Goal: Task Accomplishment & Management: Complete application form

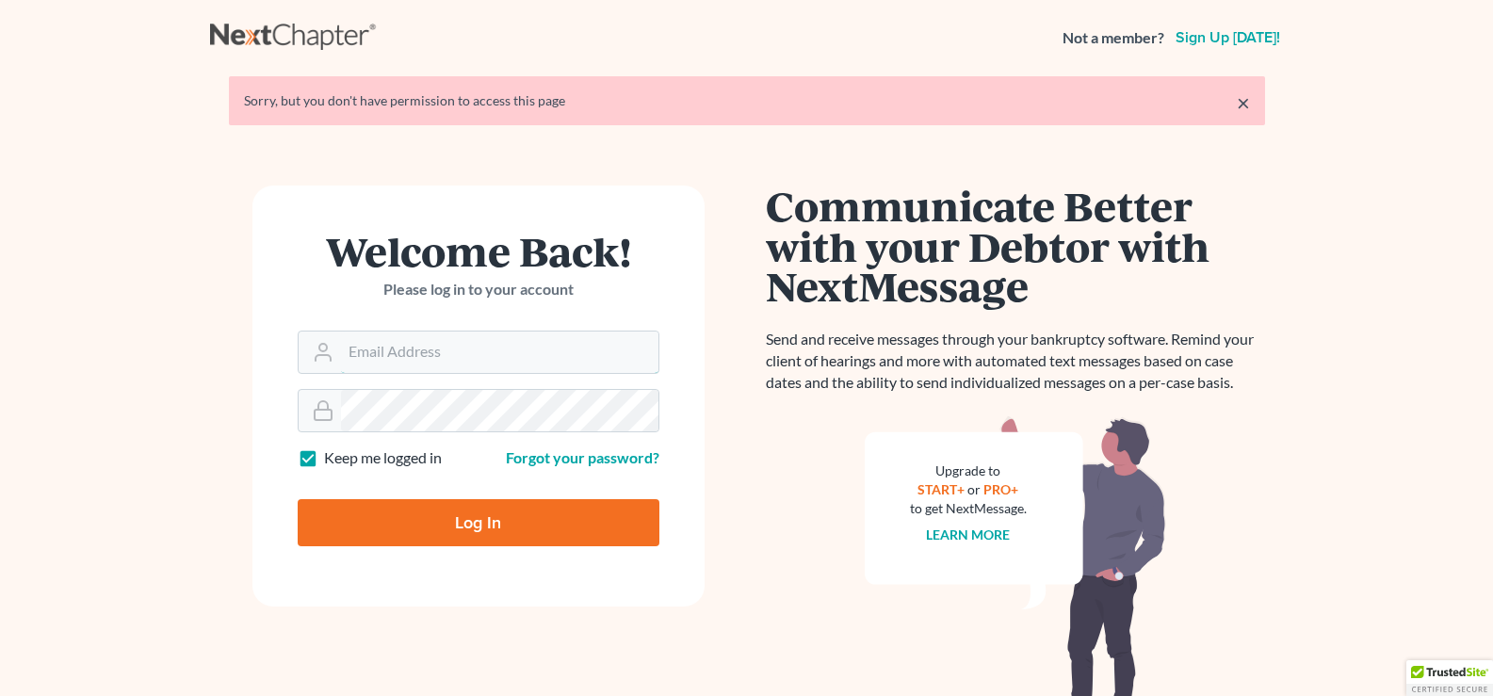
type input "[EMAIL_ADDRESS][DOMAIN_NAME]"
click at [569, 529] on input "Log In" at bounding box center [479, 522] width 362 height 47
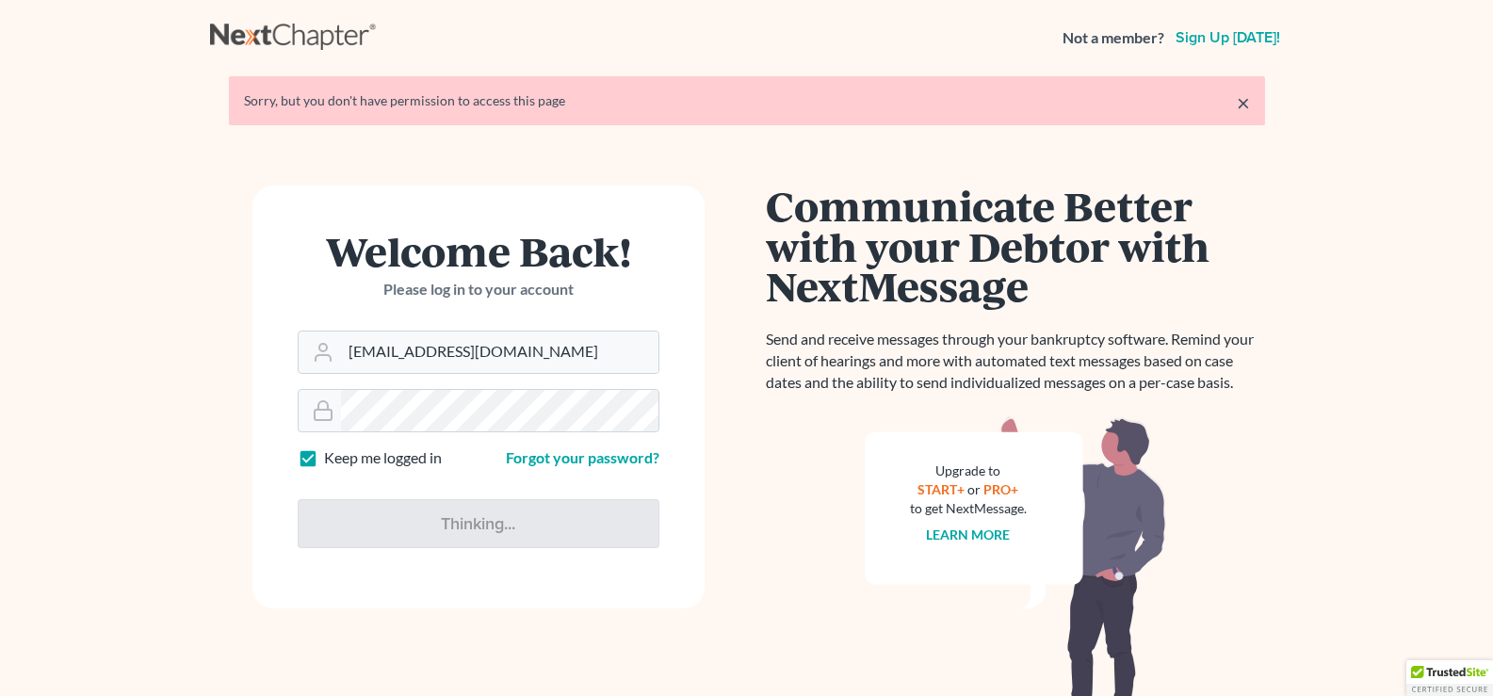
type input "Thinking..."
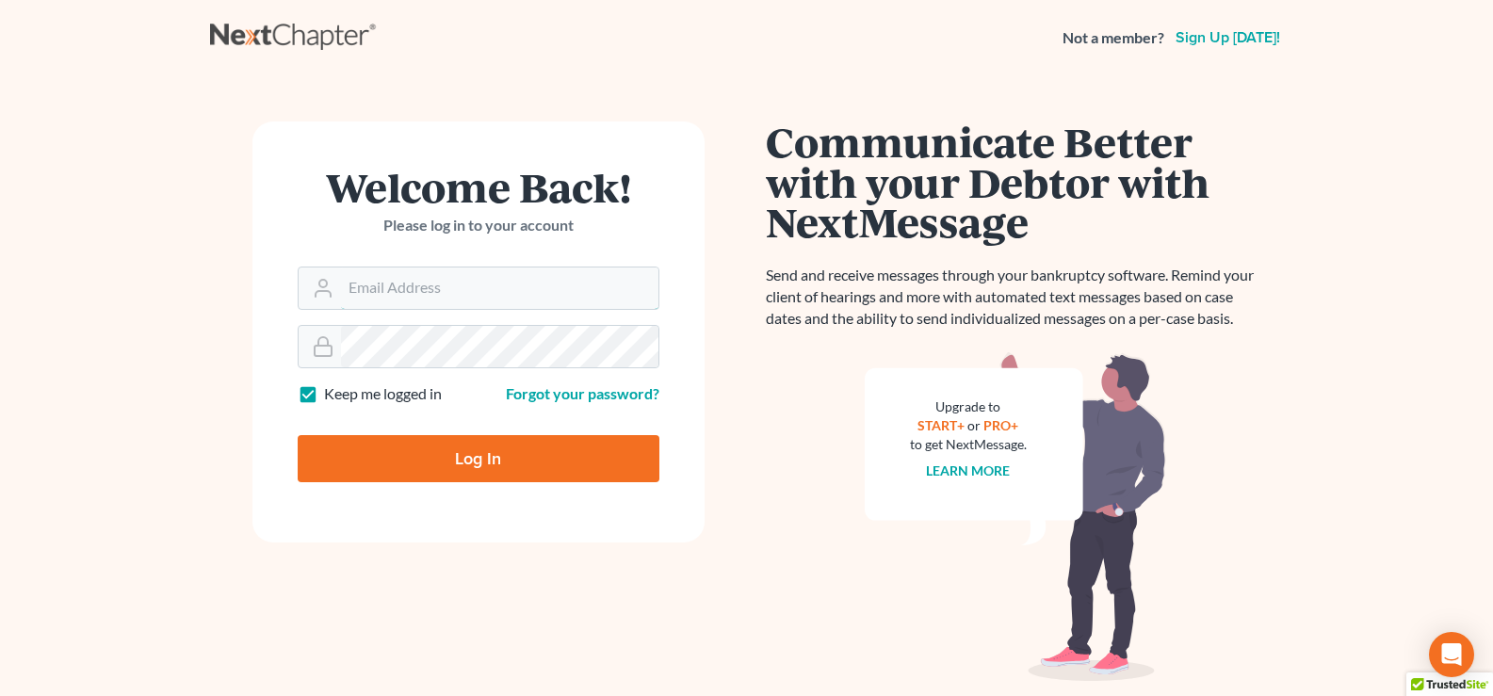
type input "[EMAIL_ADDRESS][DOMAIN_NAME]"
click at [549, 473] on input "Log In" at bounding box center [479, 458] width 362 height 47
type input "Thinking..."
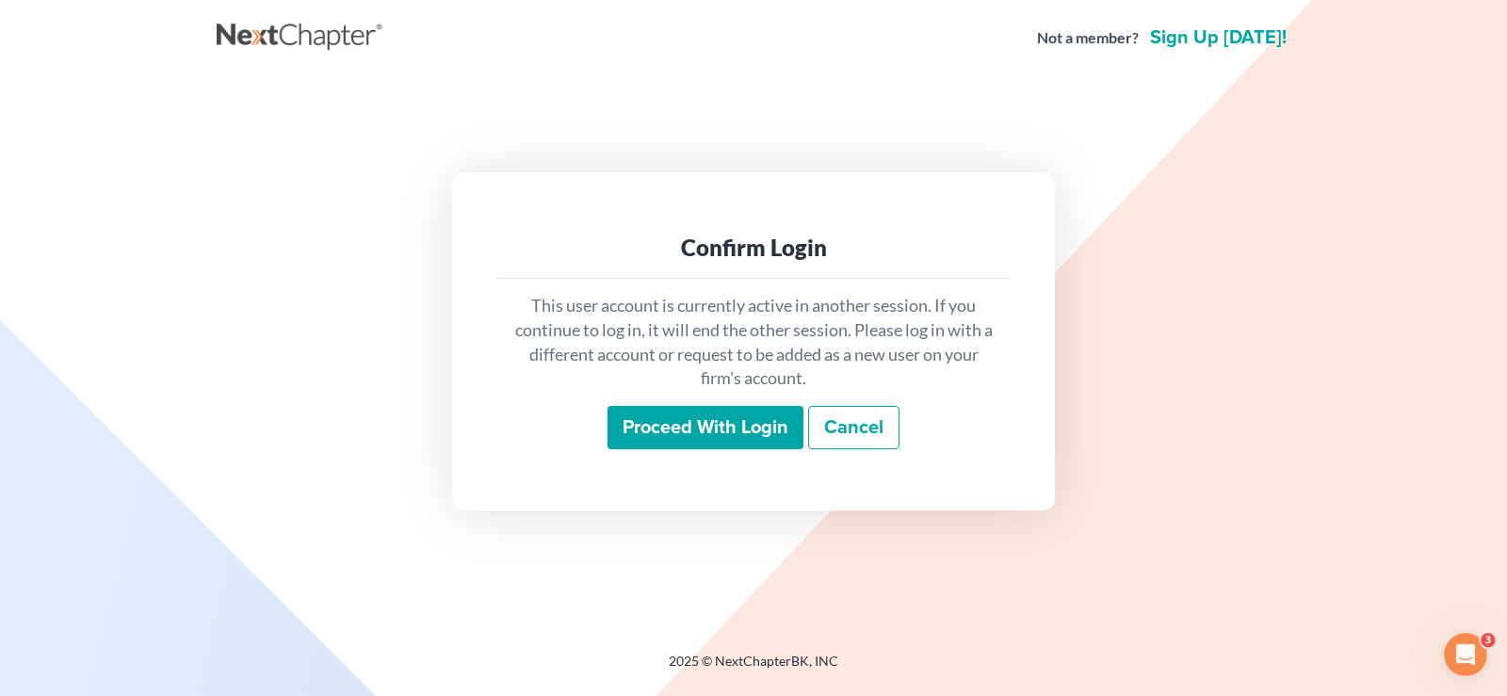
click at [708, 427] on input "Proceed with login" at bounding box center [705, 427] width 196 height 43
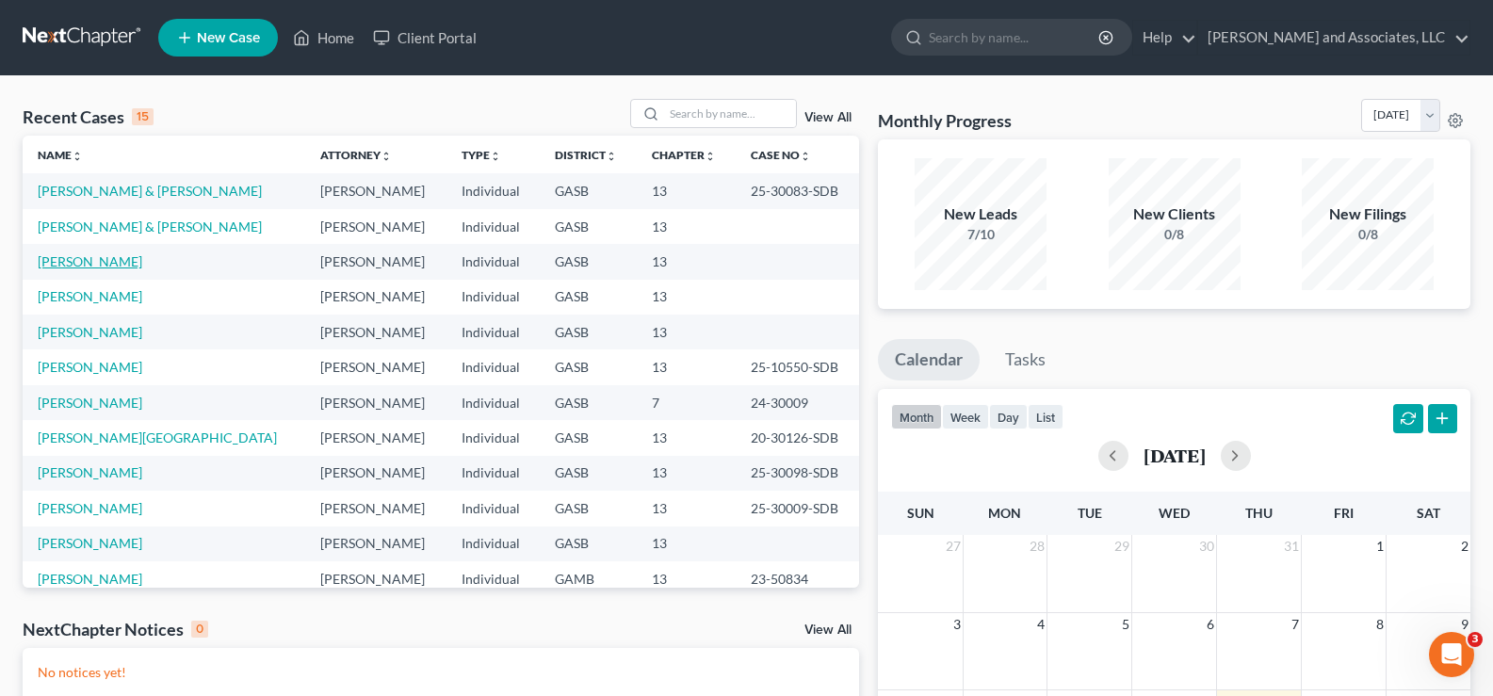
click at [109, 262] on link "[PERSON_NAME]" at bounding box center [90, 261] width 105 height 16
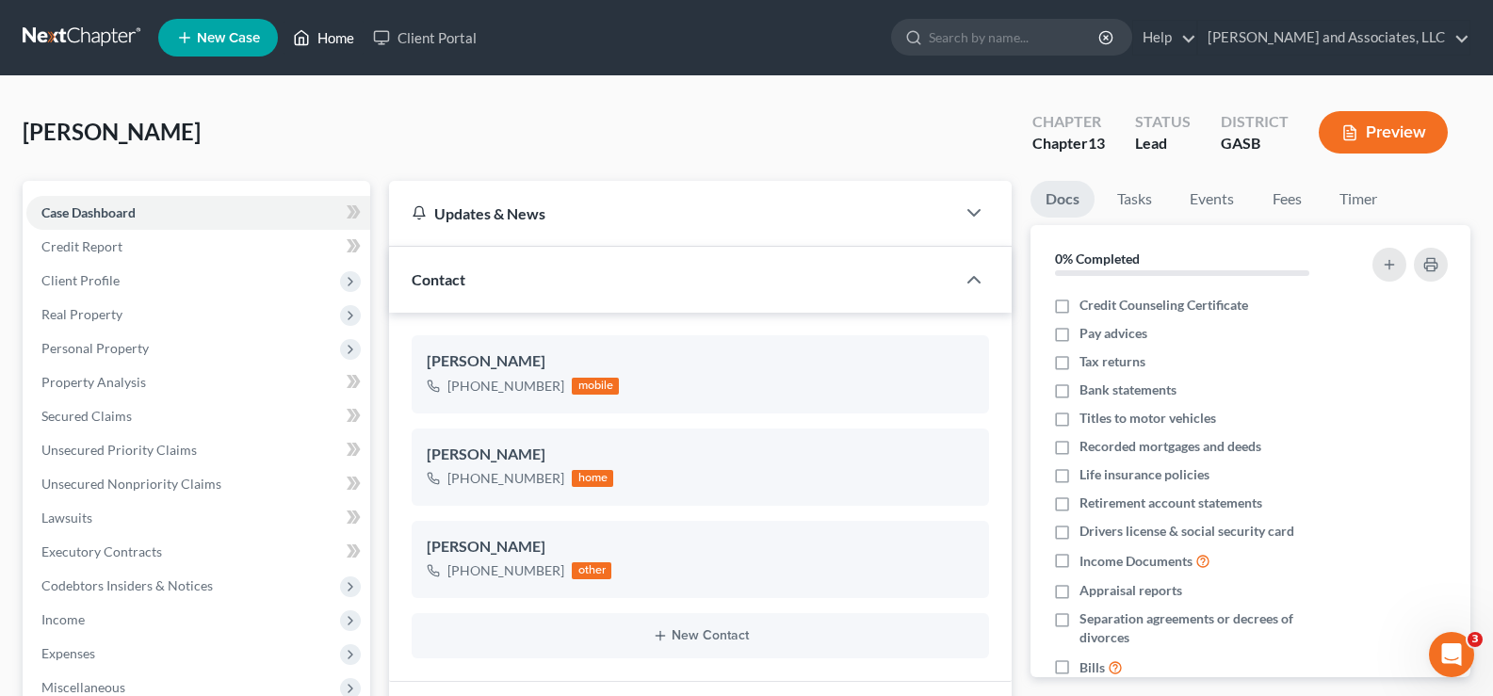
click at [331, 32] on link "Home" at bounding box center [323, 38] width 80 height 34
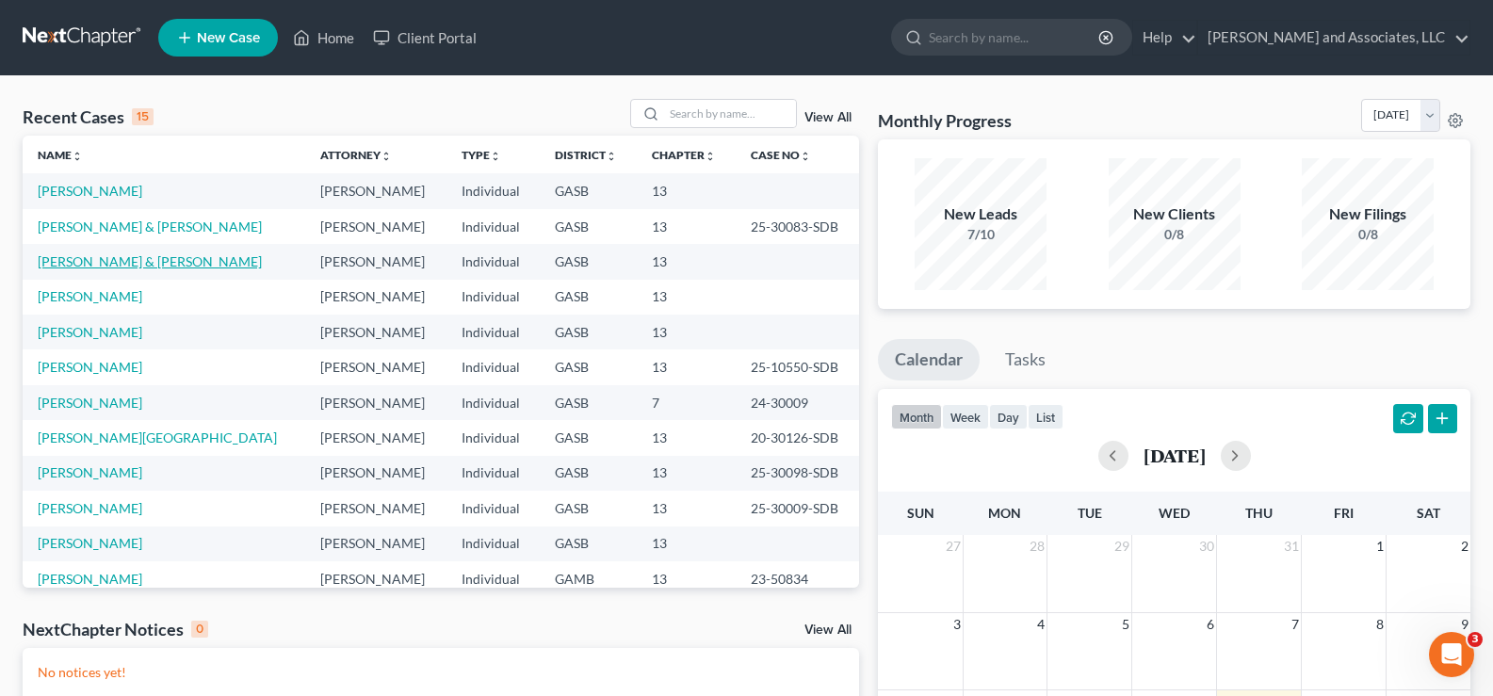
click at [144, 254] on link "[PERSON_NAME] & [PERSON_NAME]" at bounding box center [150, 261] width 224 height 16
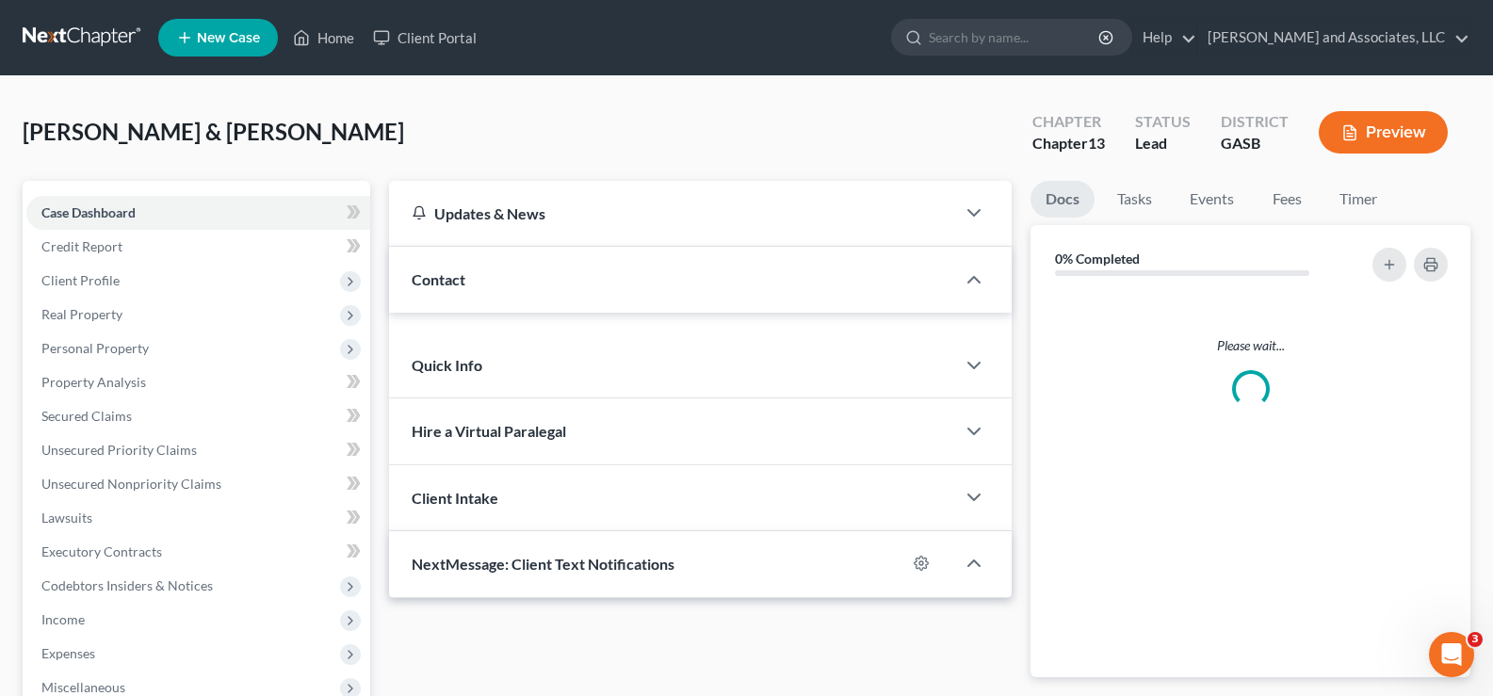
drag, startPoint x: 186, startPoint y: 250, endPoint x: 695, endPoint y: 113, distance: 527.5
click at [697, 112] on div "Fisher, Daniel & Brittiany Upgraded Chapter Chapter 13 Status Lead District GAS…" at bounding box center [746, 140] width 1447 height 82
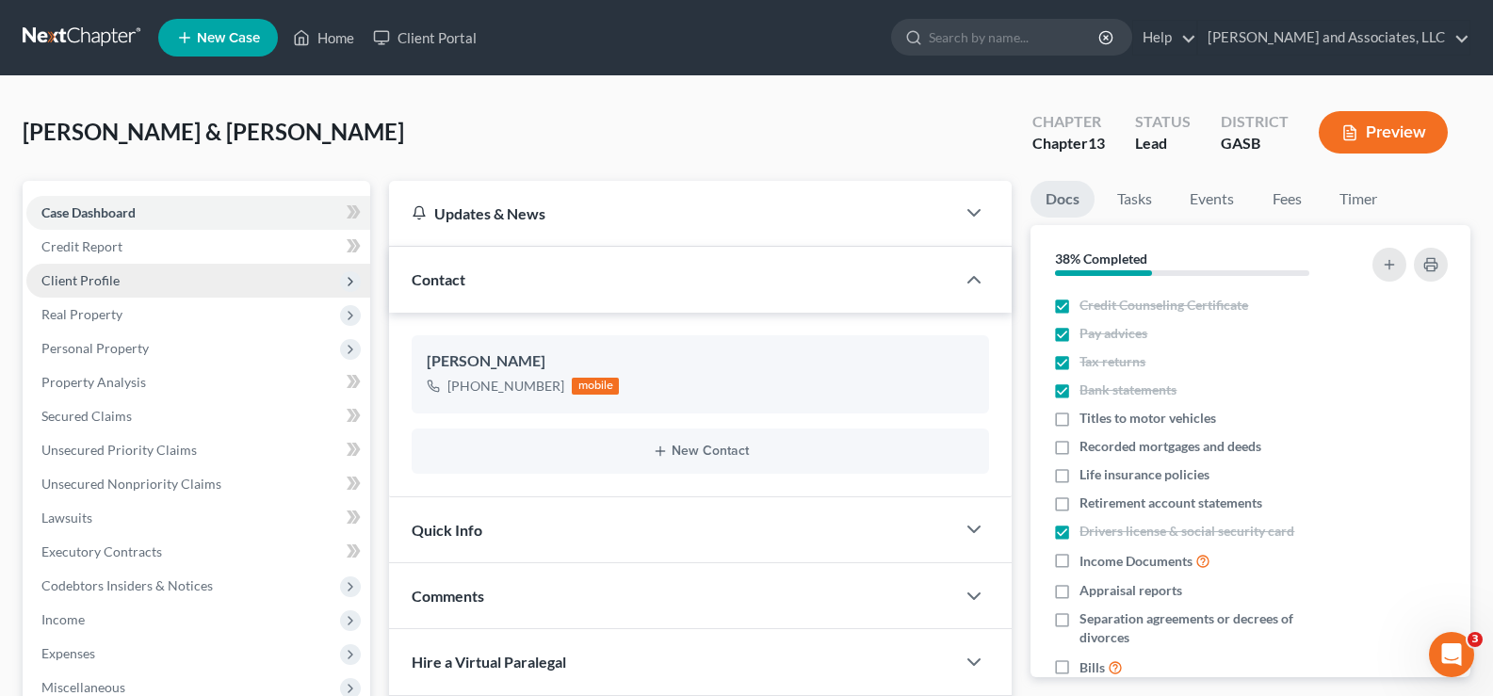
scroll to position [4681, 0]
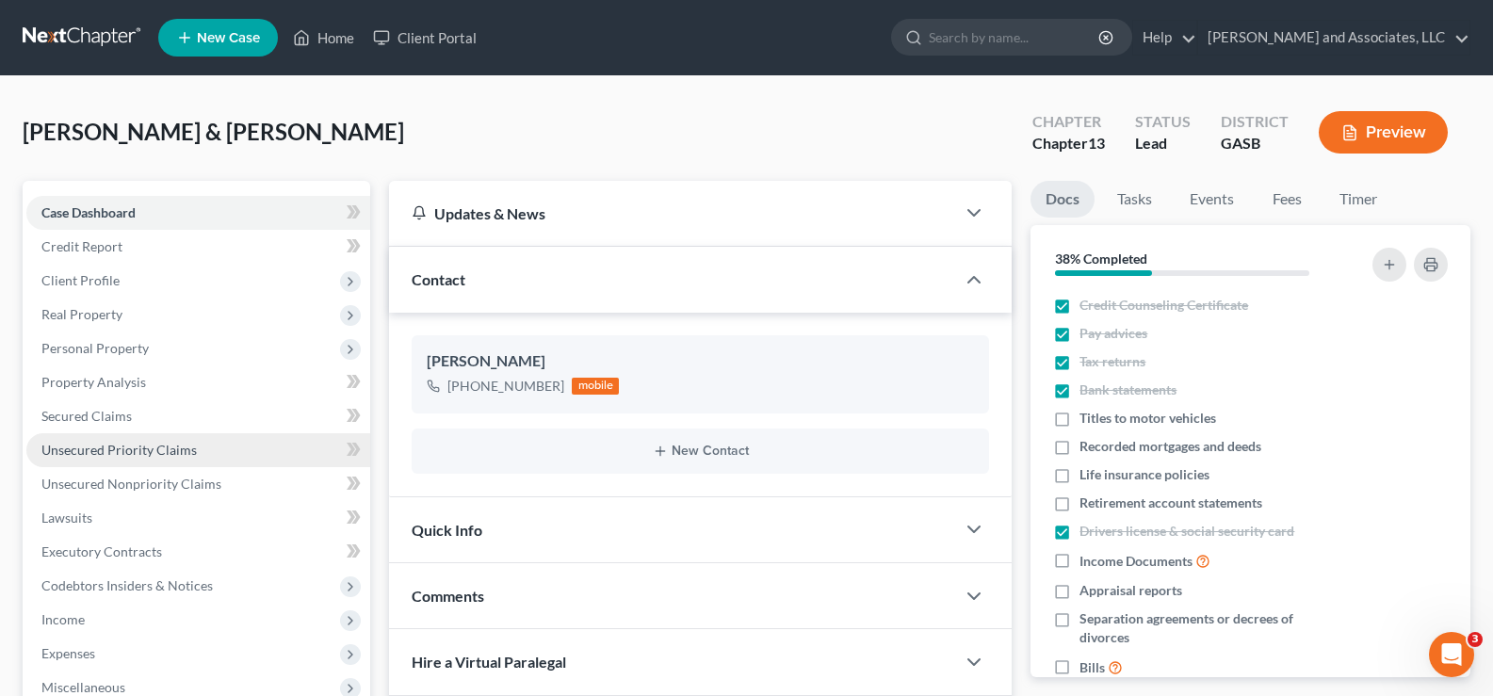
click at [108, 451] on span "Unsecured Priority Claims" at bounding box center [118, 450] width 155 height 16
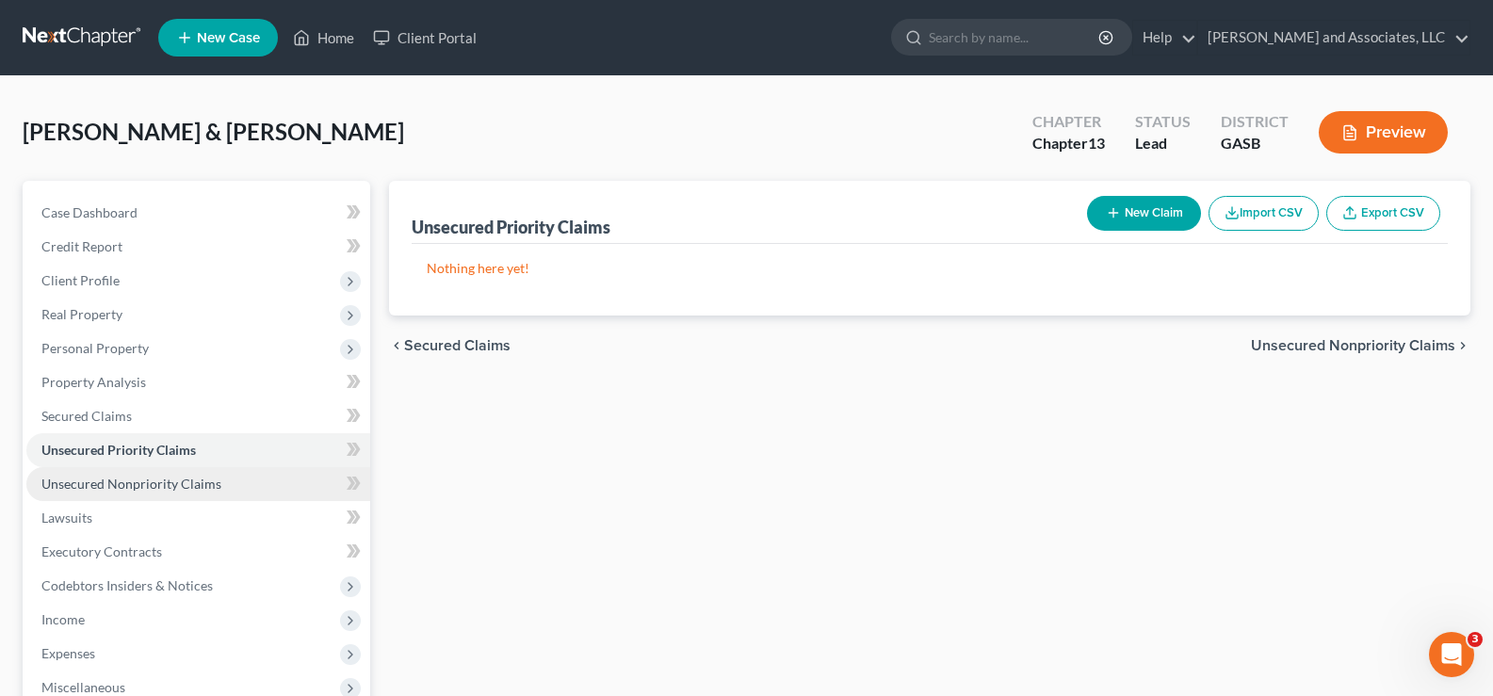
click at [118, 483] on span "Unsecured Nonpriority Claims" at bounding box center [131, 484] width 180 height 16
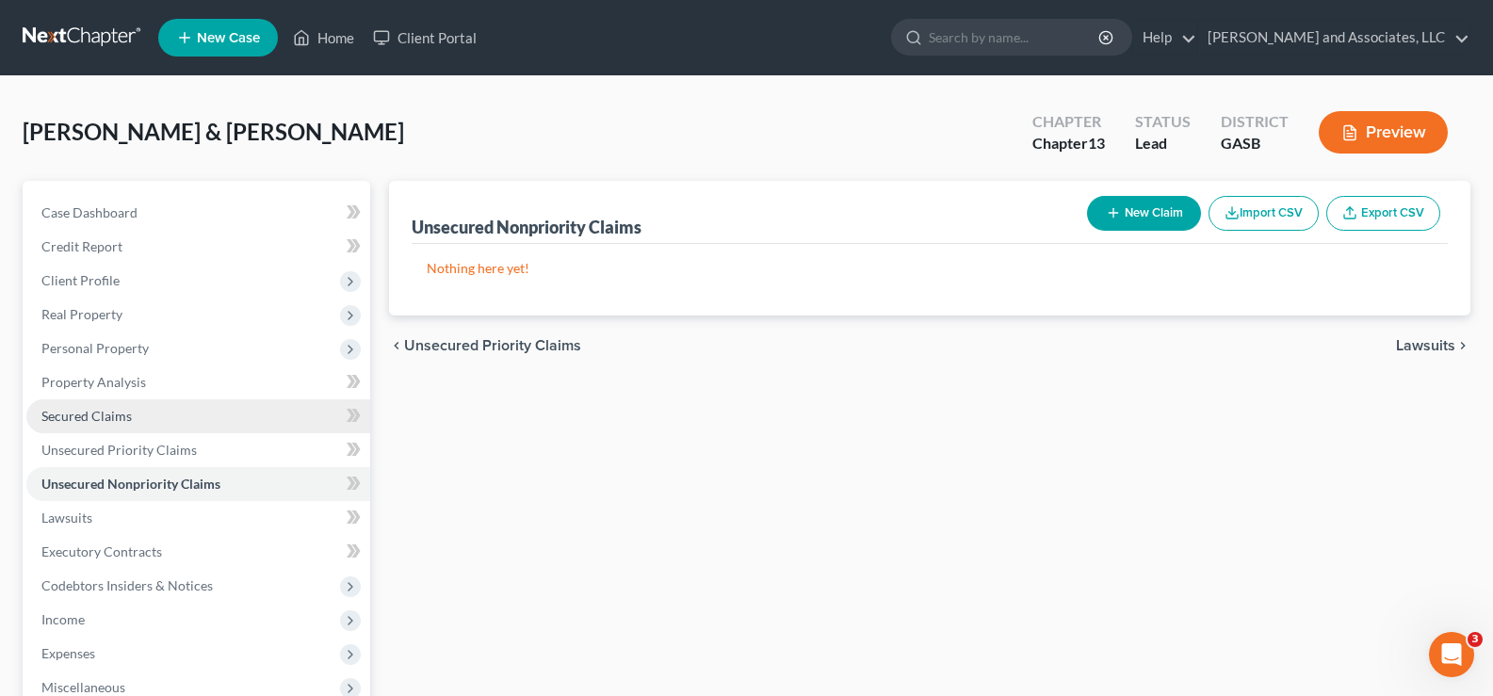
click at [98, 411] on span "Secured Claims" at bounding box center [86, 416] width 90 height 16
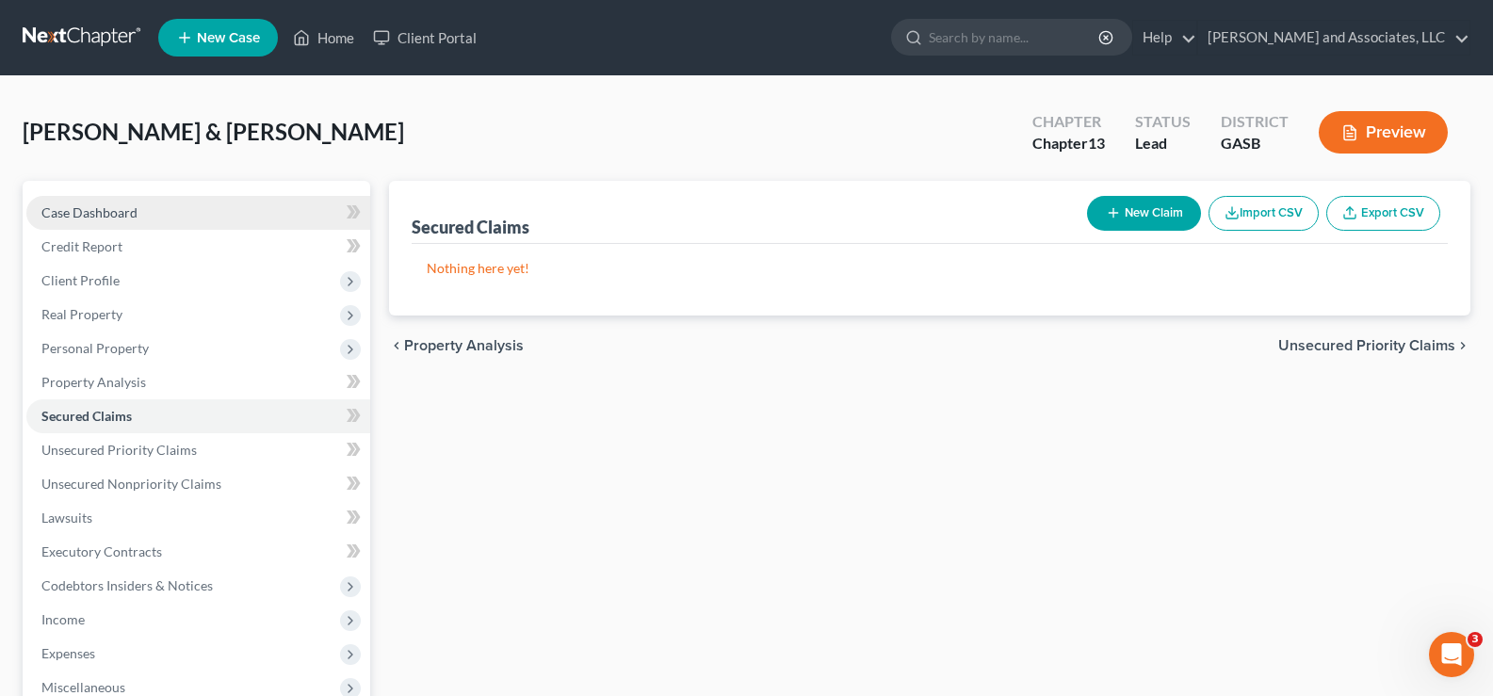
click at [129, 207] on span "Case Dashboard" at bounding box center [89, 212] width 96 height 16
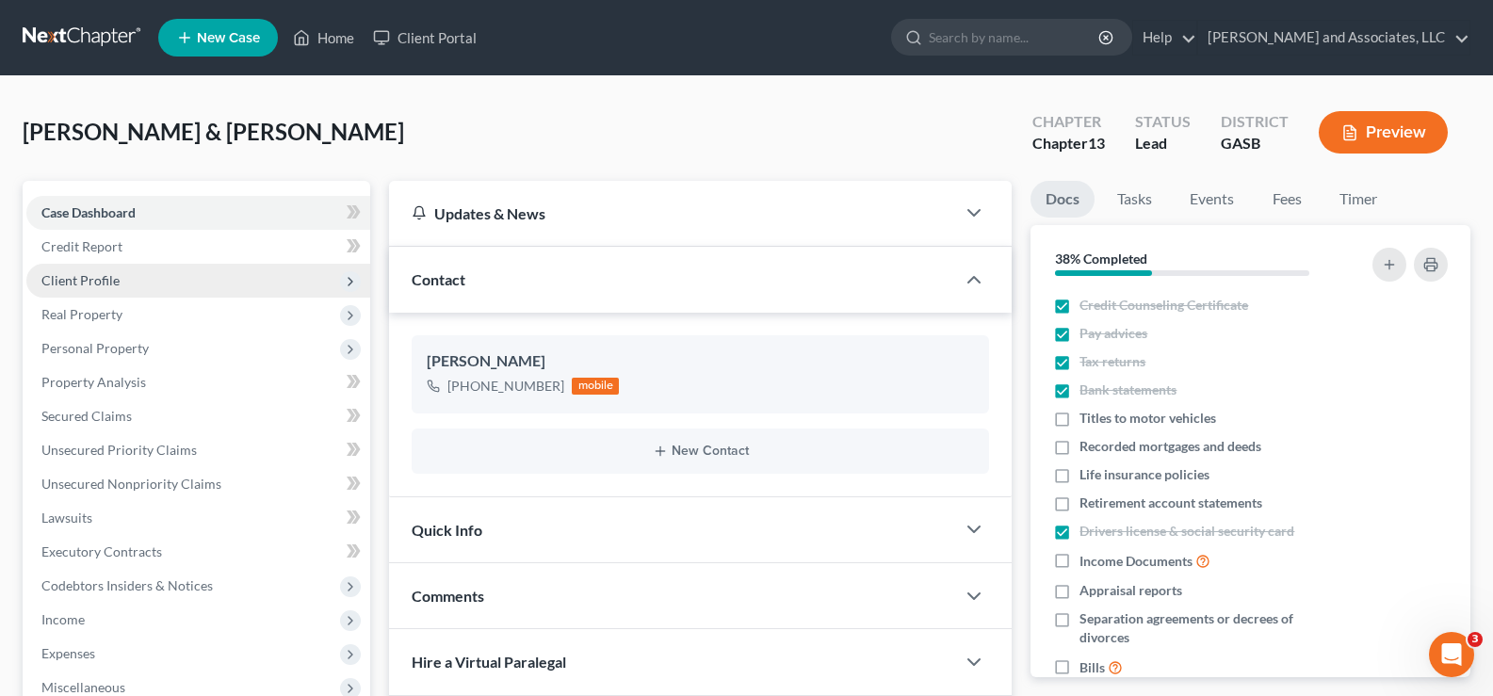
click at [87, 283] on span "Client Profile" at bounding box center [80, 280] width 78 height 16
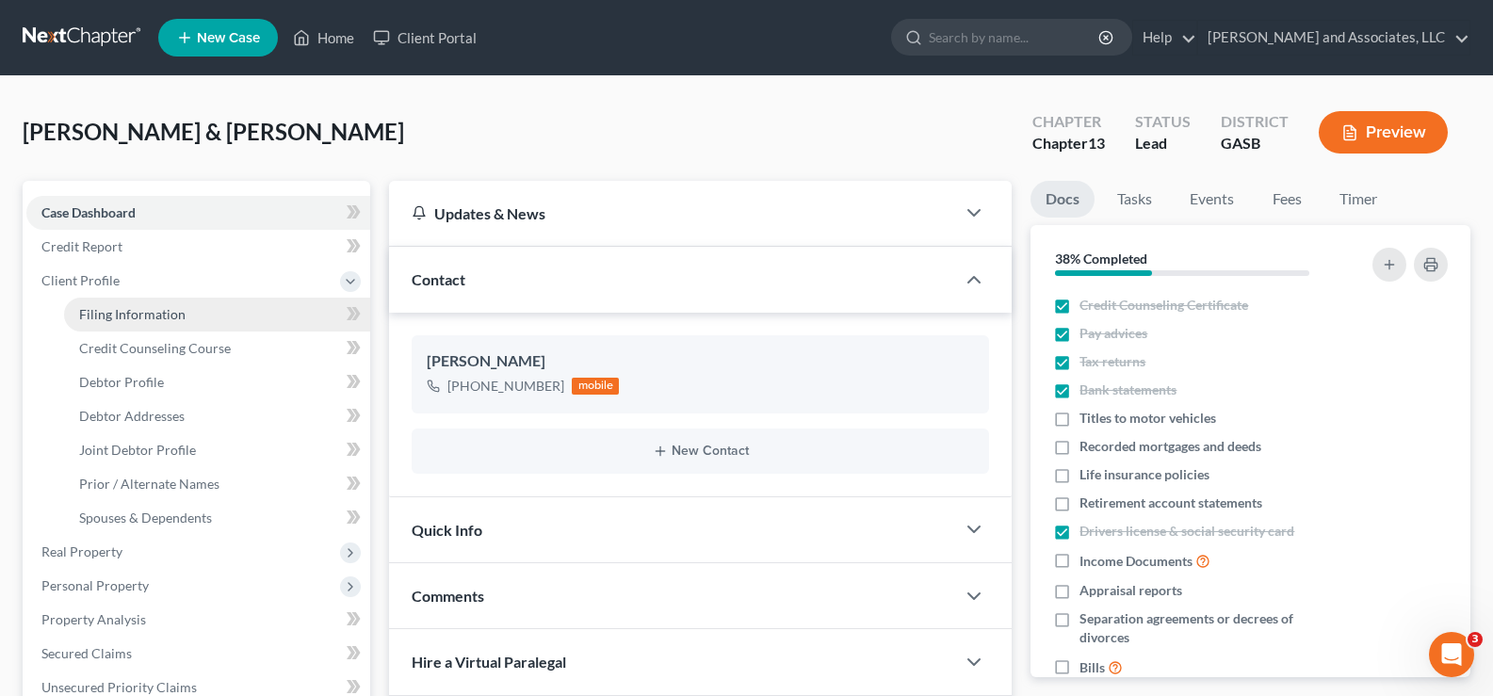
click at [137, 321] on span "Filing Information" at bounding box center [132, 314] width 106 height 16
select select "1"
select select "3"
select select "10"
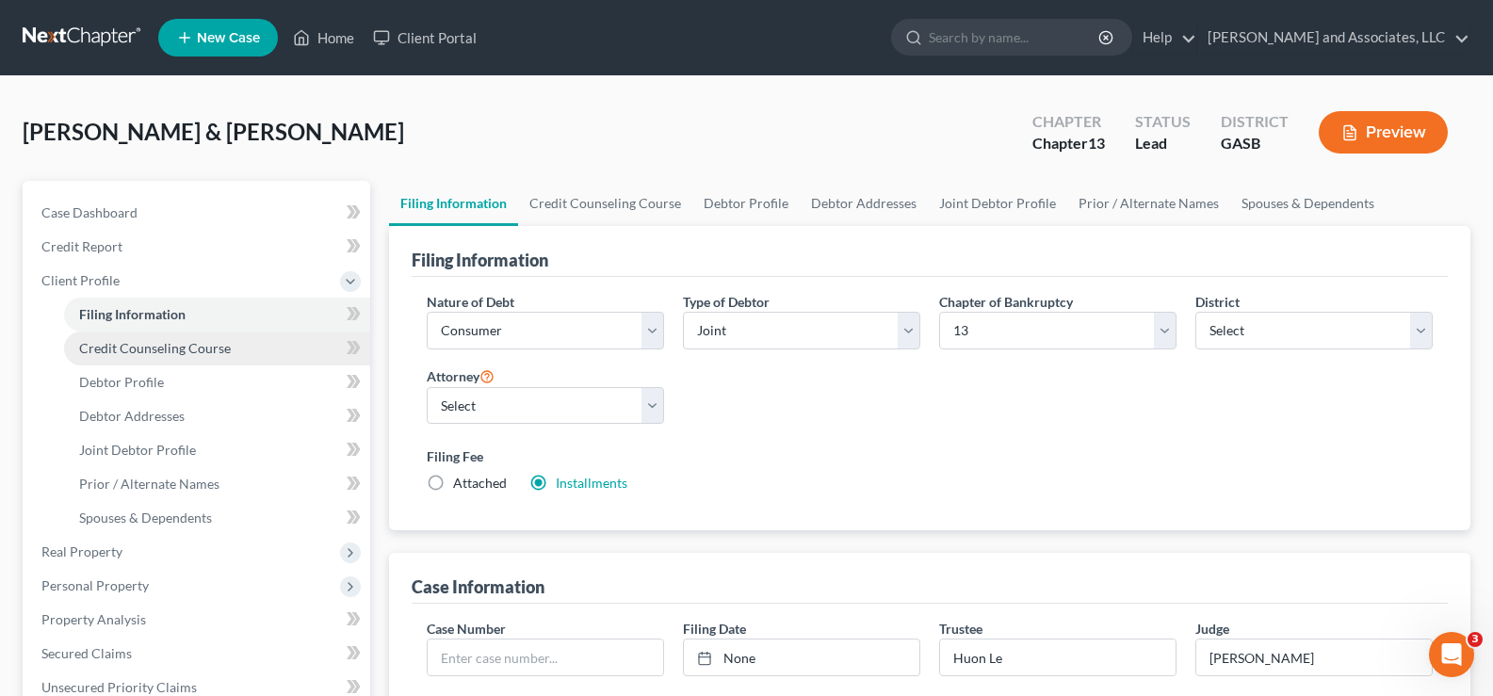
click at [135, 355] on span "Credit Counseling Course" at bounding box center [155, 348] width 152 height 16
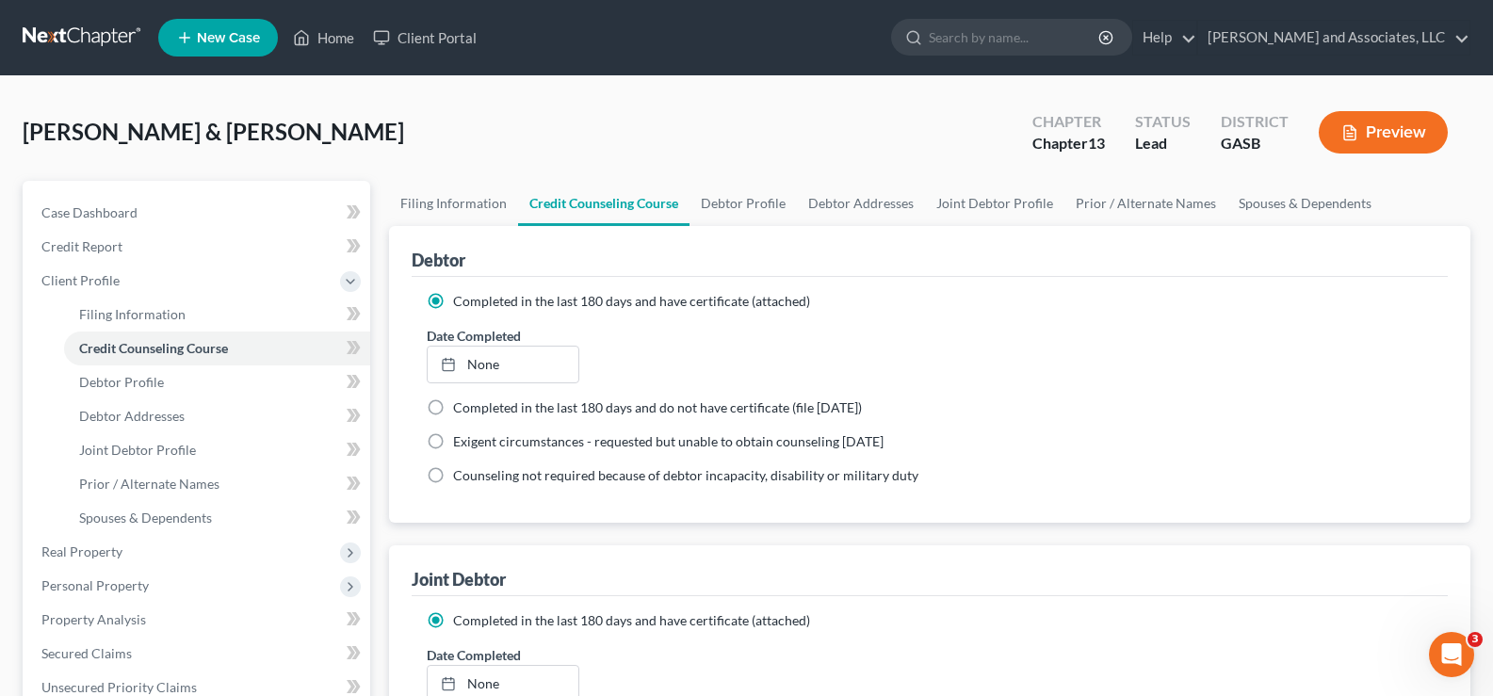
drag, startPoint x: 218, startPoint y: 31, endPoint x: 223, endPoint y: 40, distance: 9.7
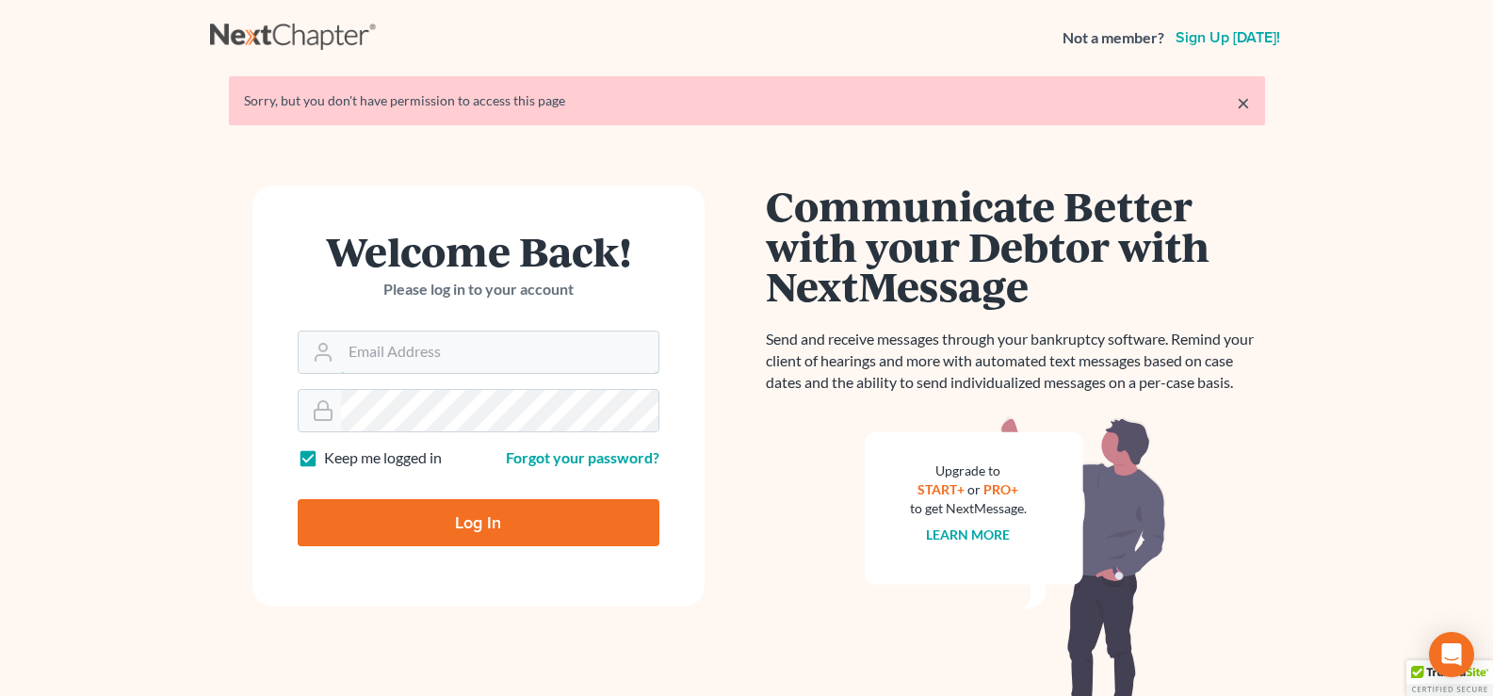
type input "[EMAIL_ADDRESS][DOMAIN_NAME]"
click at [549, 524] on input "Log In" at bounding box center [479, 522] width 362 height 47
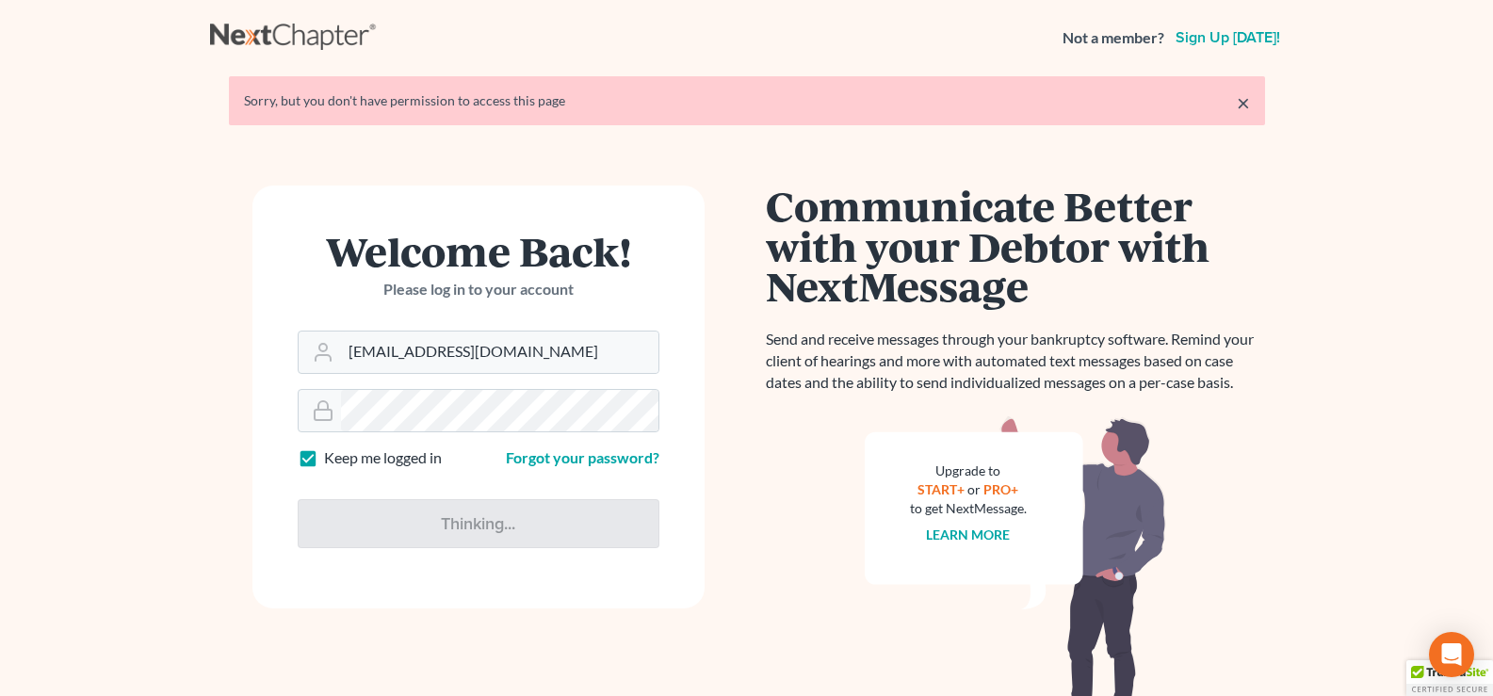
type input "Thinking..."
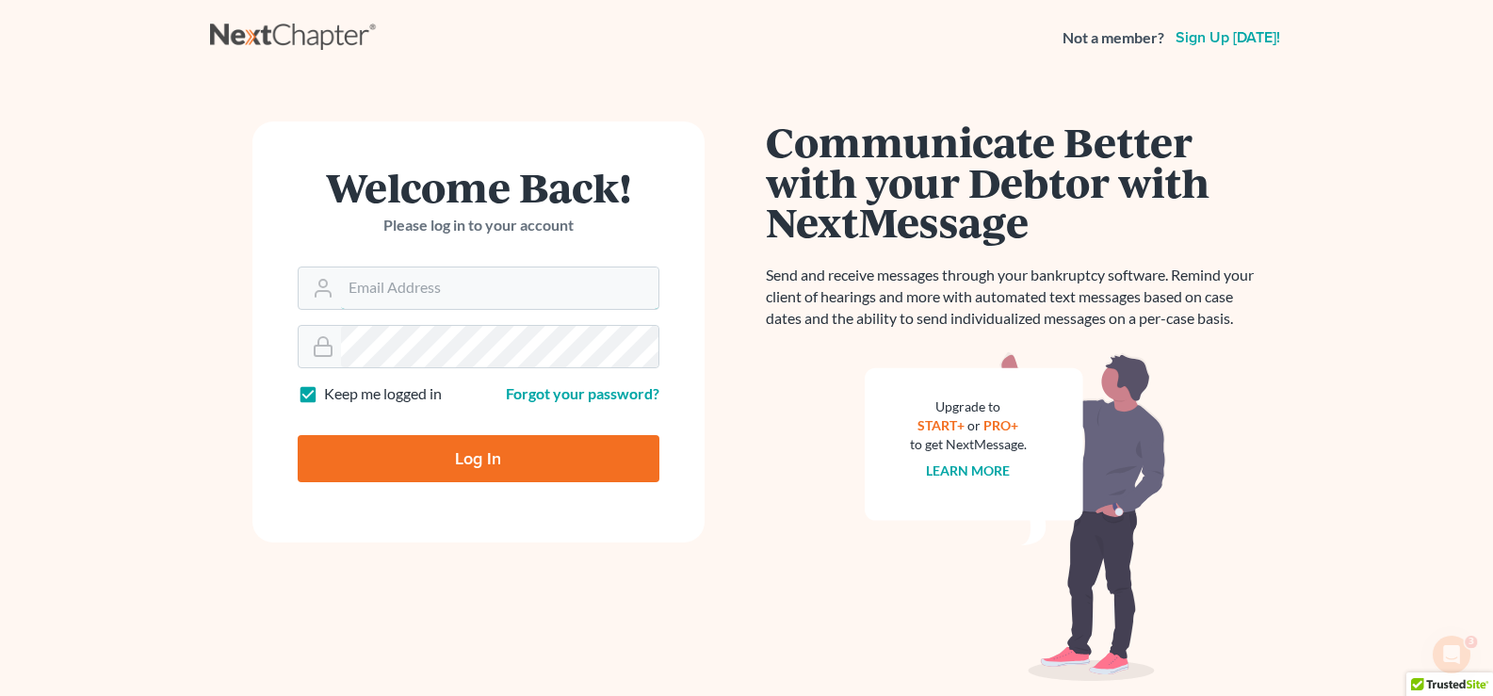
type input "[EMAIL_ADDRESS][DOMAIN_NAME]"
click at [488, 468] on input "Log In" at bounding box center [479, 458] width 362 height 47
type input "Thinking..."
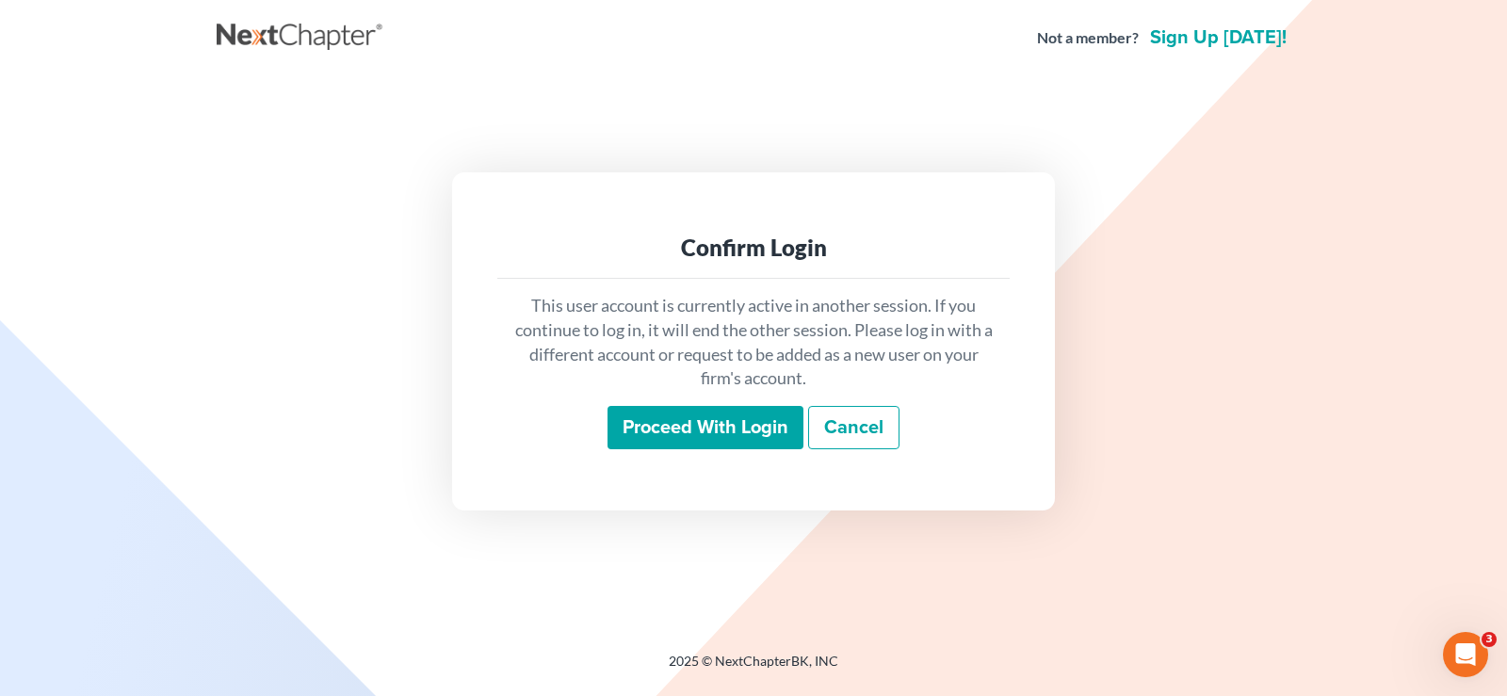
click at [642, 437] on input "Proceed with login" at bounding box center [705, 427] width 196 height 43
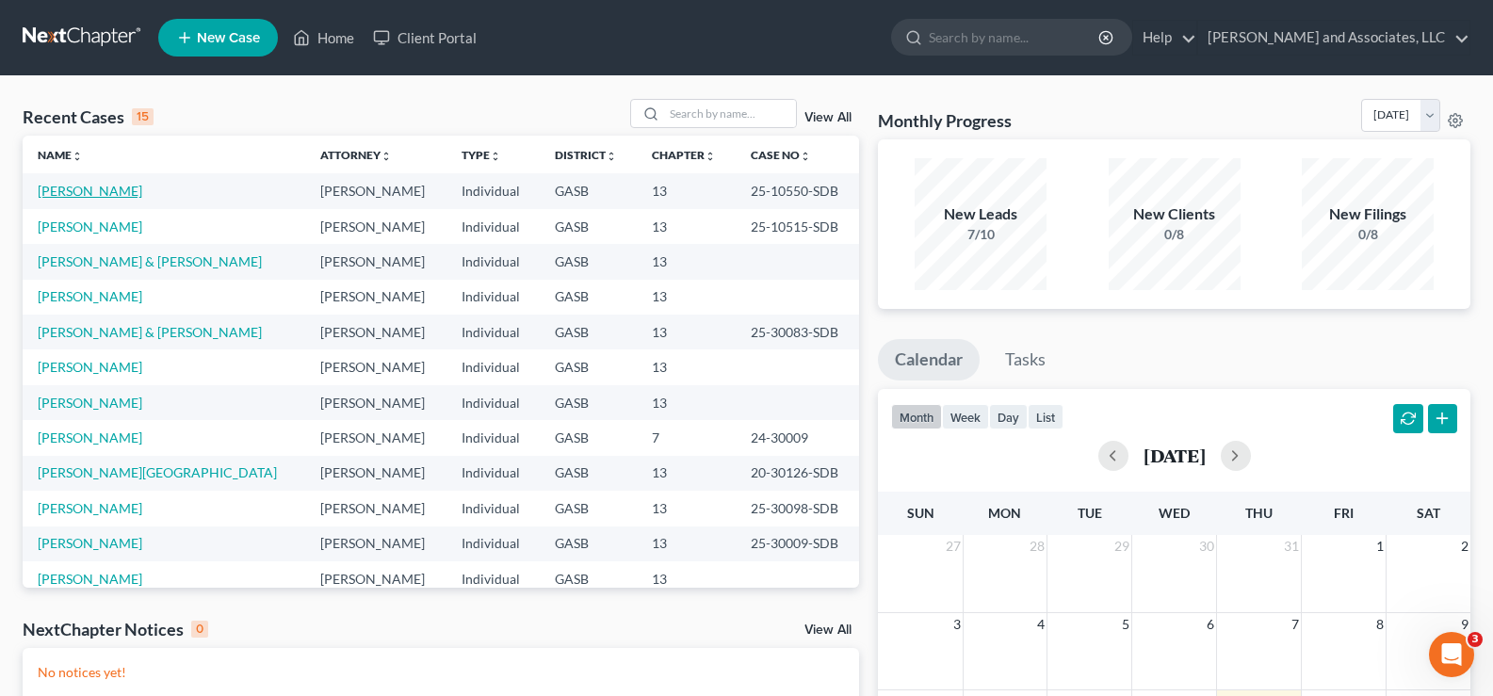
click at [117, 188] on link "[PERSON_NAME]" at bounding box center [90, 191] width 105 height 16
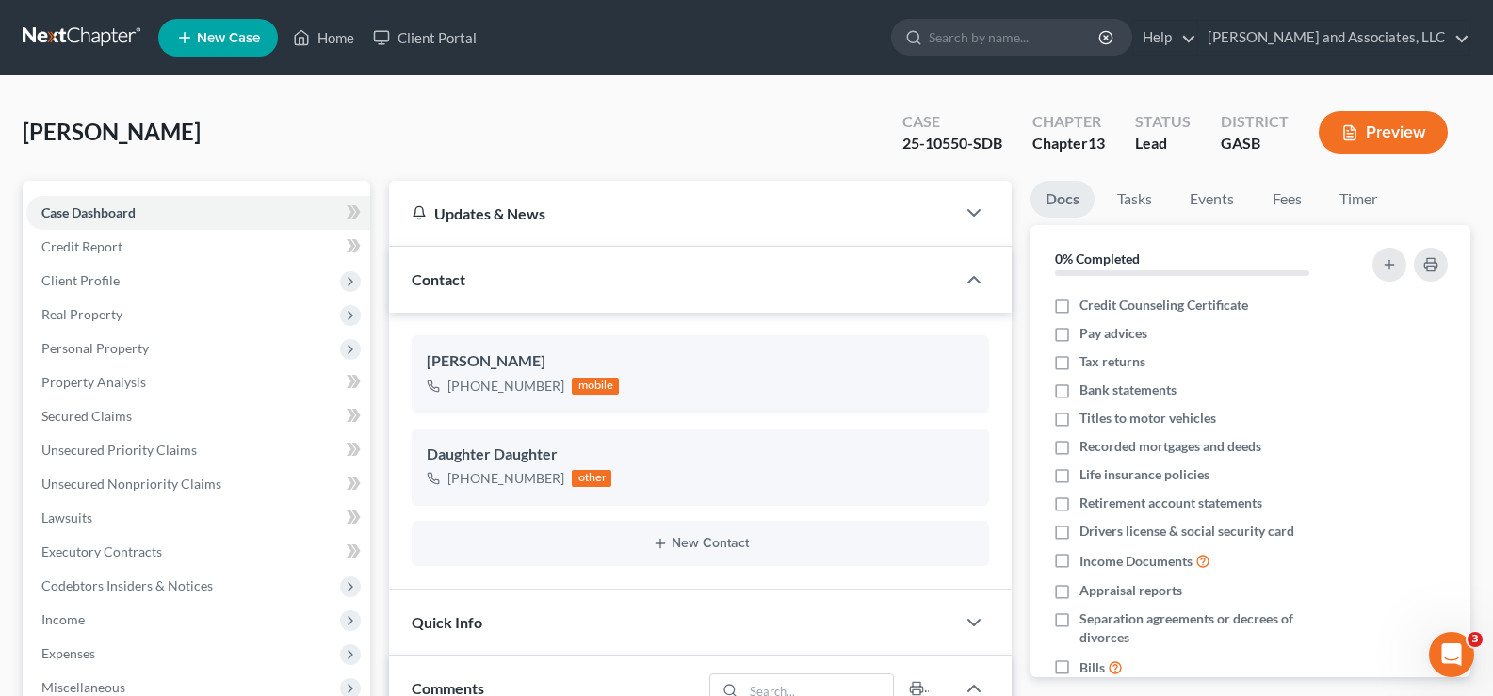
click at [1443, 134] on button "Preview" at bounding box center [1382, 132] width 129 height 42
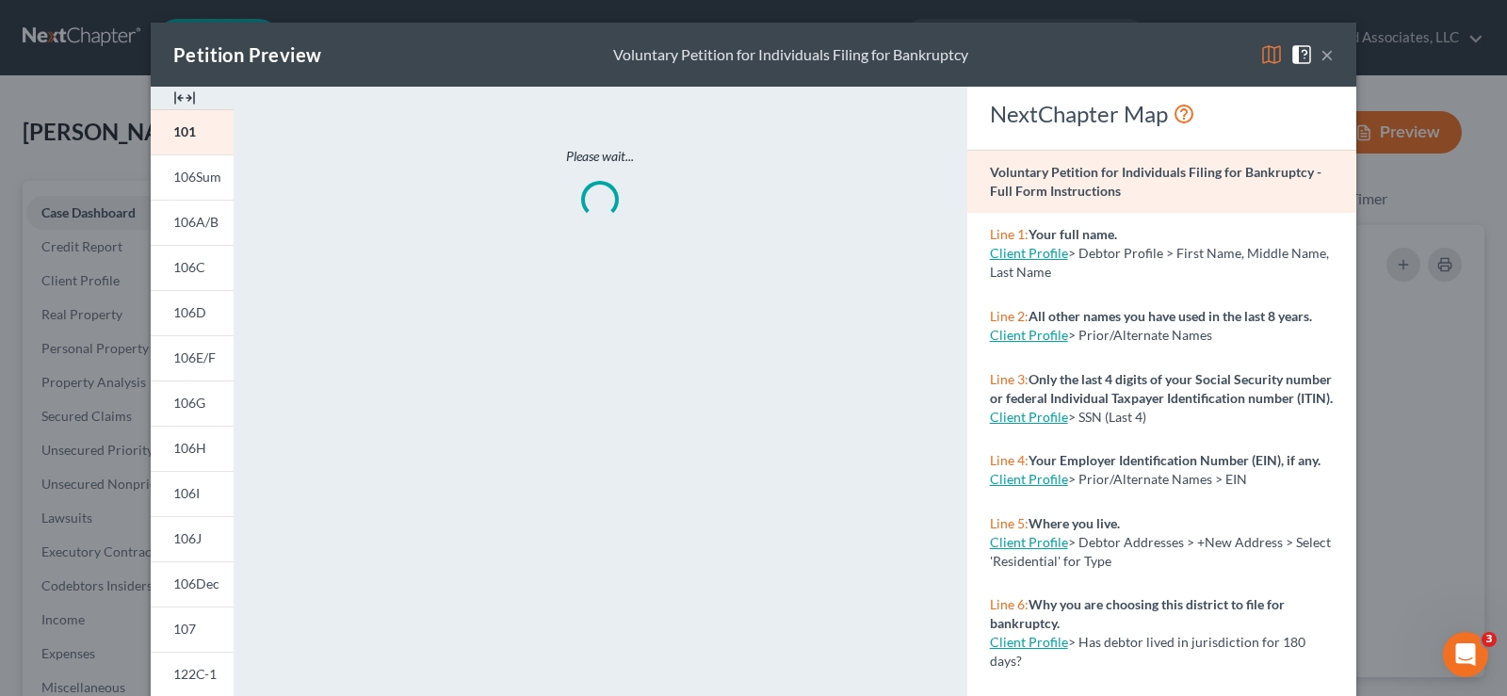
click at [184, 97] on img at bounding box center [184, 98] width 23 height 23
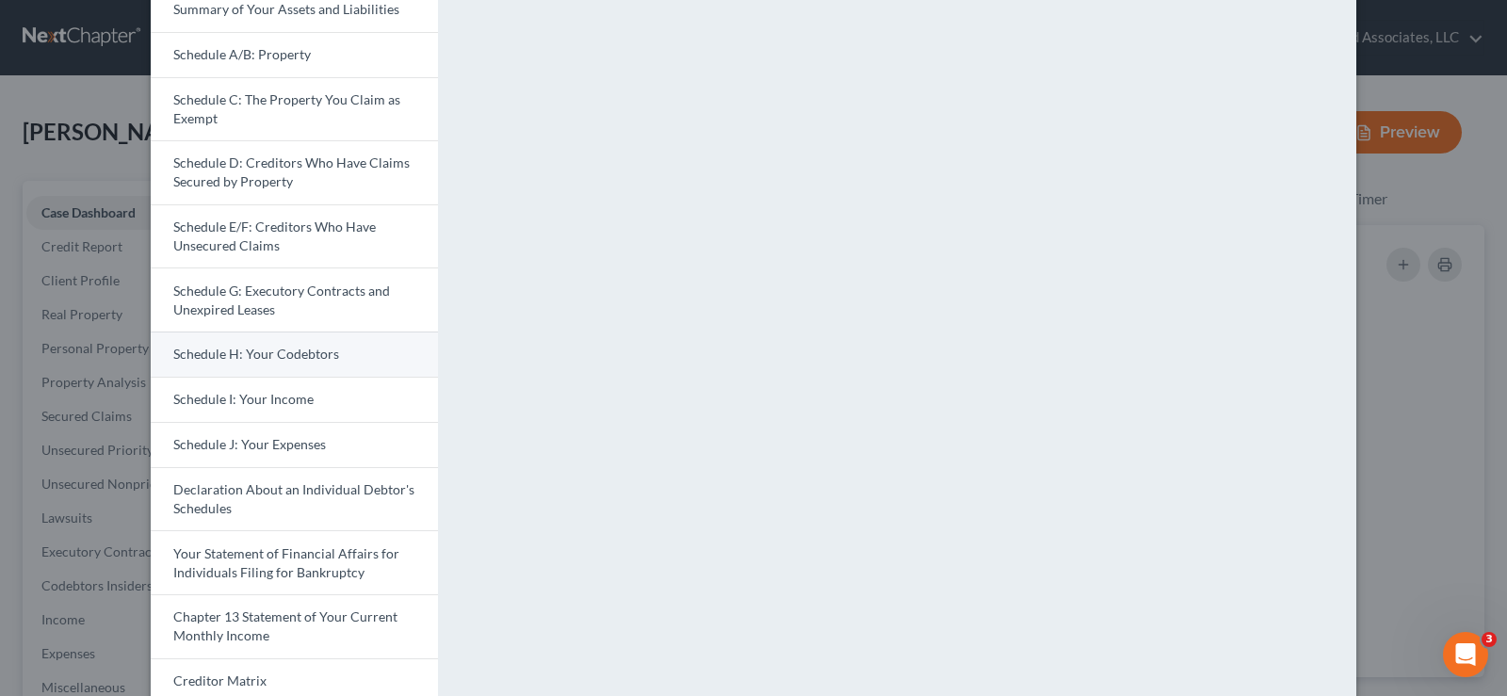
scroll to position [188, 0]
click at [244, 404] on span "Schedule I: Your Income" at bounding box center [243, 397] width 140 height 16
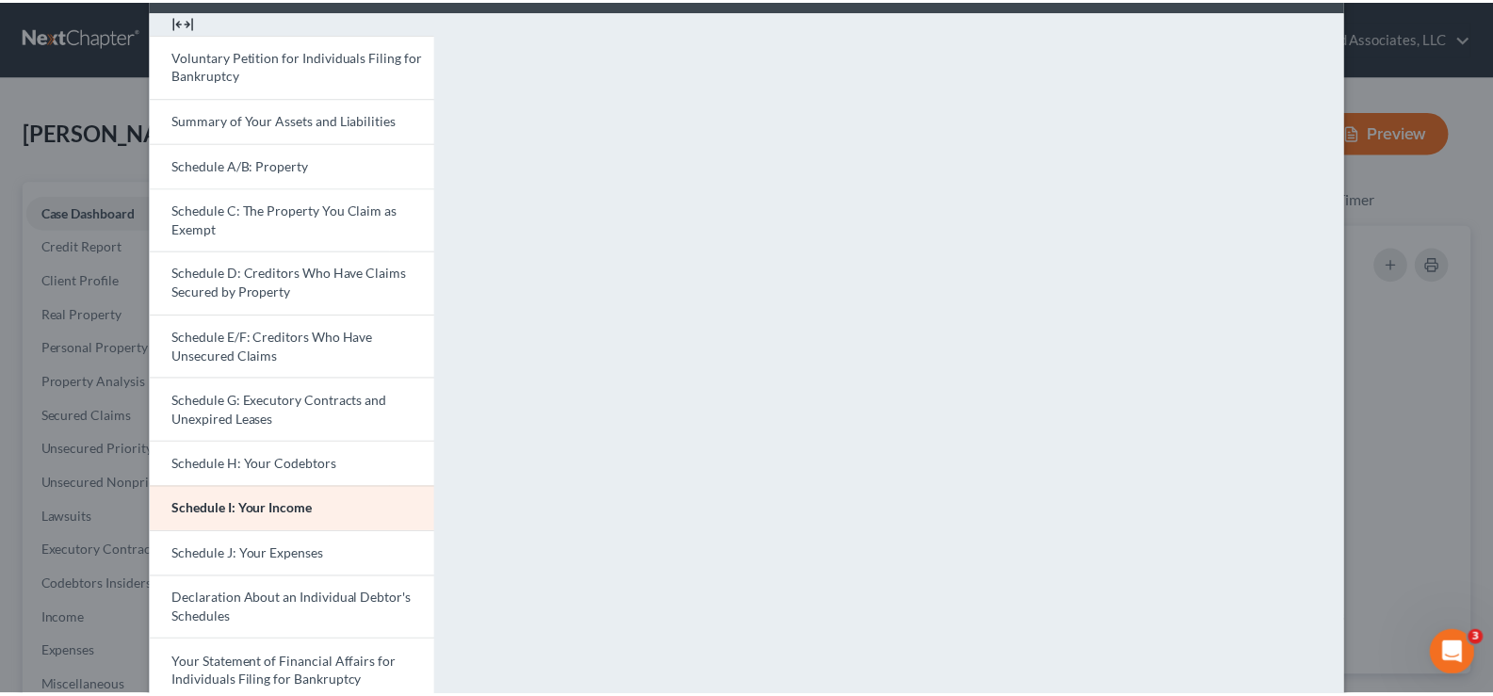
scroll to position [72, 0]
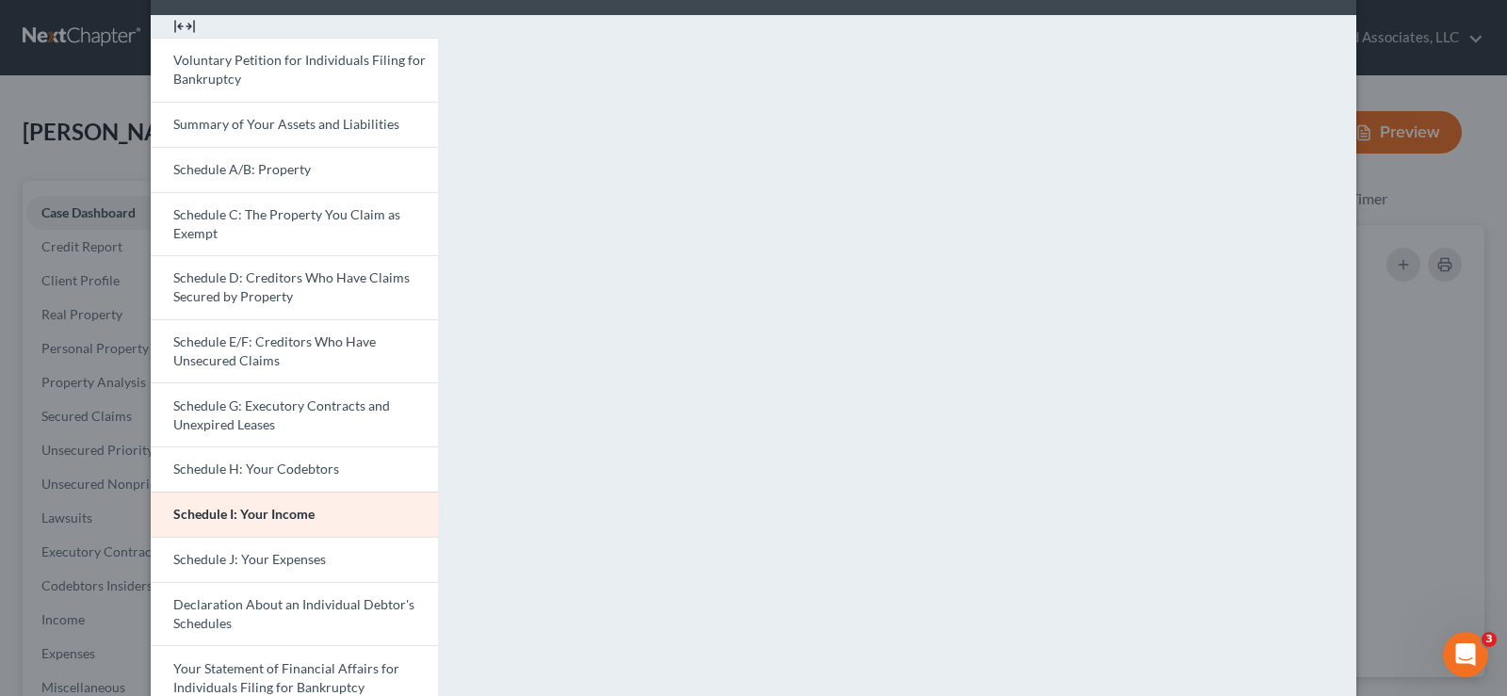
drag, startPoint x: 1492, startPoint y: 112, endPoint x: 1495, endPoint y: 44, distance: 67.9
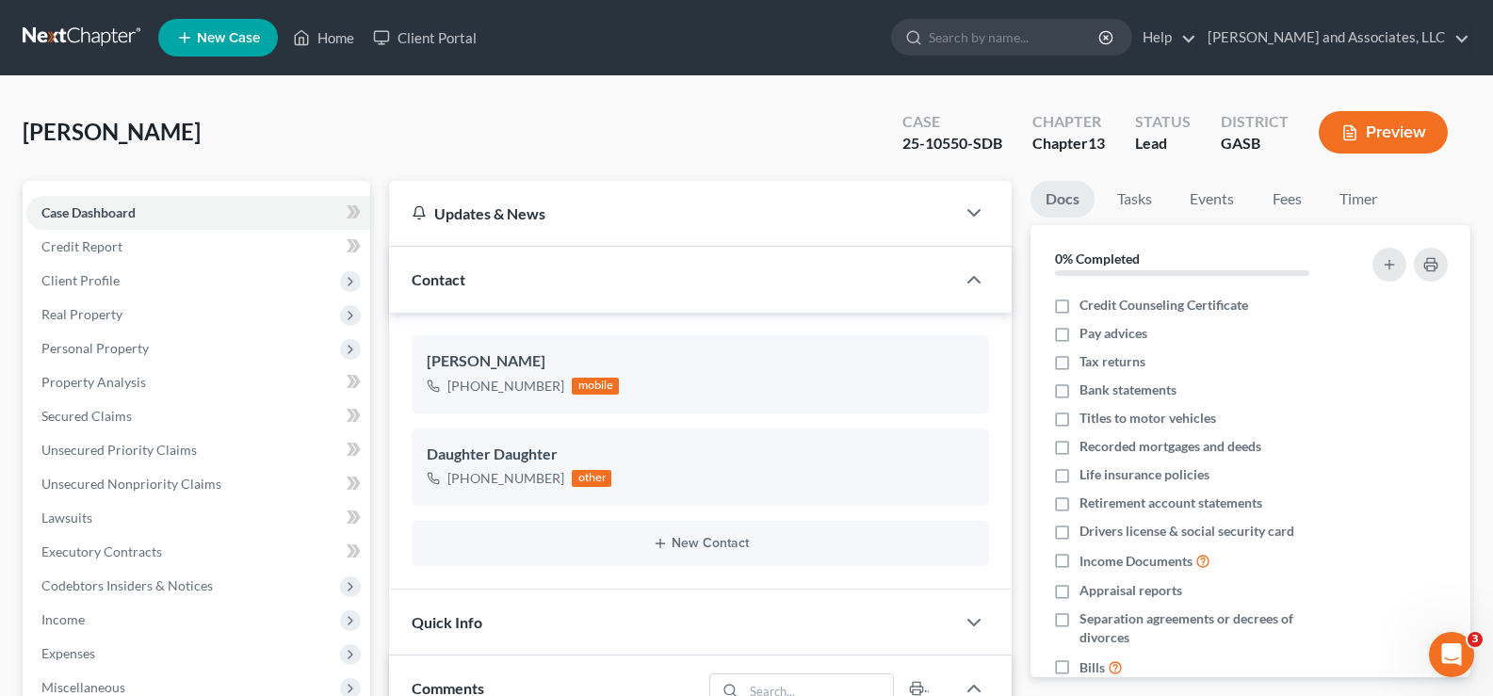
click at [738, 138] on div "Simpson, Sharese Upgraded Case 25-10550-SDB Chapter Chapter 13 Status Lead Dist…" at bounding box center [746, 140] width 1447 height 82
click at [71, 618] on span "Income" at bounding box center [62, 619] width 43 height 16
click at [91, 648] on span "Employment Income" at bounding box center [139, 653] width 121 height 16
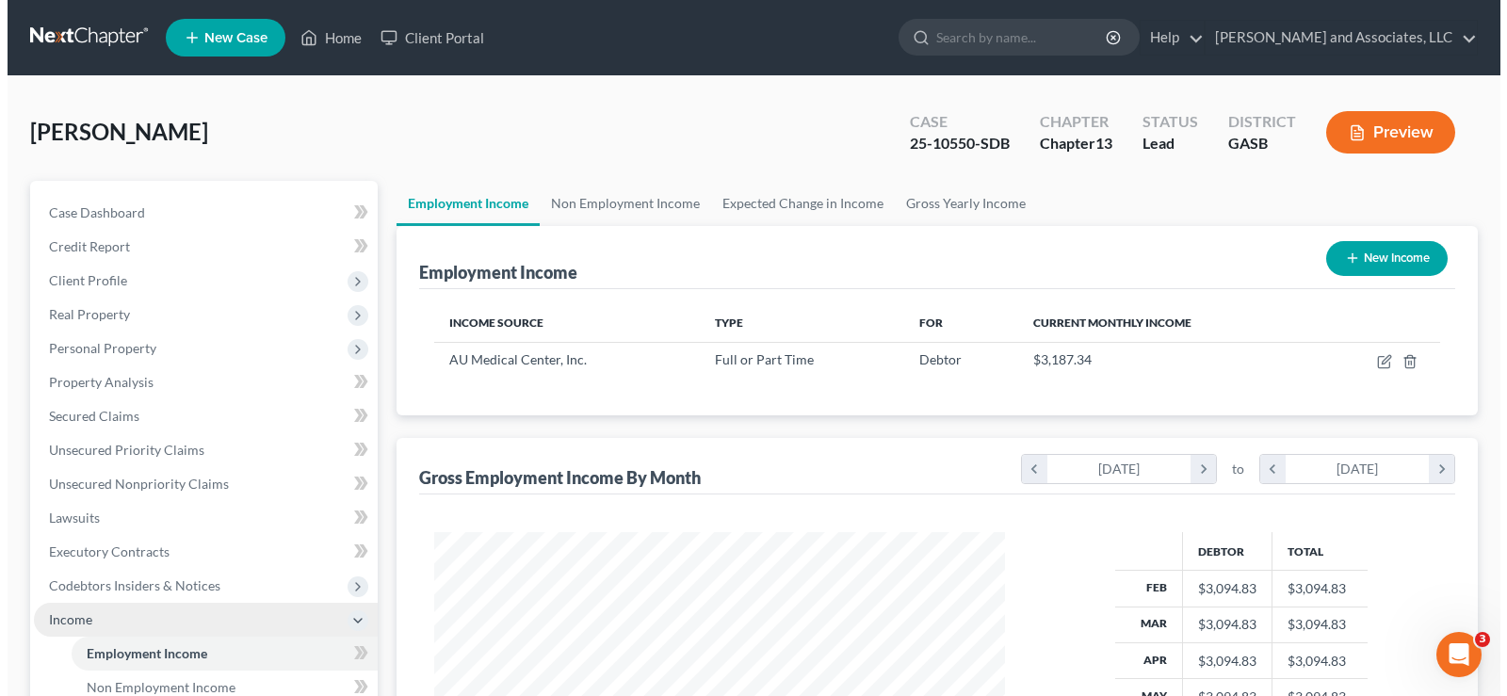
scroll to position [338, 608]
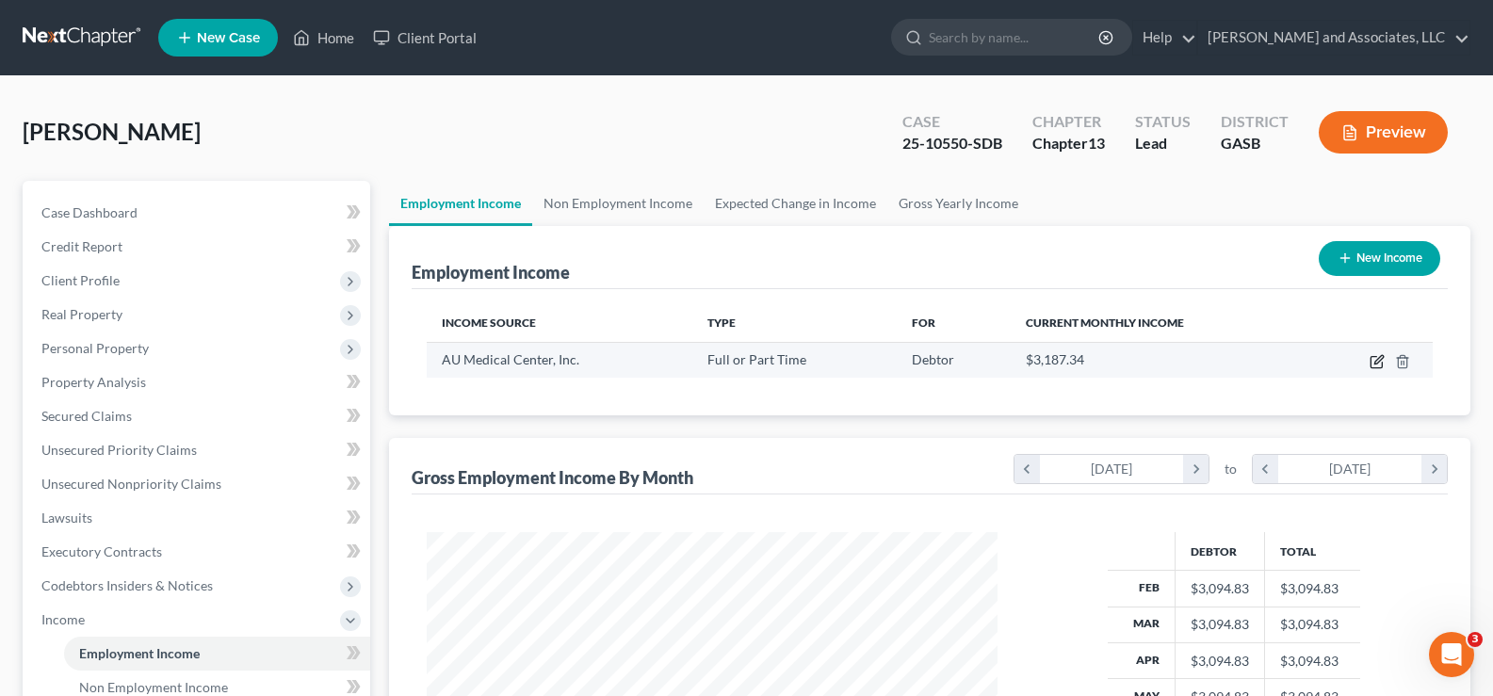
click at [1374, 362] on icon "button" at bounding box center [1376, 361] width 15 height 15
select select "0"
select select "10"
select select "0"
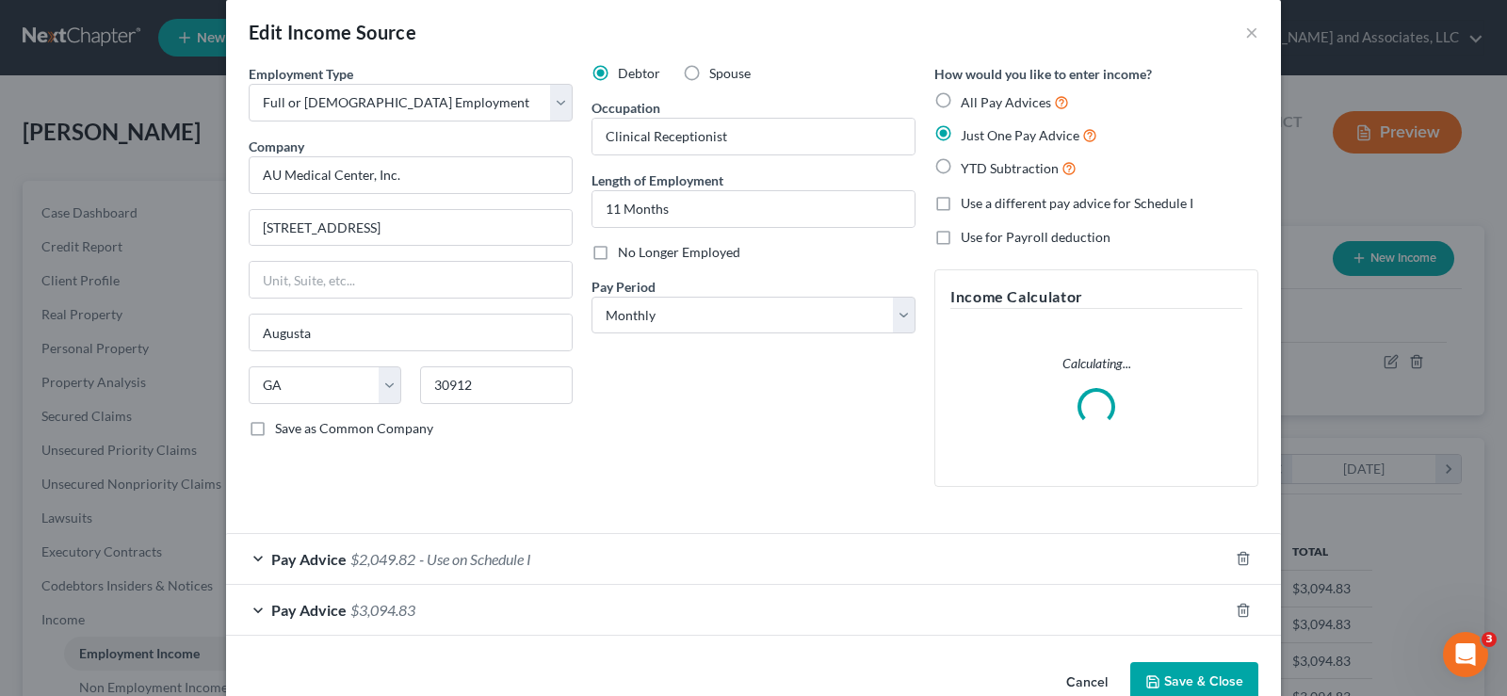
scroll to position [0, 0]
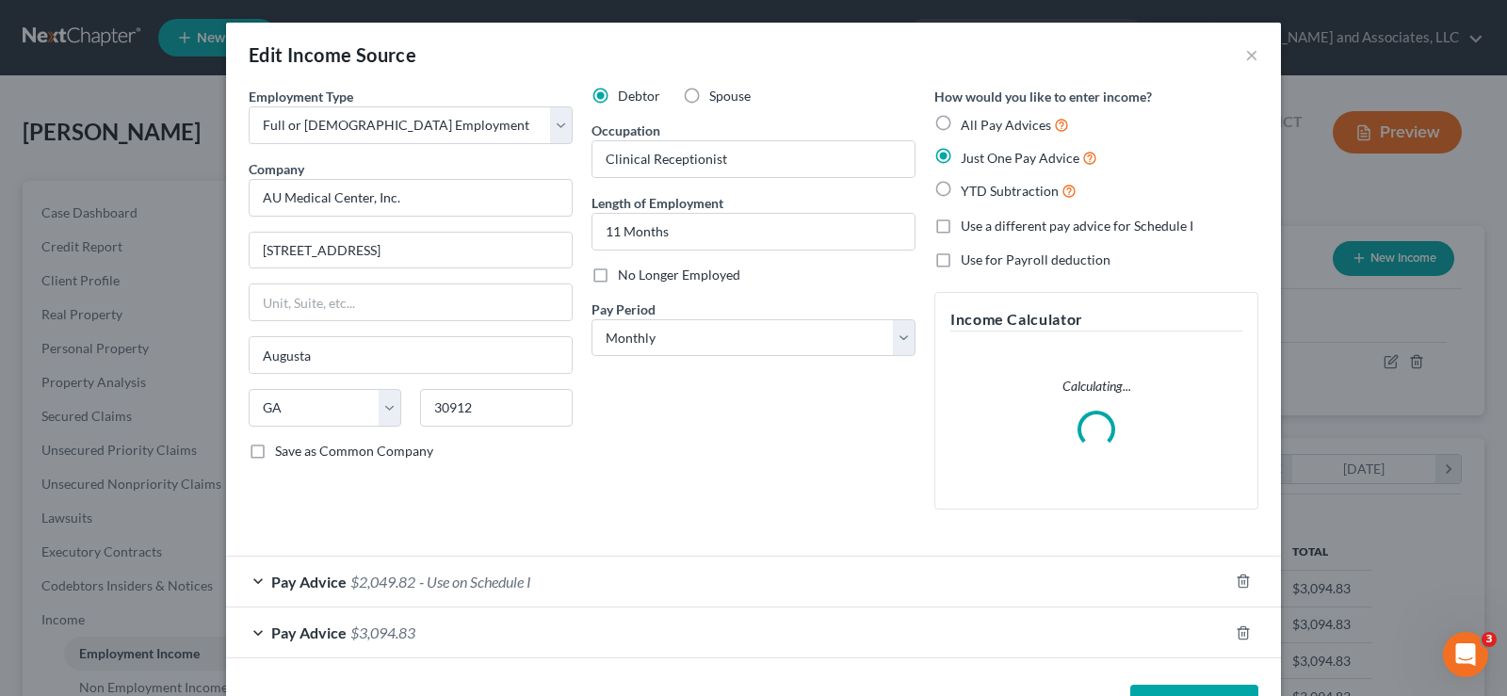
click at [445, 583] on div "Pay Advice $2,049.82 - Use on Schedule I" at bounding box center [727, 582] width 1002 height 50
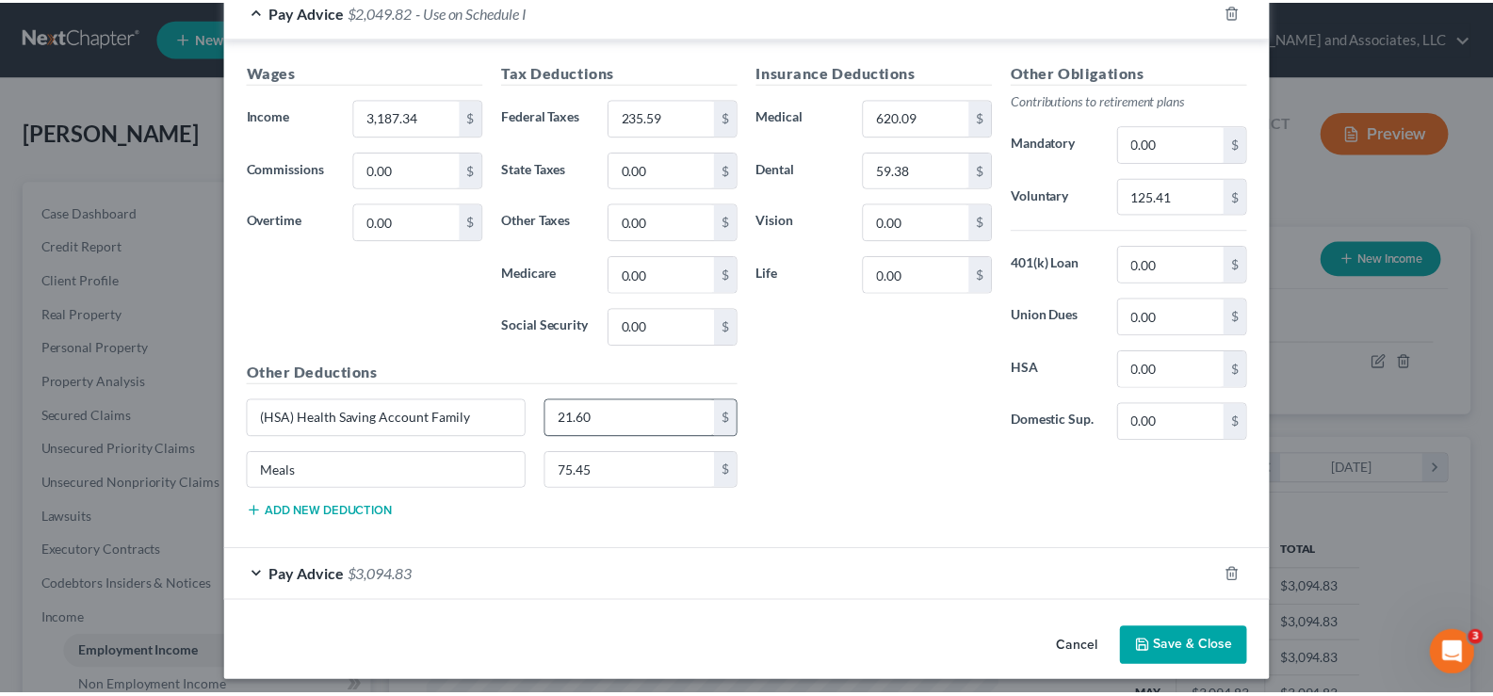
scroll to position [560, 0]
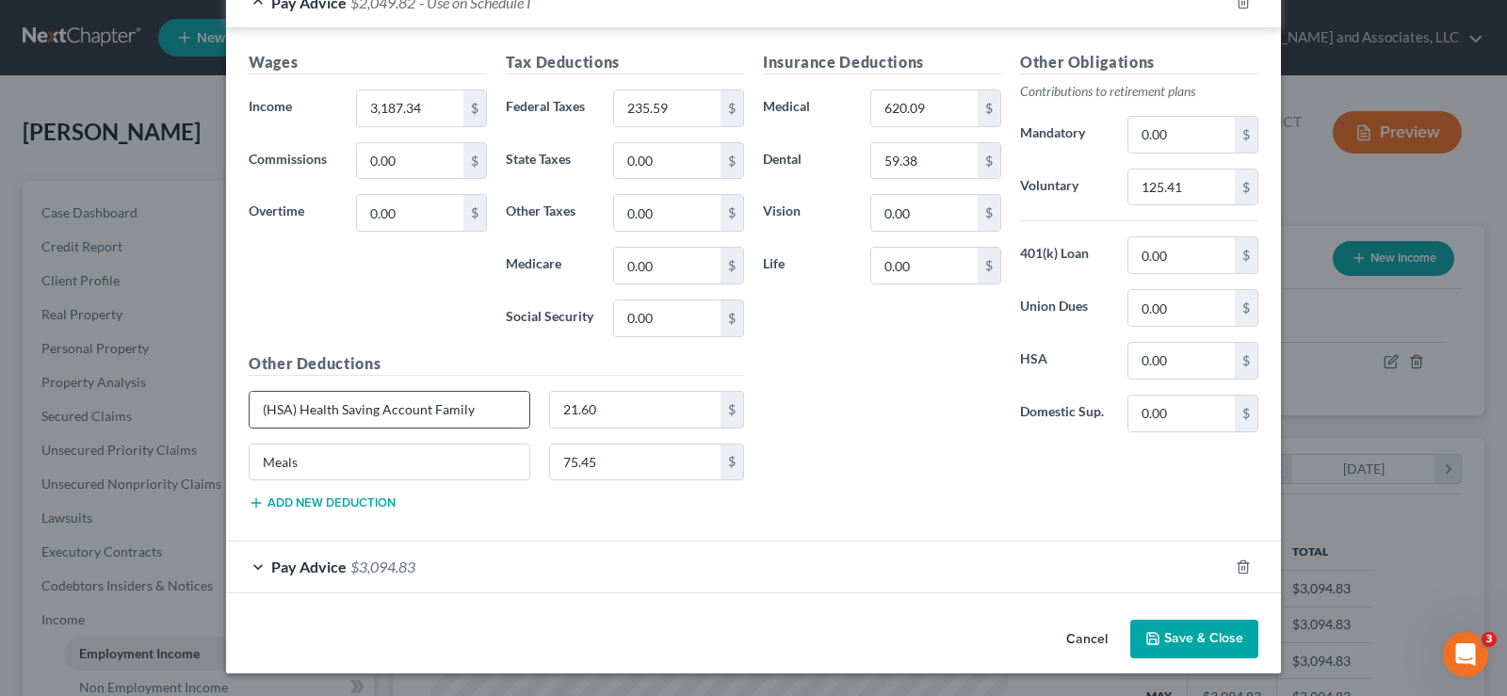
click at [423, 410] on input "(HSA) Health Saving Account Family" at bounding box center [390, 410] width 280 height 36
type input "(HSA) Health Saving Acc Family"
click at [1209, 639] on button "Save & Close" at bounding box center [1194, 640] width 128 height 40
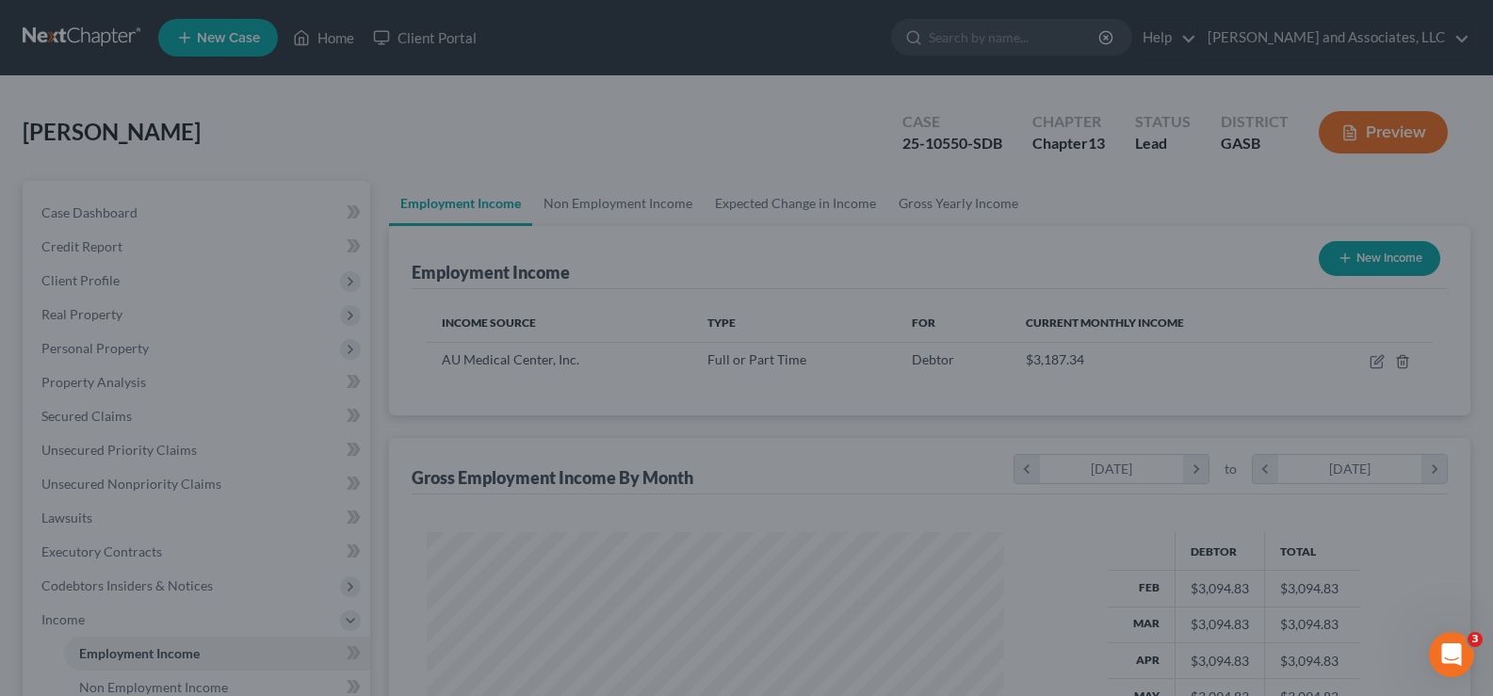
scroll to position [338, 608]
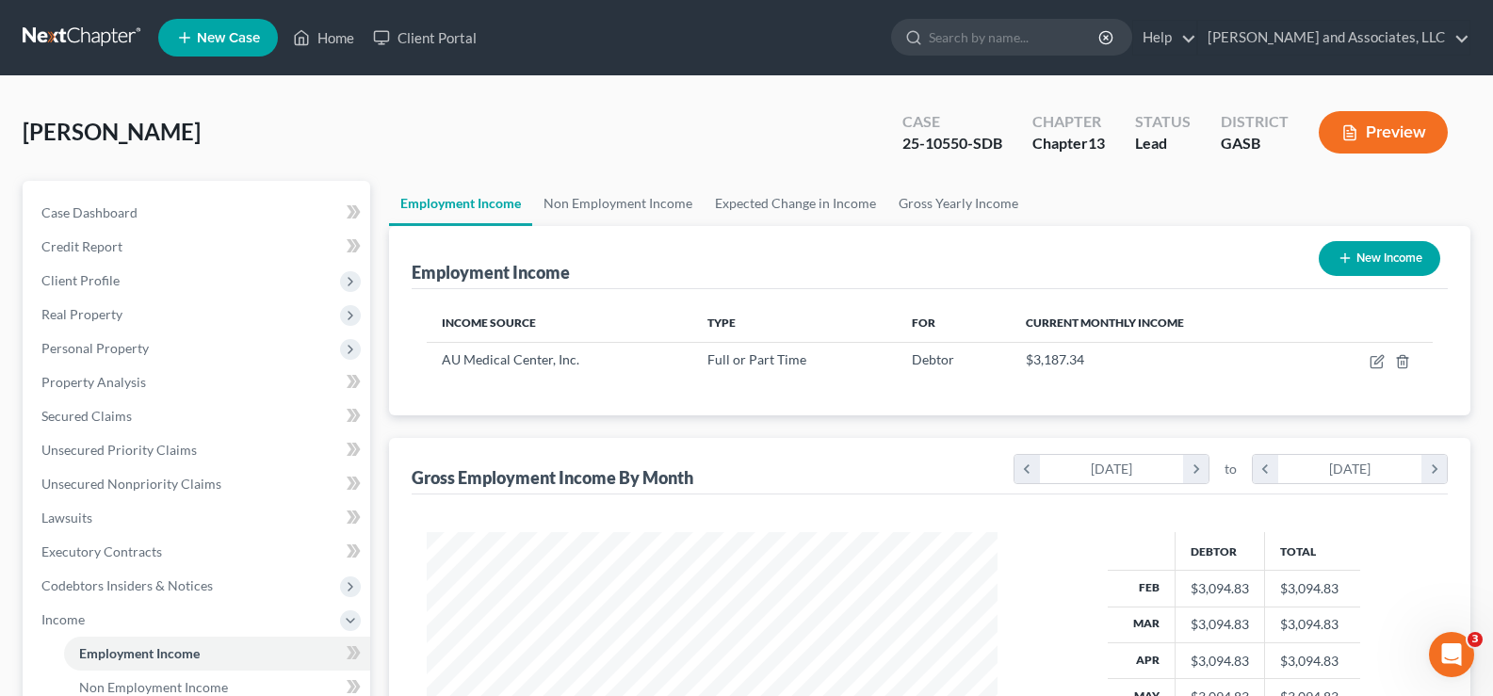
click at [1394, 138] on button "Preview" at bounding box center [1382, 132] width 129 height 42
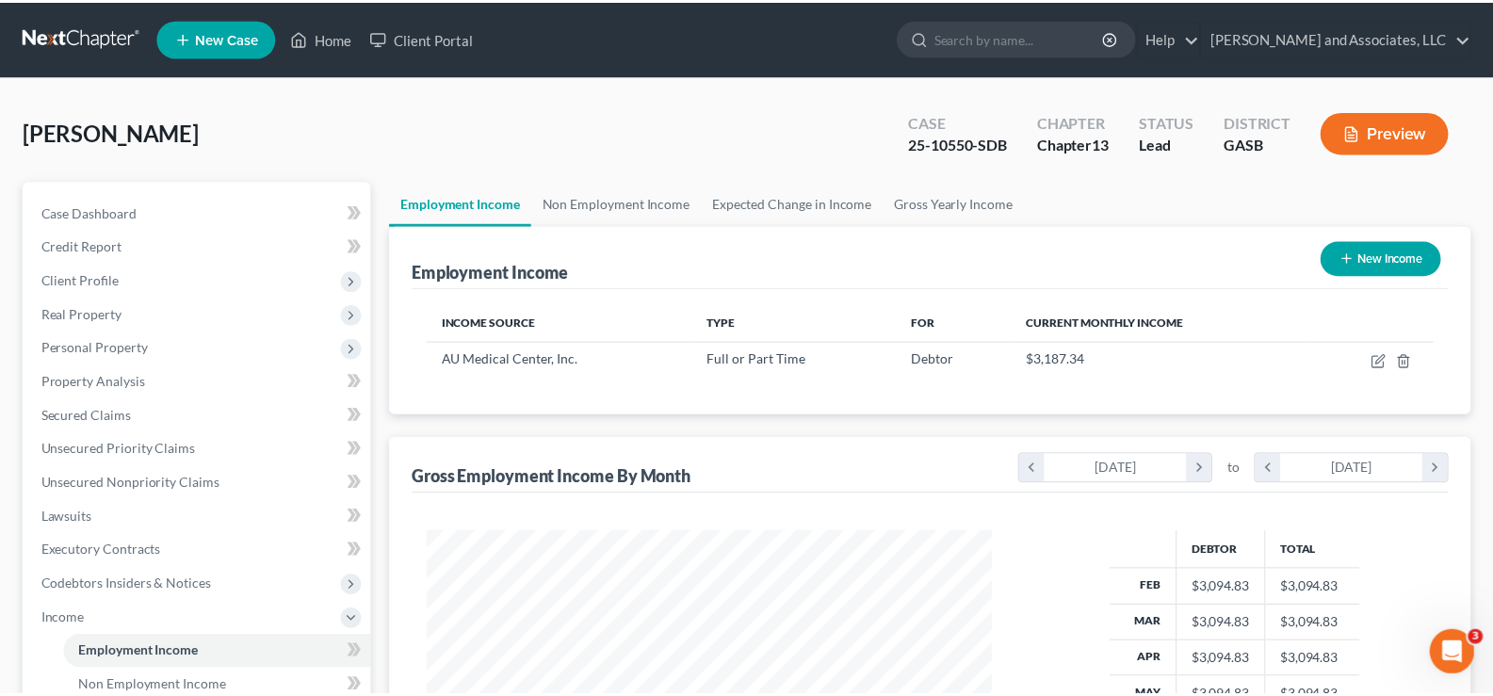
scroll to position [338, 615]
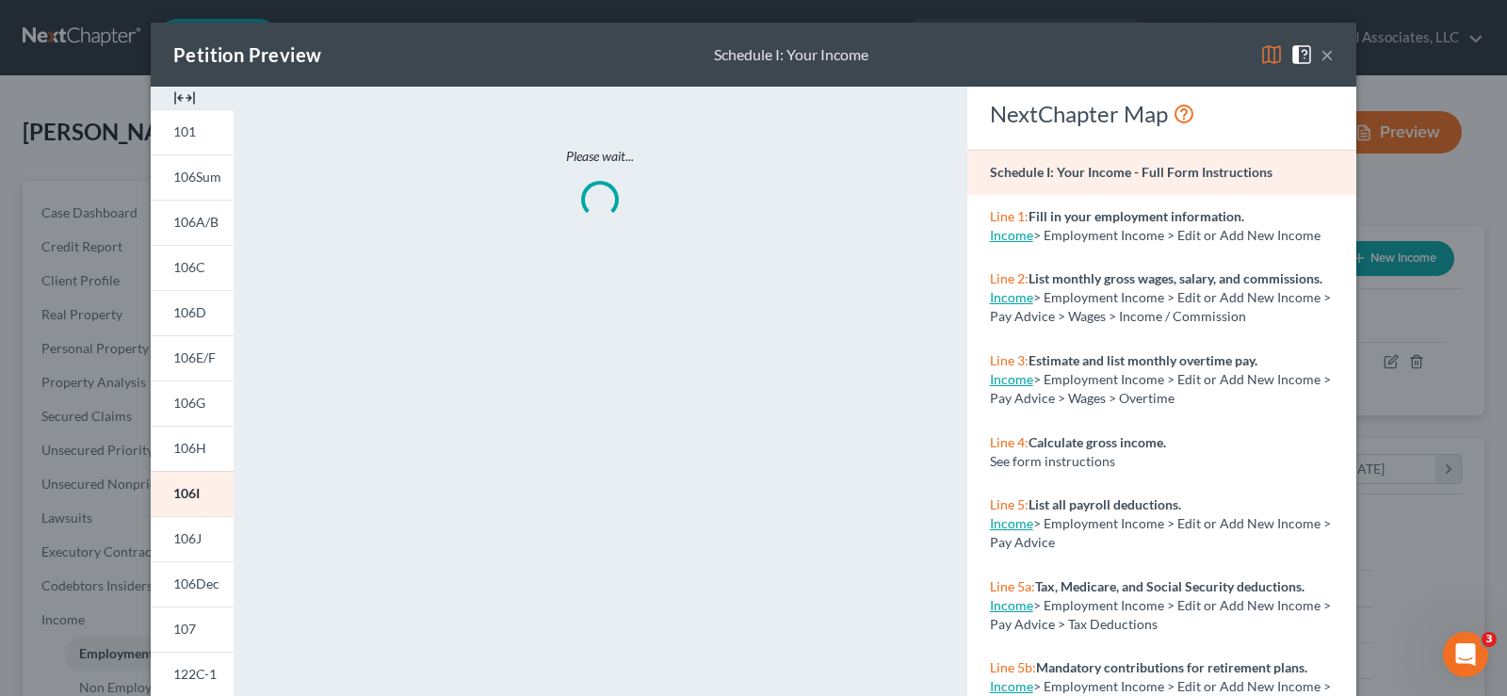
click at [188, 98] on img at bounding box center [184, 98] width 23 height 23
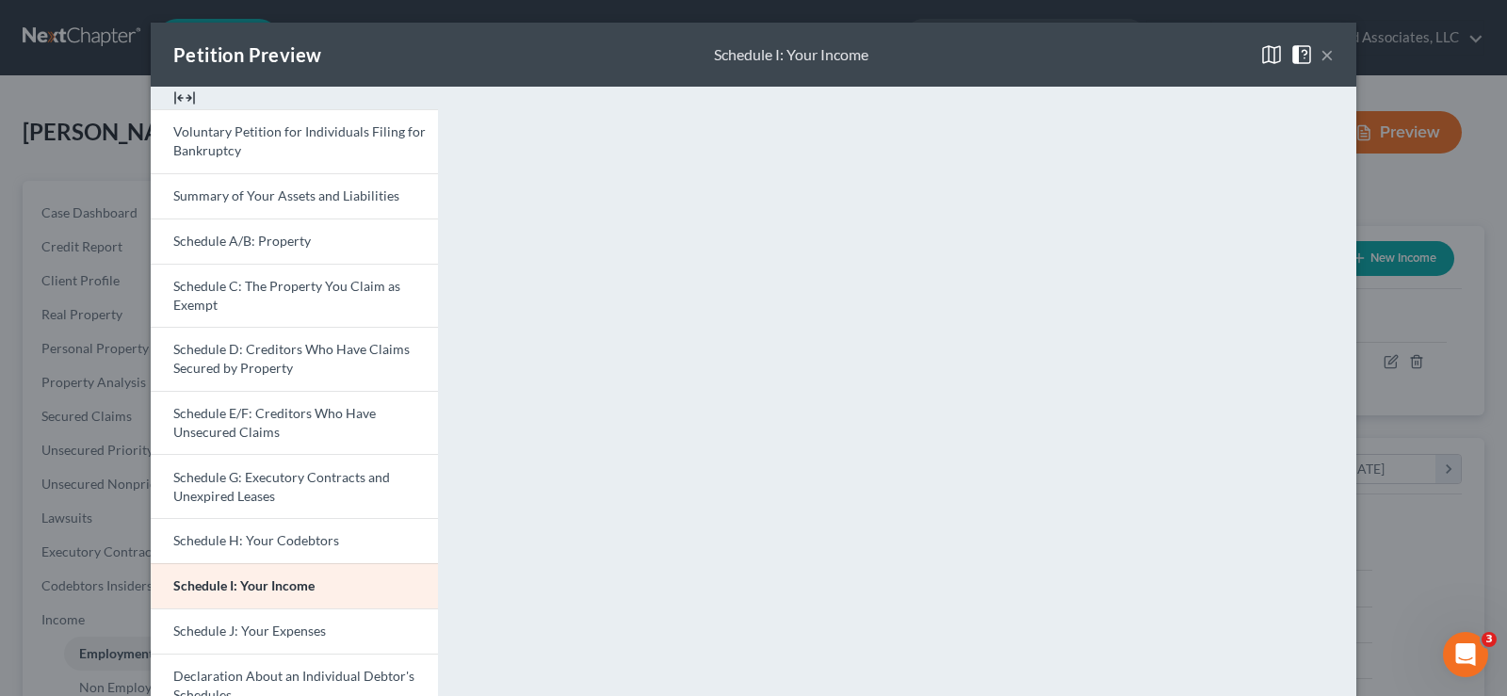
click at [1320, 54] on button "×" at bounding box center [1326, 54] width 13 height 23
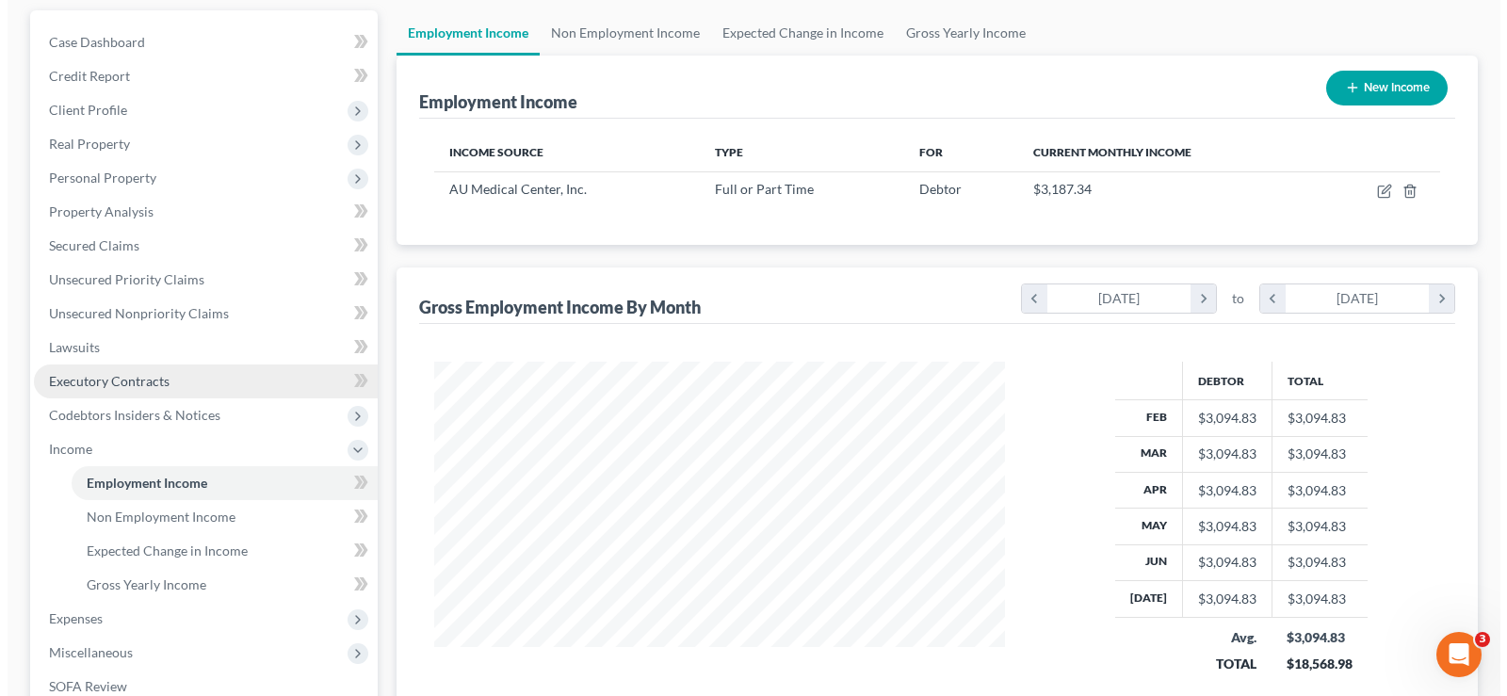
scroll to position [188, 0]
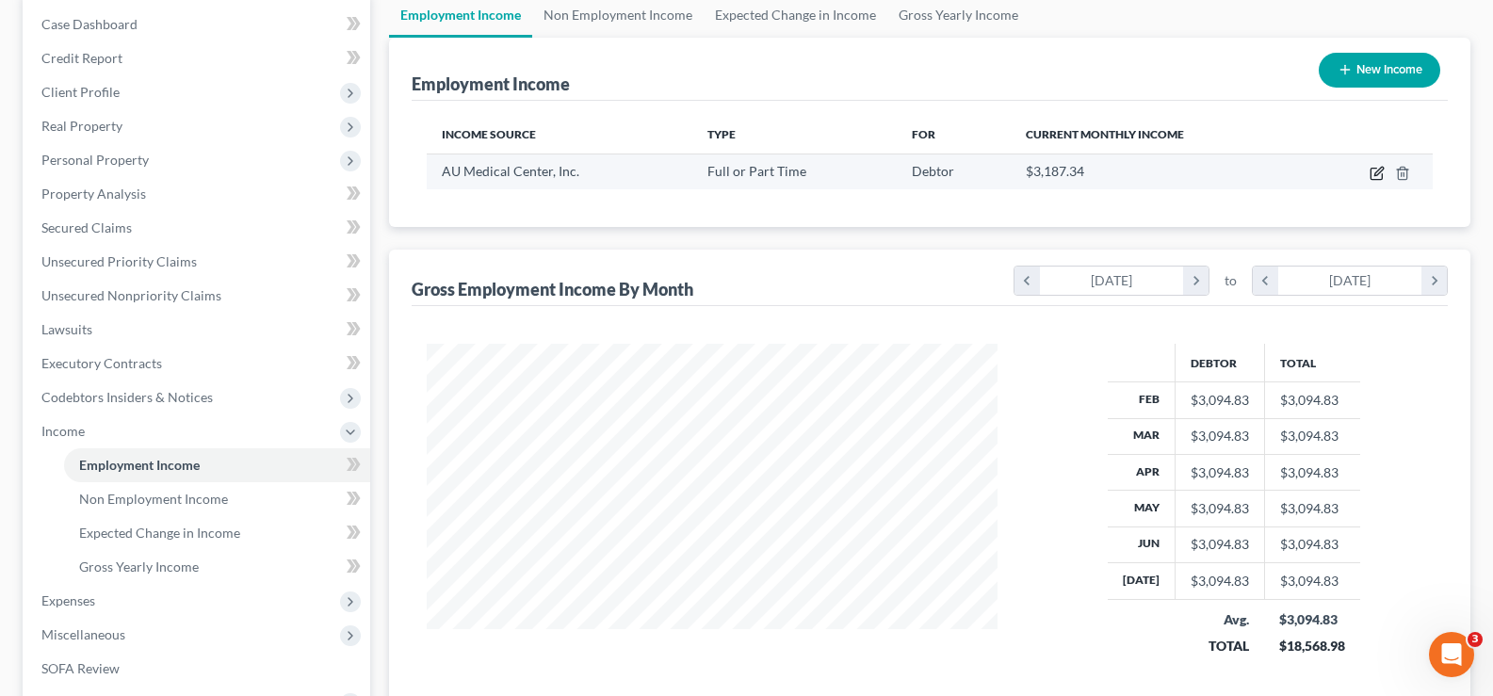
click at [1381, 175] on icon "button" at bounding box center [1376, 173] width 15 height 15
select select "0"
select select "10"
select select "0"
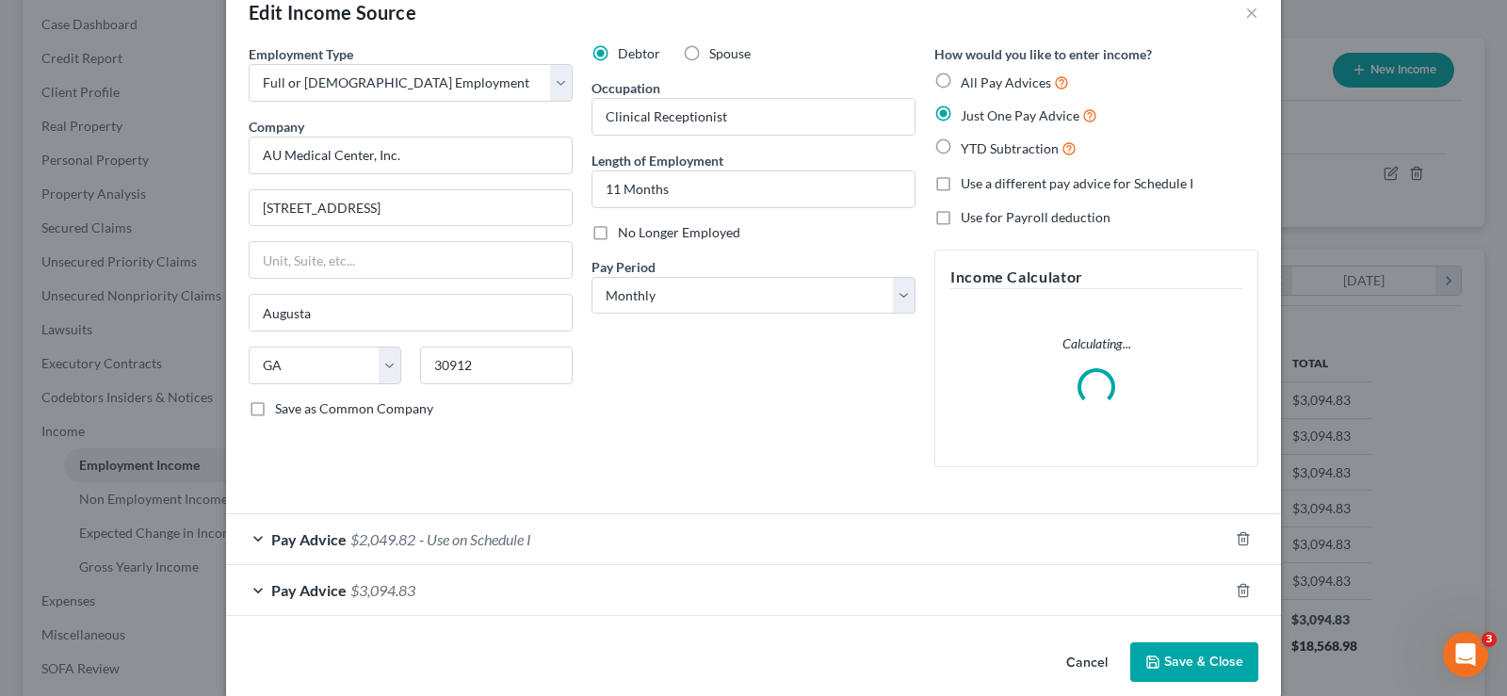
scroll to position [66, 0]
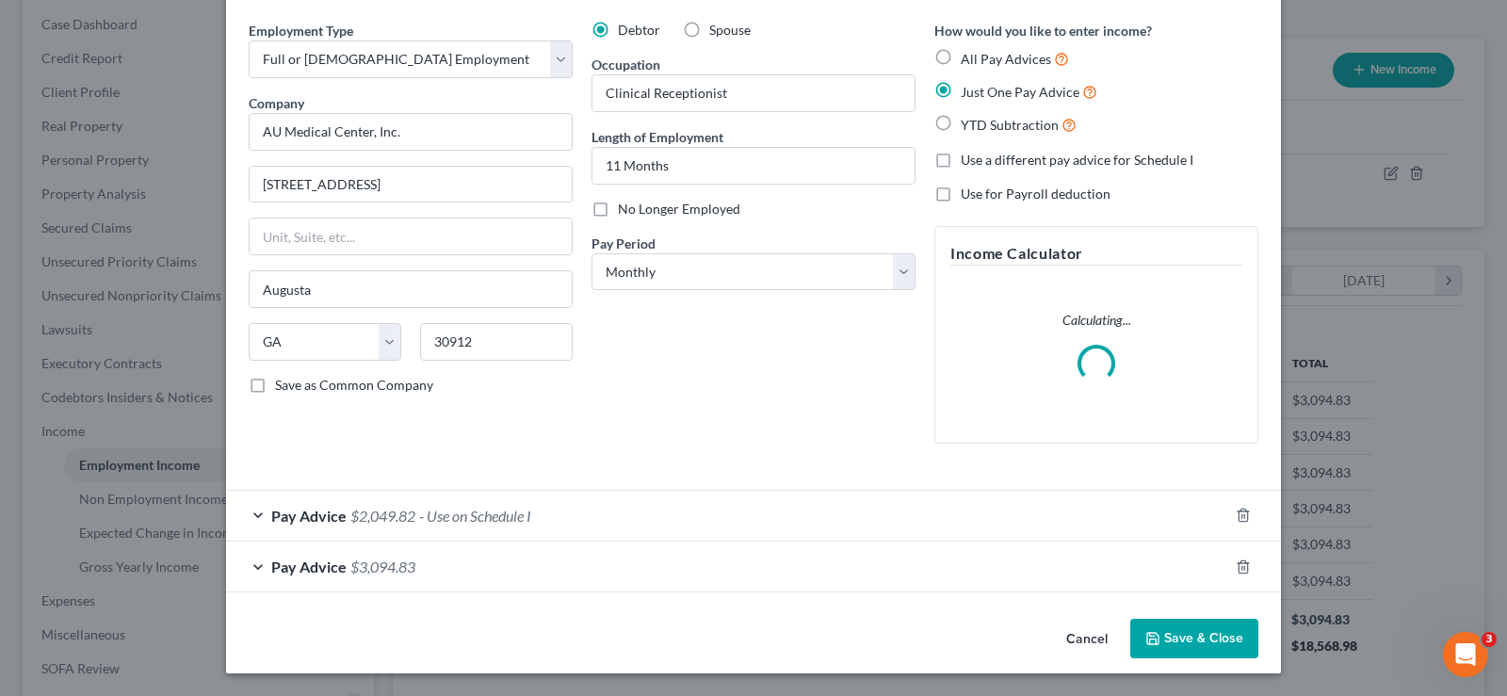
click at [371, 509] on span "$2,049.82" at bounding box center [382, 516] width 65 height 18
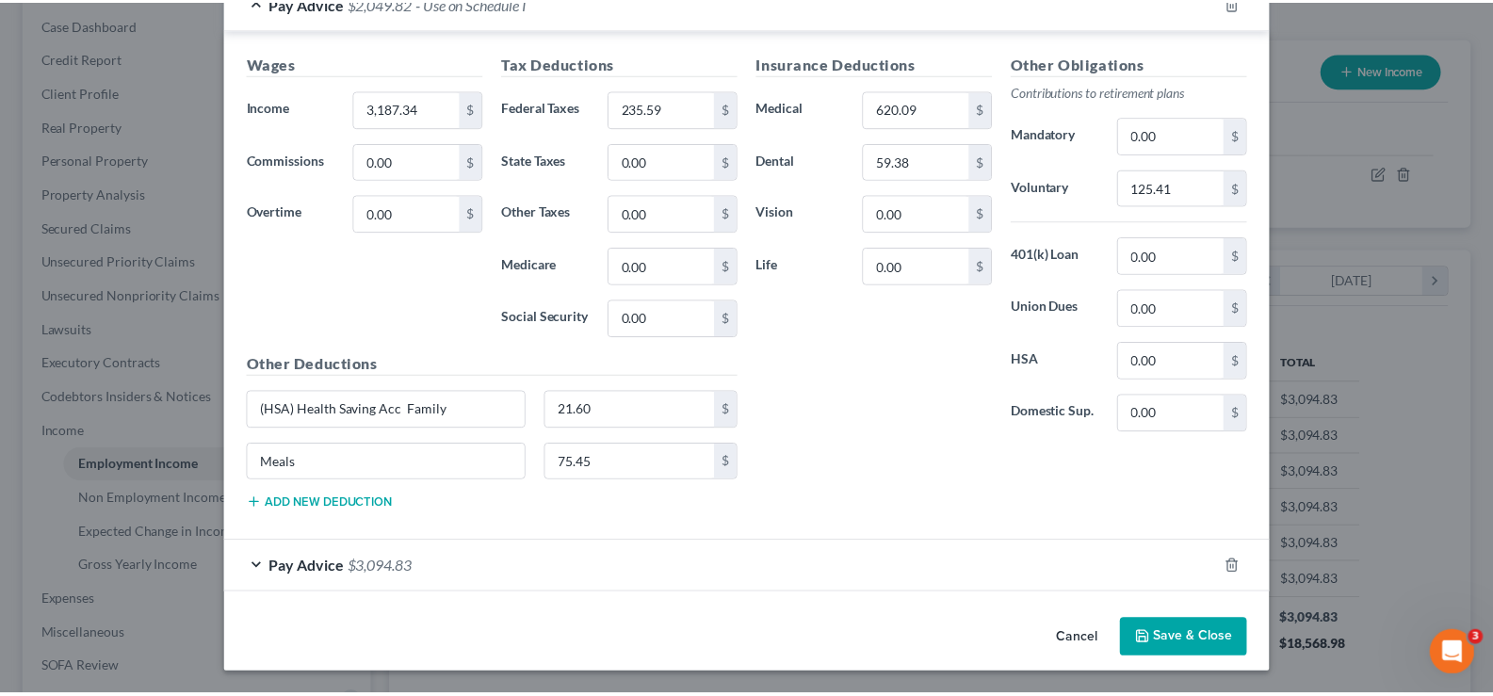
scroll to position [560, 0]
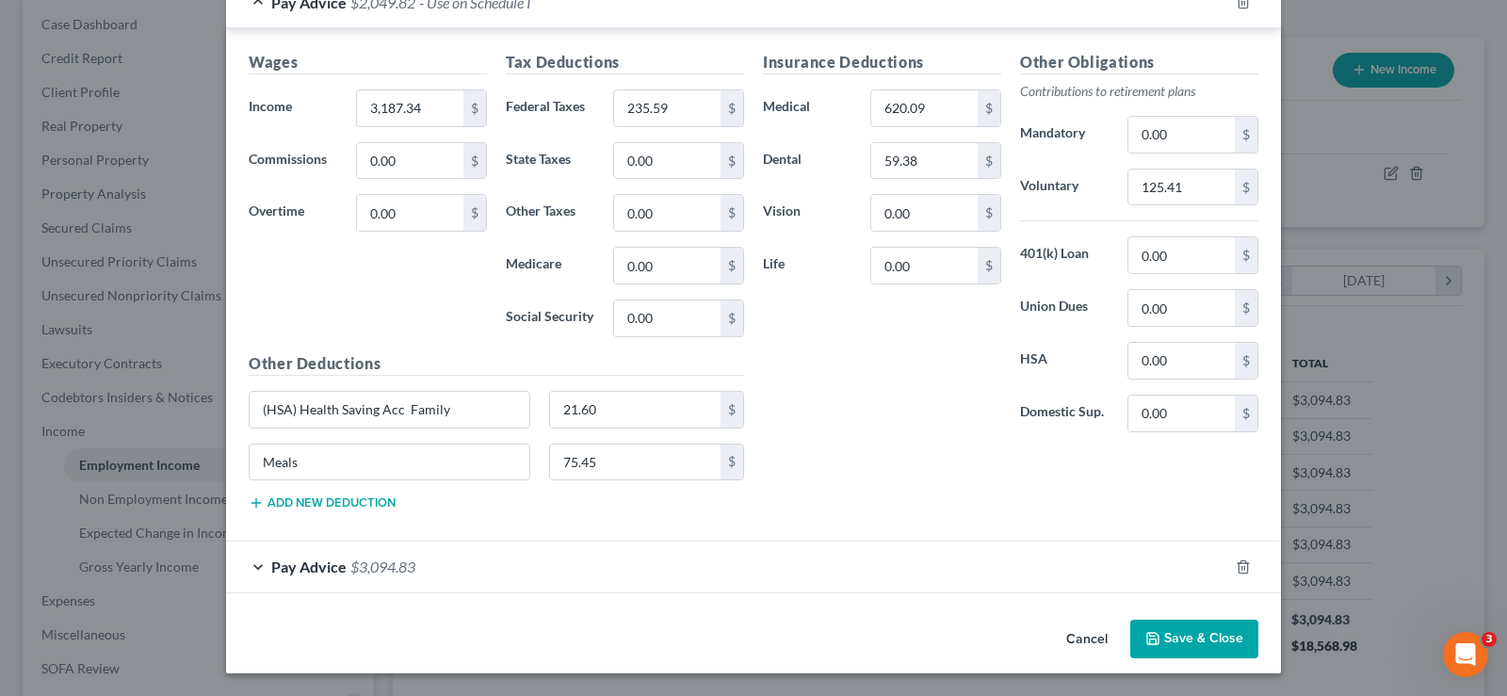
click at [1208, 632] on button "Save & Close" at bounding box center [1194, 640] width 128 height 40
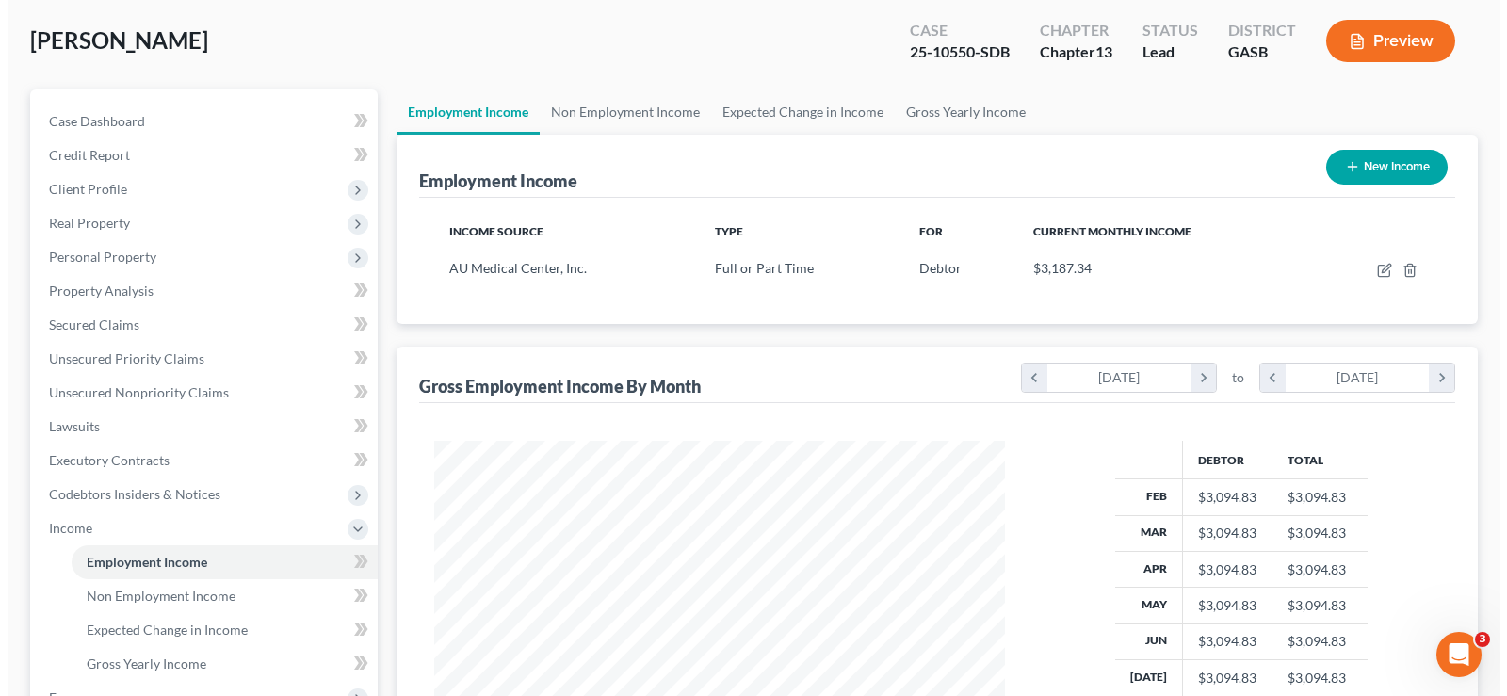
scroll to position [0, 0]
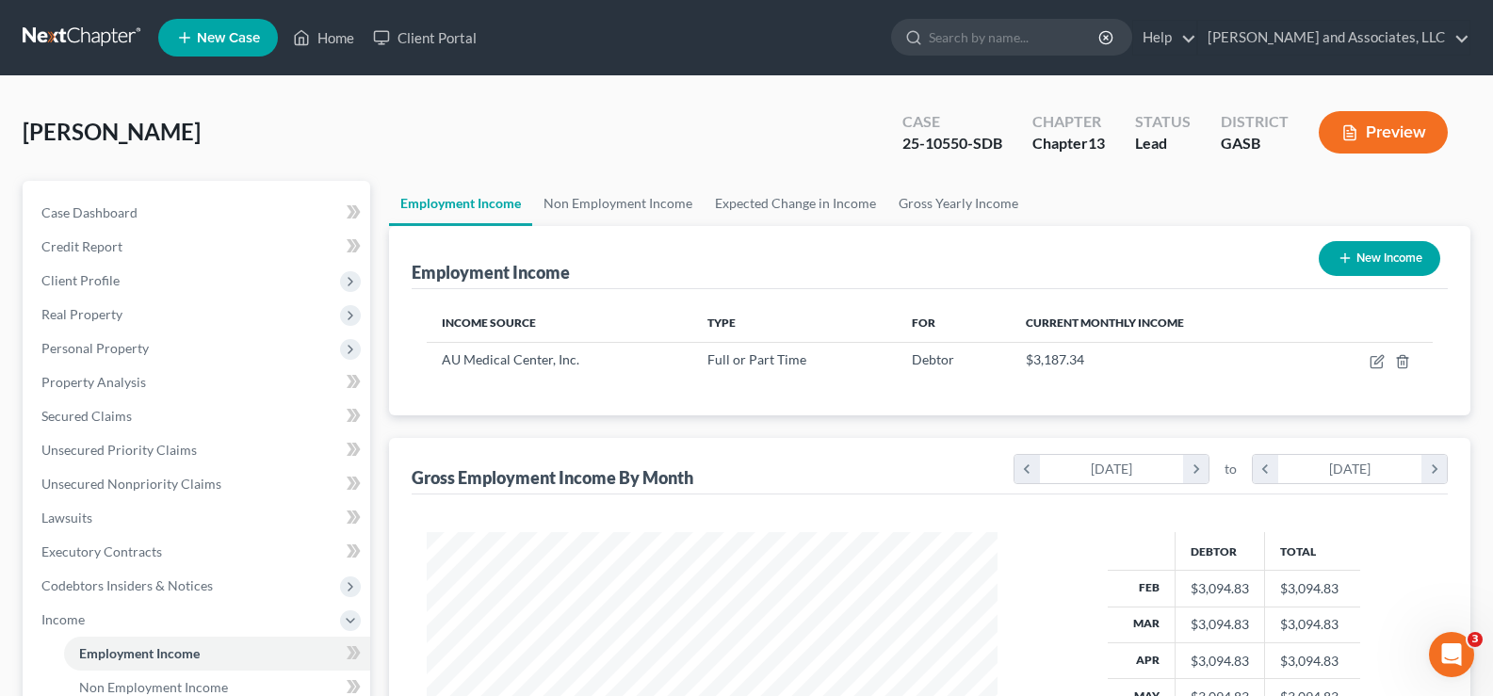
click at [1414, 134] on button "Preview" at bounding box center [1382, 132] width 129 height 42
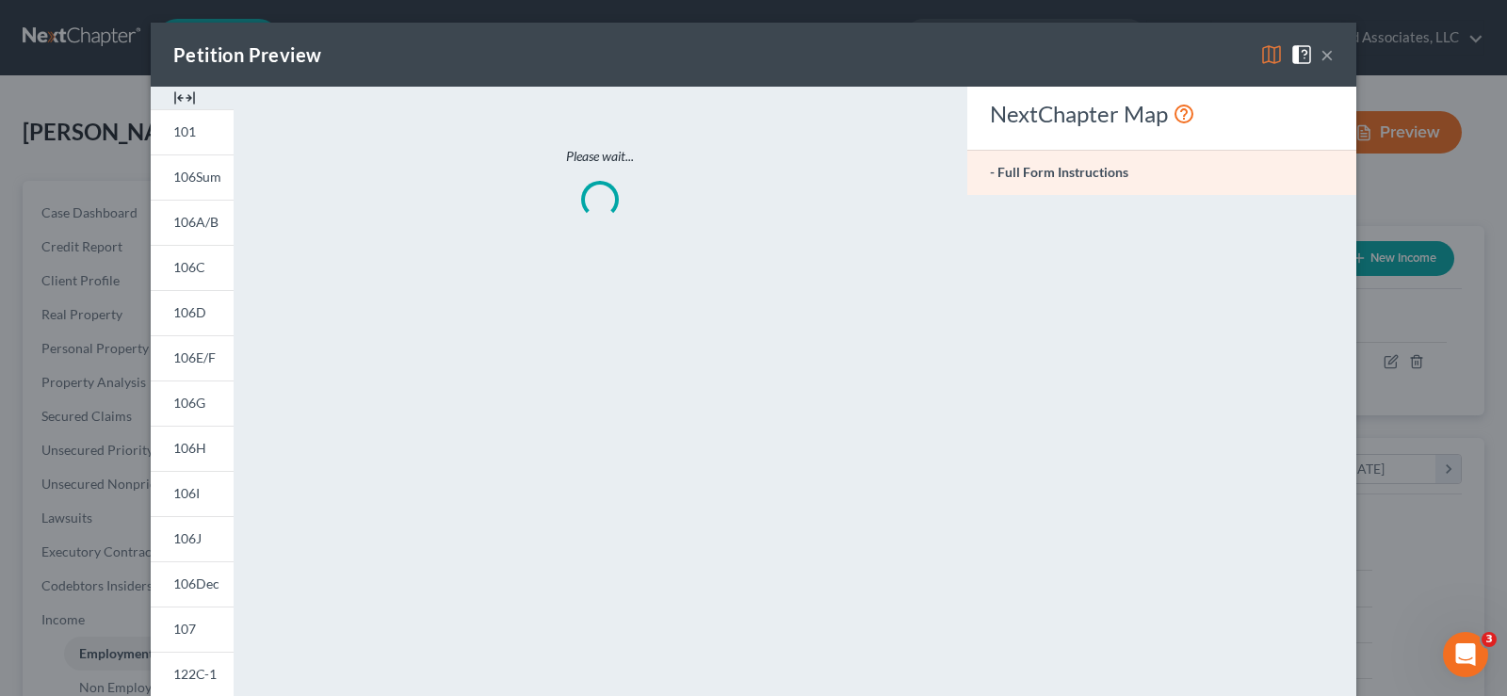
scroll to position [338, 615]
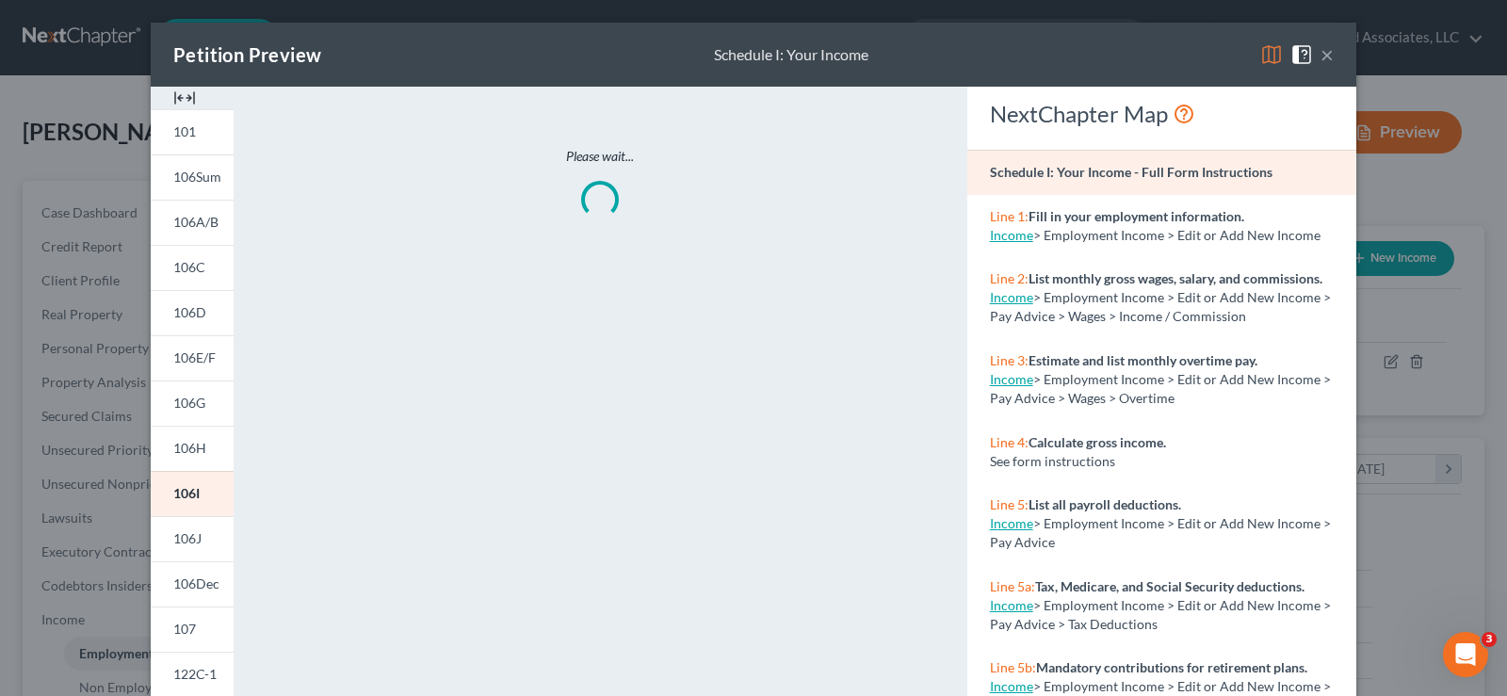
click at [184, 96] on img at bounding box center [184, 98] width 23 height 23
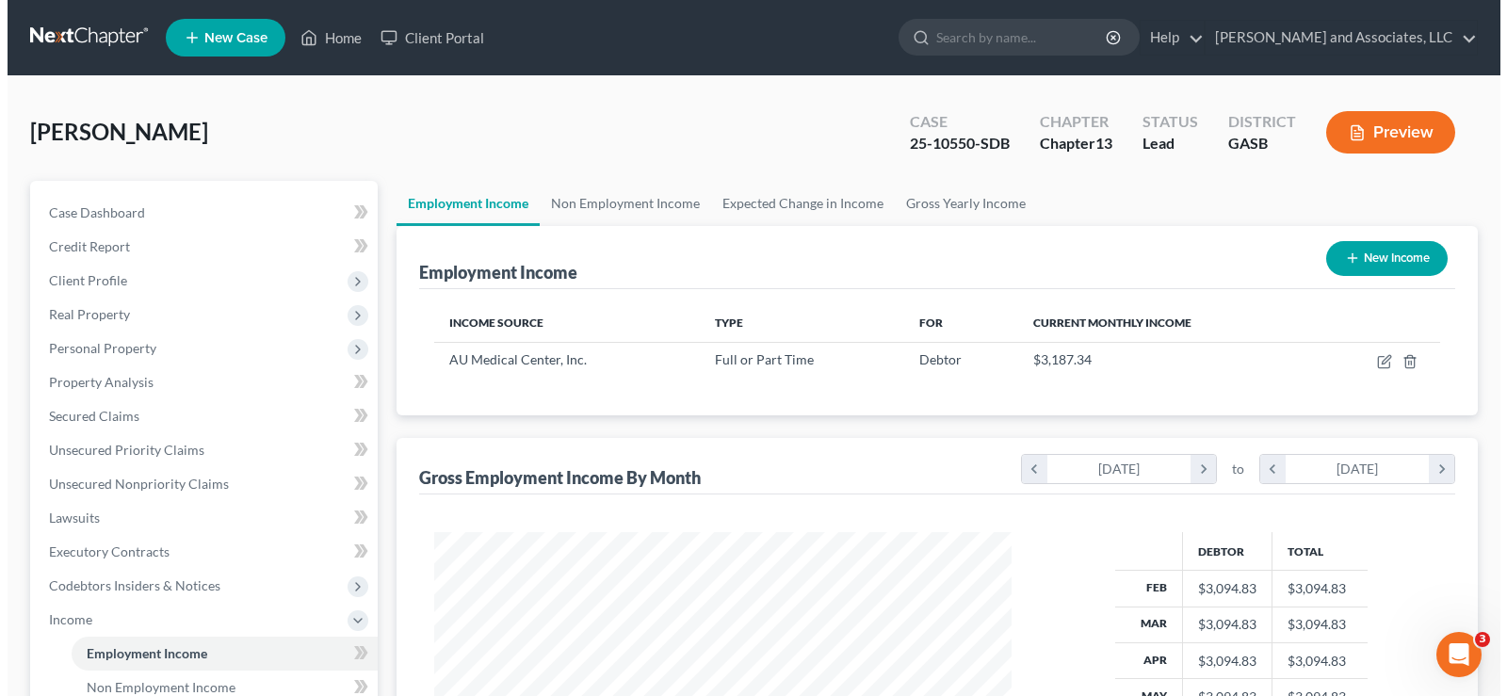
scroll to position [941418, 941146]
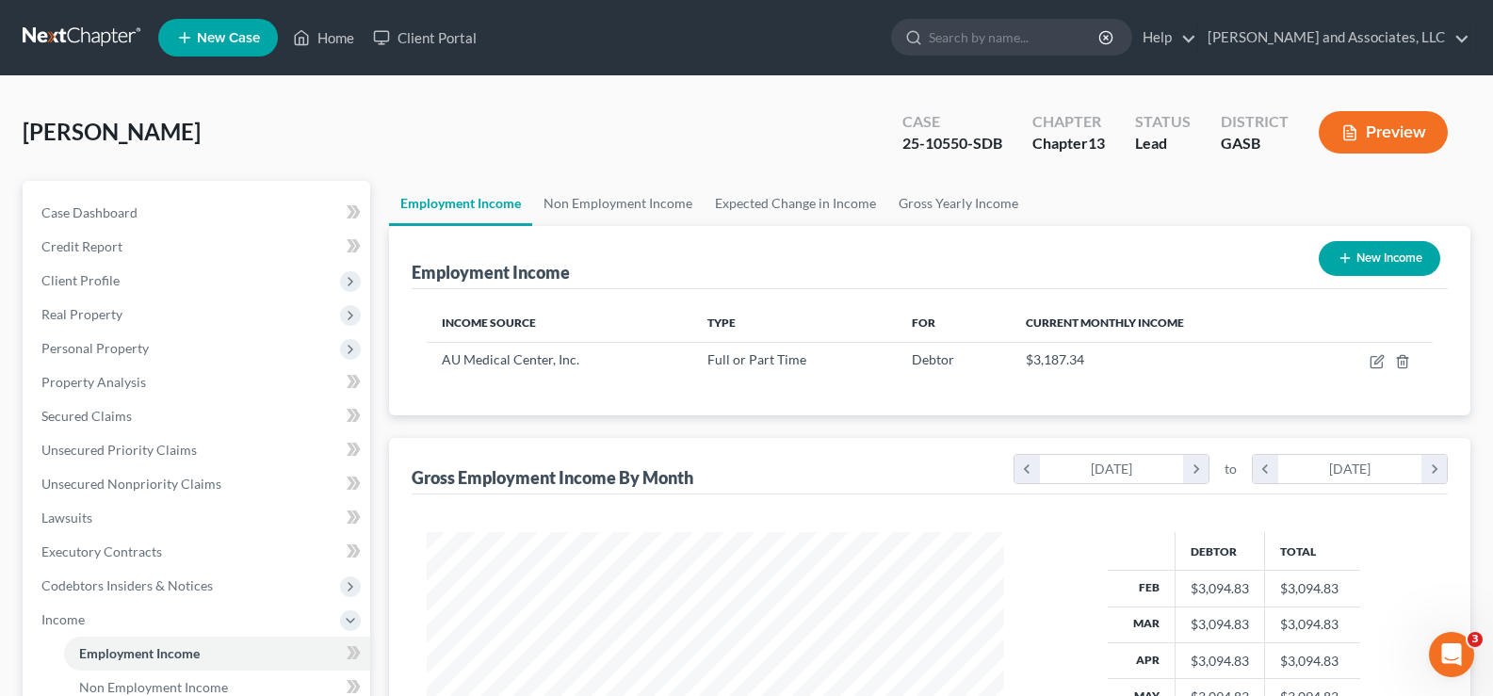
drag, startPoint x: 1496, startPoint y: 175, endPoint x: 1496, endPoint y: -8, distance: 183.6
click at [120, 410] on span "Secured Claims" at bounding box center [86, 416] width 90 height 16
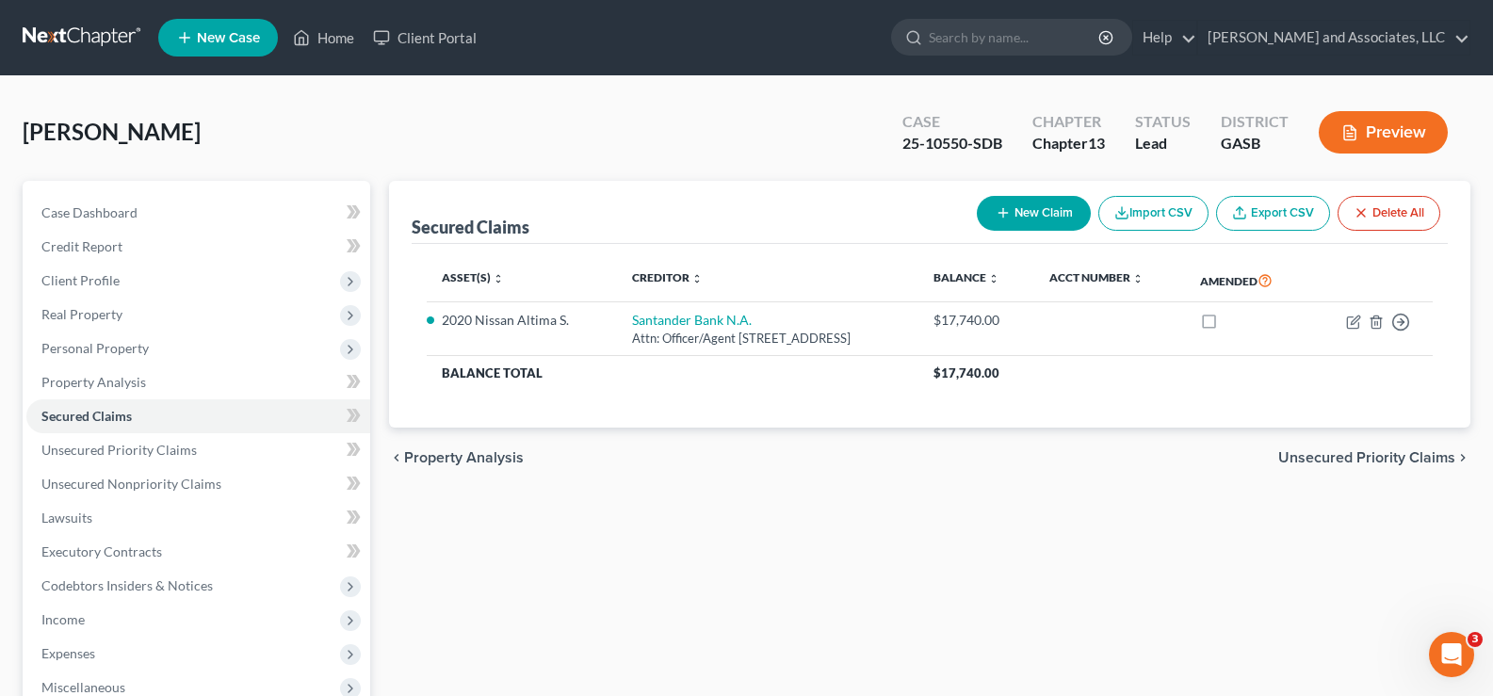
click at [1411, 142] on button "Preview" at bounding box center [1382, 132] width 129 height 42
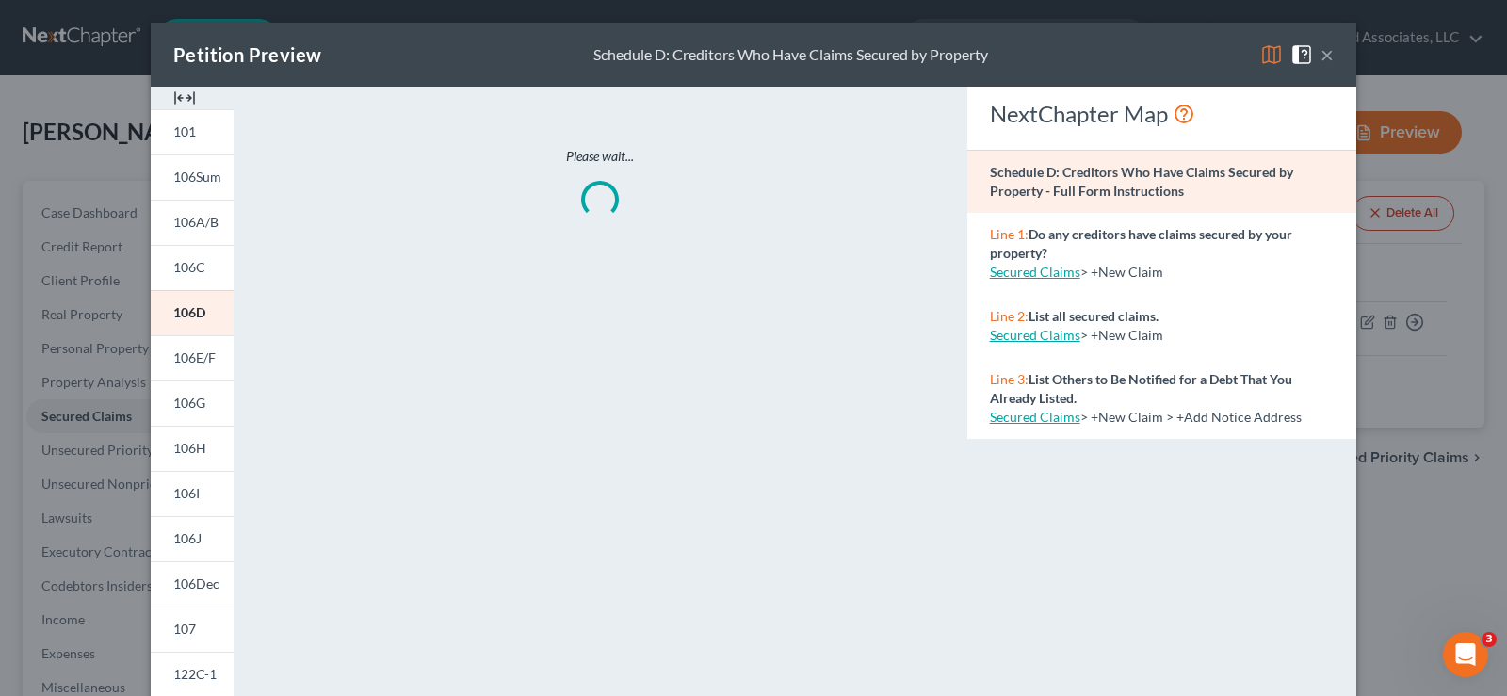
click at [184, 97] on img at bounding box center [184, 98] width 23 height 23
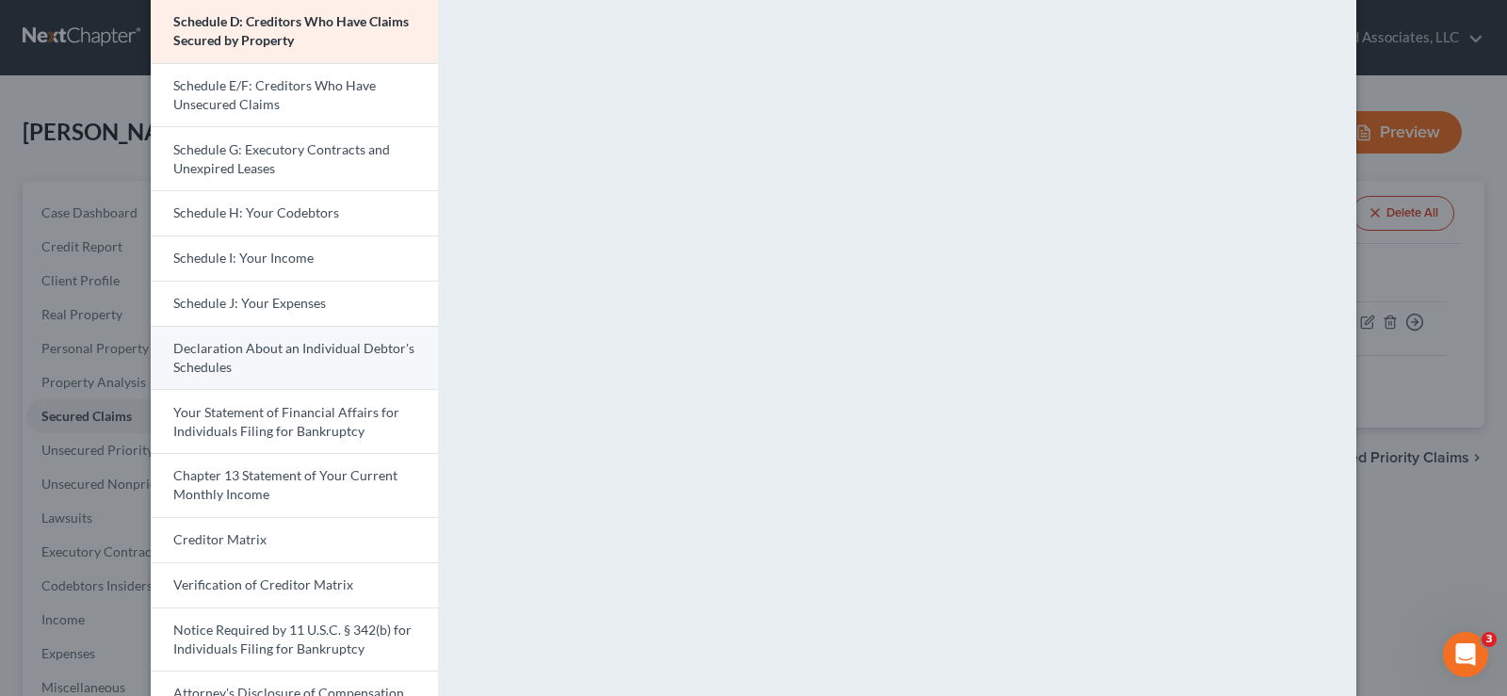
scroll to position [377, 0]
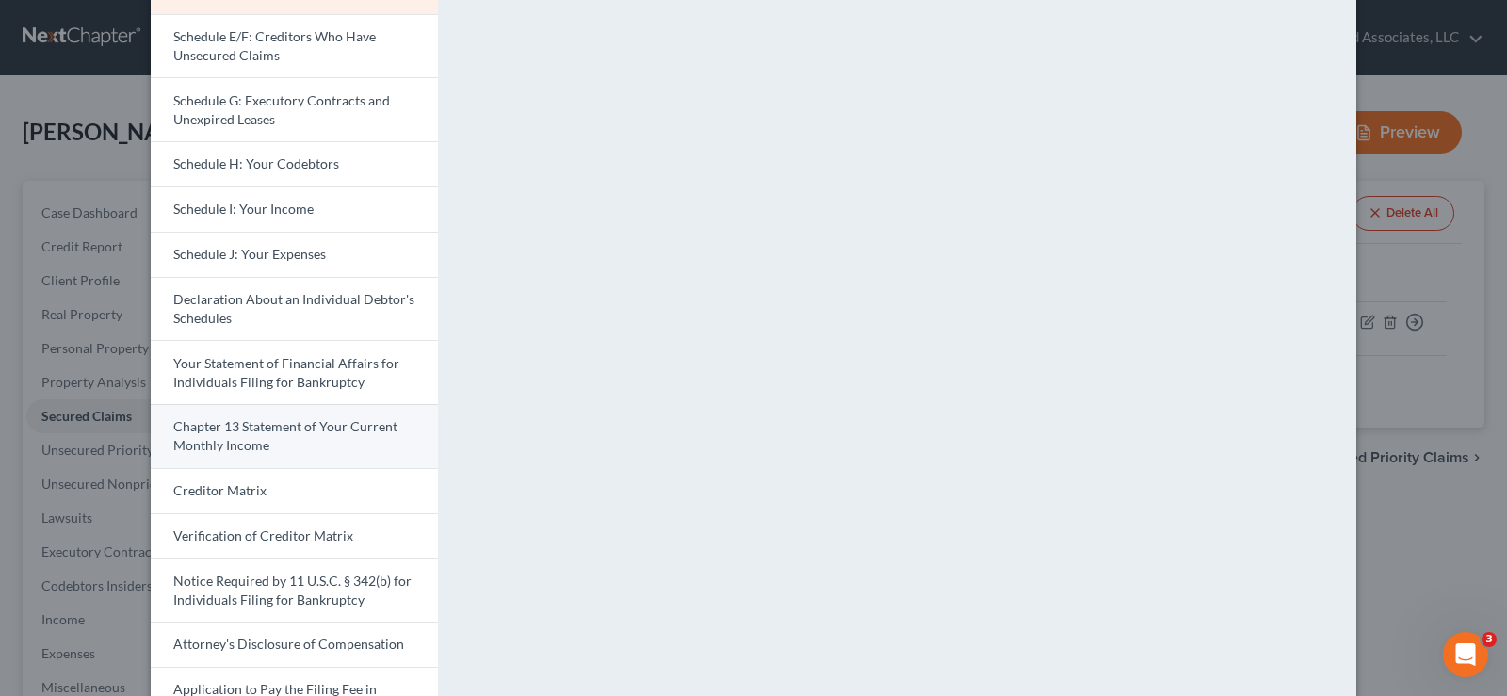
click at [271, 431] on span "Chapter 13 Statement of Your Current Monthly Income" at bounding box center [285, 435] width 224 height 35
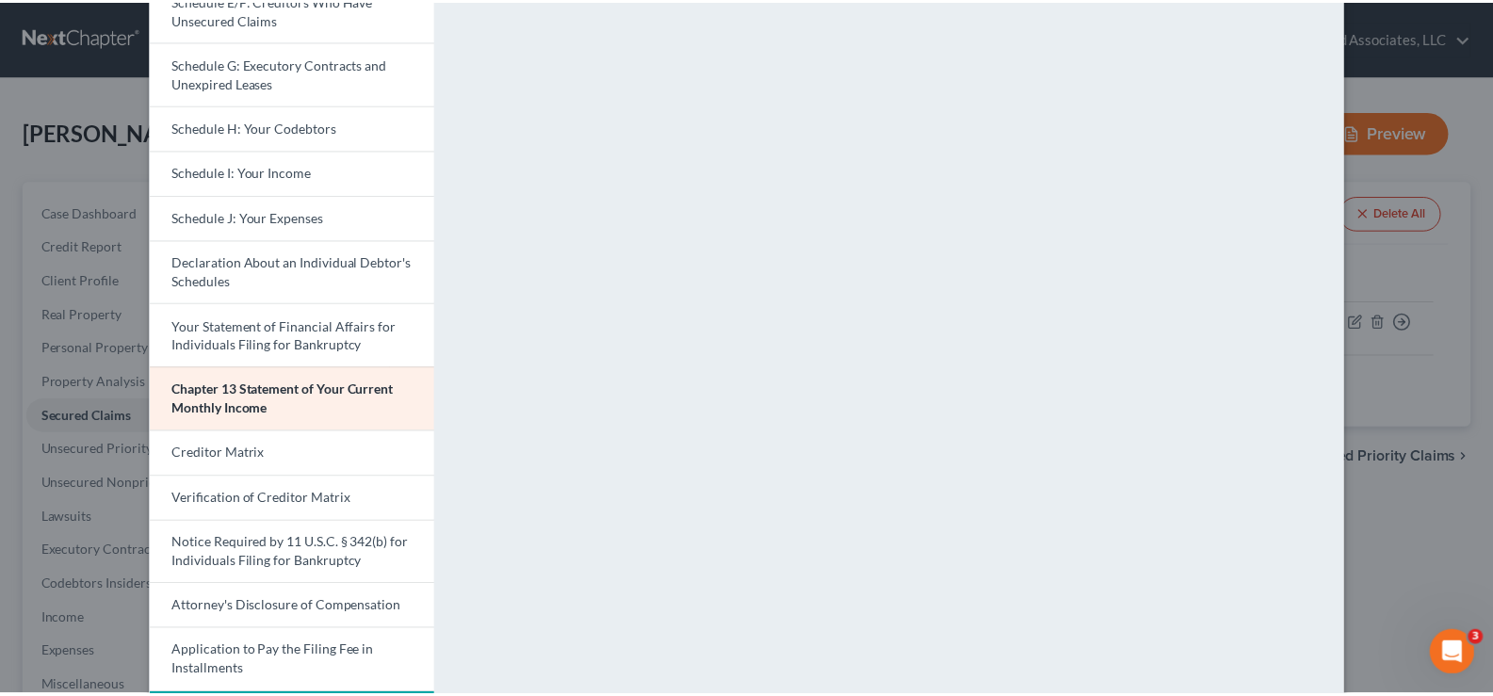
scroll to position [474, 0]
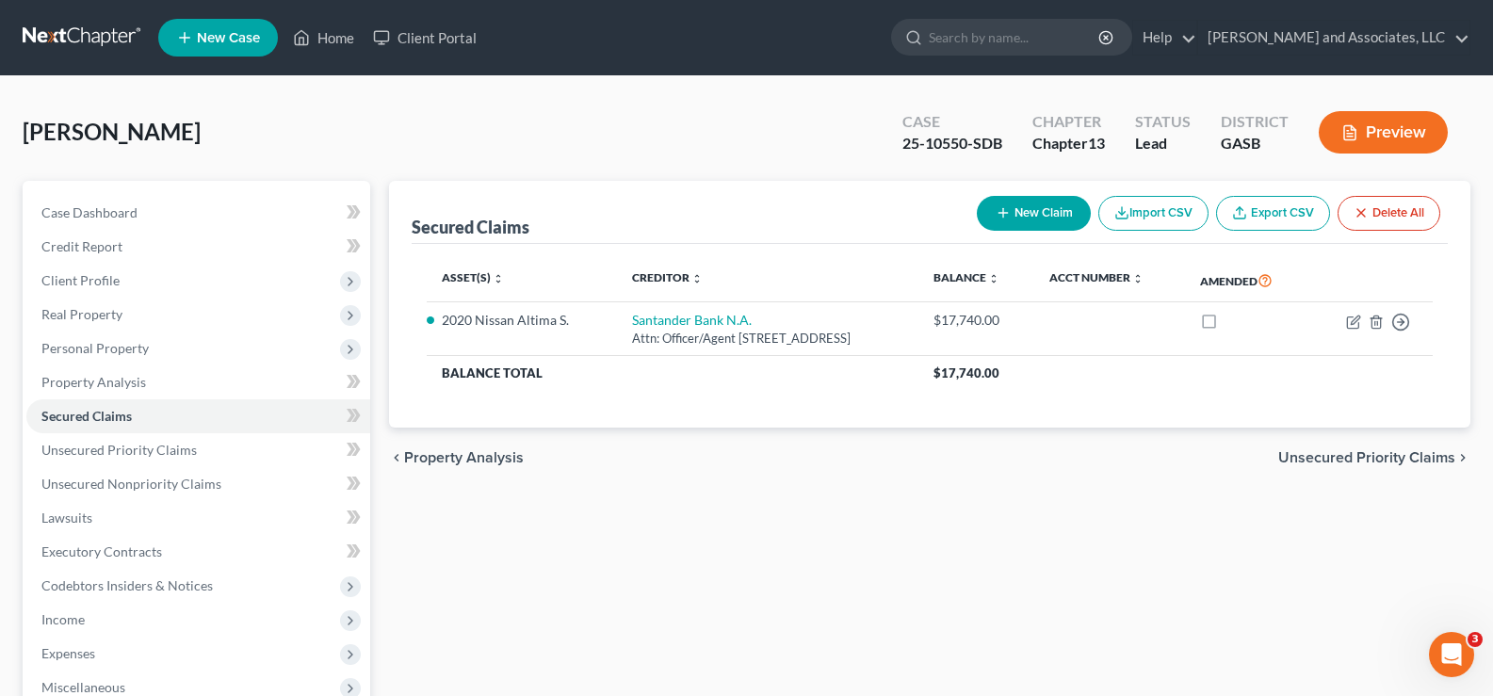
drag, startPoint x: 1495, startPoint y: 586, endPoint x: 1502, endPoint y: 629, distance: 44.0
click at [116, 286] on span "Client Profile" at bounding box center [80, 280] width 78 height 16
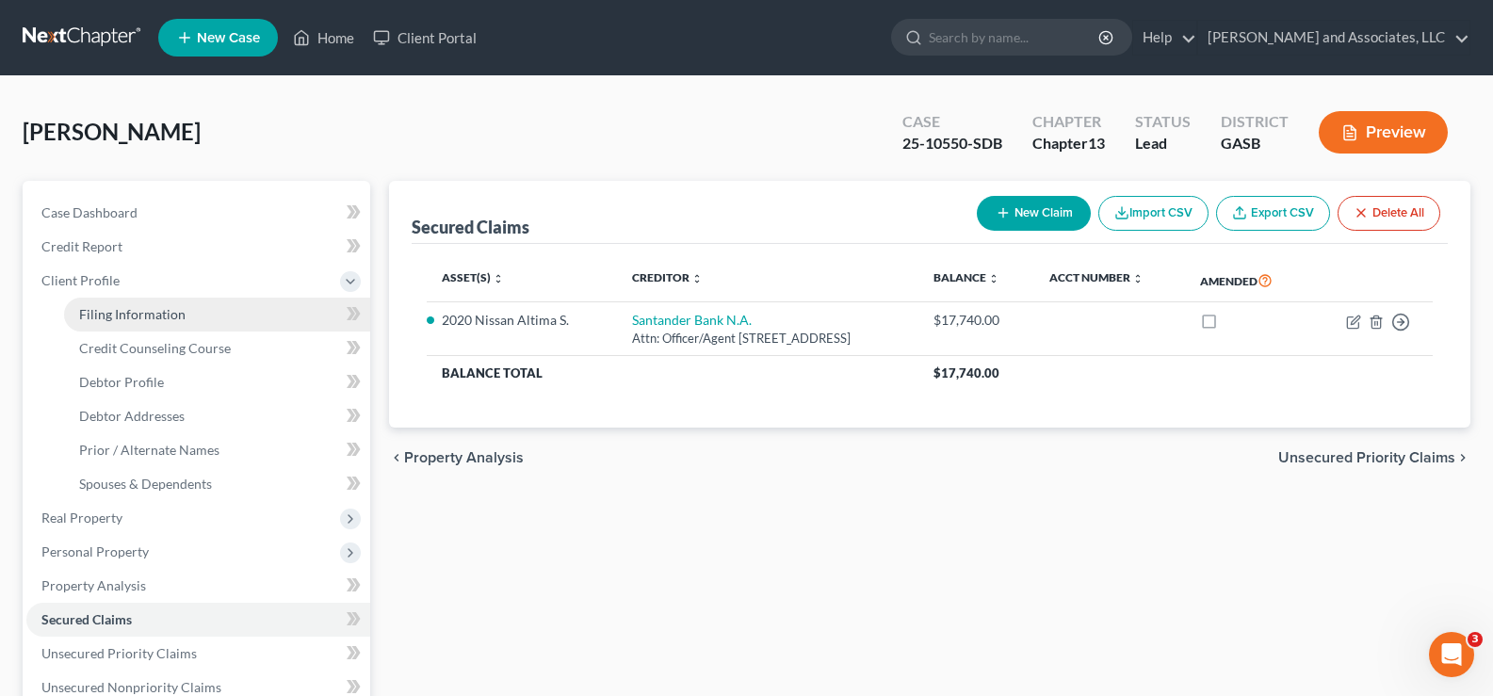
click at [128, 317] on span "Filing Information" at bounding box center [132, 314] width 106 height 16
select select "1"
select select "0"
select select "3"
select select "10"
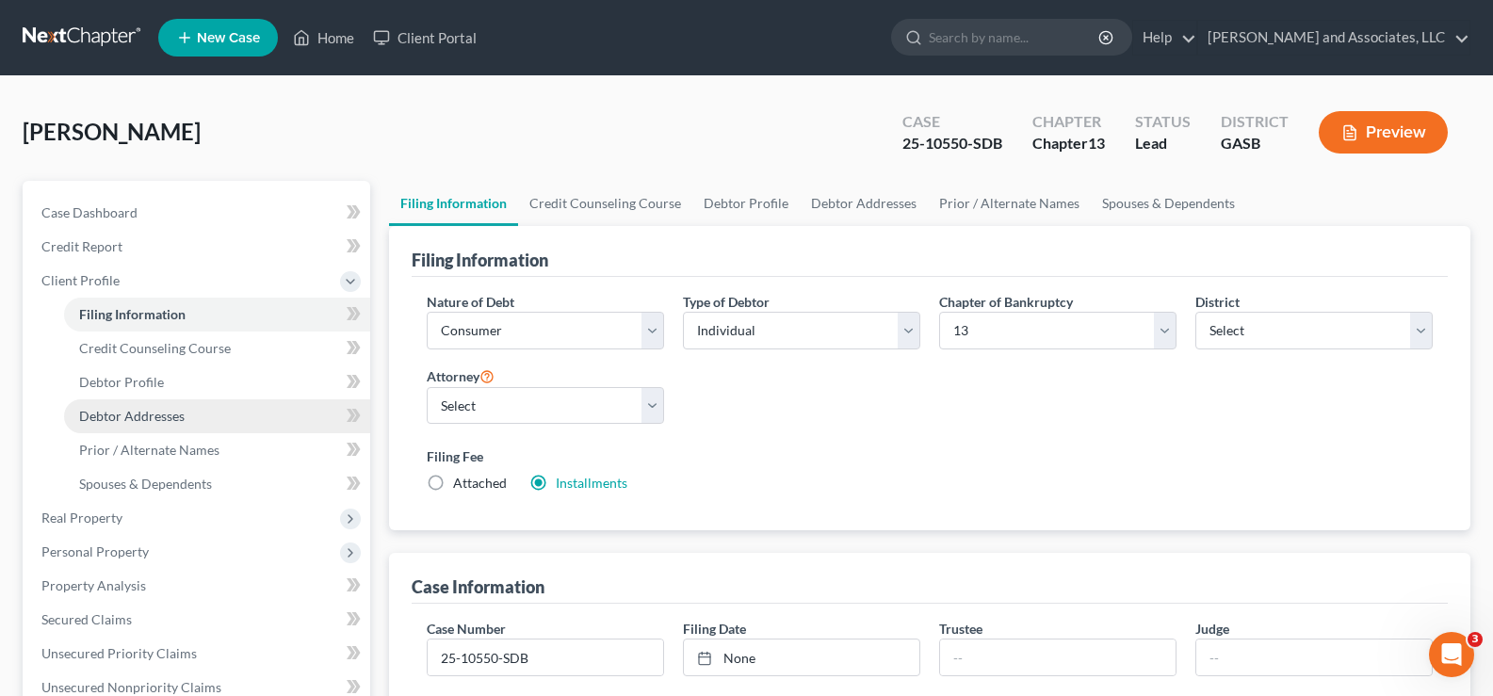
click at [148, 419] on span "Debtor Addresses" at bounding box center [131, 416] width 105 height 16
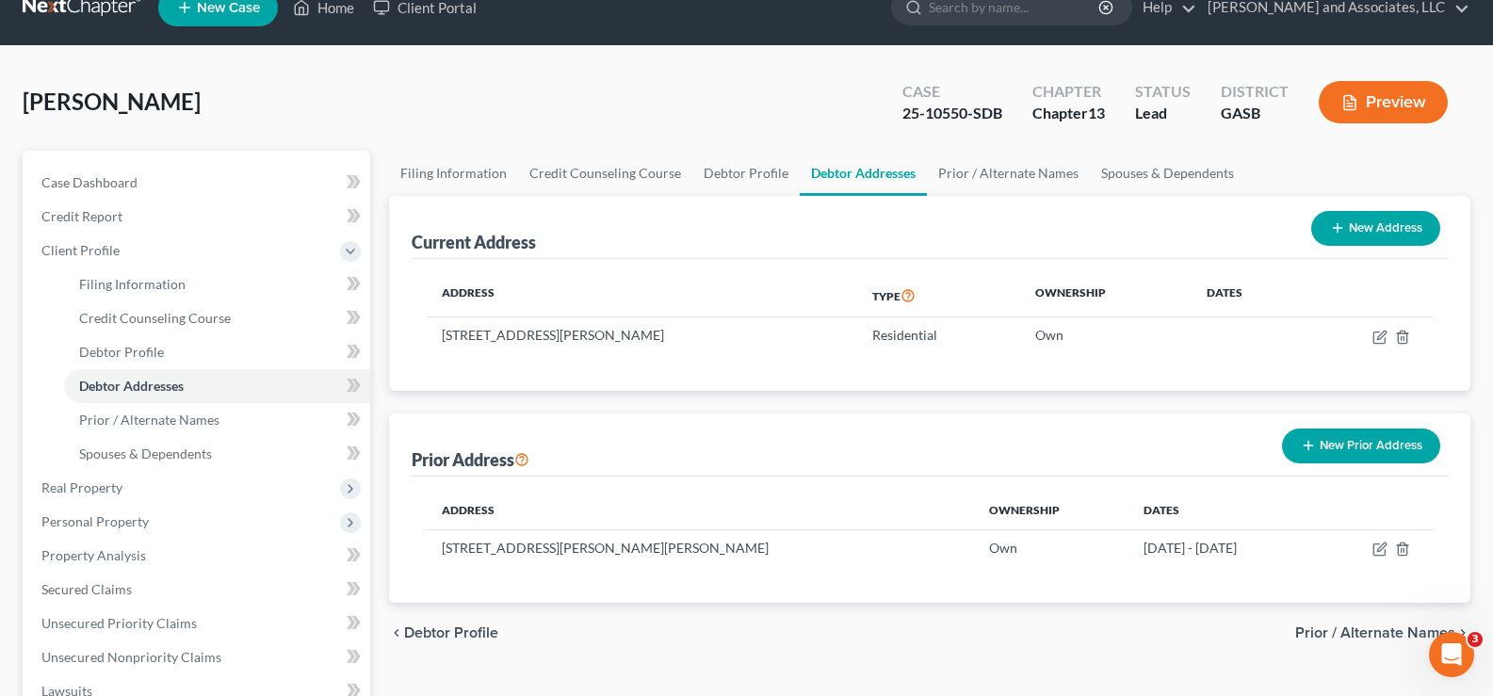
scroll to position [32, 0]
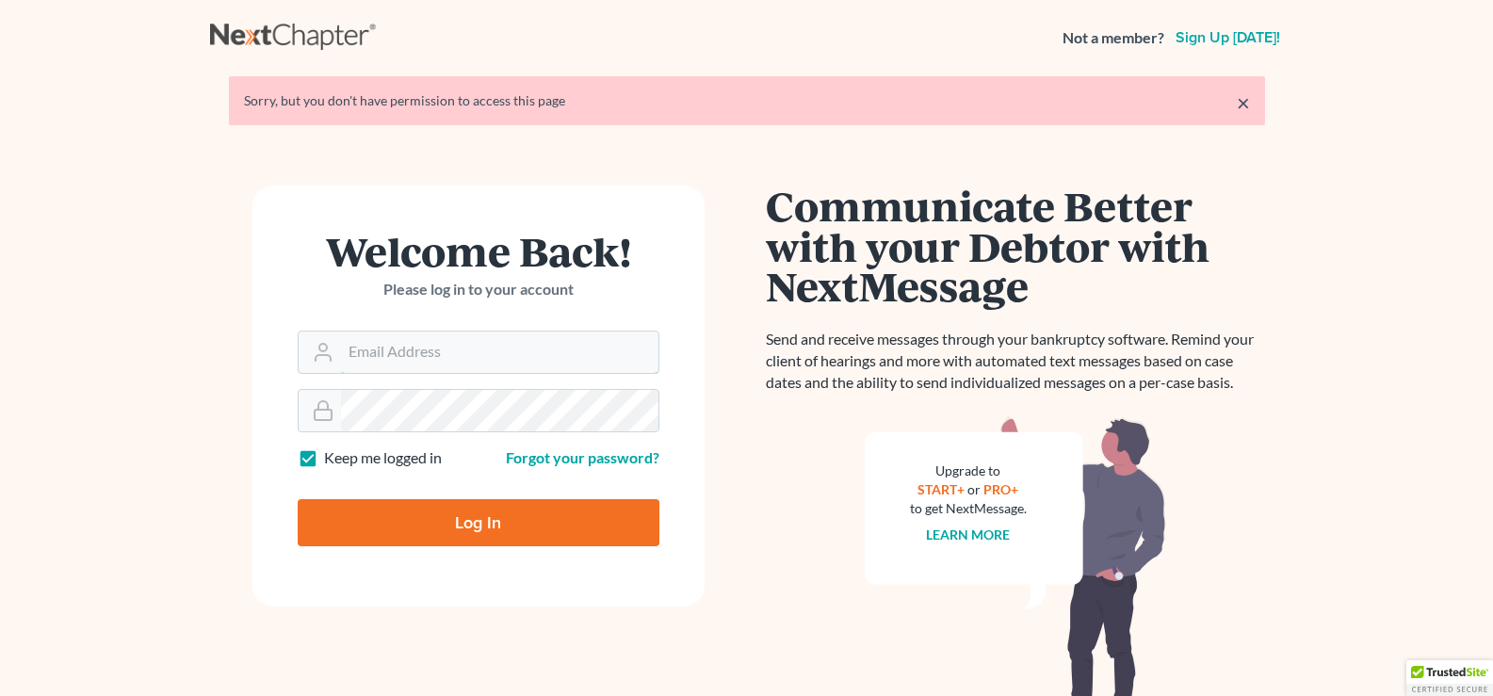
type input "[EMAIL_ADDRESS][DOMAIN_NAME]"
click at [557, 519] on input "Log In" at bounding box center [479, 522] width 362 height 47
type input "Thinking..."
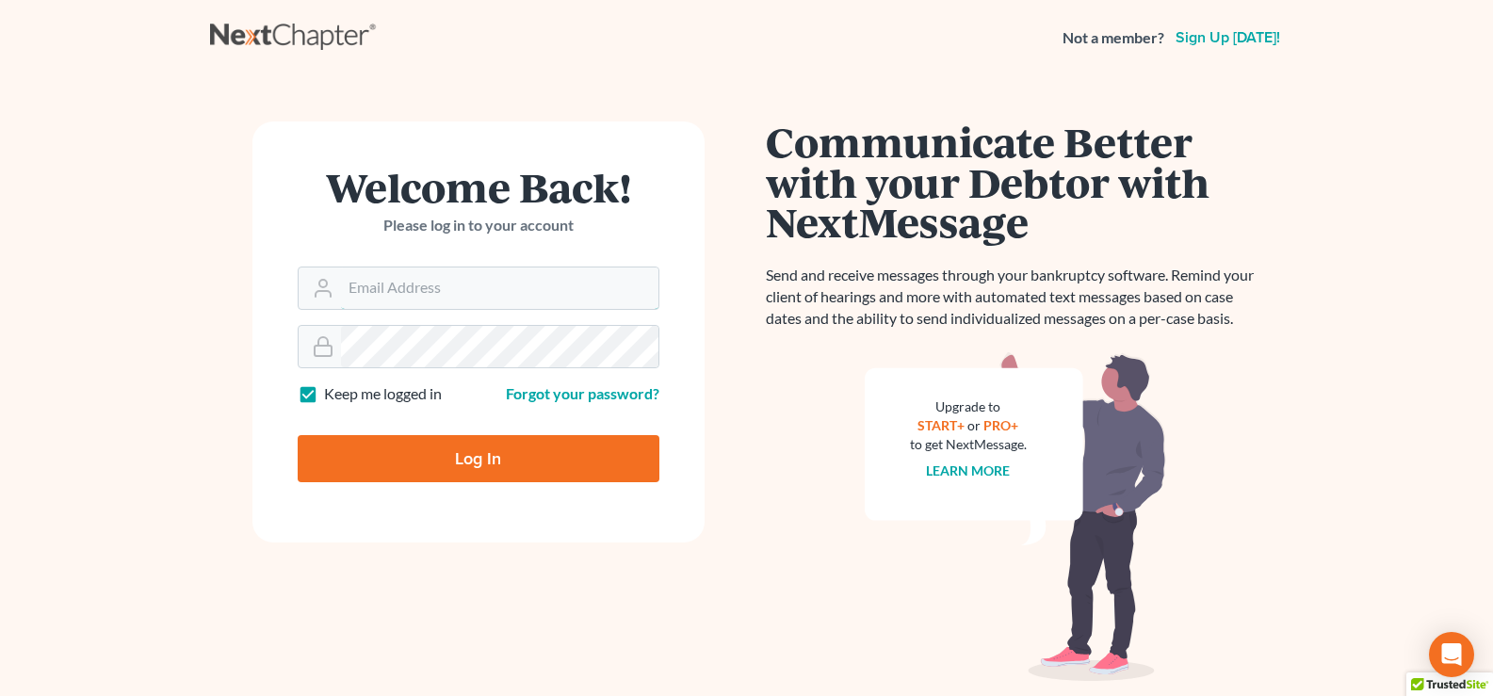
type input "[EMAIL_ADDRESS][DOMAIN_NAME]"
click at [534, 462] on input "Log In" at bounding box center [479, 458] width 362 height 47
type input "Thinking..."
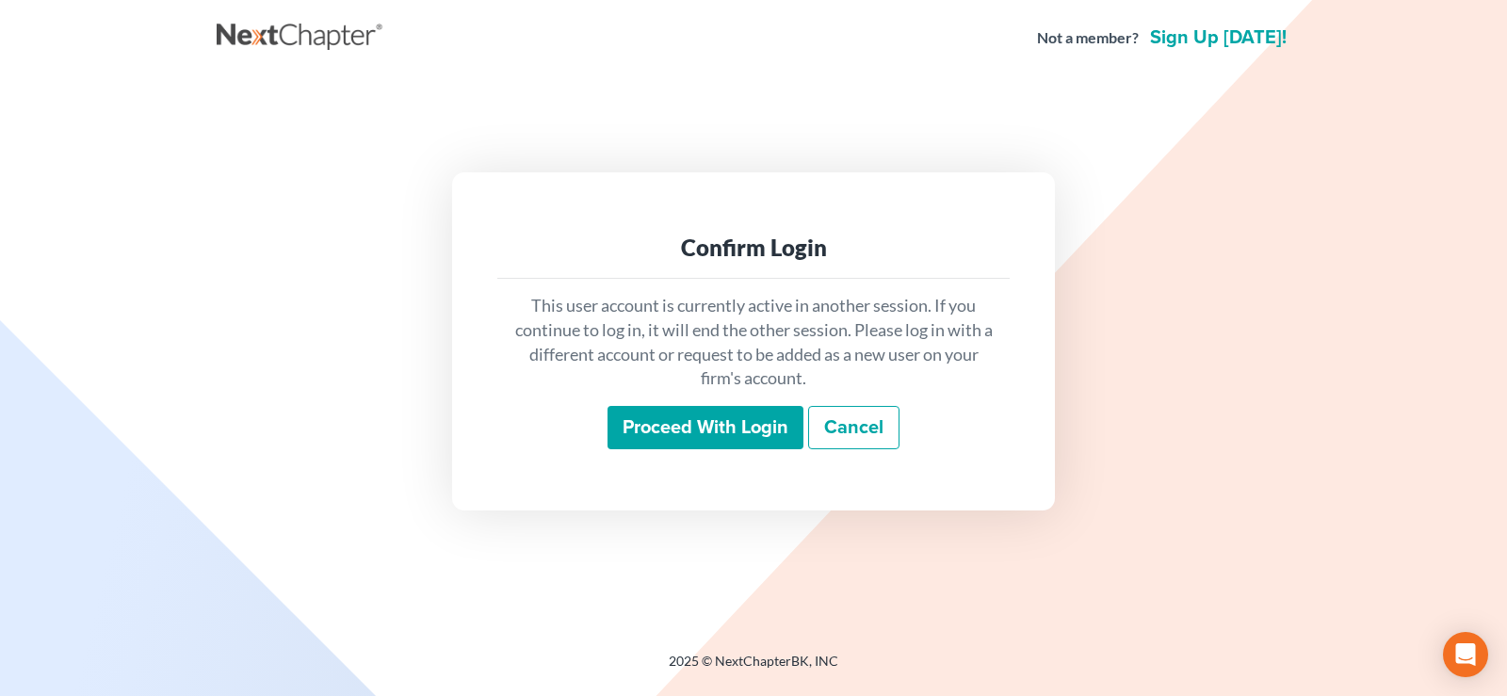
click at [644, 443] on input "Proceed with login" at bounding box center [705, 427] width 196 height 43
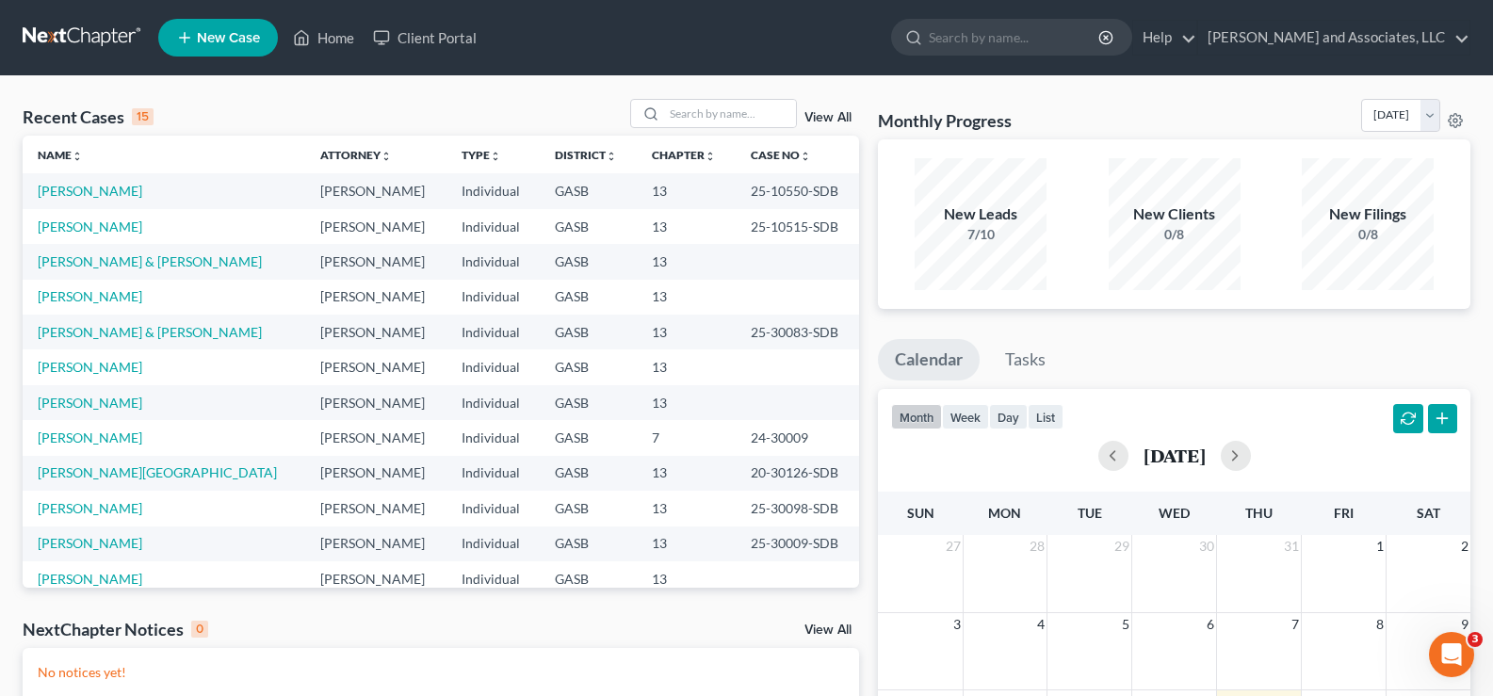
click at [228, 27] on link "New Case" at bounding box center [218, 38] width 120 height 38
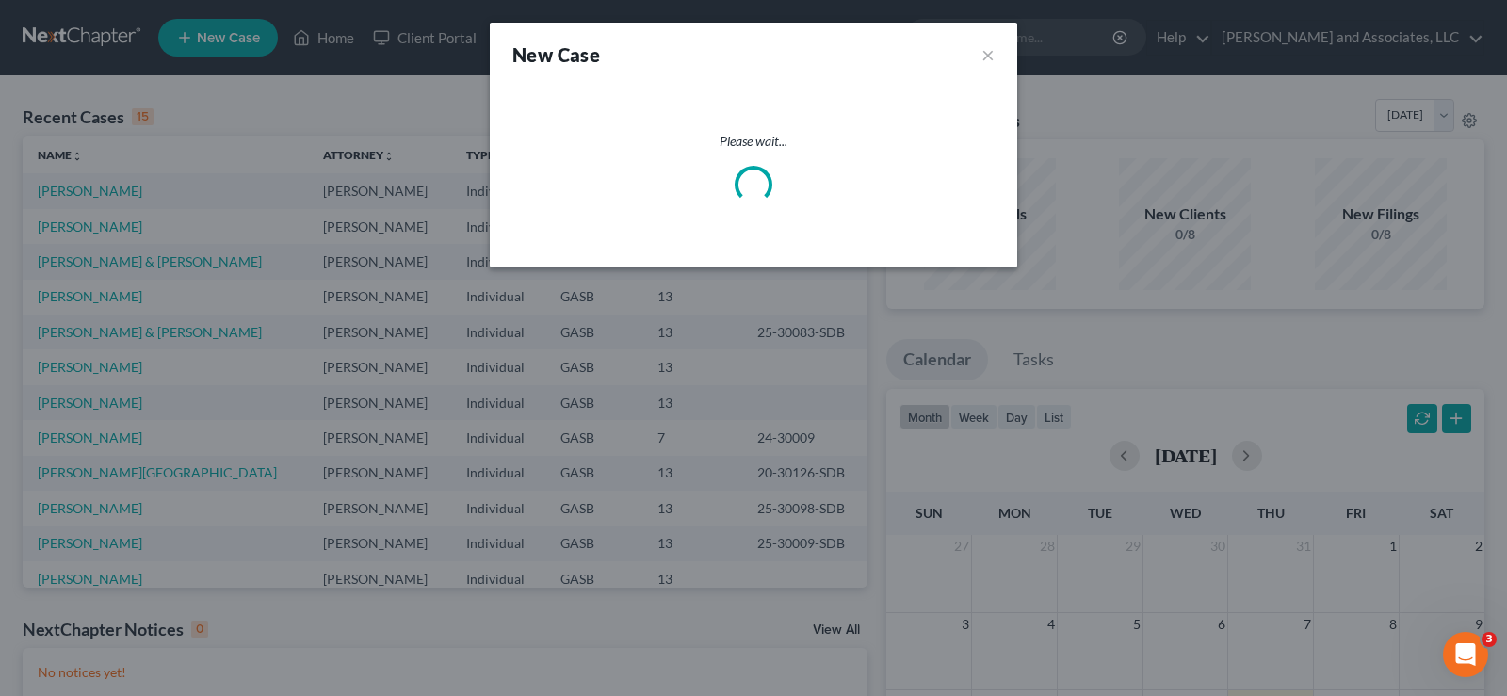
select select "20"
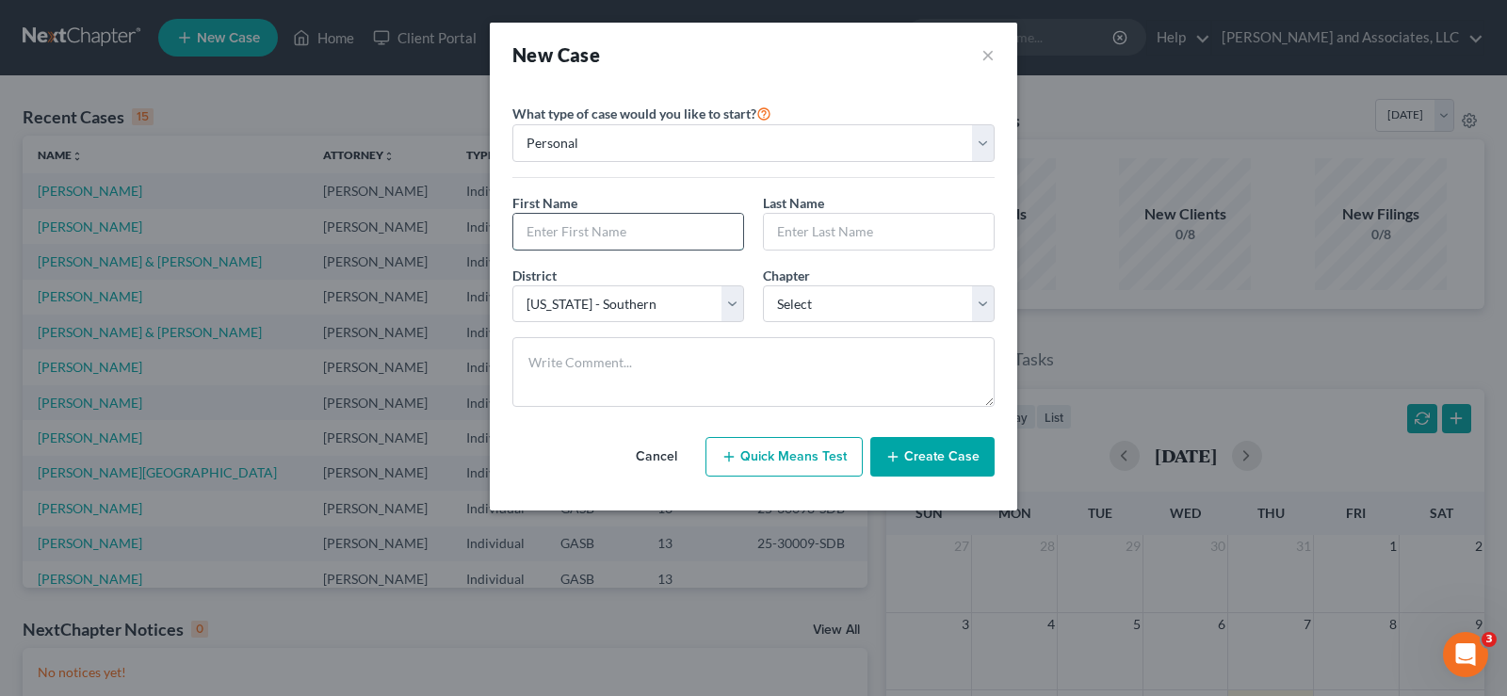
click at [590, 231] on input "text" at bounding box center [628, 232] width 230 height 36
type input "Vontavious"
type input "[PERSON_NAME]"
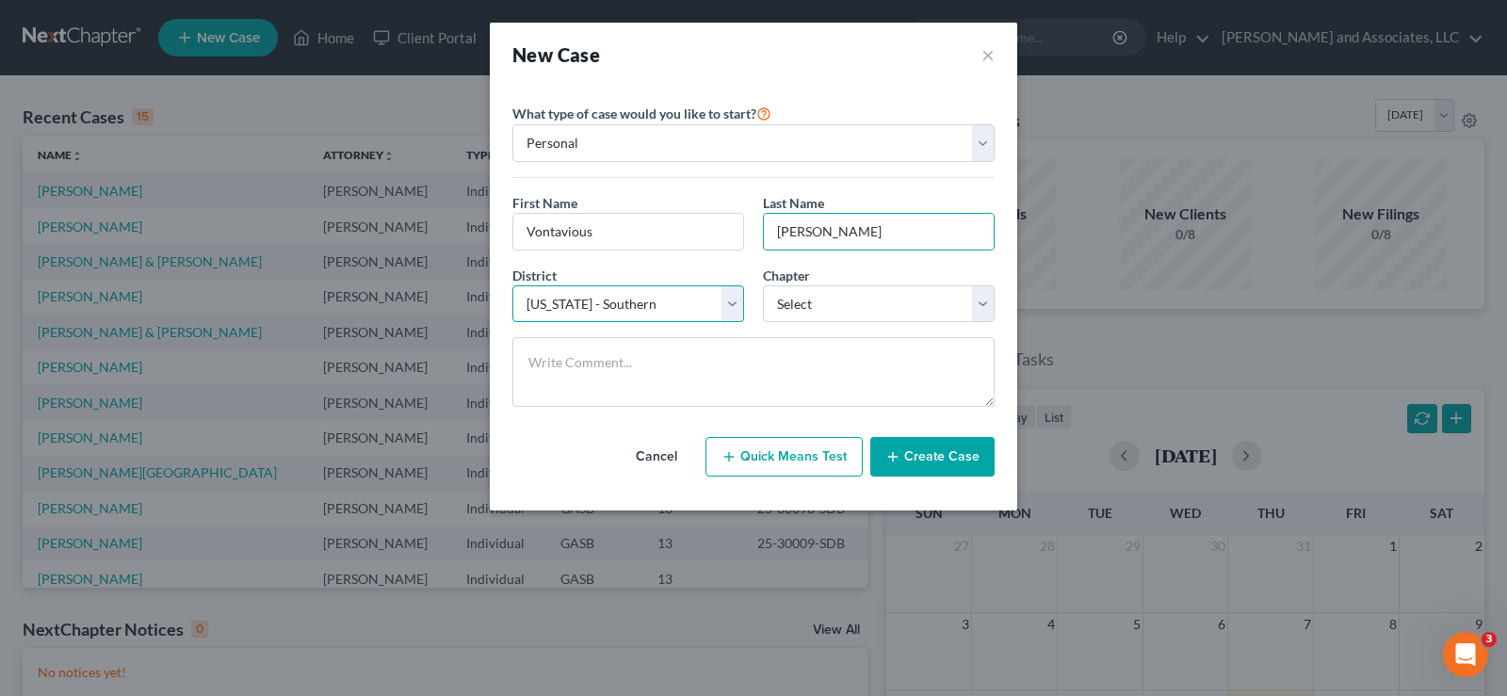
click at [651, 313] on select "Select [US_STATE] - [GEOGRAPHIC_DATA] [US_STATE] - [GEOGRAPHIC_DATA][US_STATE] …" at bounding box center [628, 304] width 232 height 38
select select "18"
click at [512, 285] on select "Select [US_STATE] - [GEOGRAPHIC_DATA] [US_STATE] - [GEOGRAPHIC_DATA][US_STATE] …" at bounding box center [628, 304] width 232 height 38
click at [846, 313] on select "Select 7 11 12 13" at bounding box center [879, 304] width 232 height 38
select select "3"
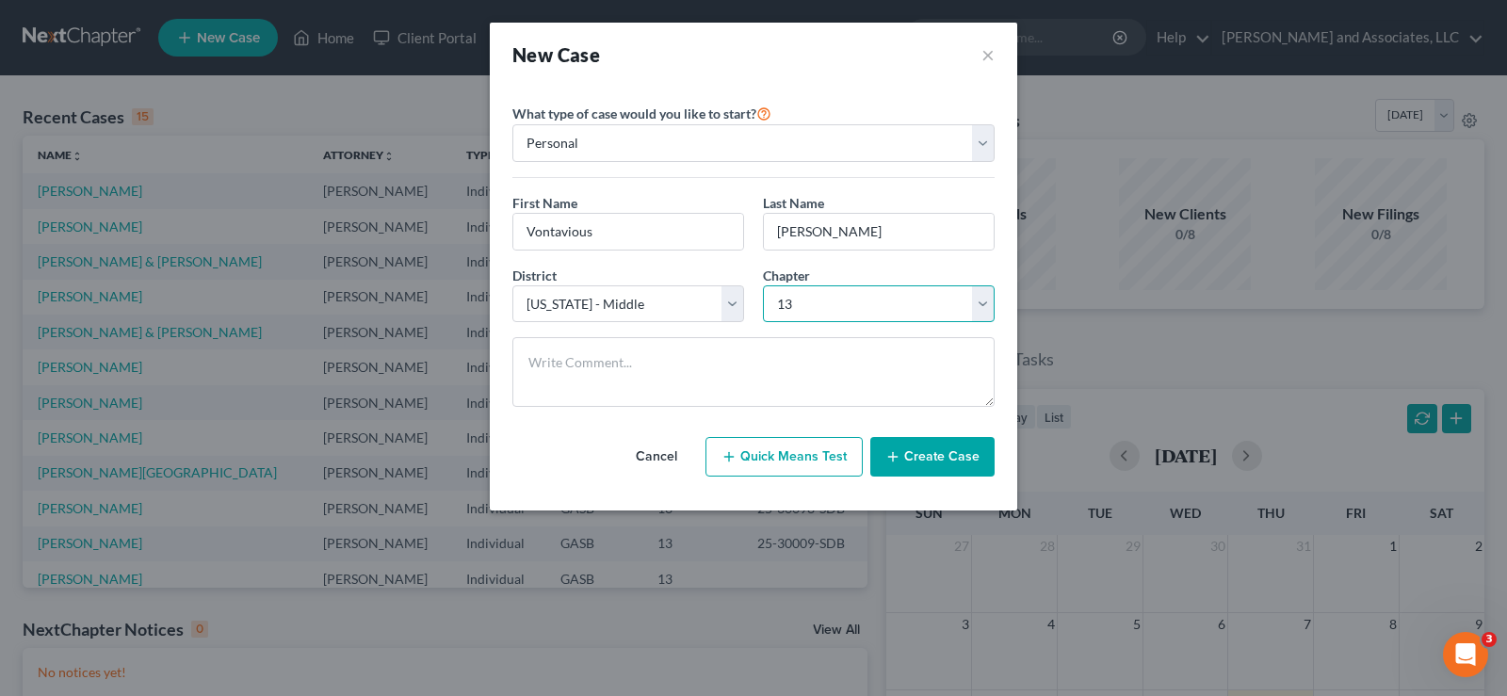
click at [763, 285] on select "Select 7 11 12 13" at bounding box center [879, 304] width 232 height 38
click at [954, 456] on button "Create Case" at bounding box center [932, 457] width 124 height 40
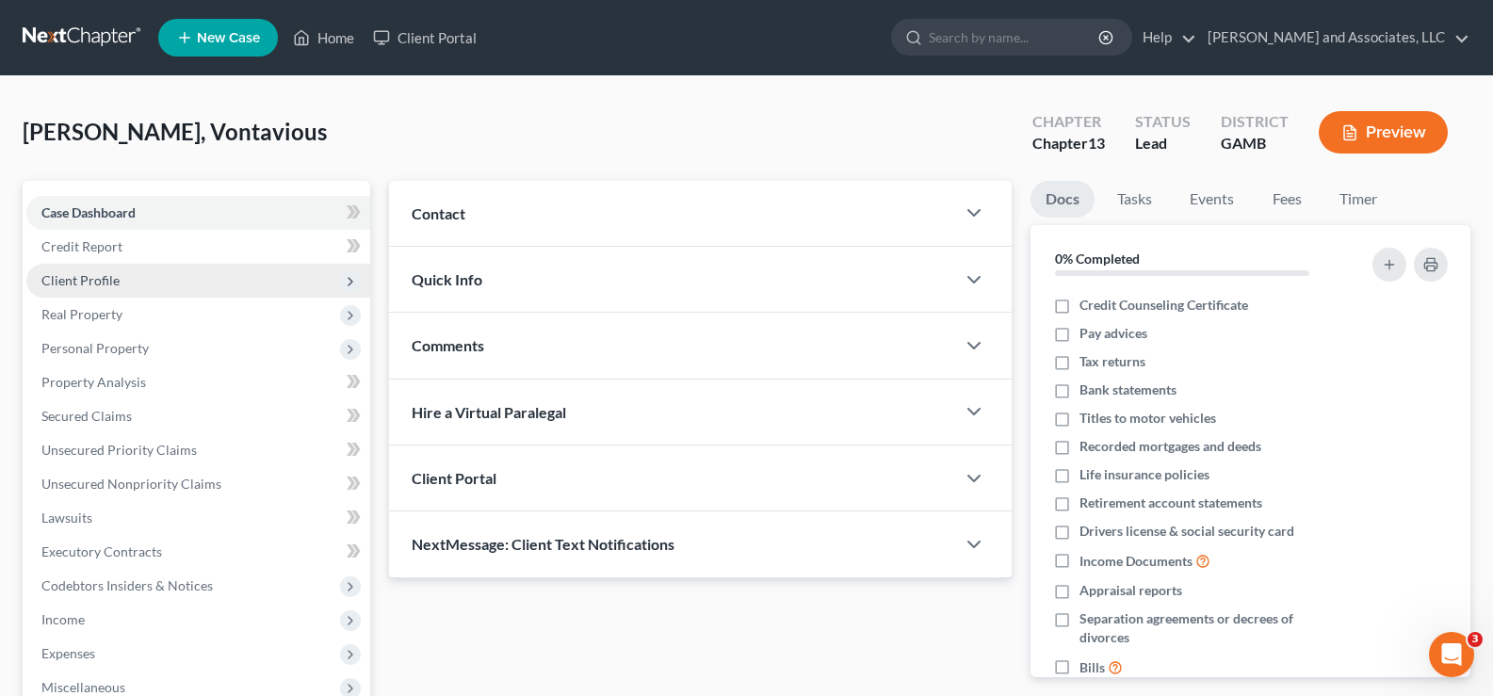
click at [100, 285] on span "Client Profile" at bounding box center [80, 280] width 78 height 16
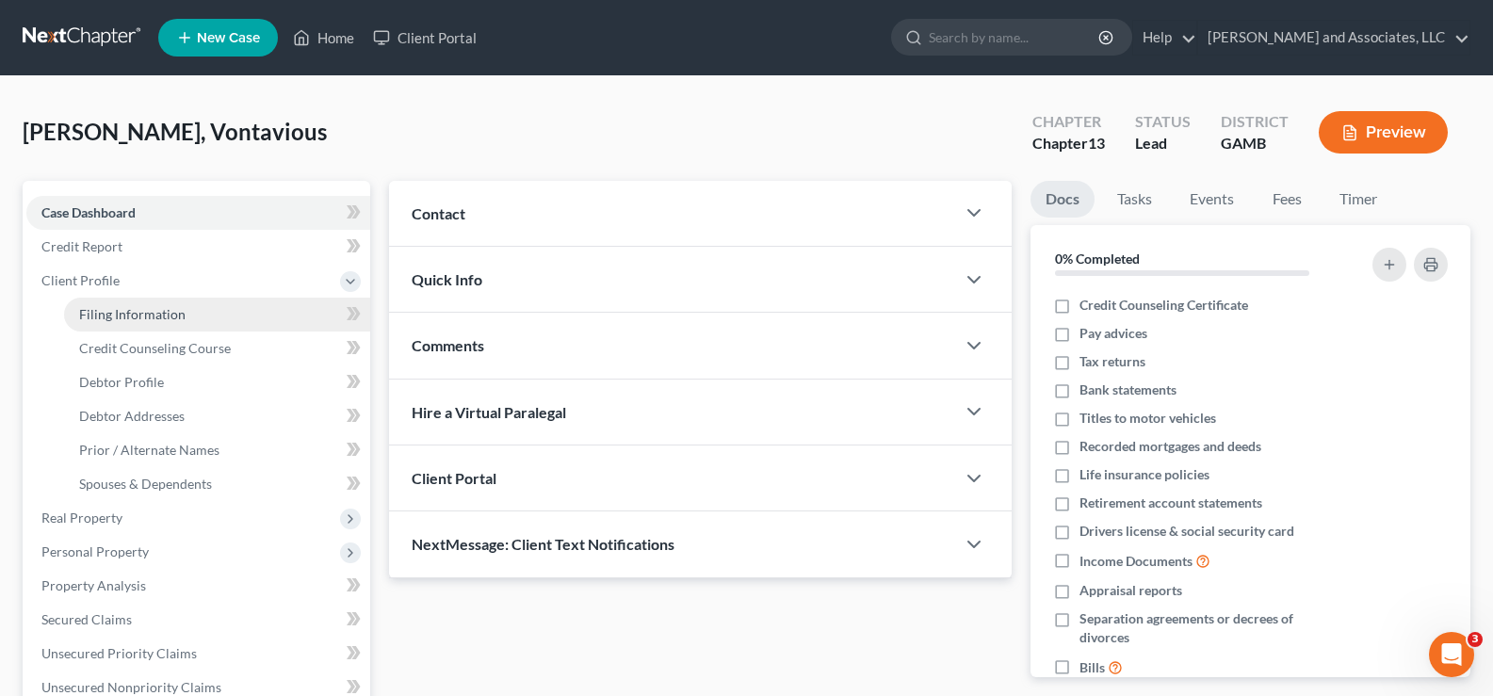
click at [130, 311] on span "Filing Information" at bounding box center [132, 314] width 106 height 16
select select "1"
select select "0"
select select "3"
select select "18"
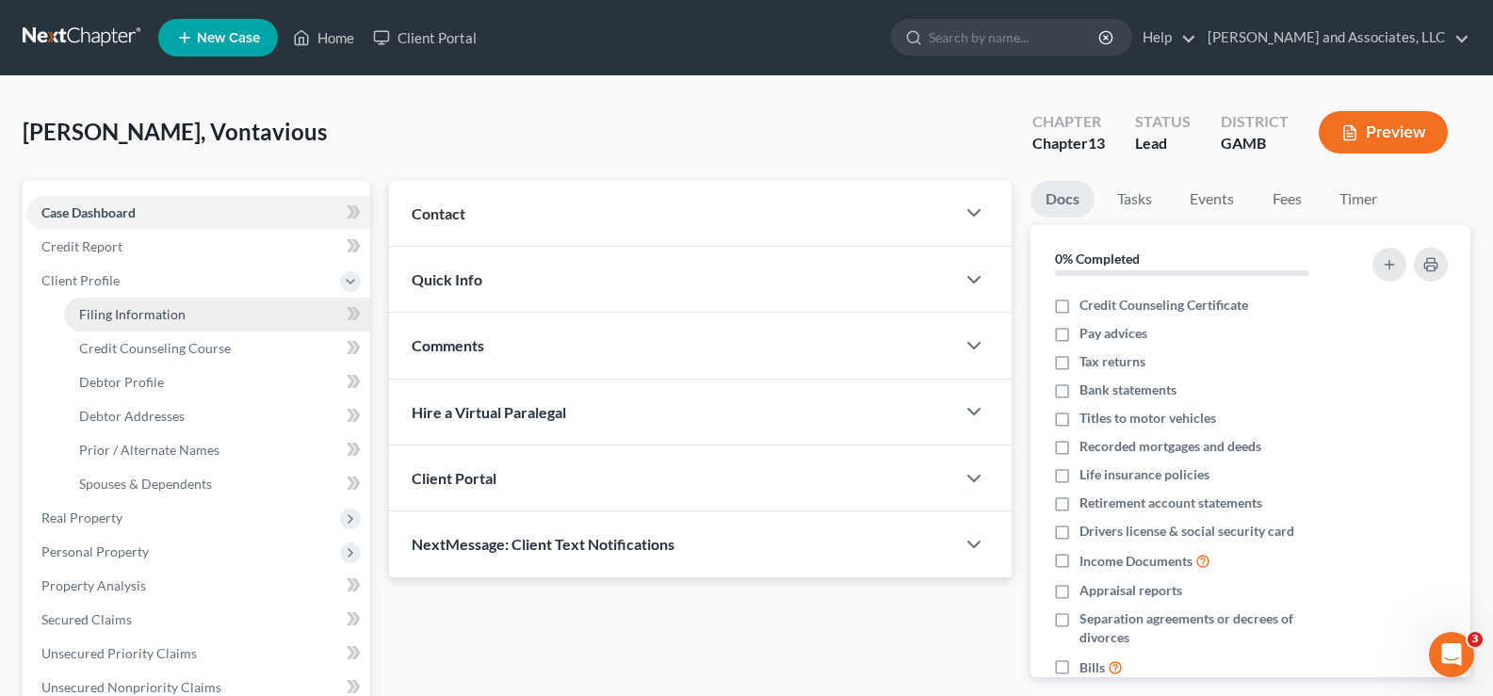
select select "10"
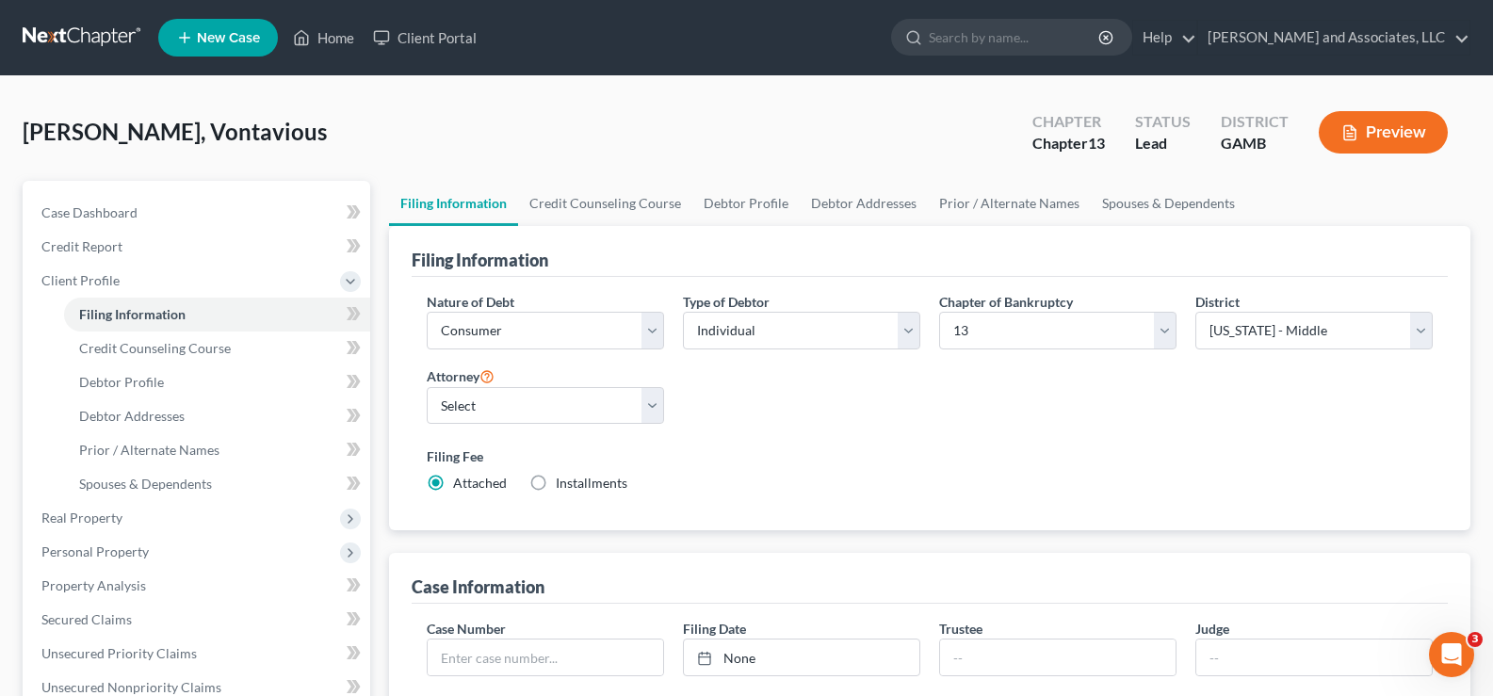
click at [556, 481] on label "Installments Installments" at bounding box center [592, 483] width 72 height 19
click at [563, 481] on input "Installments Installments" at bounding box center [569, 480] width 12 height 12
radio input "true"
radio input "false"
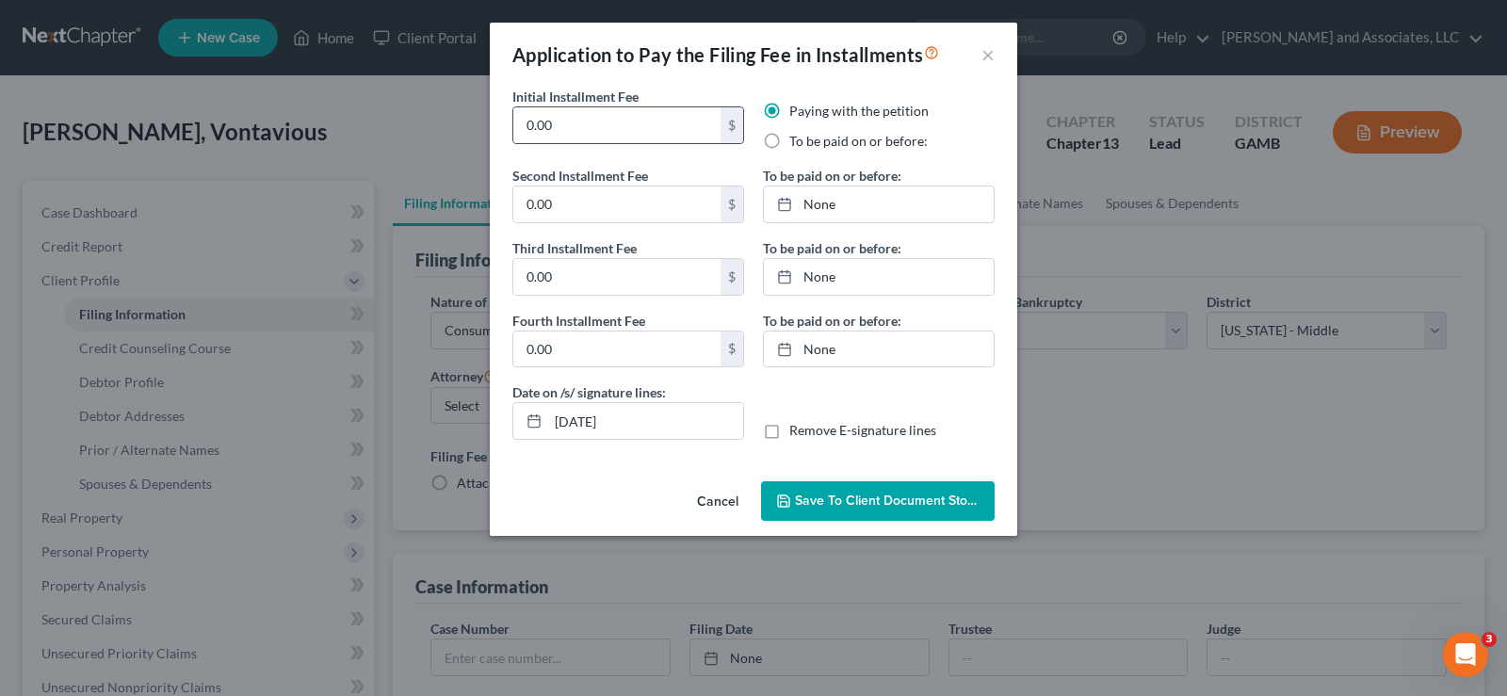
click at [607, 143] on div "0.00 $" at bounding box center [628, 125] width 232 height 38
click at [601, 132] on input "0.00" at bounding box center [616, 125] width 207 height 36
type input "160.00"
click at [569, 215] on input "0.00" at bounding box center [616, 204] width 207 height 36
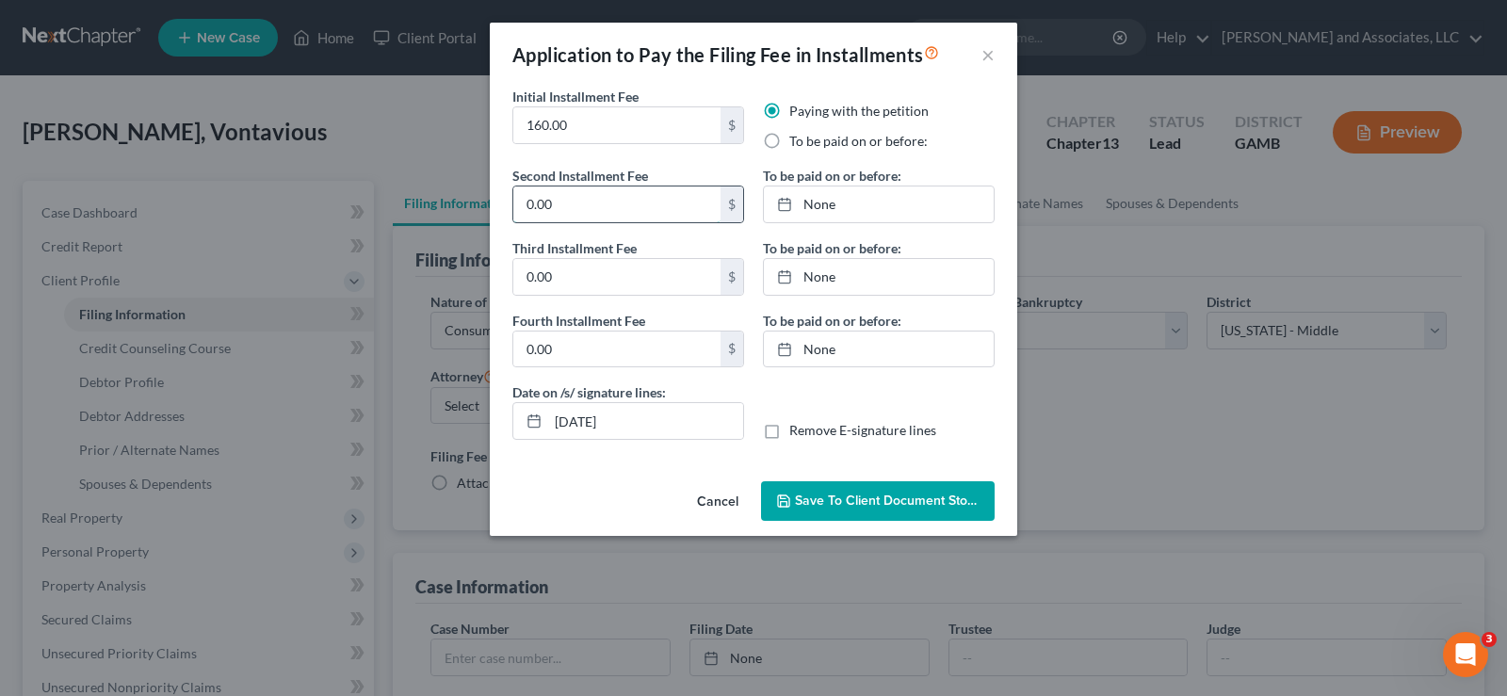
click at [569, 215] on input "0.00" at bounding box center [616, 204] width 207 height 36
type input "51.00"
type input "[DATE]"
click at [823, 201] on link "[DATE]" at bounding box center [879, 204] width 230 height 36
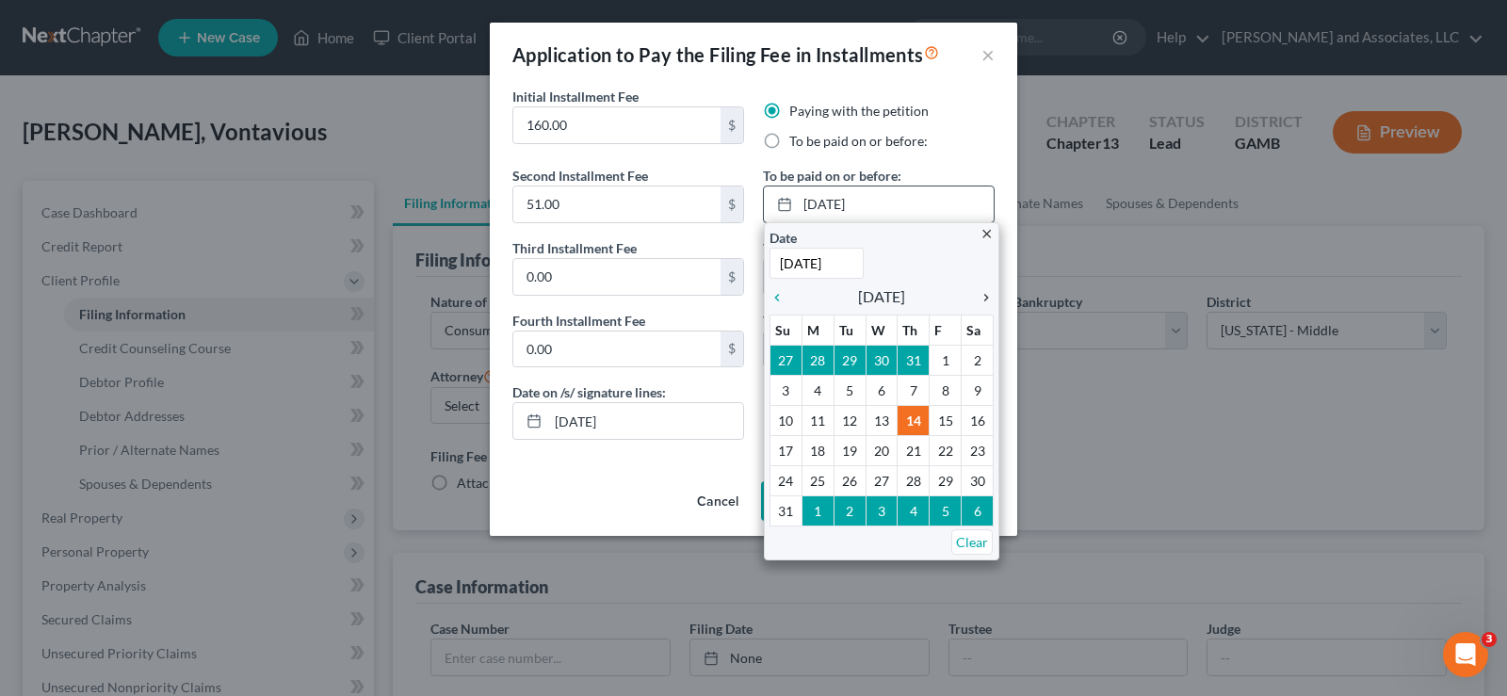
click at [985, 295] on icon "chevron_right" at bounding box center [981, 297] width 24 height 15
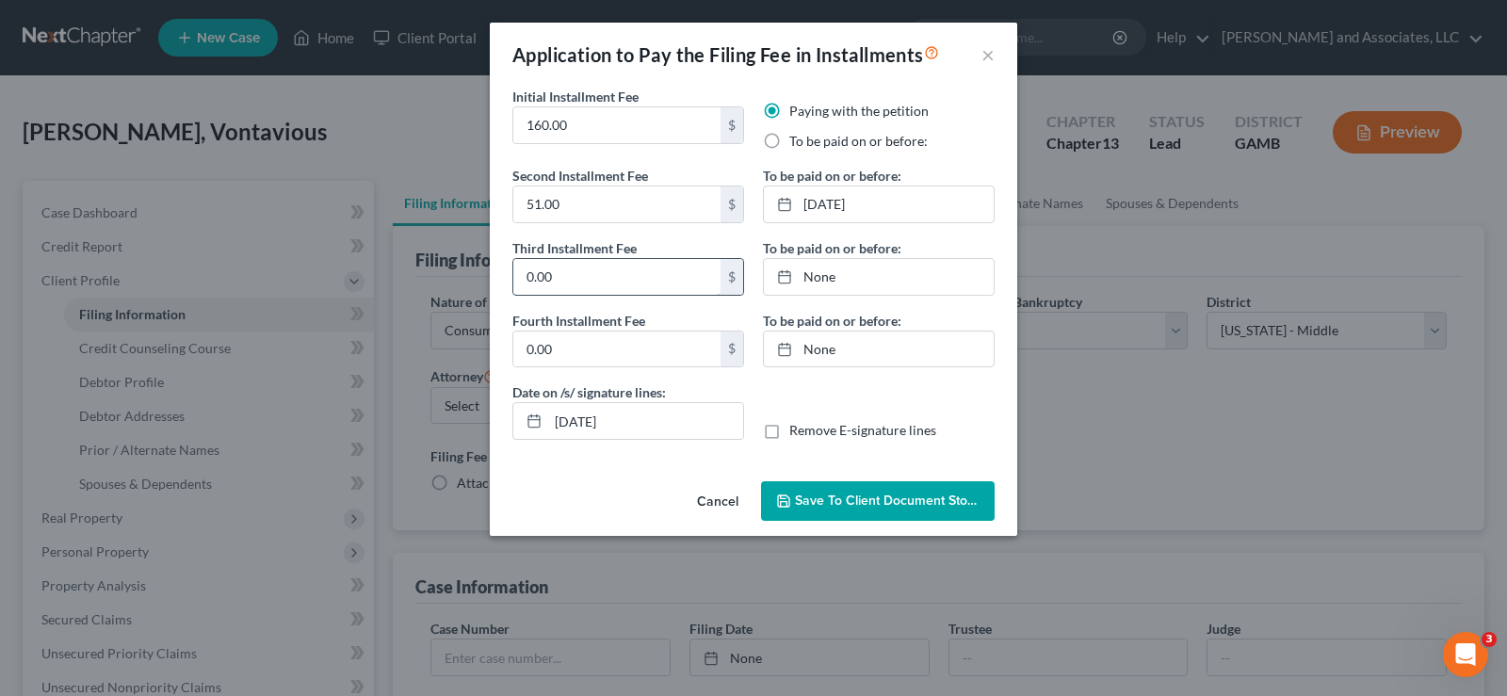
click at [574, 280] on input "0.00" at bounding box center [616, 277] width 207 height 36
type input "51.00"
click at [826, 283] on link "None" at bounding box center [879, 277] width 230 height 36
type input "[DATE]"
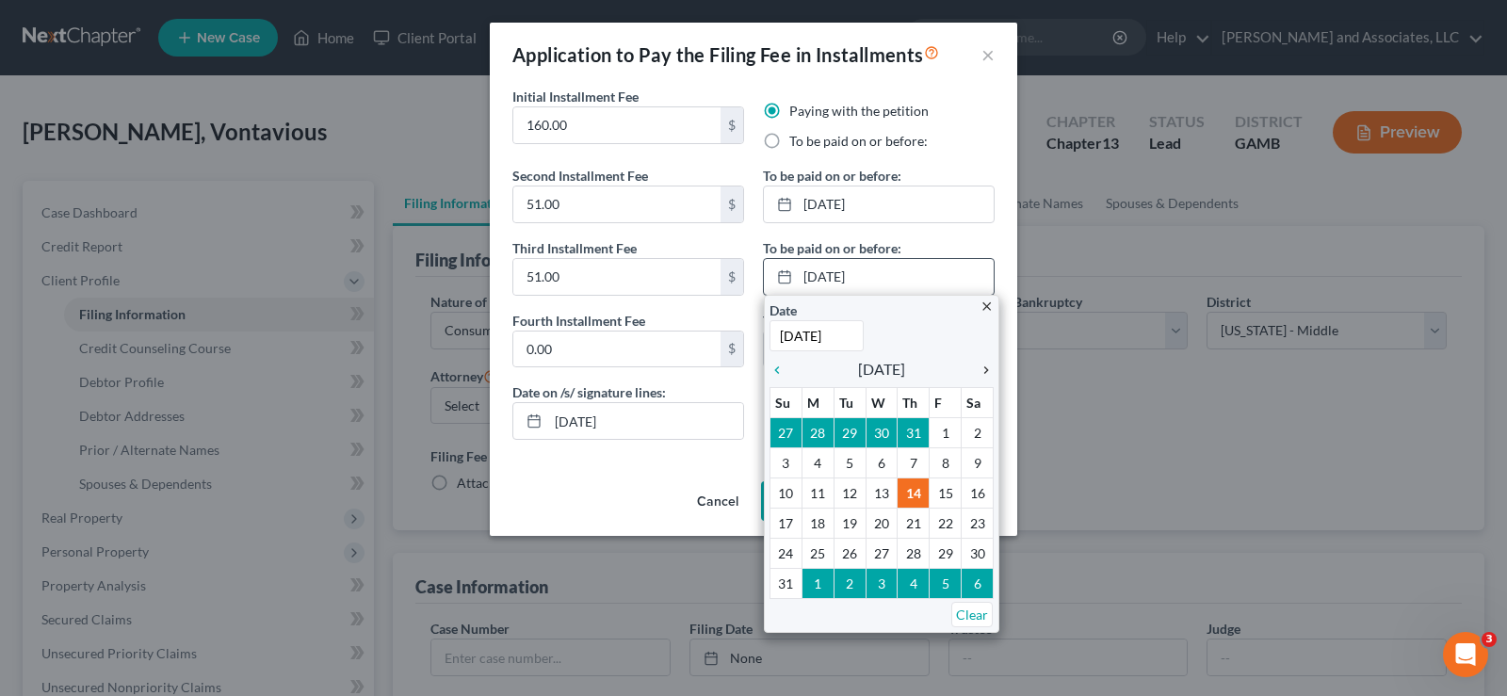
click at [978, 363] on icon "chevron_right" at bounding box center [981, 370] width 24 height 15
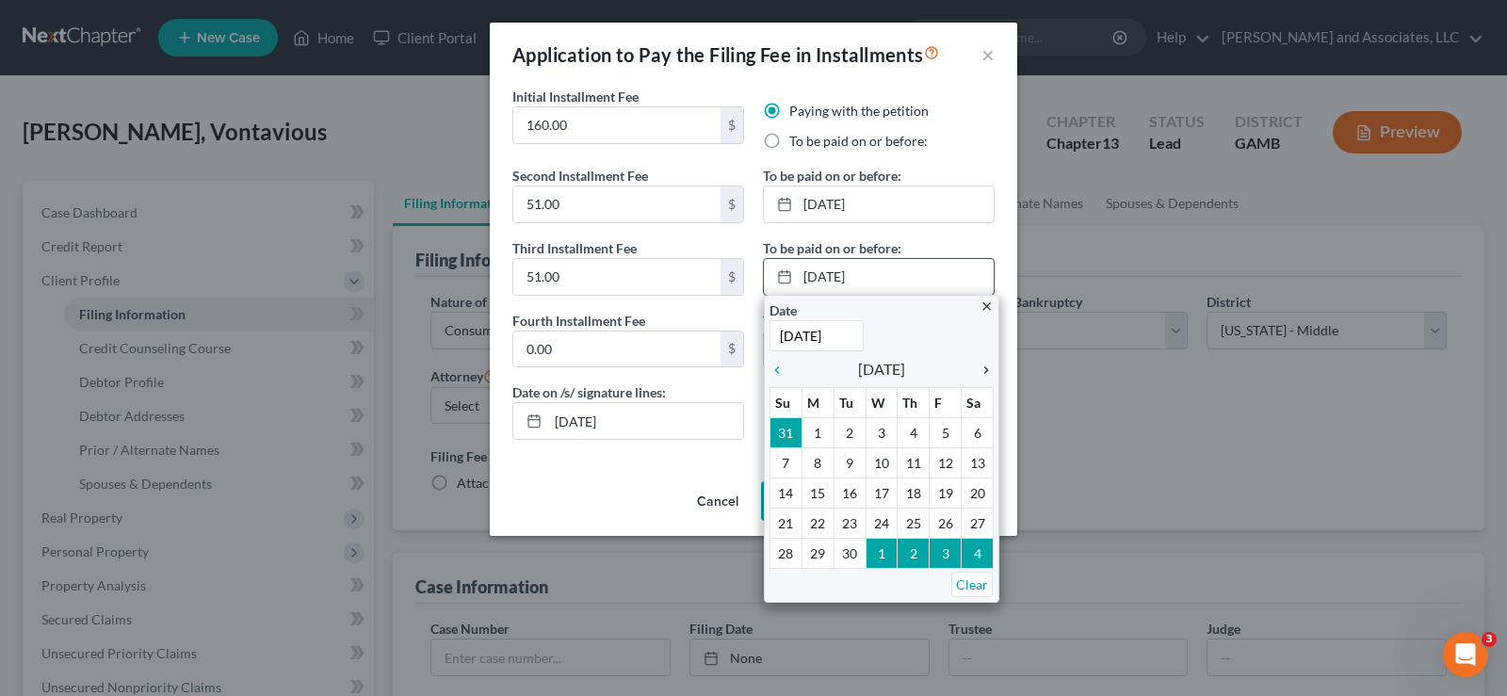
click at [978, 364] on icon "chevron_right" at bounding box center [981, 370] width 24 height 15
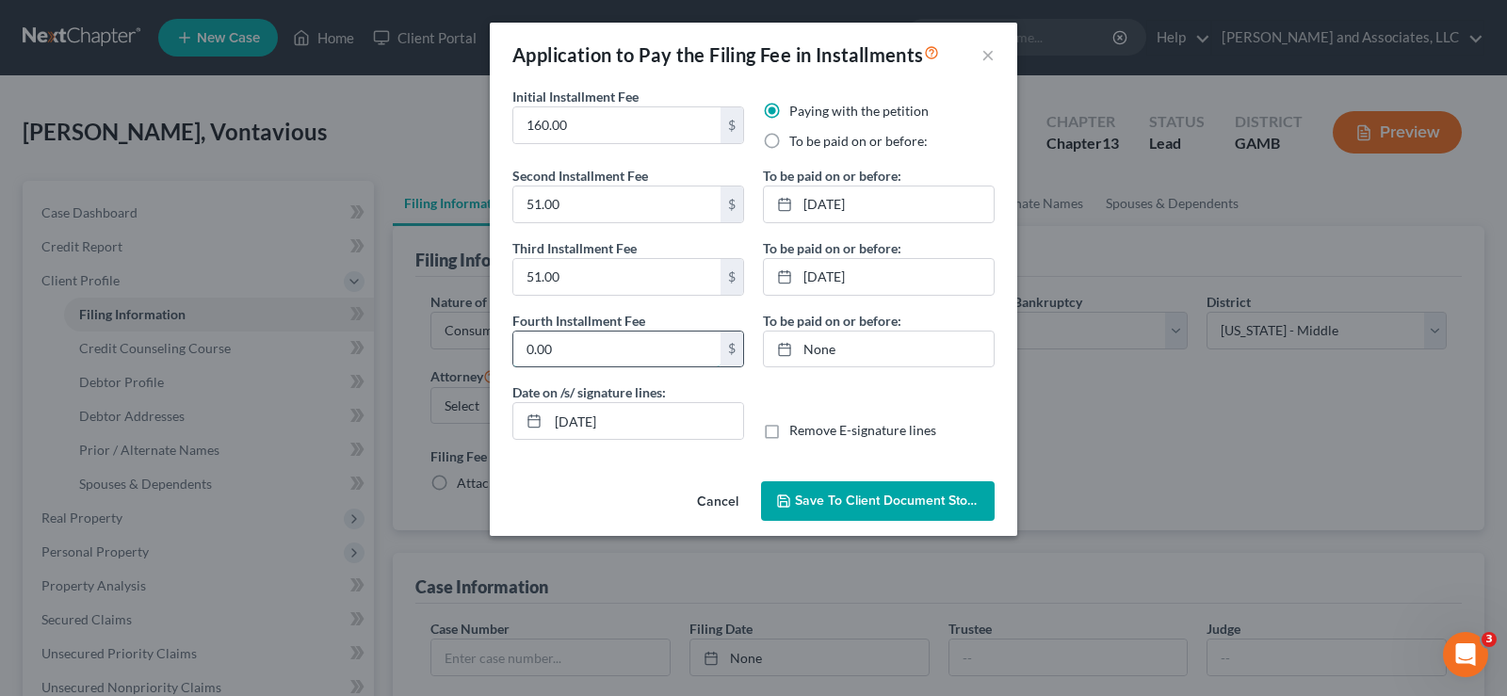
click at [595, 351] on input "0.00" at bounding box center [616, 349] width 207 height 36
type input "51.00"
click at [820, 348] on link "None" at bounding box center [879, 349] width 230 height 36
type input "[DATE]"
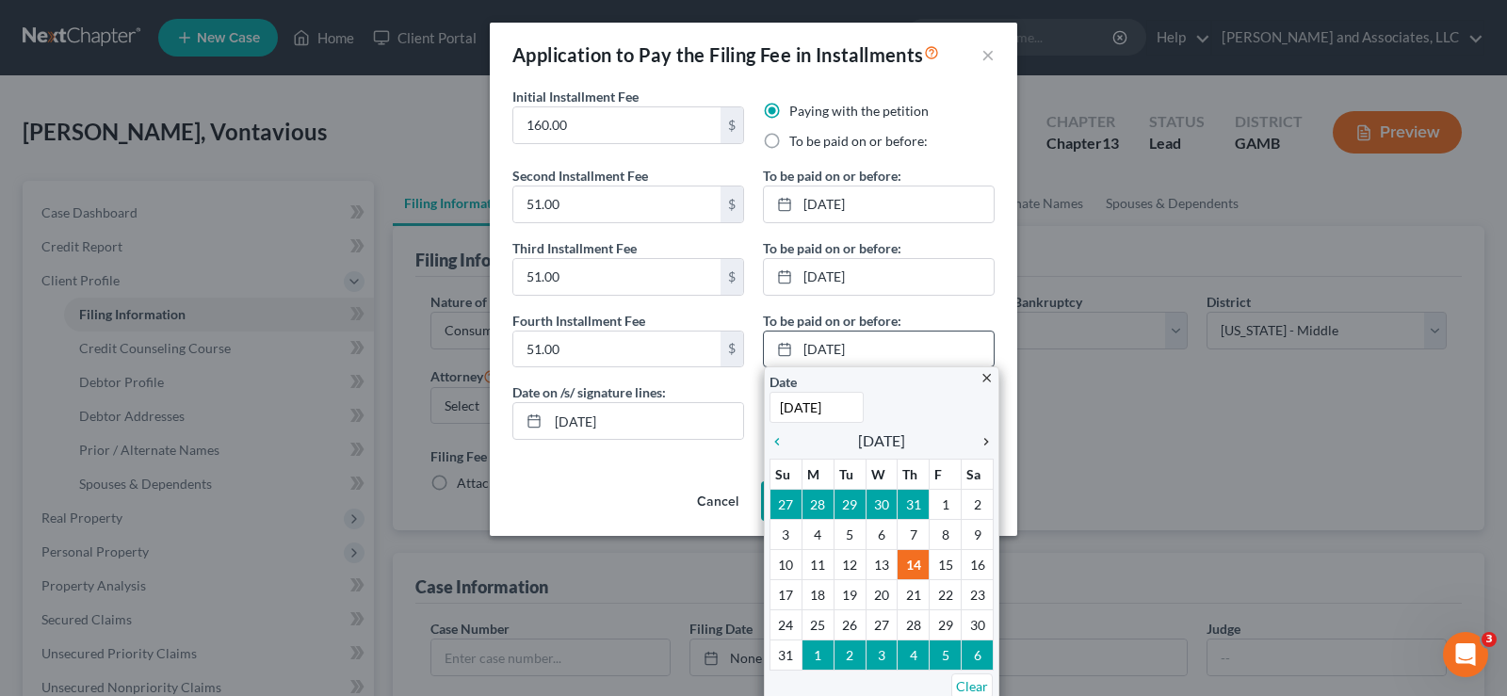
click at [976, 439] on icon "chevron_right" at bounding box center [981, 441] width 24 height 15
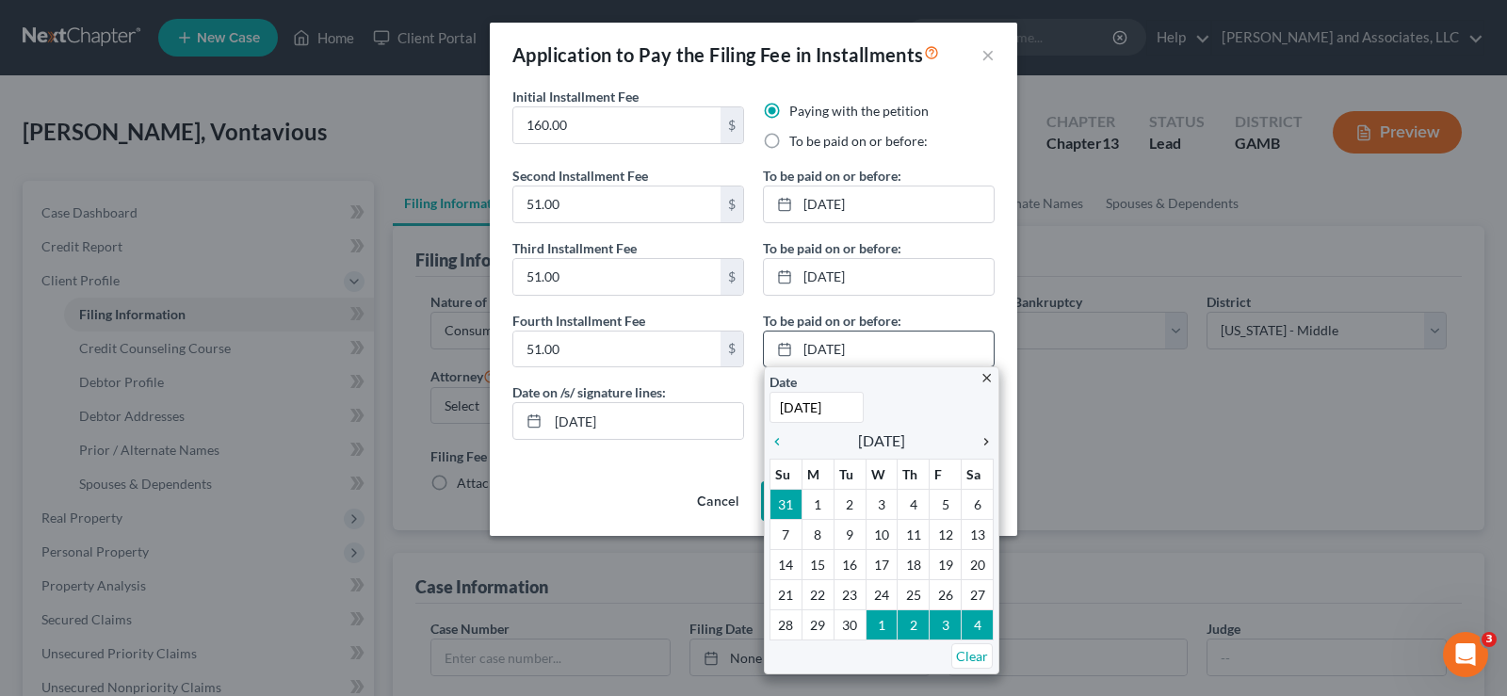
click at [983, 437] on icon "chevron_right" at bounding box center [981, 441] width 24 height 15
click at [983, 438] on icon "chevron_right" at bounding box center [981, 441] width 24 height 15
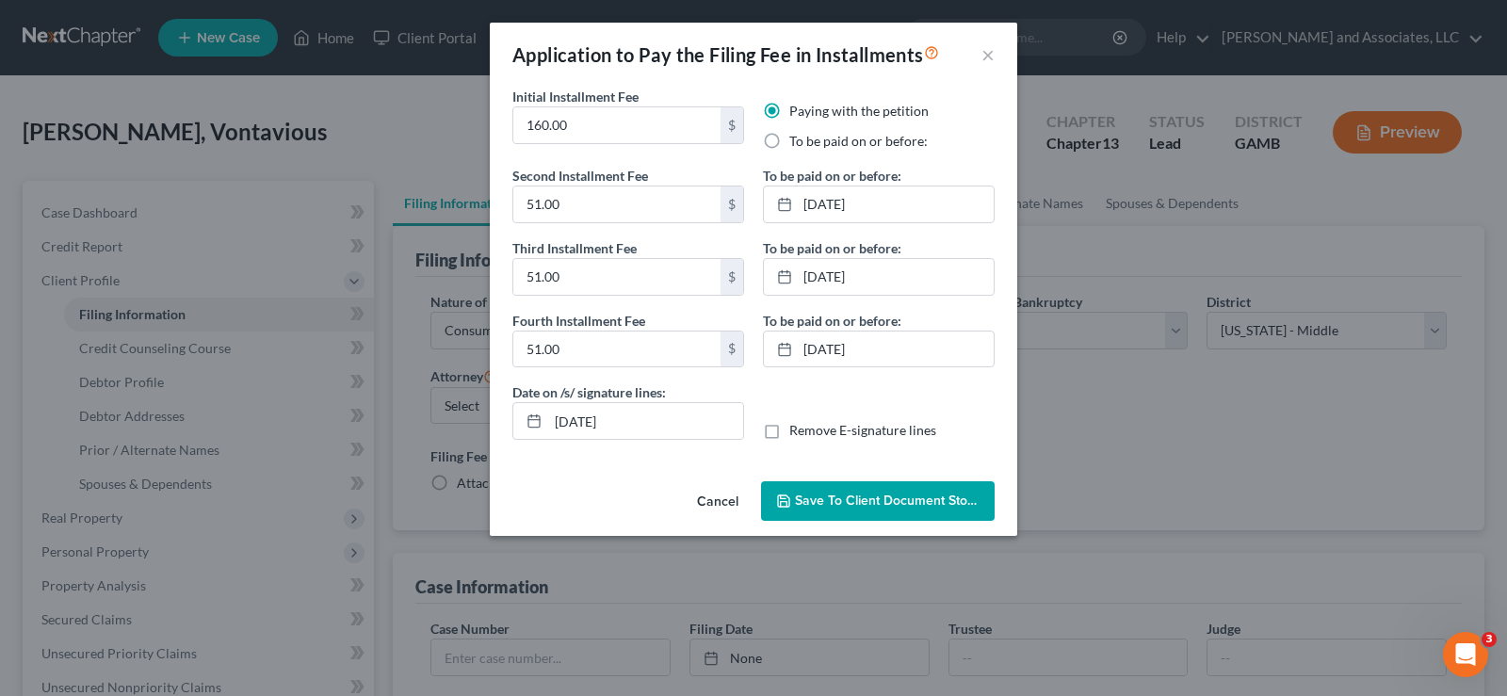
click at [863, 491] on button "Save to Client Document Storage" at bounding box center [878, 501] width 234 height 40
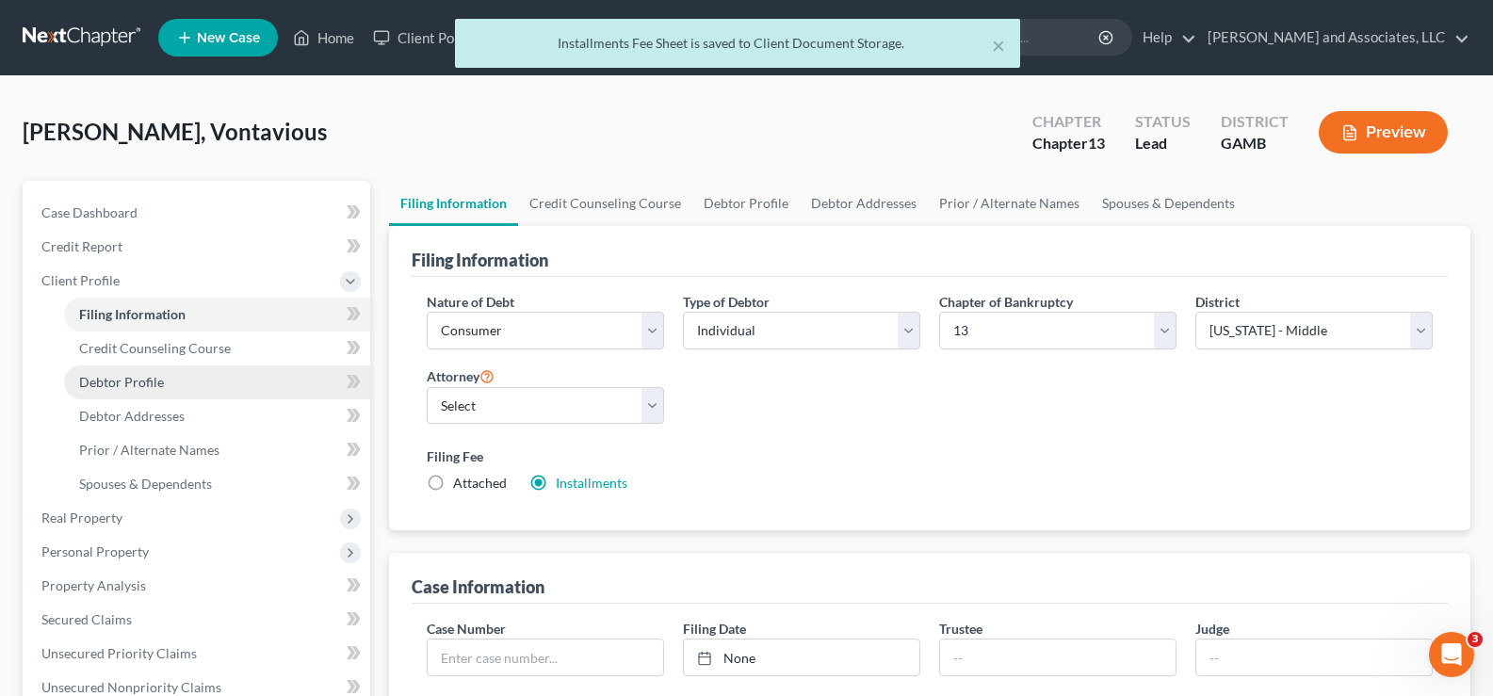
click at [140, 381] on span "Debtor Profile" at bounding box center [121, 382] width 85 height 16
select select "0"
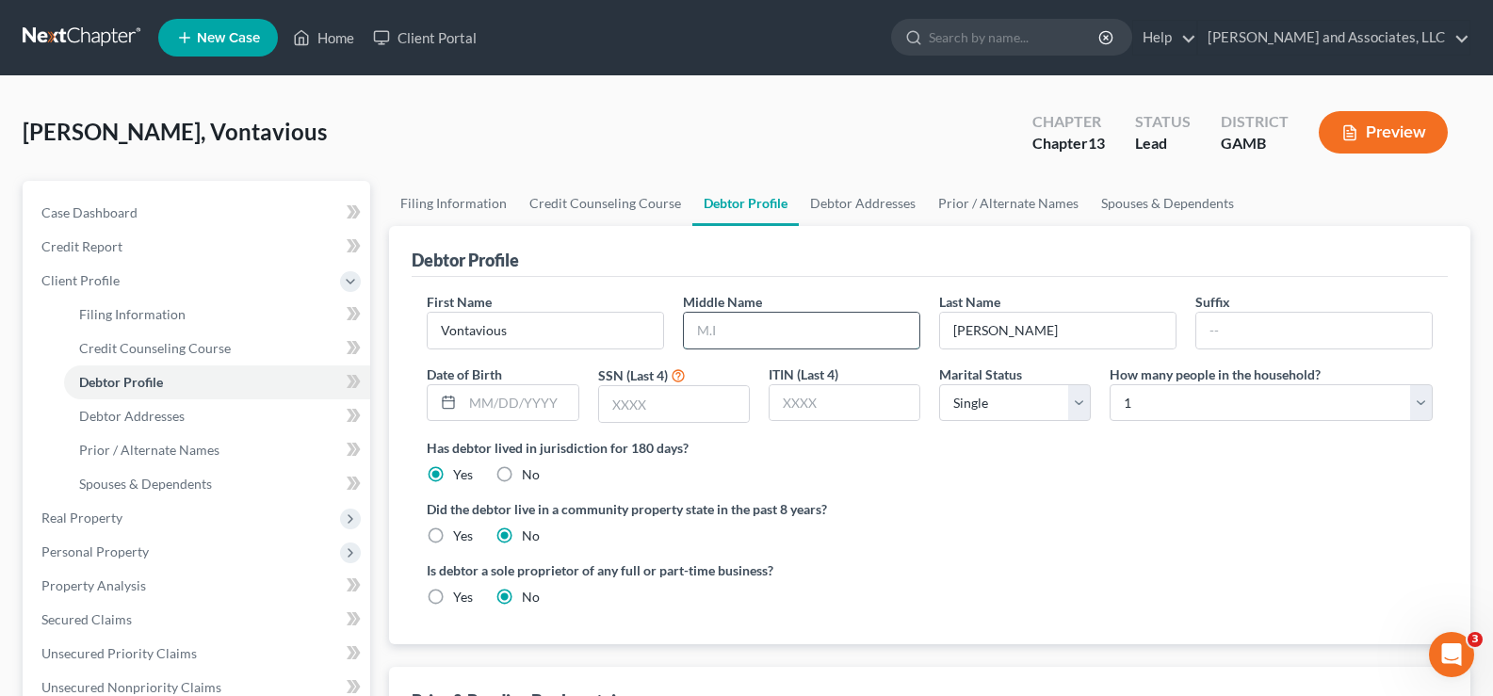
click at [732, 313] on input "text" at bounding box center [801, 331] width 235 height 36
click at [639, 404] on input "text" at bounding box center [674, 404] width 150 height 36
type input "8485"
click at [758, 336] on input "text" at bounding box center [801, 331] width 235 height 36
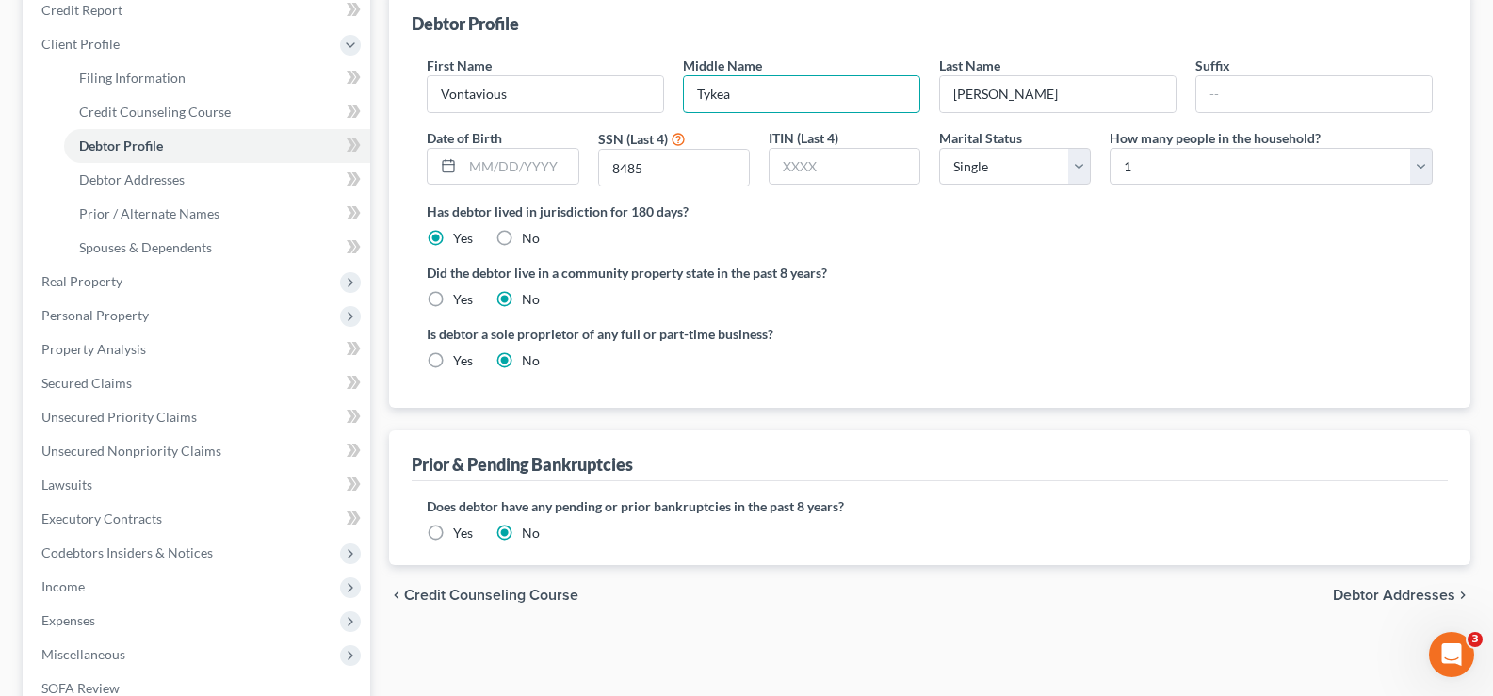
scroll to position [283, 0]
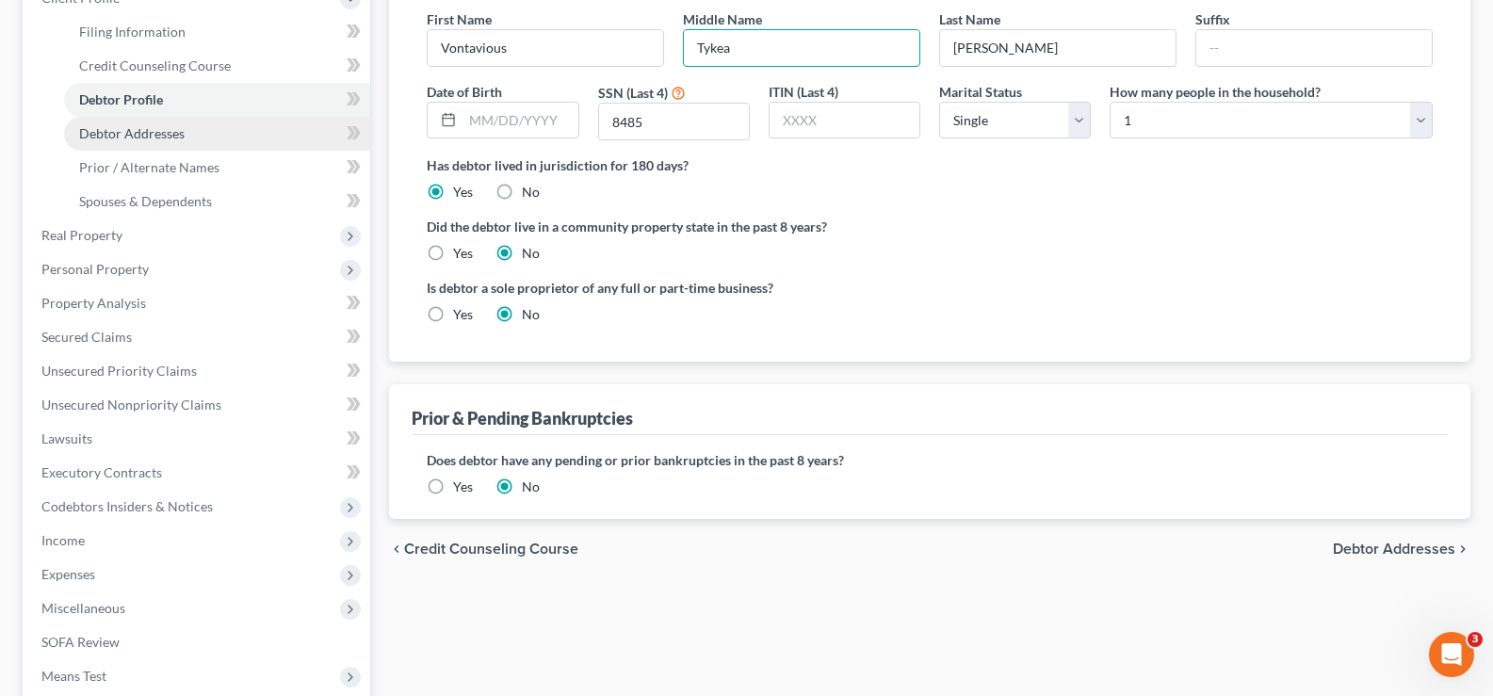
type input "Tykea"
click at [143, 133] on span "Debtor Addresses" at bounding box center [131, 133] width 105 height 16
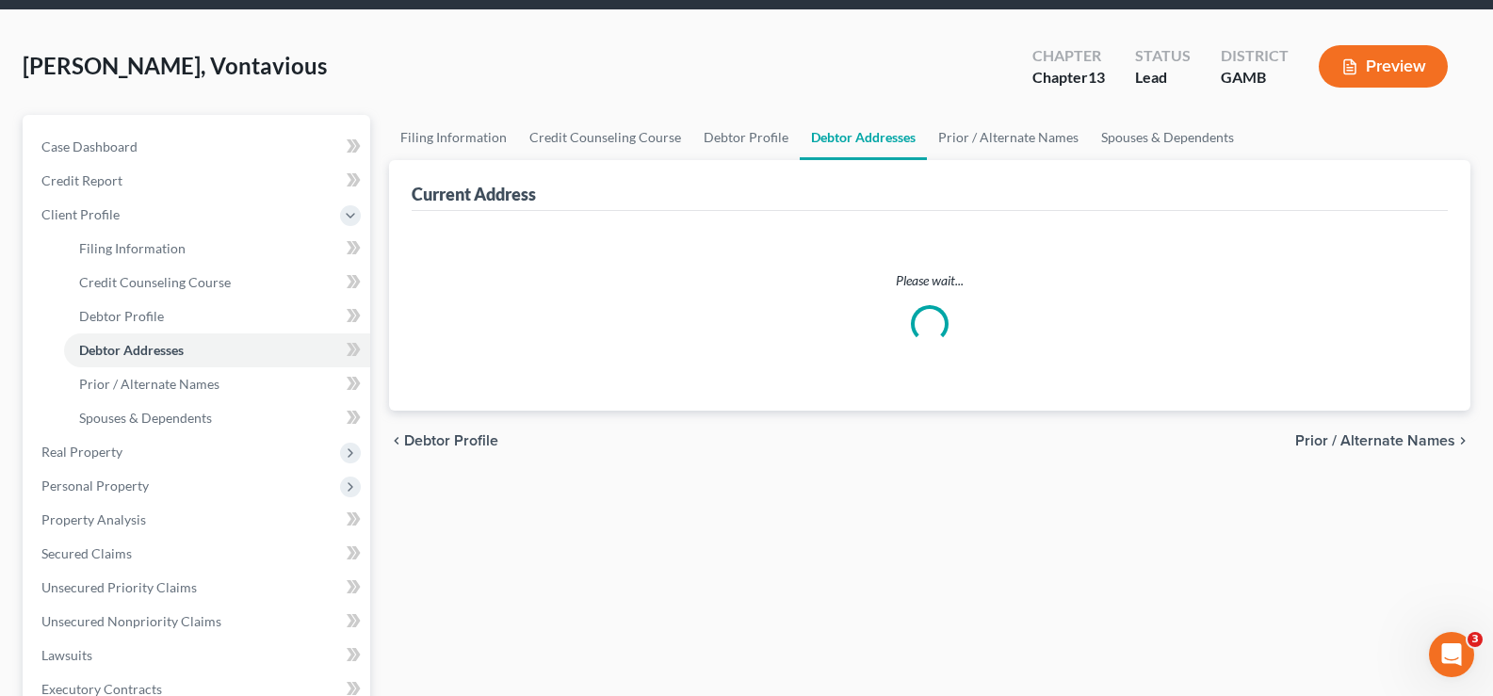
select select "0"
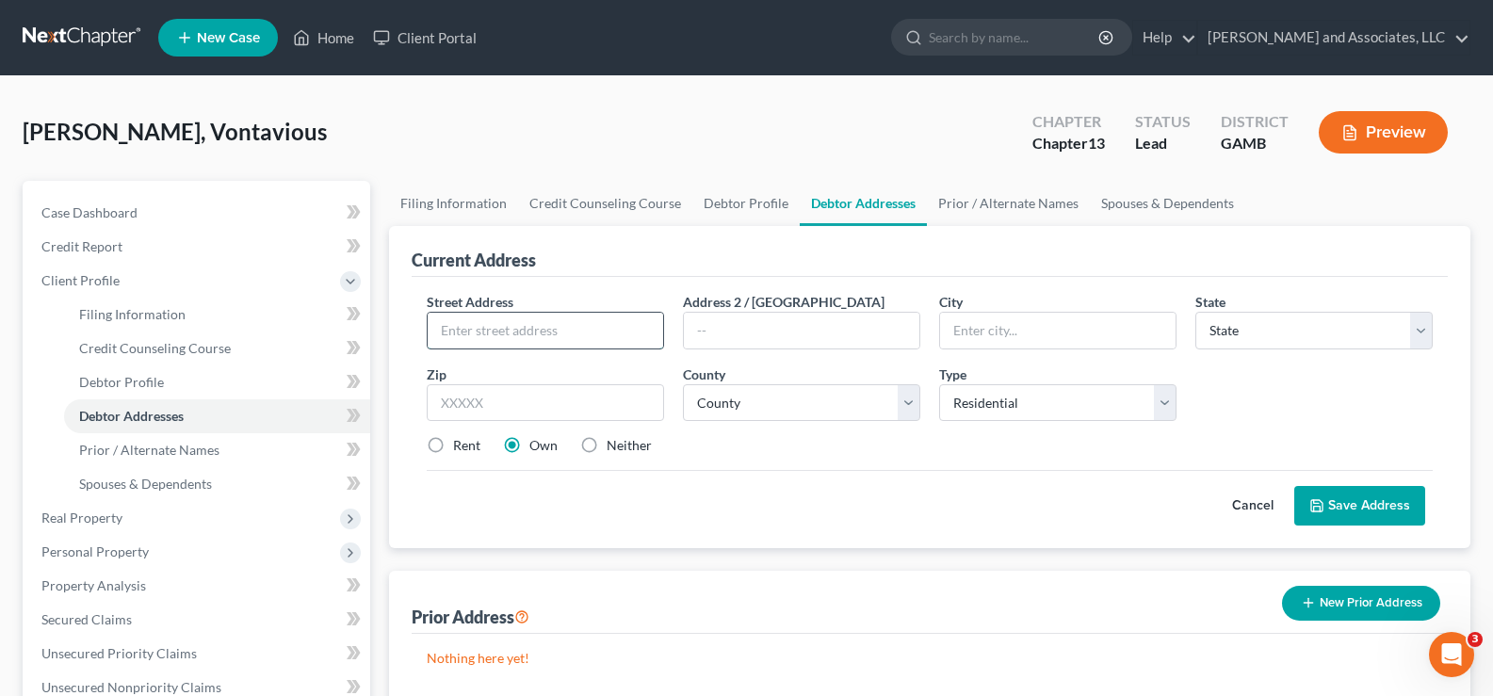
click at [477, 316] on input "text" at bounding box center [545, 331] width 235 height 36
type input "[STREET_ADDRESS]"
click at [498, 391] on input "text" at bounding box center [545, 403] width 237 height 38
type input "31082"
click at [831, 406] on select "County" at bounding box center [801, 403] width 237 height 38
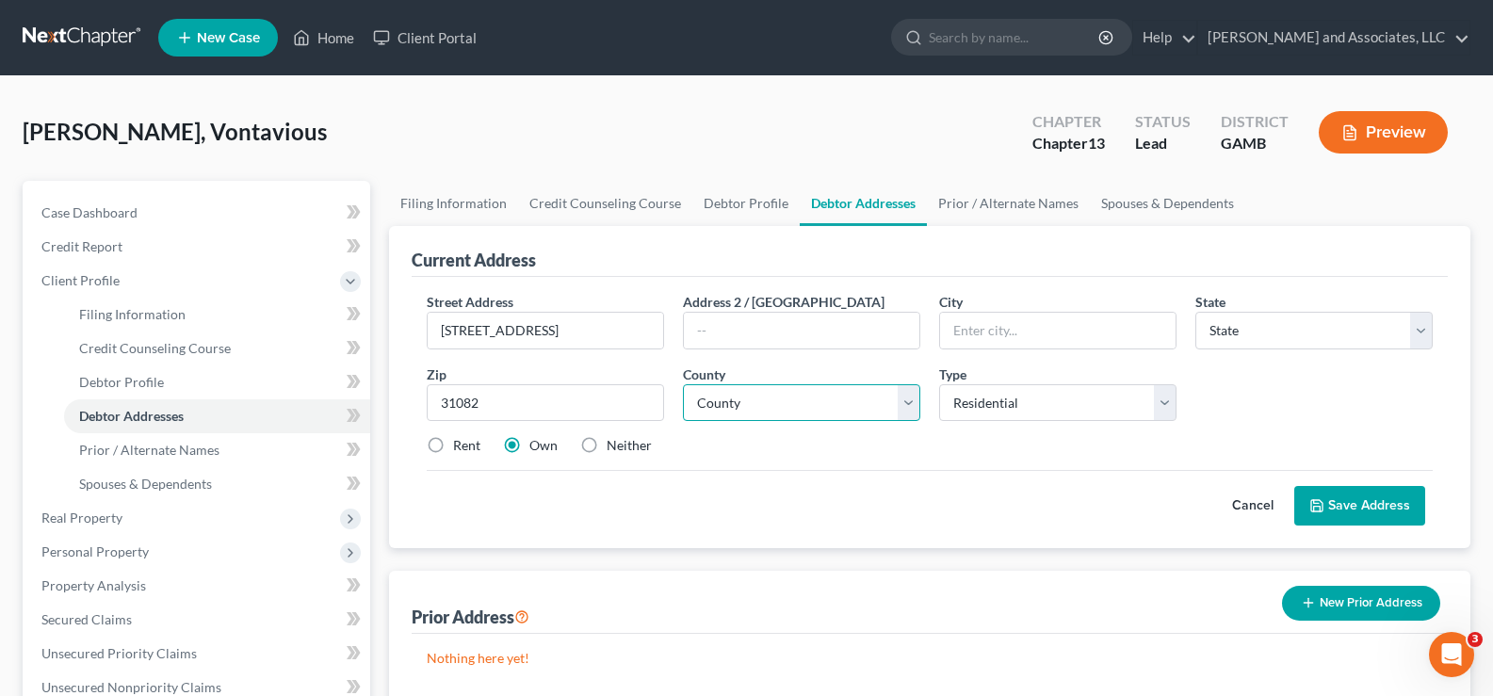
type input "[GEOGRAPHIC_DATA]"
select select "10"
click at [909, 404] on select "County" at bounding box center [801, 403] width 237 height 38
click at [909, 404] on select "County [GEOGRAPHIC_DATA] [GEOGRAPHIC_DATA] [GEOGRAPHIC_DATA] [GEOGRAPHIC_DATA] …" at bounding box center [801, 403] width 237 height 38
select select "149"
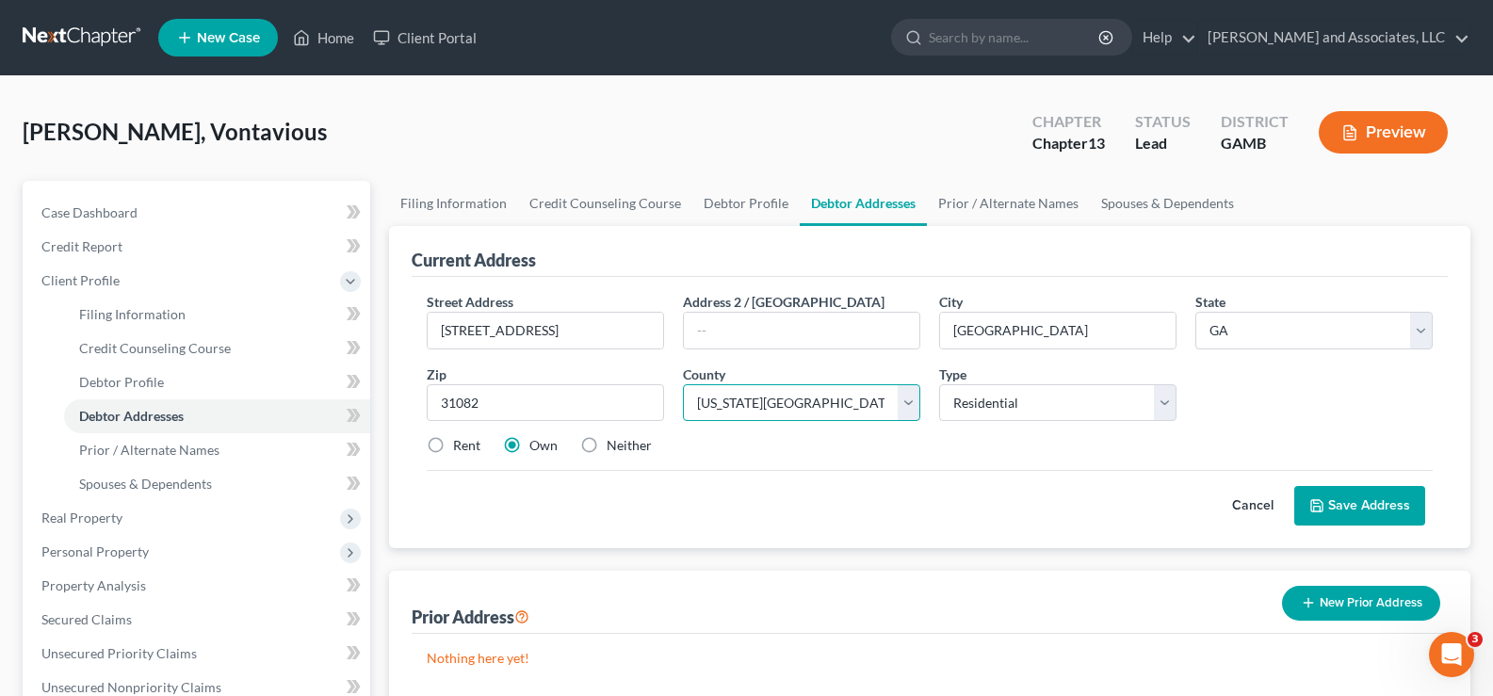
click at [683, 384] on select "County [GEOGRAPHIC_DATA] [GEOGRAPHIC_DATA] [GEOGRAPHIC_DATA] [GEOGRAPHIC_DATA] …" at bounding box center [801, 403] width 237 height 38
click at [440, 428] on div "Street Address * [STREET_ADDRESS] * [GEOGRAPHIC_DATA] * State [US_STATE] AK AR …" at bounding box center [929, 381] width 1025 height 179
click at [453, 444] on label "Rent" at bounding box center [466, 445] width 27 height 19
click at [461, 444] on input "Rent" at bounding box center [467, 442] width 12 height 12
radio input "true"
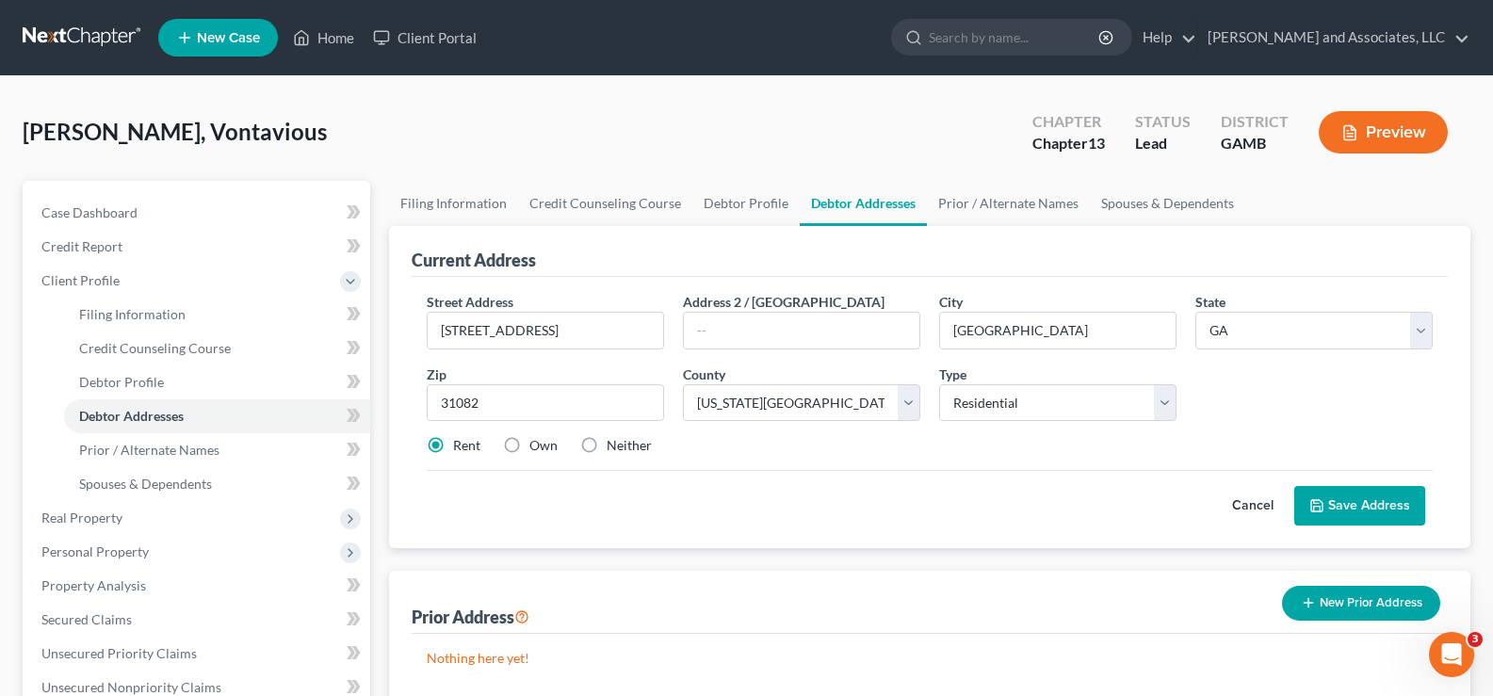
click at [1360, 506] on button "Save Address" at bounding box center [1359, 506] width 131 height 40
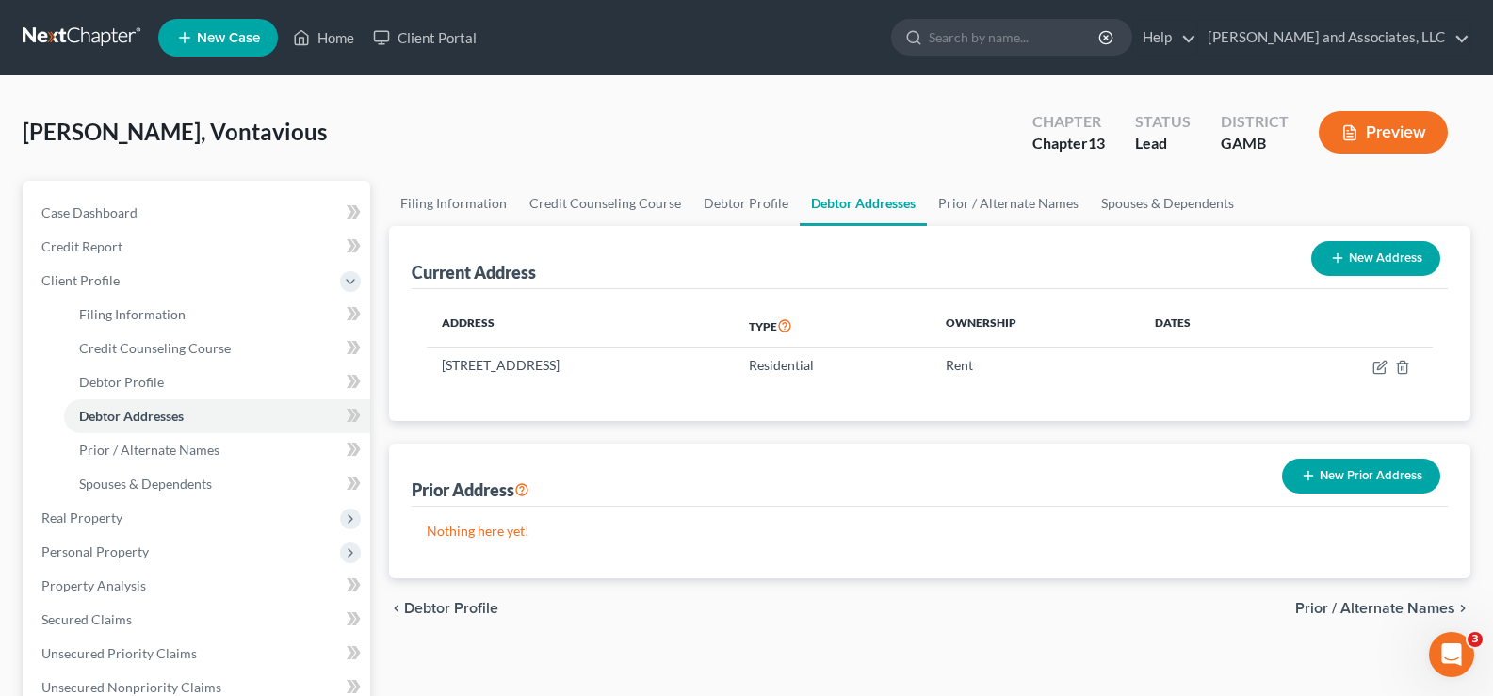
scroll to position [94, 0]
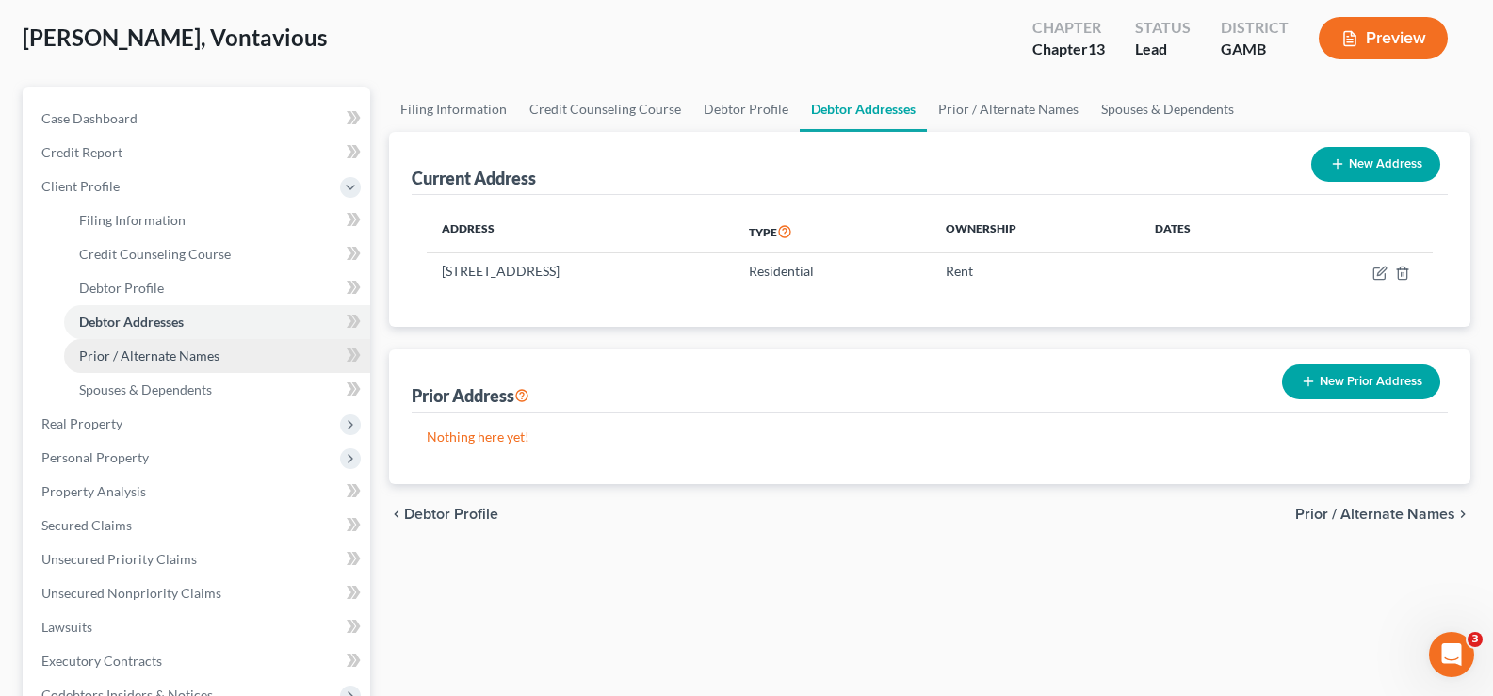
click at [196, 359] on span "Prior / Alternate Names" at bounding box center [149, 356] width 140 height 16
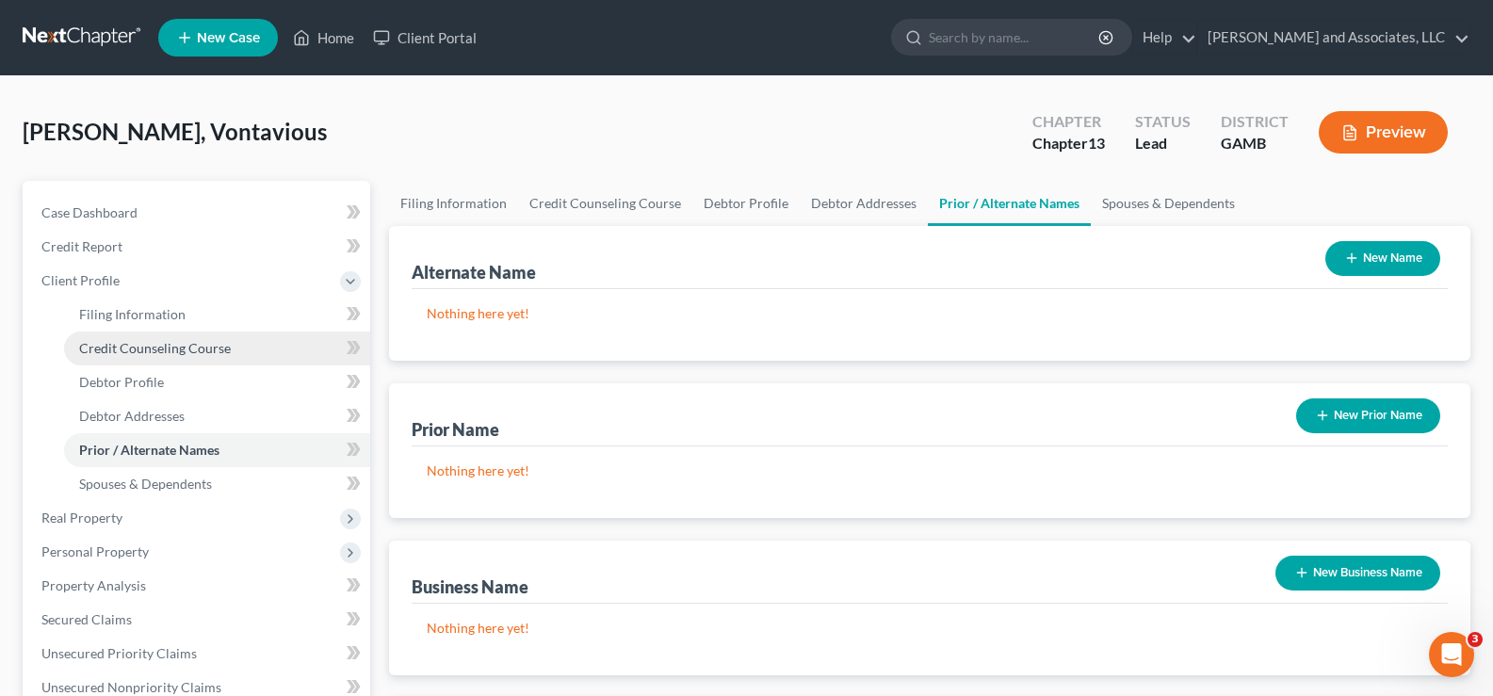
click at [158, 345] on span "Credit Counseling Course" at bounding box center [155, 348] width 152 height 16
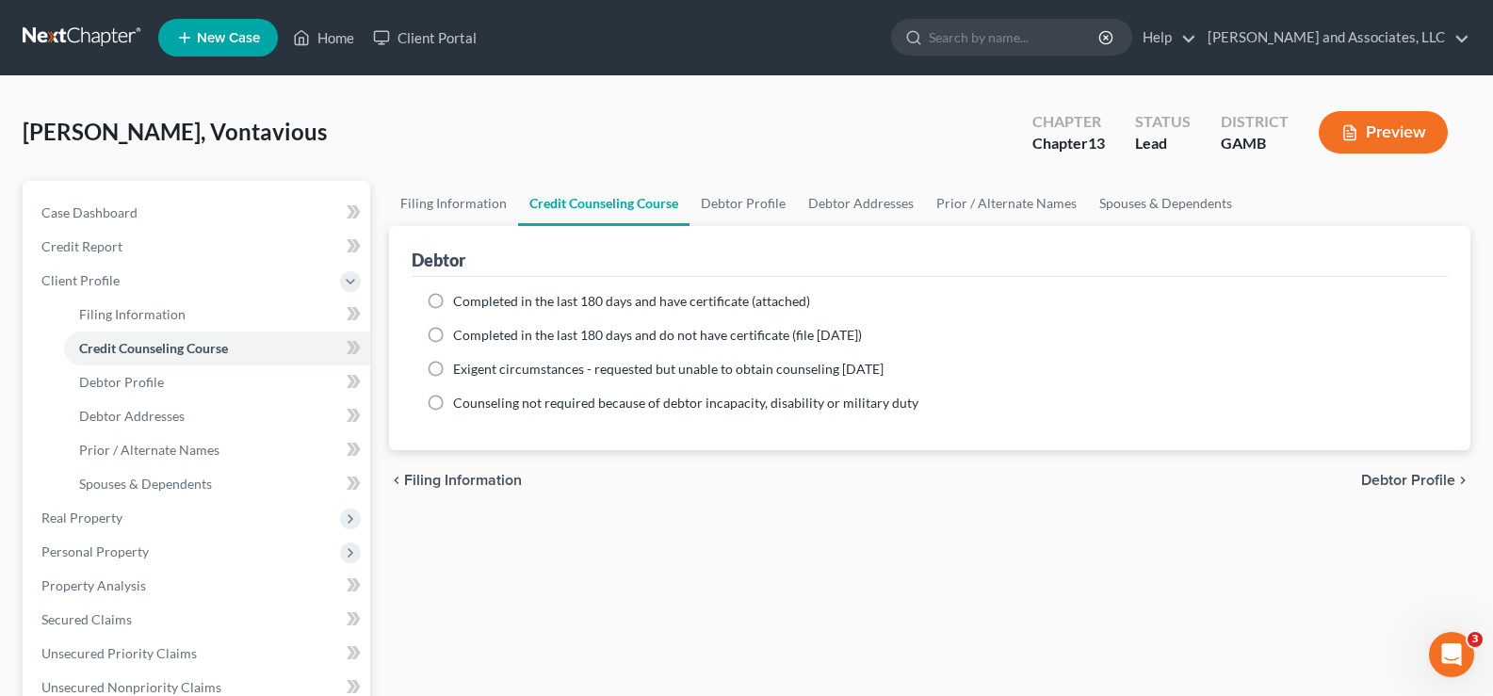
click at [453, 301] on label "Completed in the last 180 days and have certificate (attached)" at bounding box center [631, 301] width 357 height 19
click at [461, 301] on input "Completed in the last 180 days and have certificate (attached)" at bounding box center [467, 298] width 12 height 12
radio input "true"
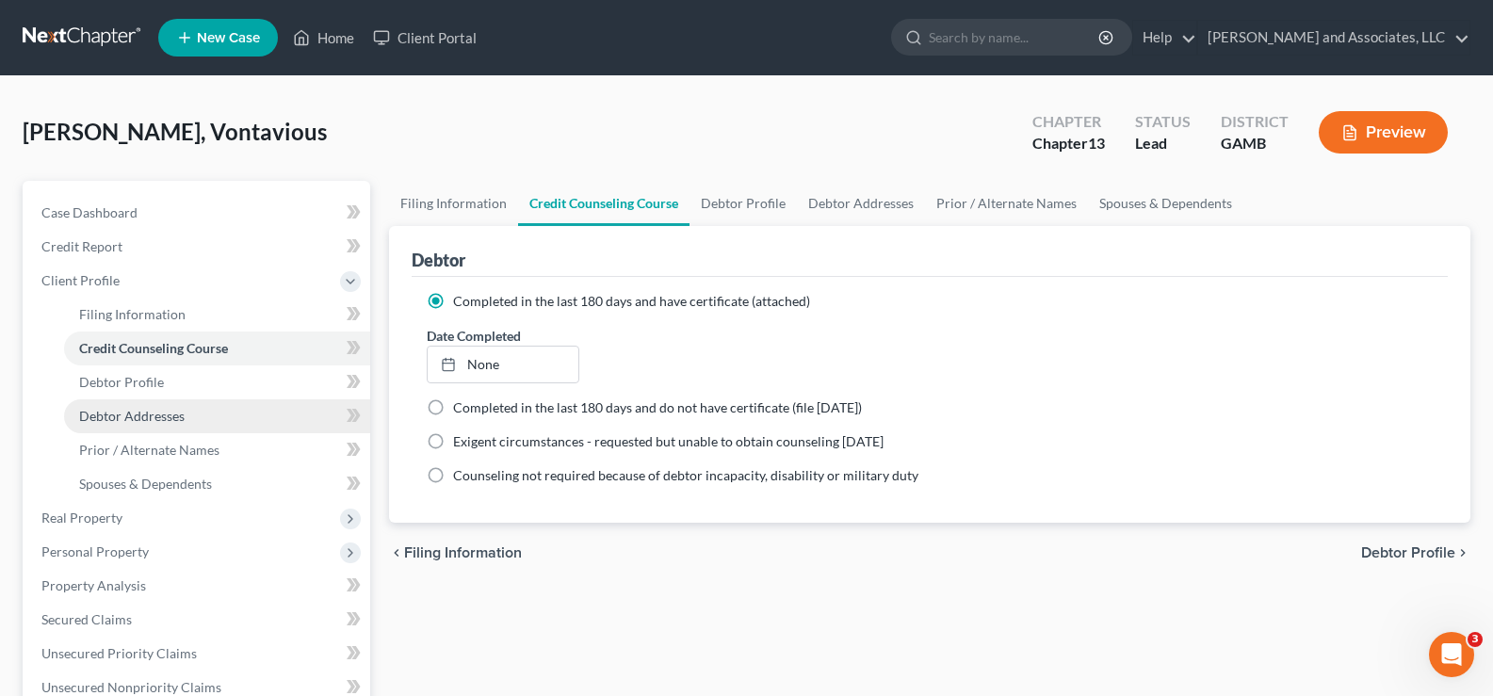
click at [145, 419] on span "Debtor Addresses" at bounding box center [131, 416] width 105 height 16
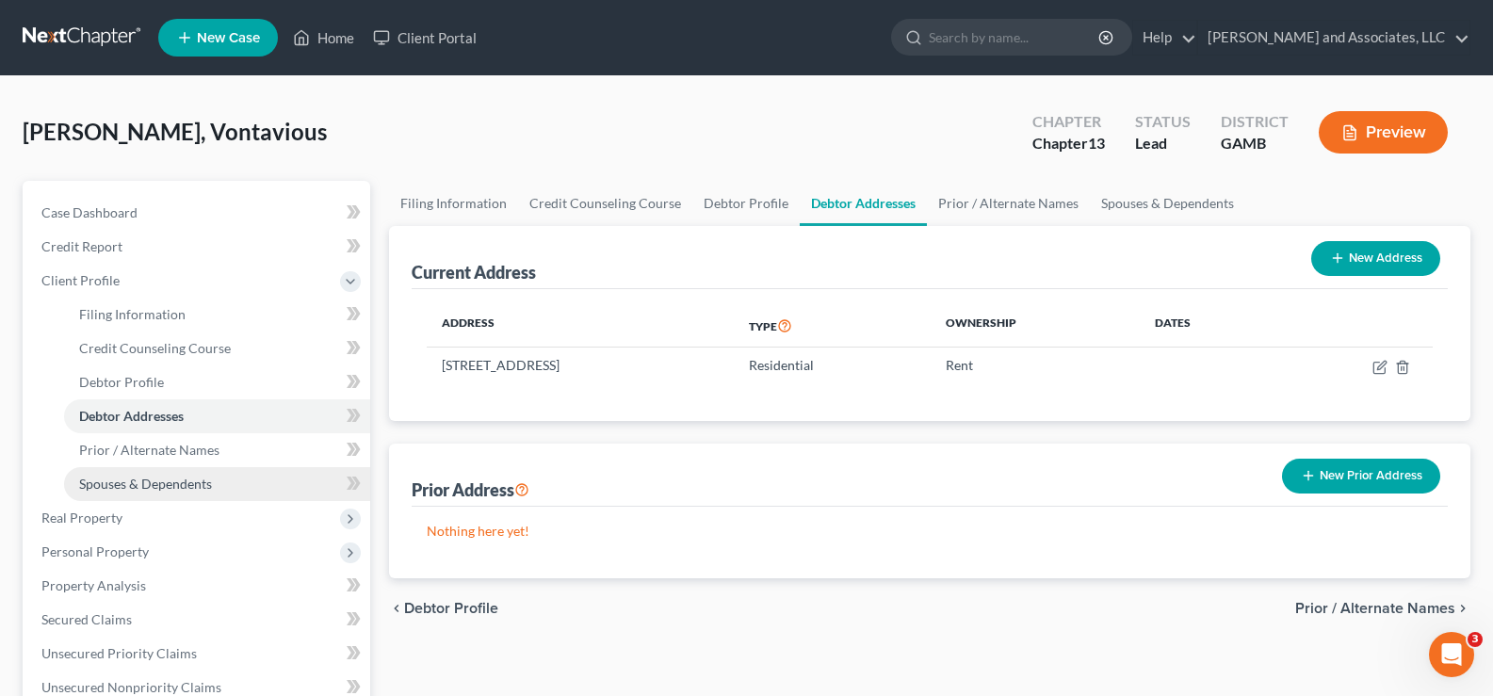
click at [129, 480] on span "Spouses & Dependents" at bounding box center [145, 484] width 133 height 16
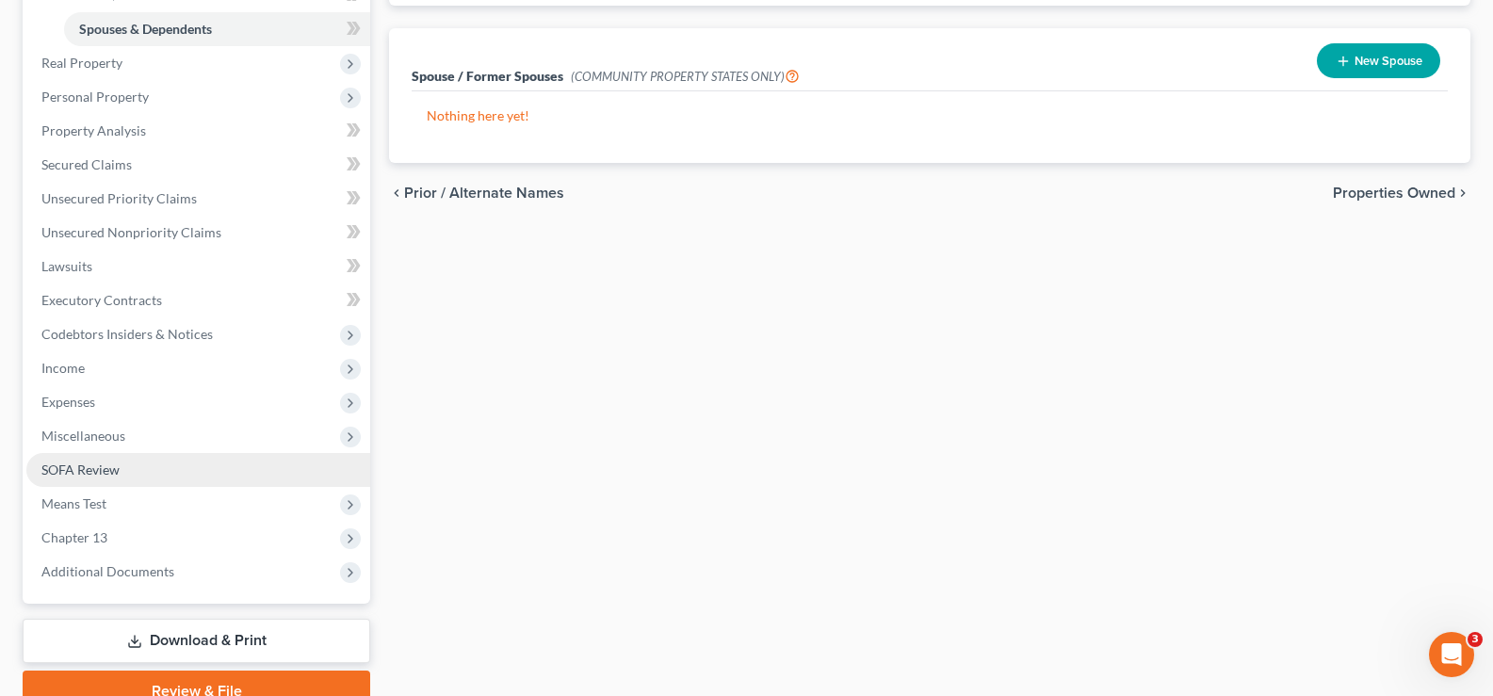
scroll to position [471, 0]
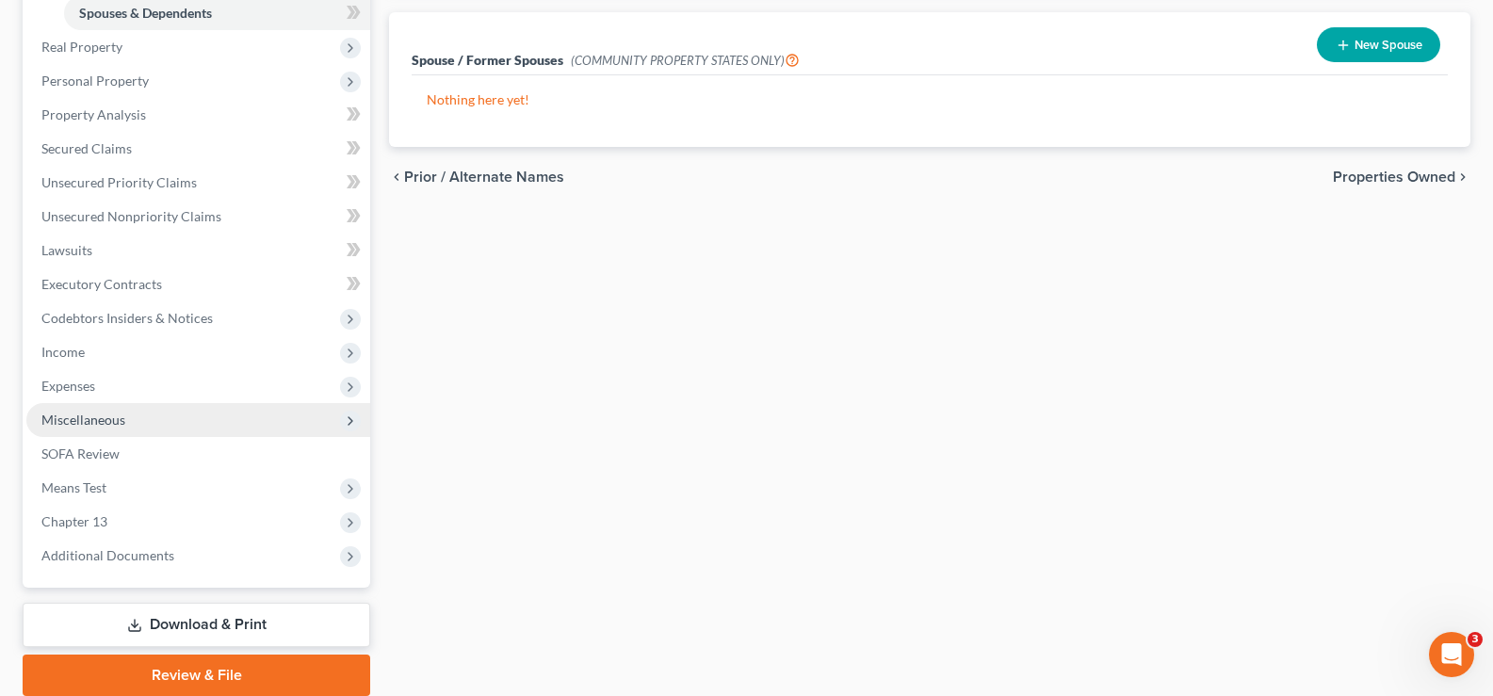
click at [75, 415] on span "Miscellaneous" at bounding box center [83, 420] width 84 height 16
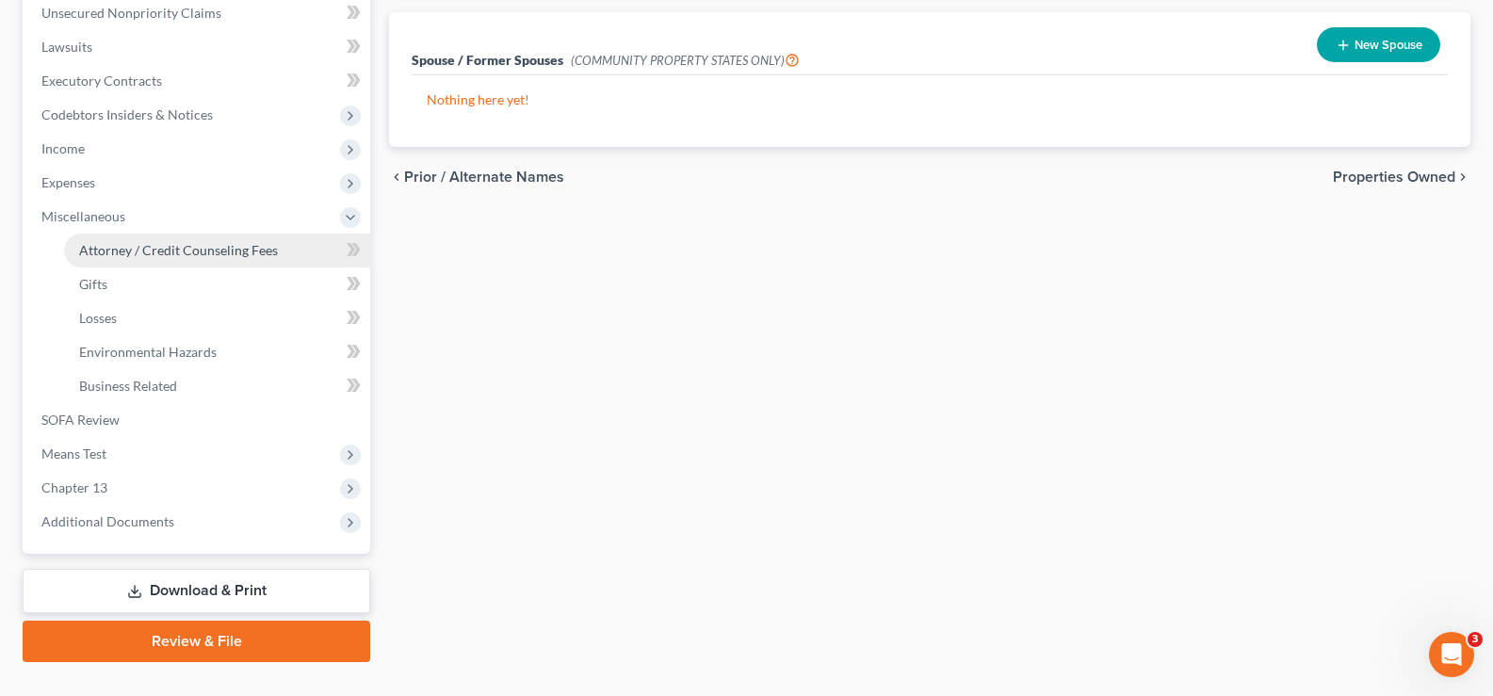
click at [137, 251] on span "Attorney / Credit Counseling Fees" at bounding box center [178, 250] width 199 height 16
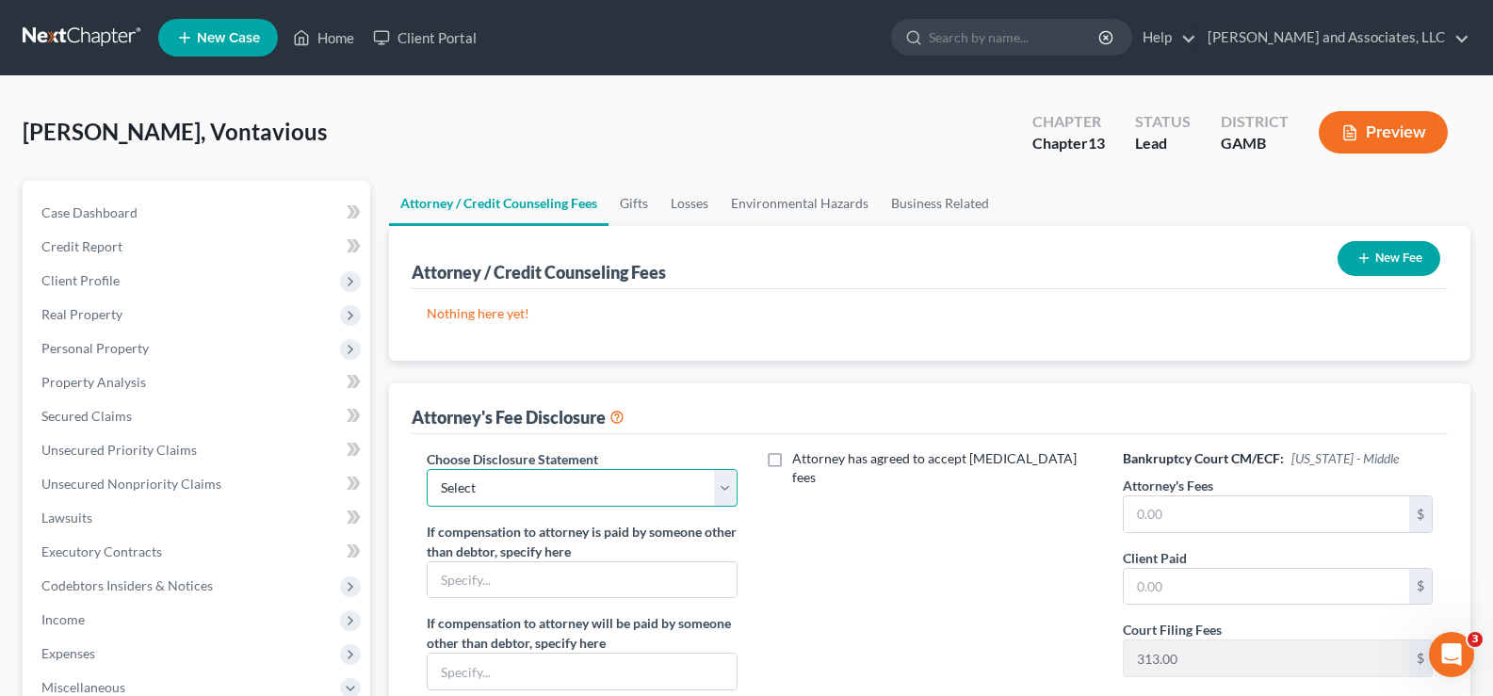
click at [725, 493] on select "Select Attorney for Debtors" at bounding box center [582, 488] width 310 height 38
drag, startPoint x: 851, startPoint y: 542, endPoint x: 814, endPoint y: 540, distance: 37.8
click at [851, 542] on div "Attorney has agreed to accept [MEDICAL_DATA] fees" at bounding box center [930, 614] width 348 height 331
click at [605, 570] on input "text" at bounding box center [582, 580] width 308 height 36
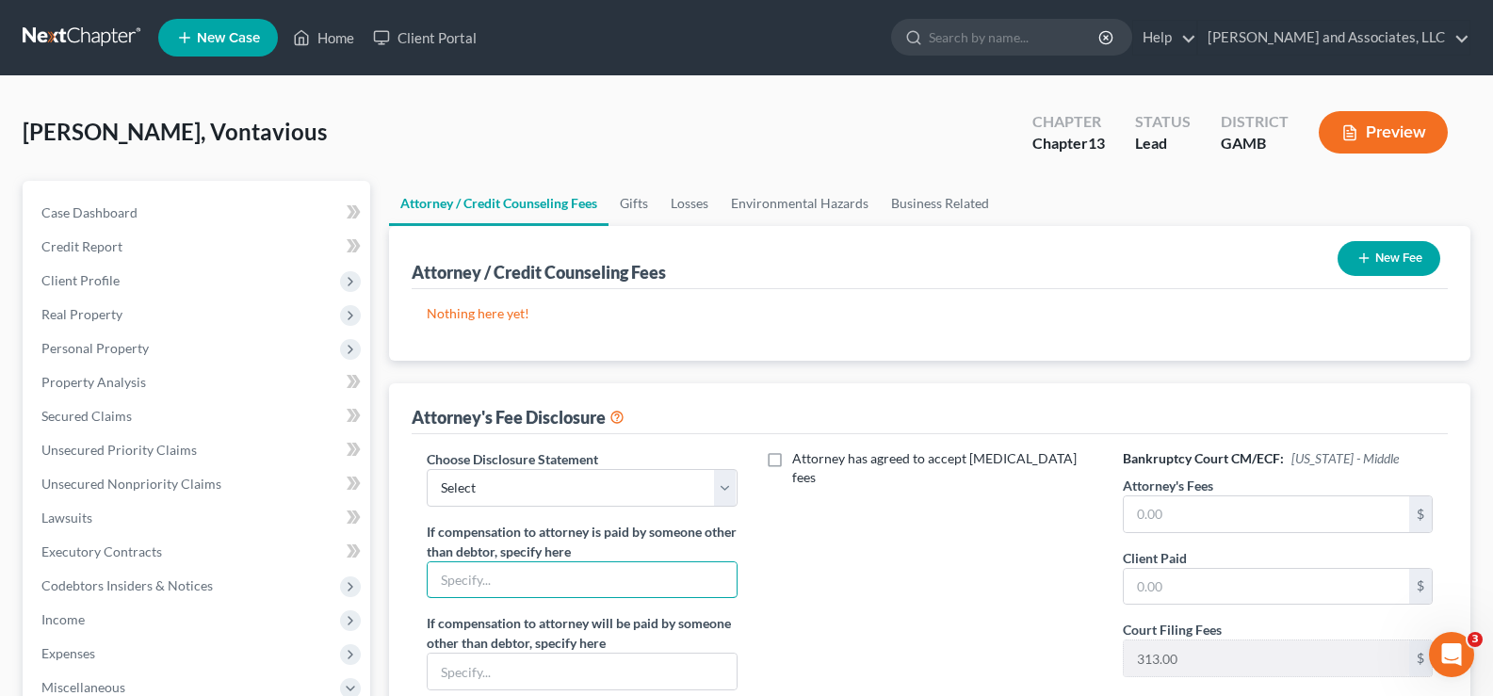
type input "NONE"
click at [1238, 519] on input "text" at bounding box center [1266, 514] width 285 height 36
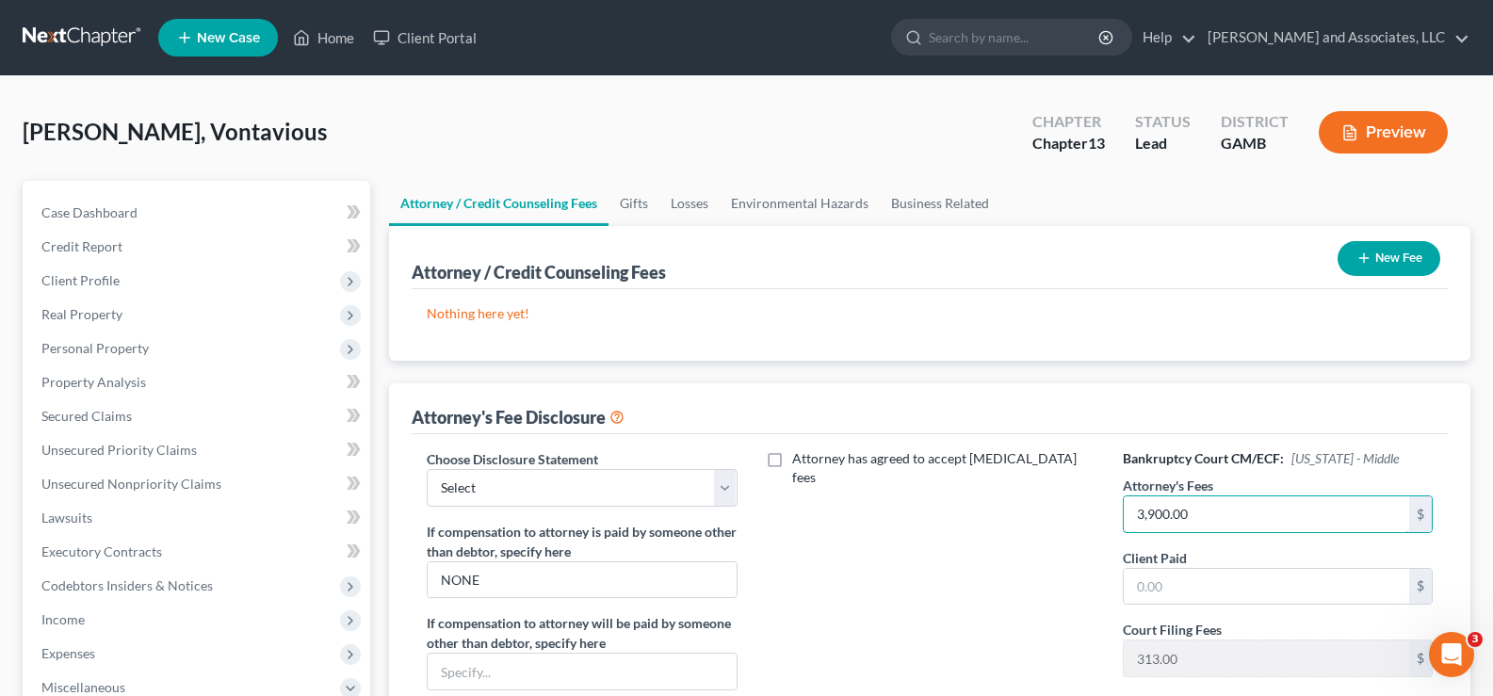
type input "3,900.00"
click at [1428, 264] on button "New Fee" at bounding box center [1388, 258] width 103 height 35
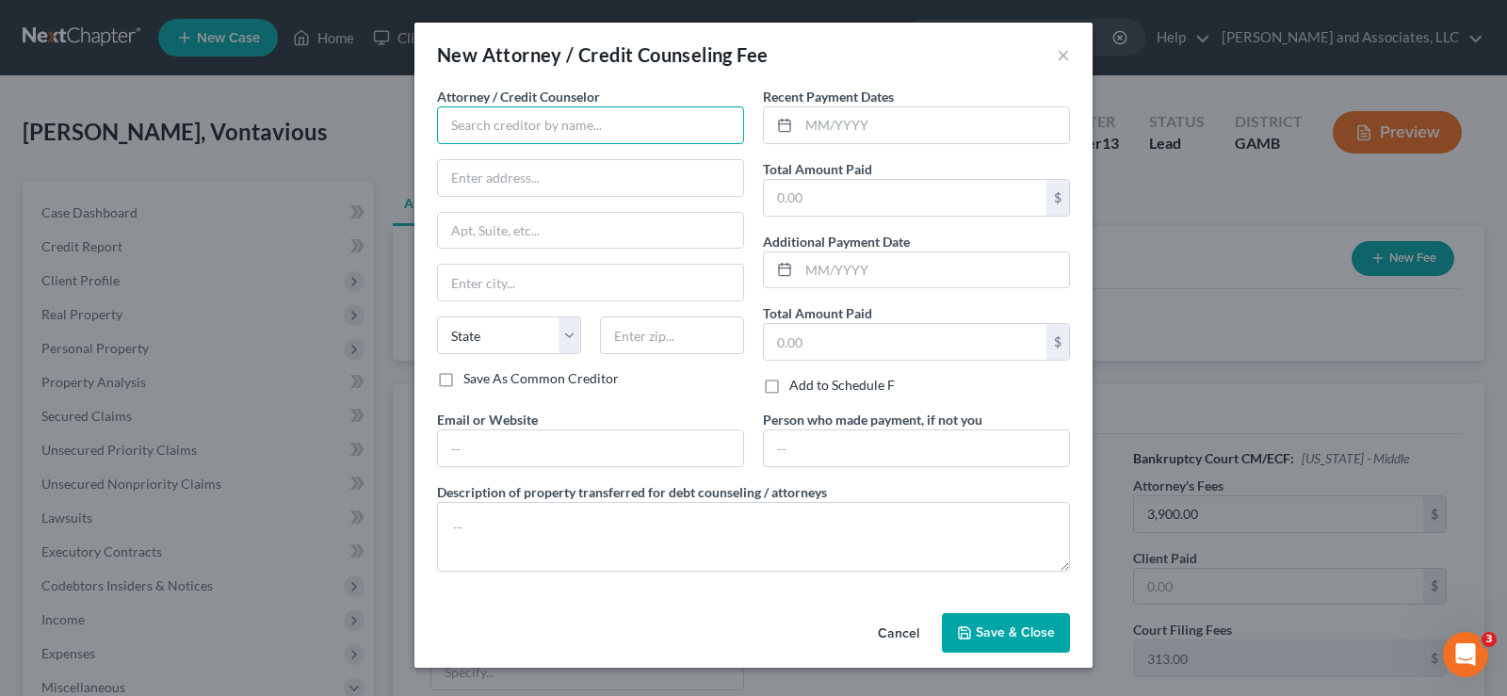
click at [537, 129] on input "text" at bounding box center [590, 125] width 307 height 38
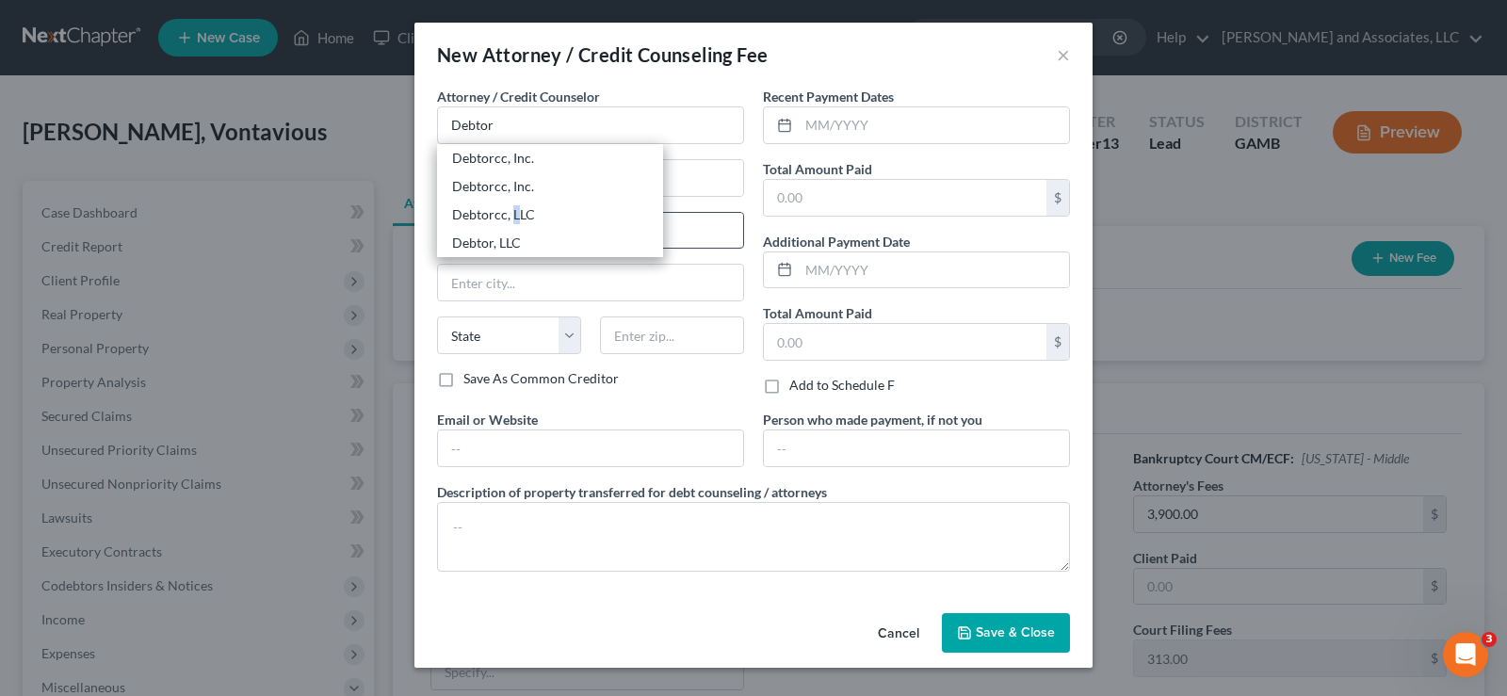
click at [514, 216] on div "Debtorcc, LLC" at bounding box center [550, 214] width 196 height 19
type input "Debtorcc, LLC"
type input "[STREET_ADDRESS]"
type input "[GEOGRAPHIC_DATA]"
select select "33"
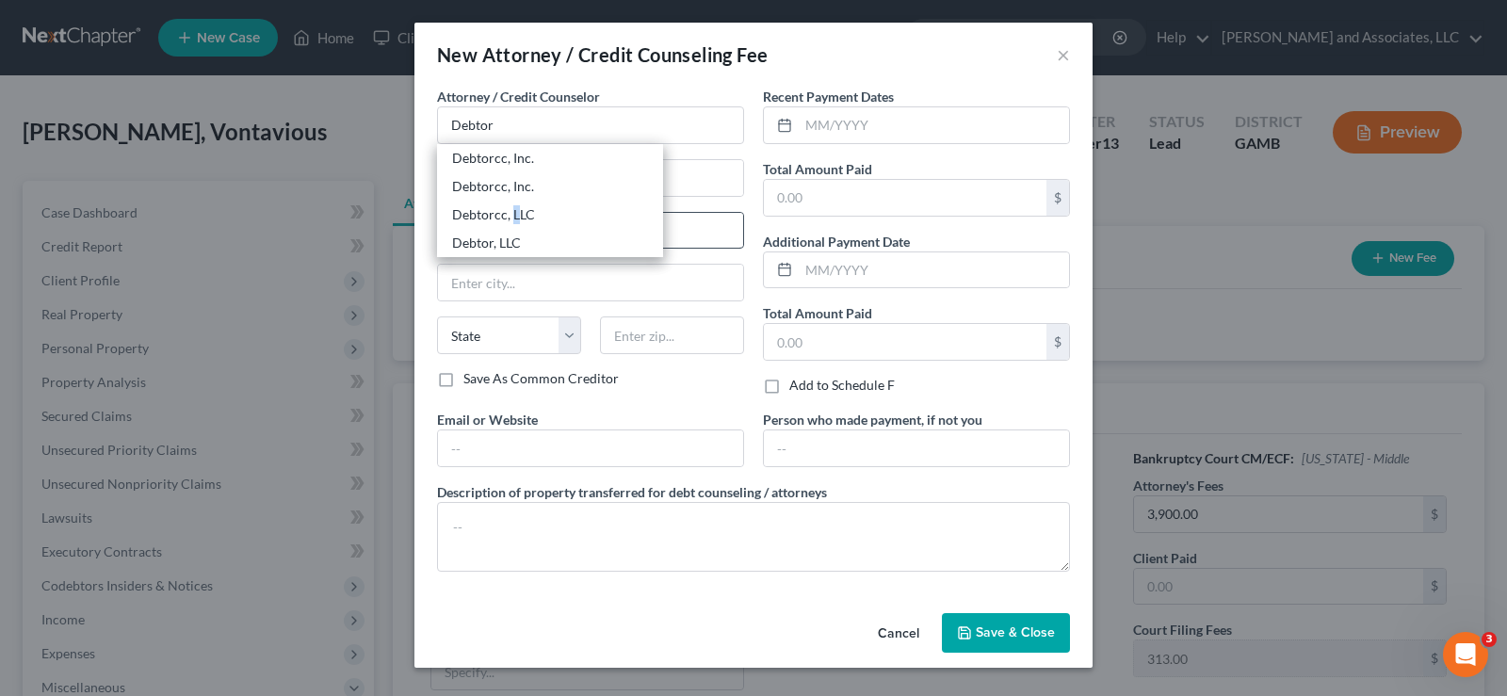
type input "07306"
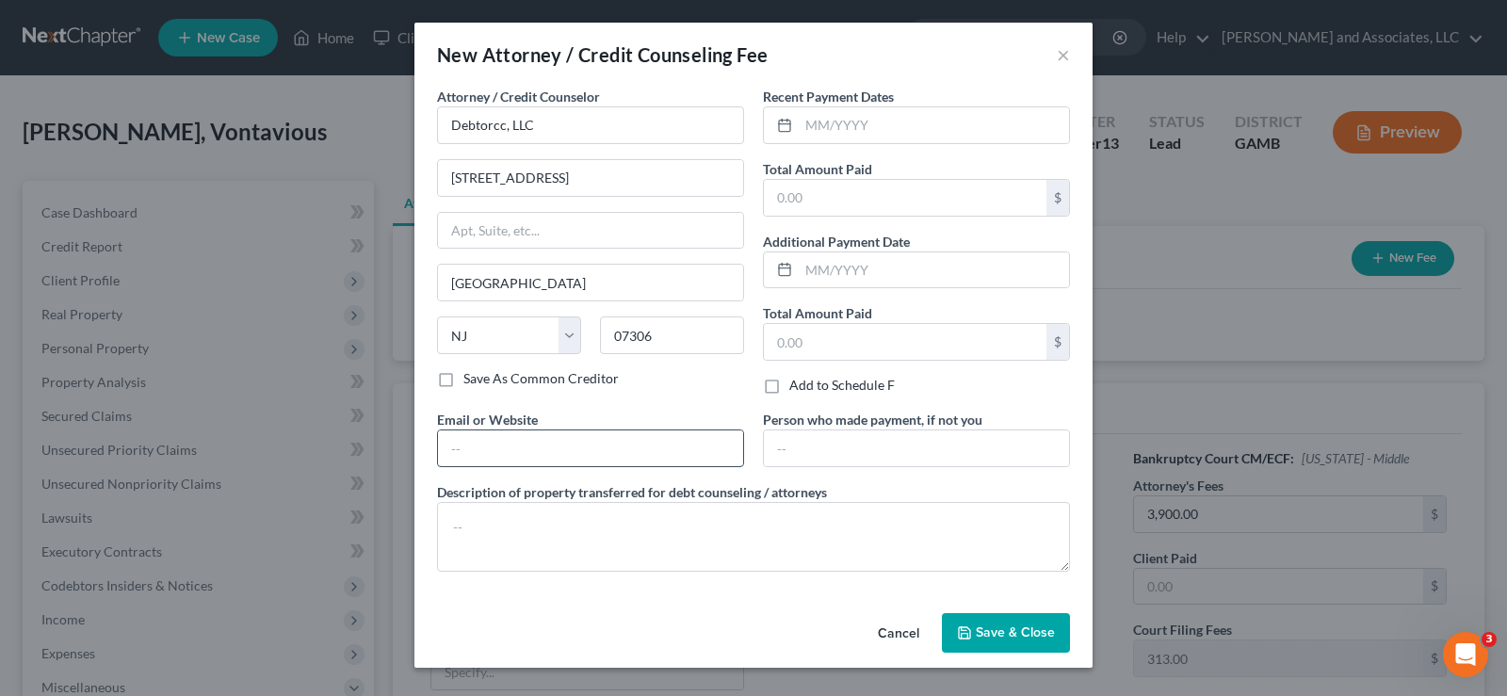
click at [496, 453] on input "text" at bounding box center [590, 448] width 305 height 36
type input "[DOMAIN_NAME]"
click at [522, 538] on textarea at bounding box center [753, 537] width 633 height 70
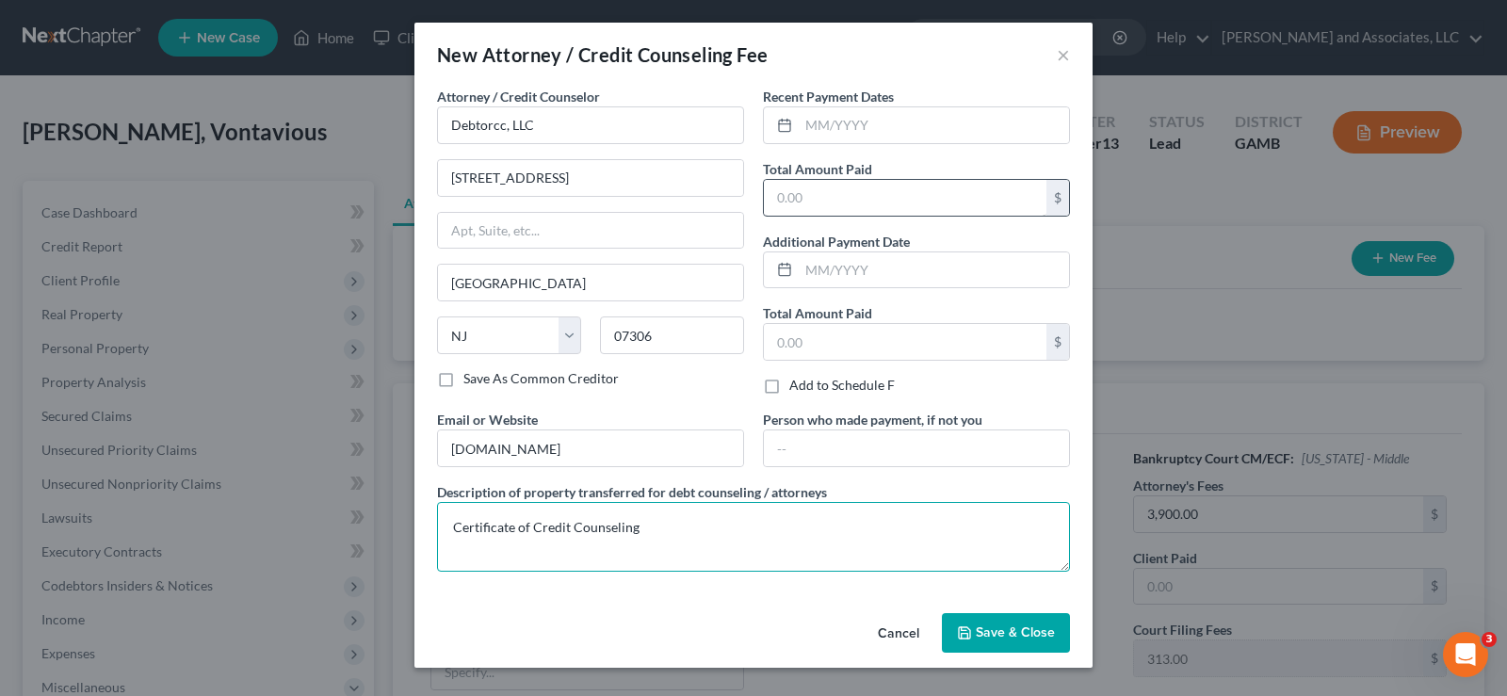
type textarea "Certificate of Credit Counseling"
click at [827, 196] on input "text" at bounding box center [905, 198] width 283 height 36
type input "19.95"
click at [1031, 631] on span "Save & Close" at bounding box center [1015, 632] width 79 height 16
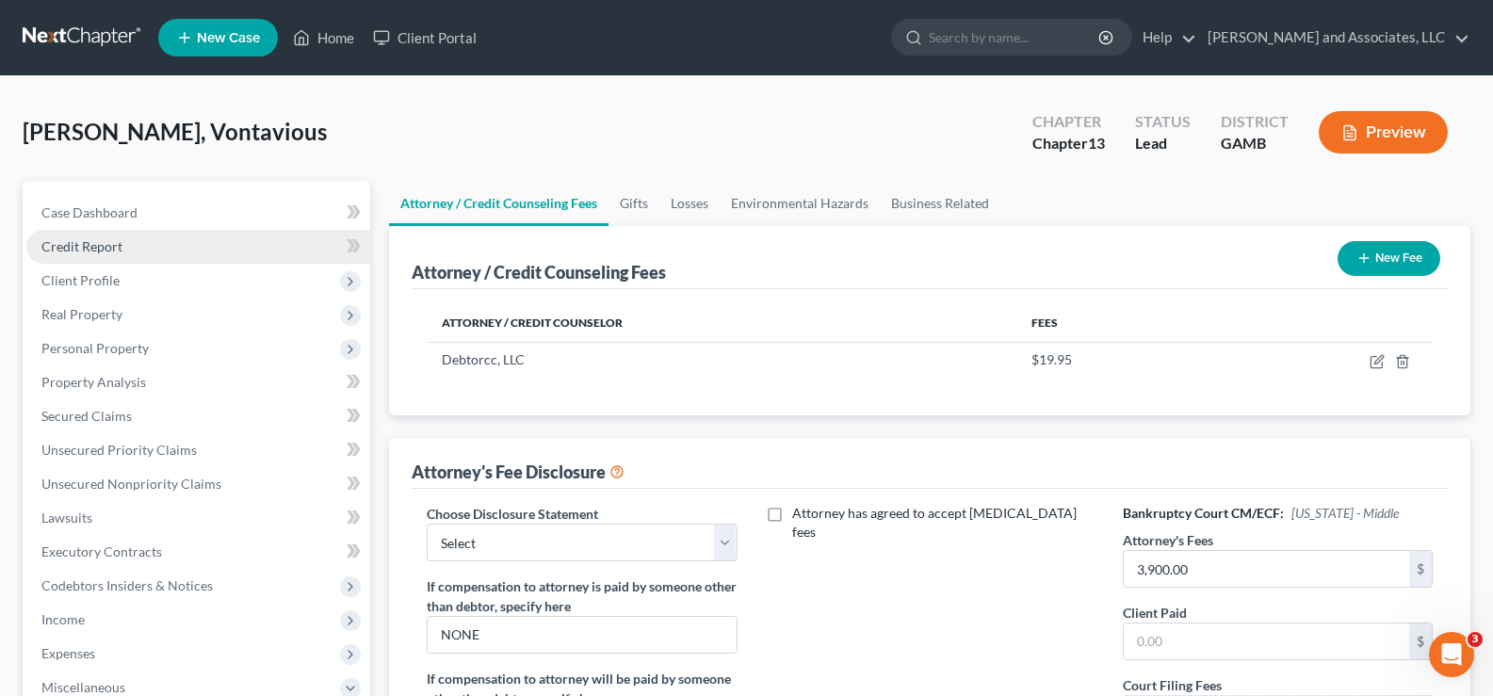
click at [96, 248] on span "Credit Report" at bounding box center [81, 246] width 81 height 16
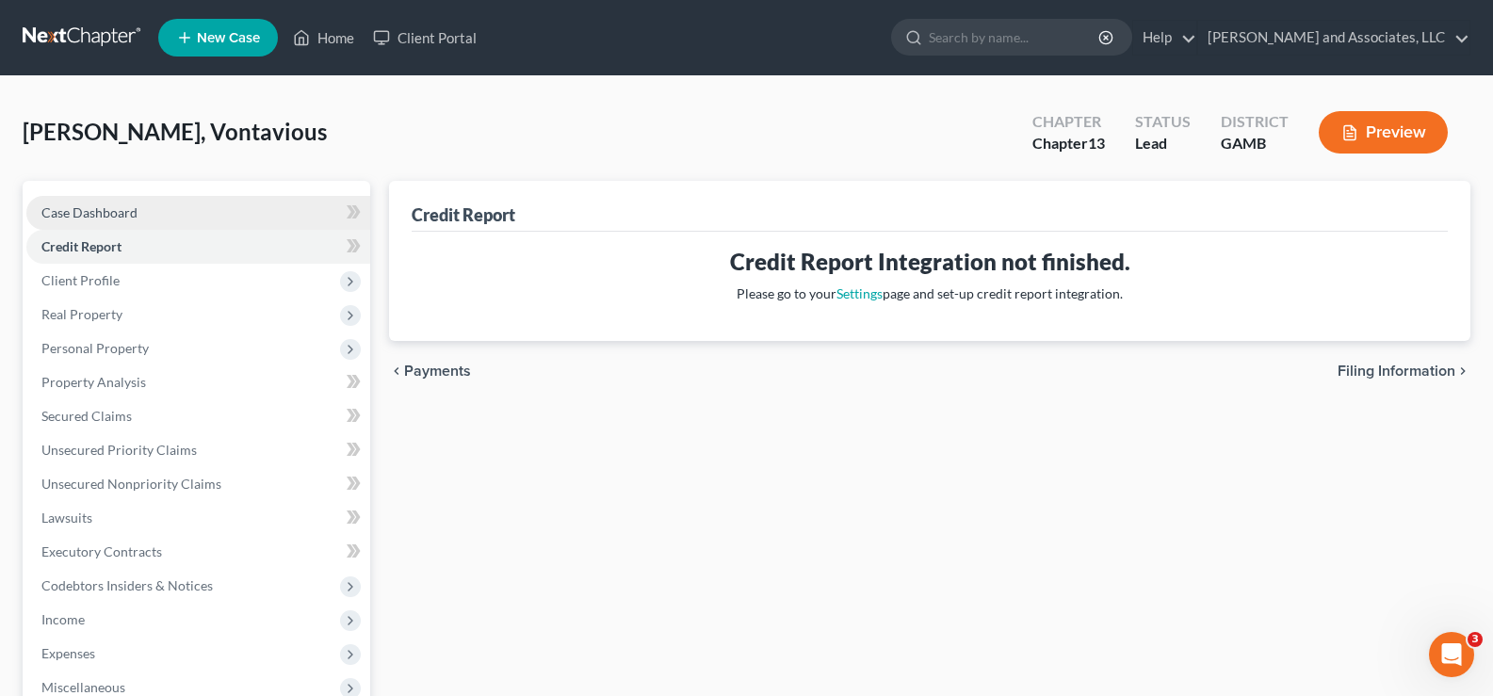
click at [107, 218] on span "Case Dashboard" at bounding box center [89, 212] width 96 height 16
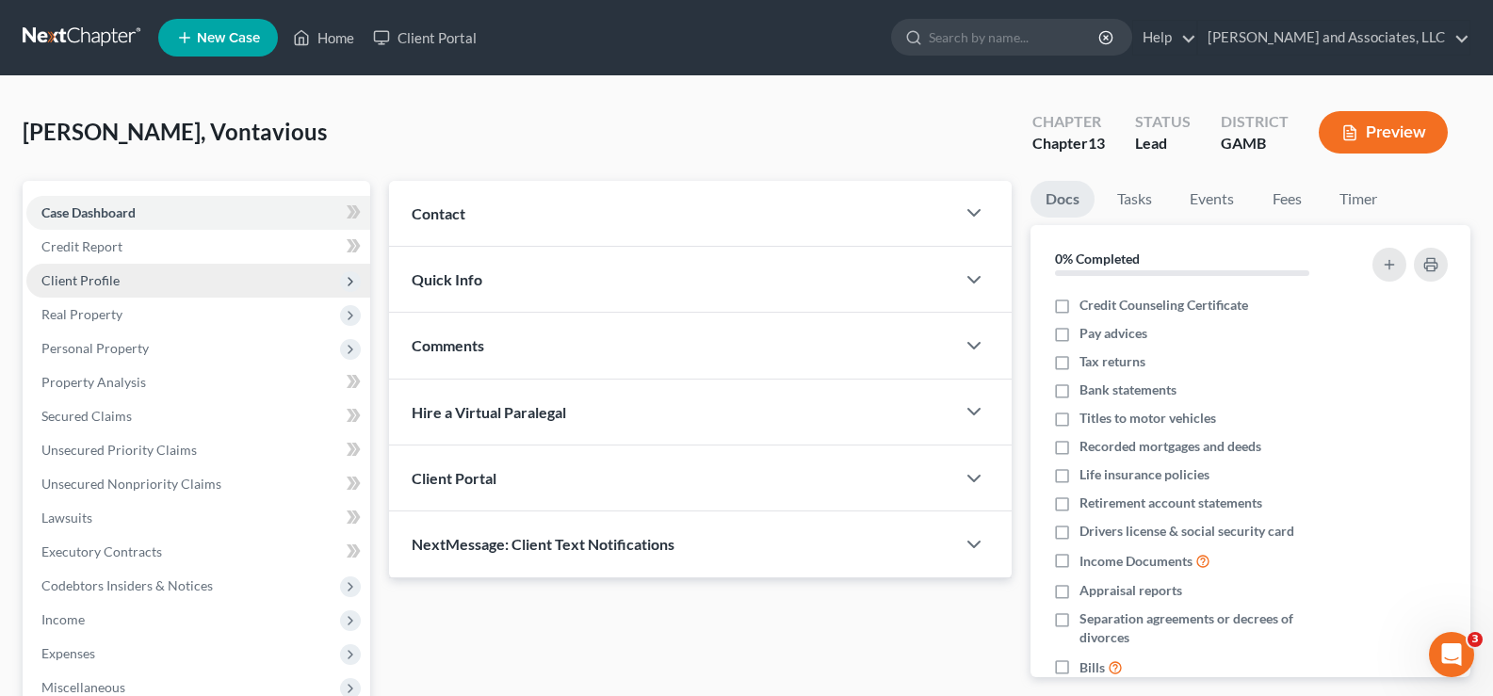
click at [108, 284] on span "Client Profile" at bounding box center [80, 280] width 78 height 16
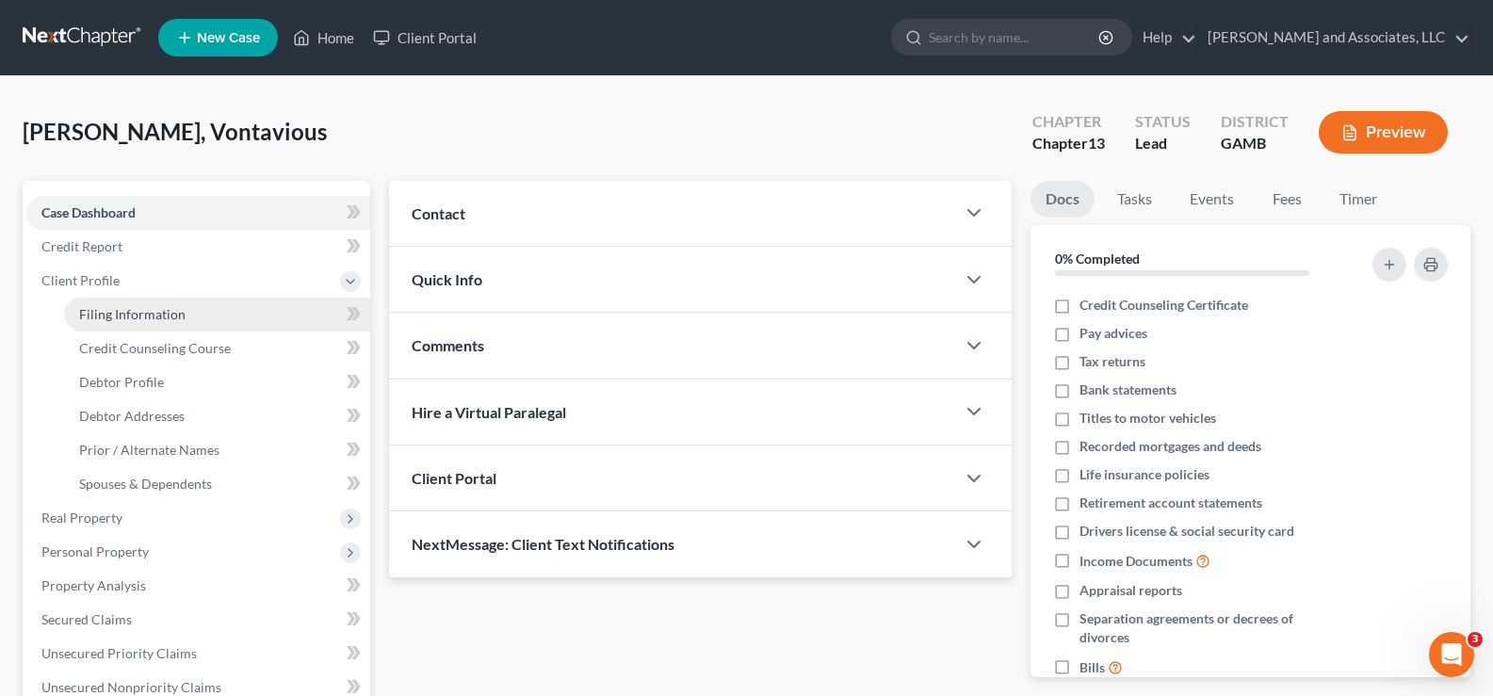
click at [114, 316] on span "Filing Information" at bounding box center [132, 314] width 106 height 16
select select "1"
select select "0"
select select "3"
select select "18"
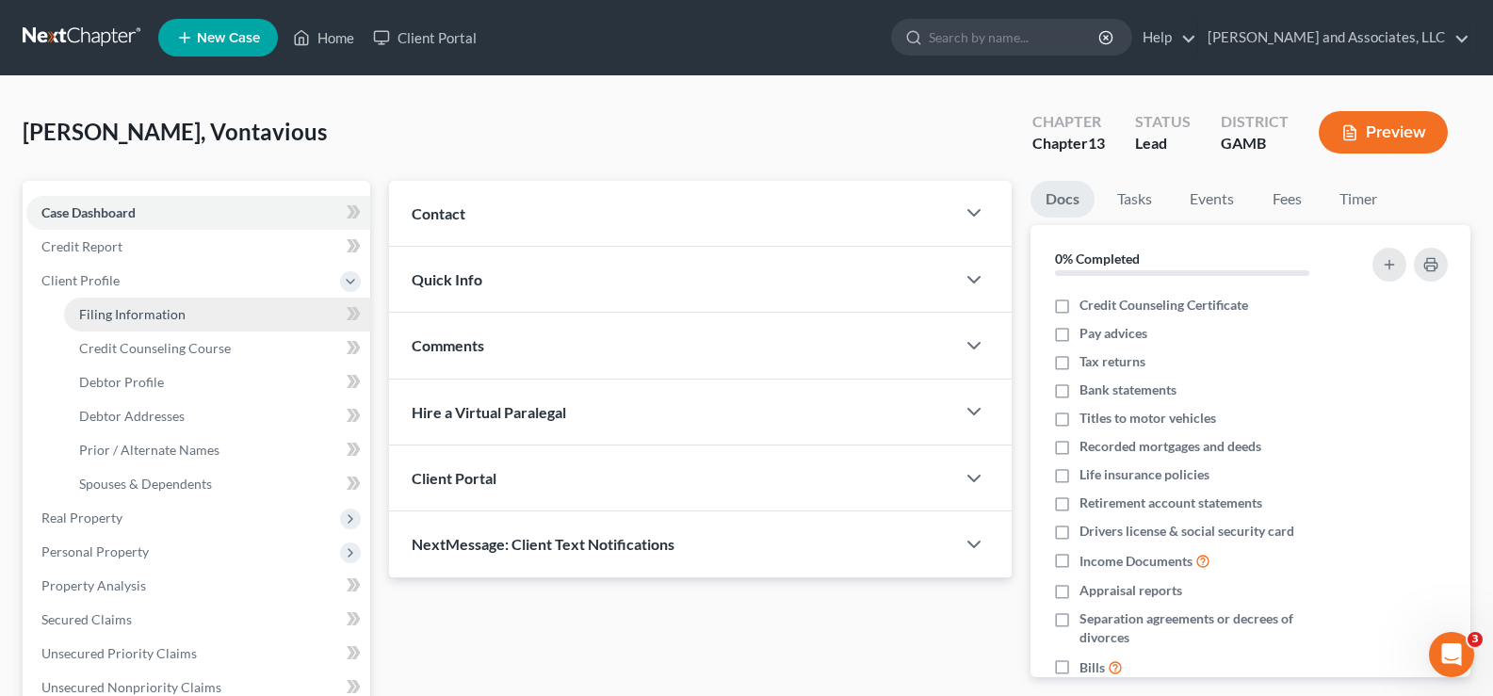
select select "0"
select select "10"
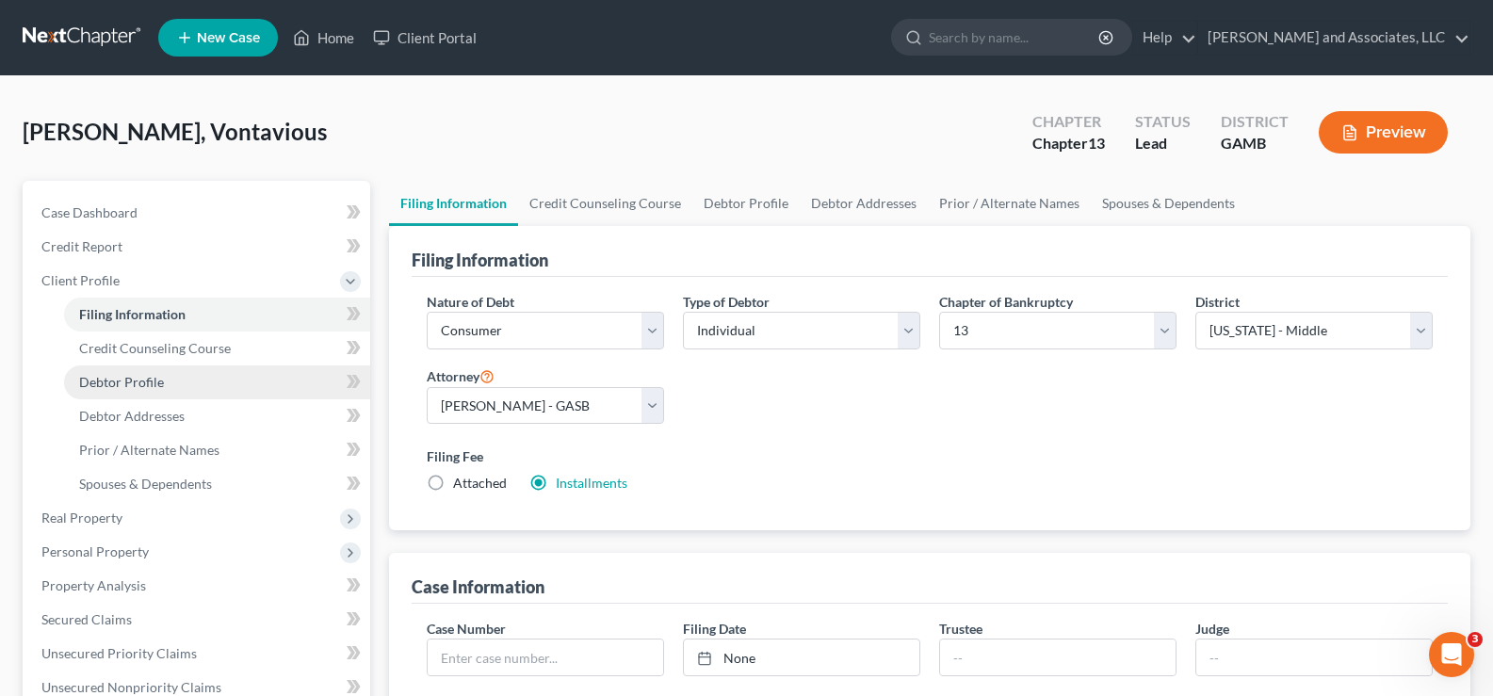
click at [138, 383] on span "Debtor Profile" at bounding box center [121, 382] width 85 height 16
select select "0"
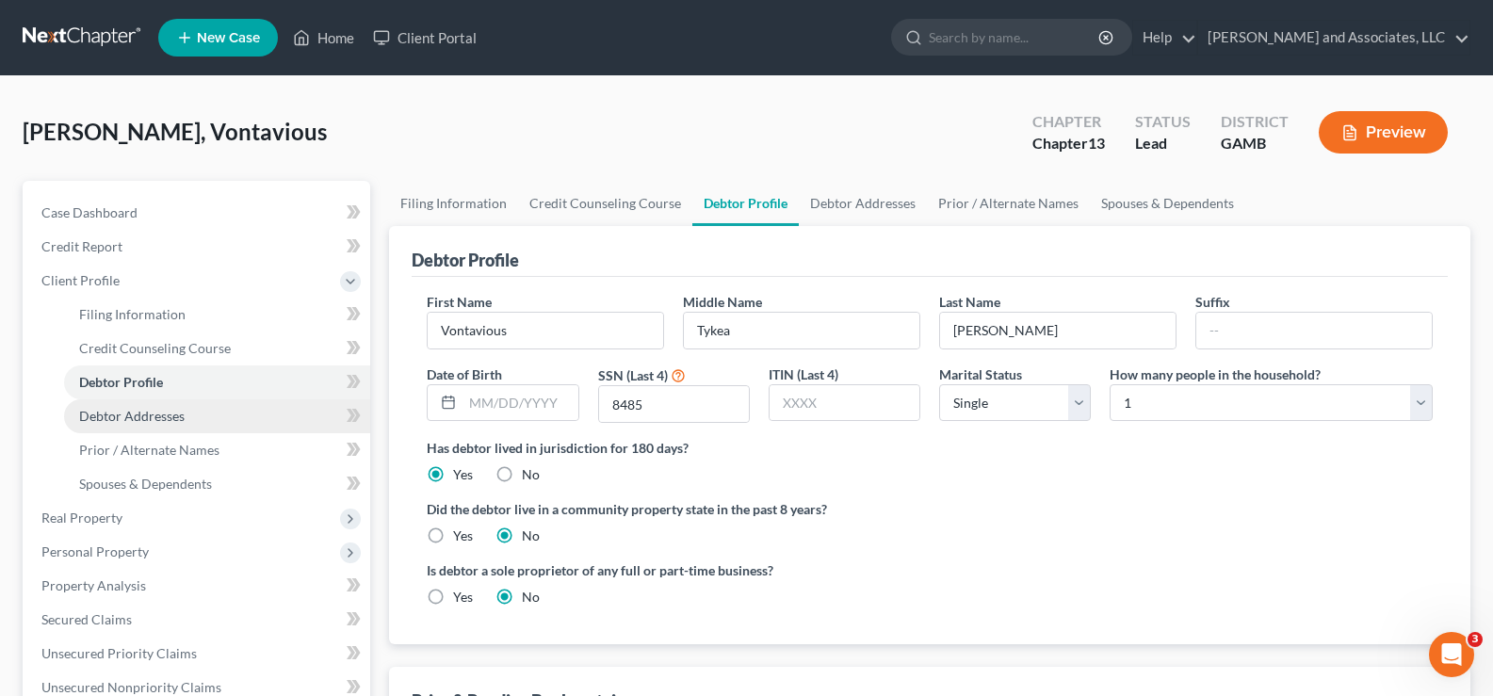
click at [128, 414] on span "Debtor Addresses" at bounding box center [131, 416] width 105 height 16
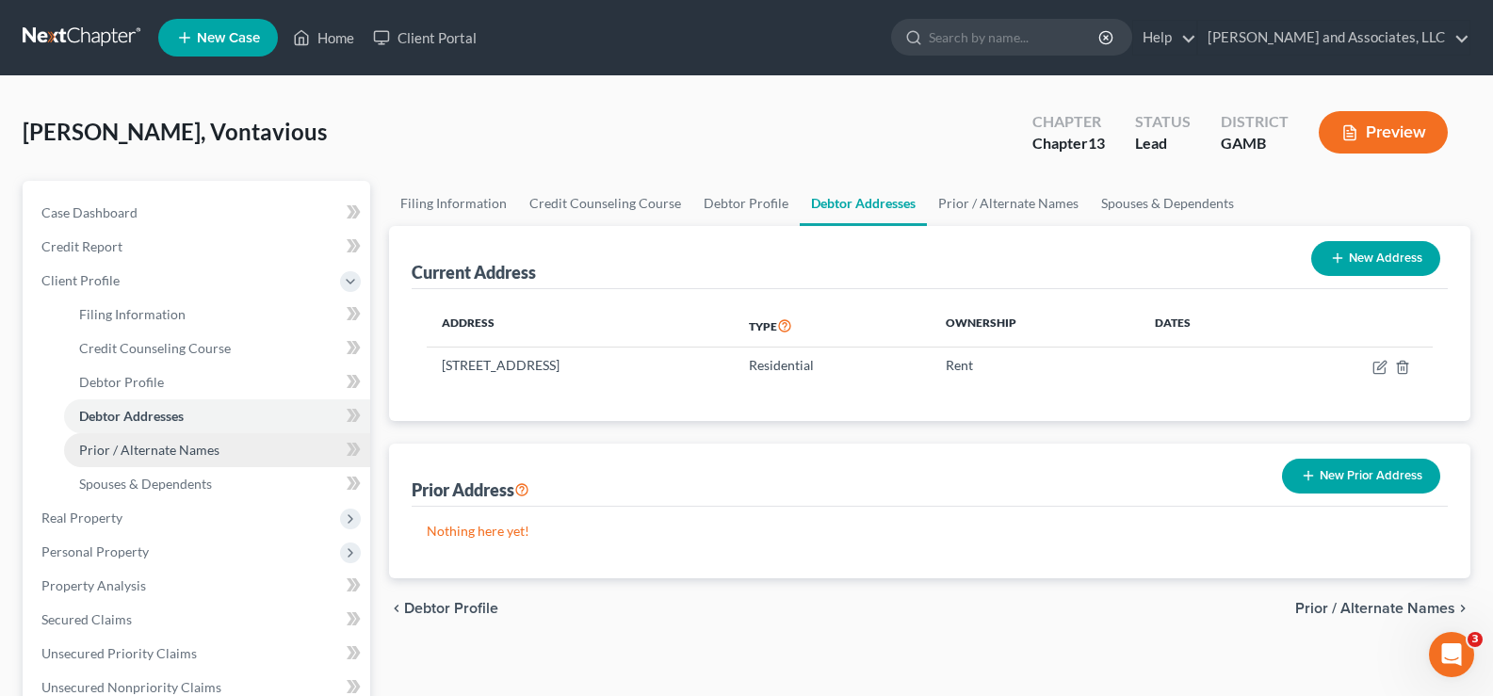
click at [164, 447] on span "Prior / Alternate Names" at bounding box center [149, 450] width 140 height 16
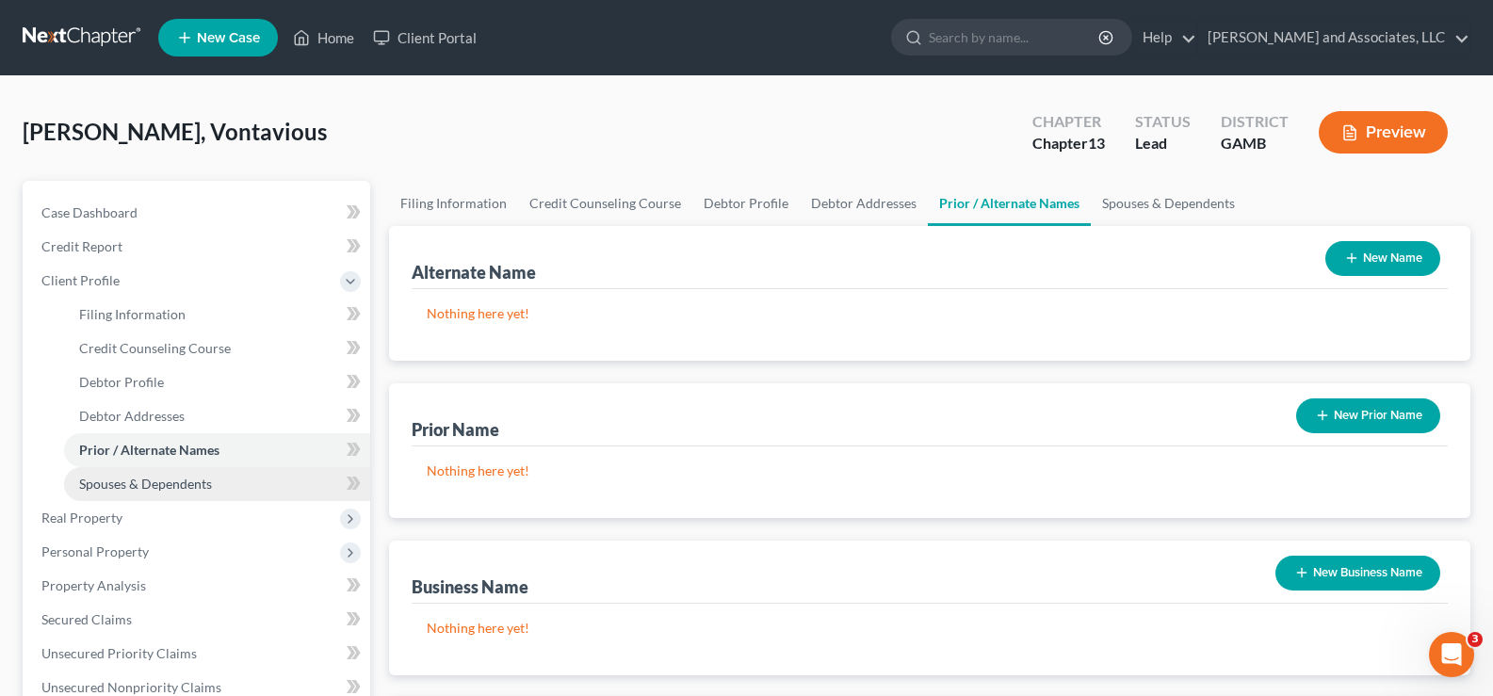
click at [172, 483] on span "Spouses & Dependents" at bounding box center [145, 484] width 133 height 16
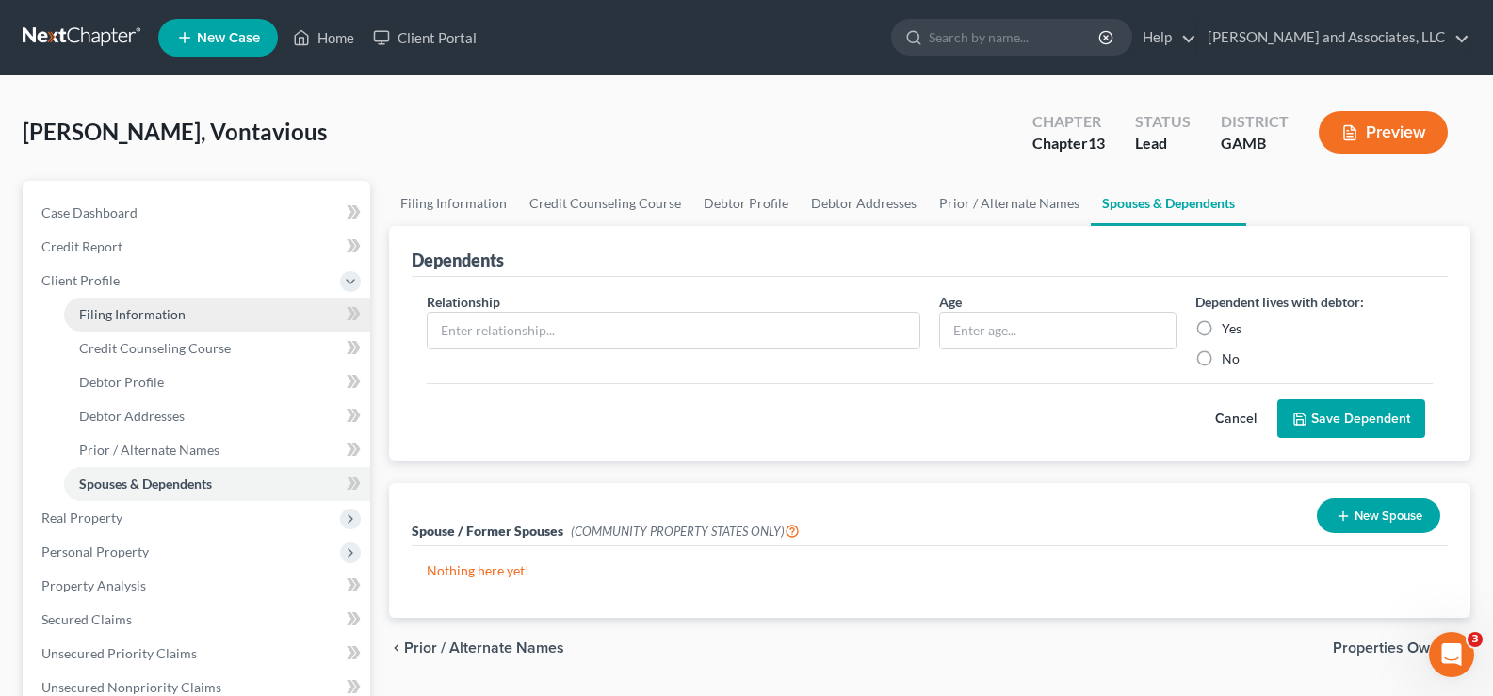
click at [160, 319] on span "Filing Information" at bounding box center [132, 314] width 106 height 16
select select "1"
select select "0"
select select "3"
select select "18"
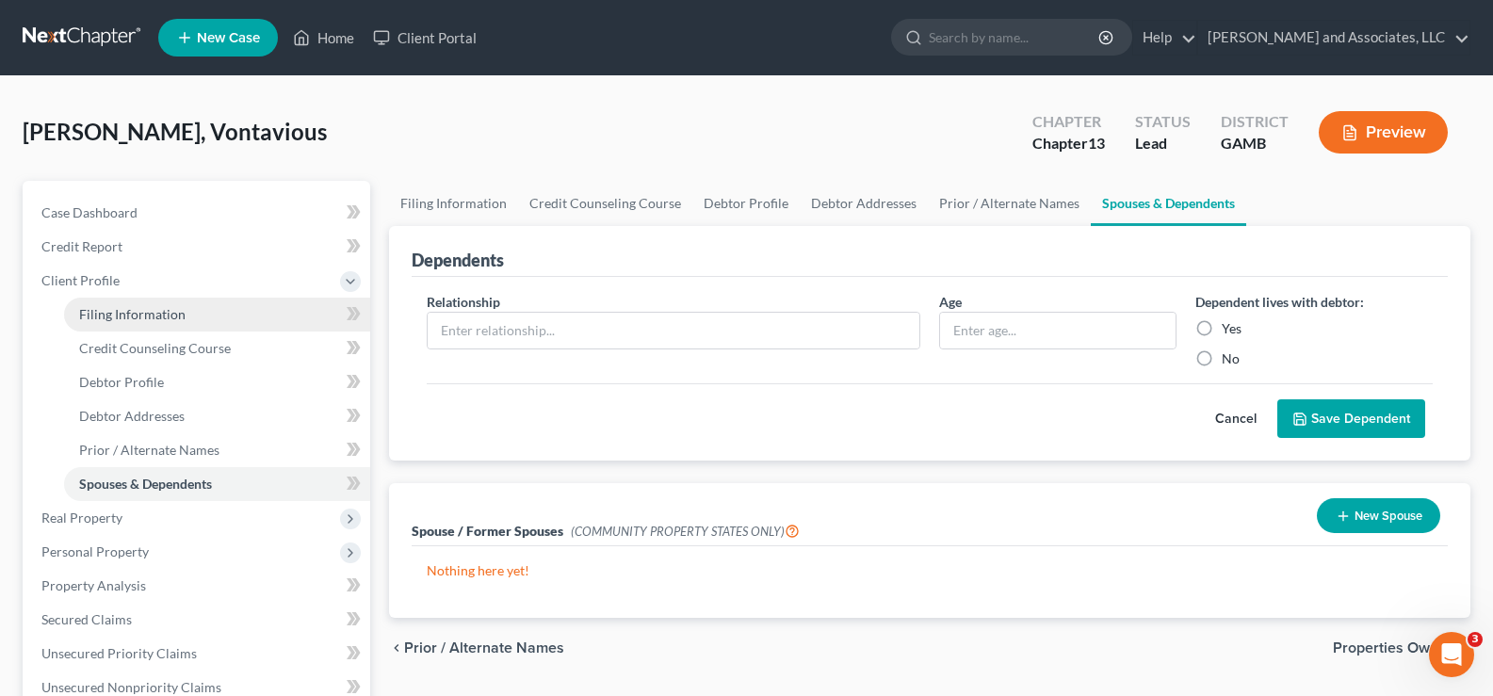
select select "0"
select select "10"
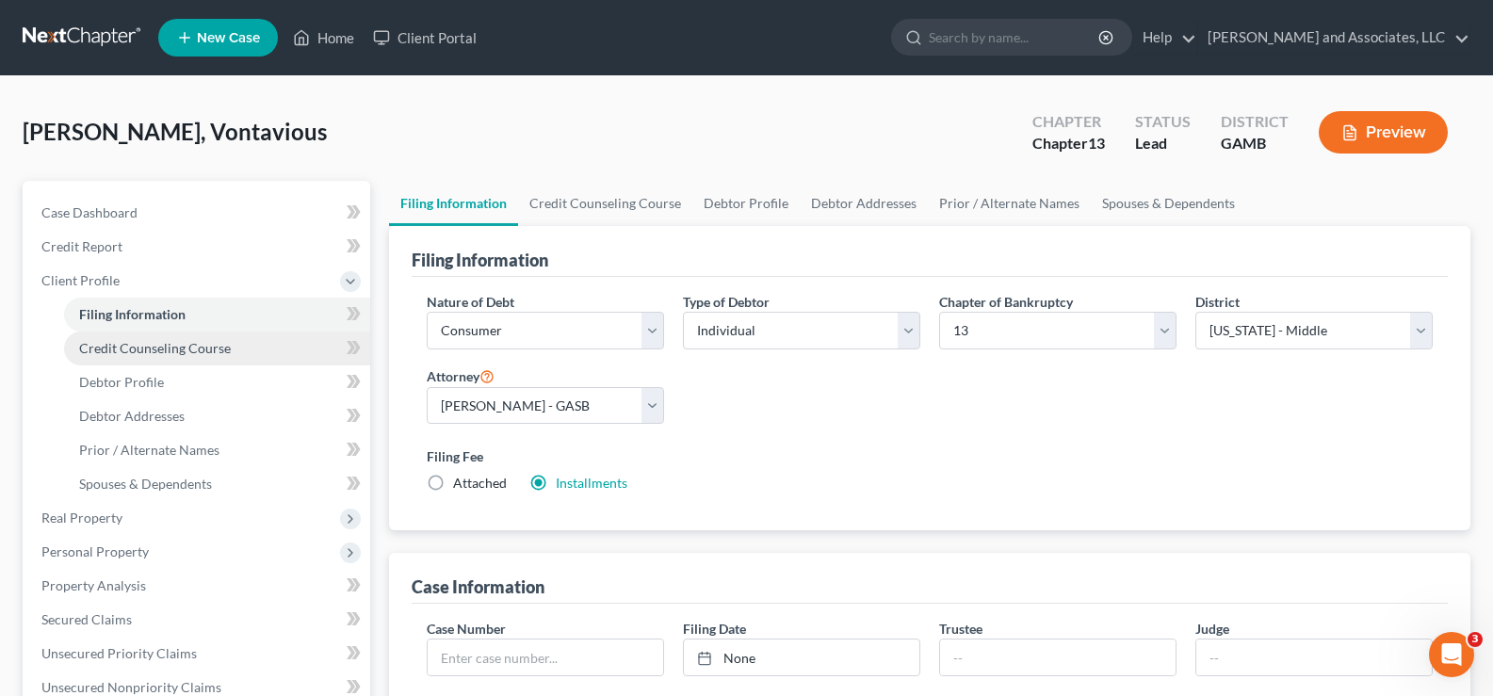
click at [143, 350] on span "Credit Counseling Course" at bounding box center [155, 348] width 152 height 16
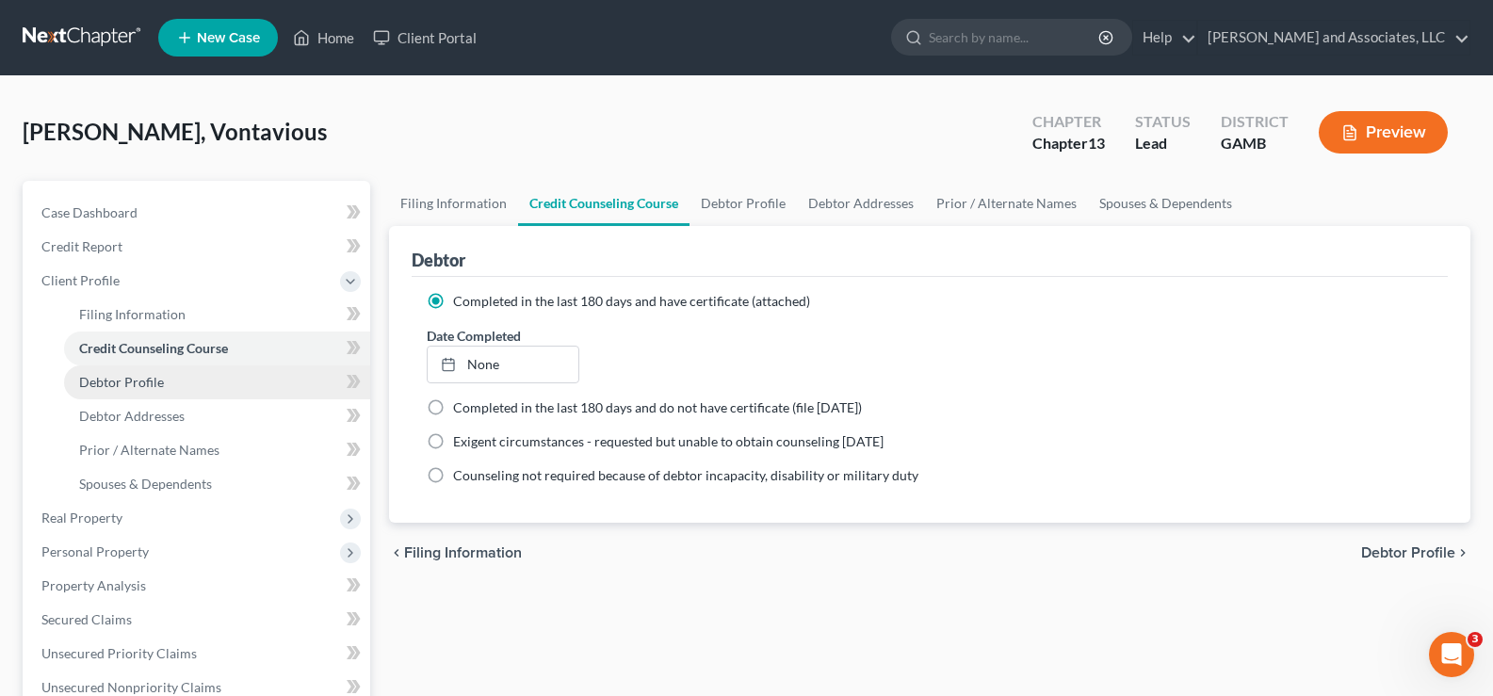
click at [117, 385] on span "Debtor Profile" at bounding box center [121, 382] width 85 height 16
select select "0"
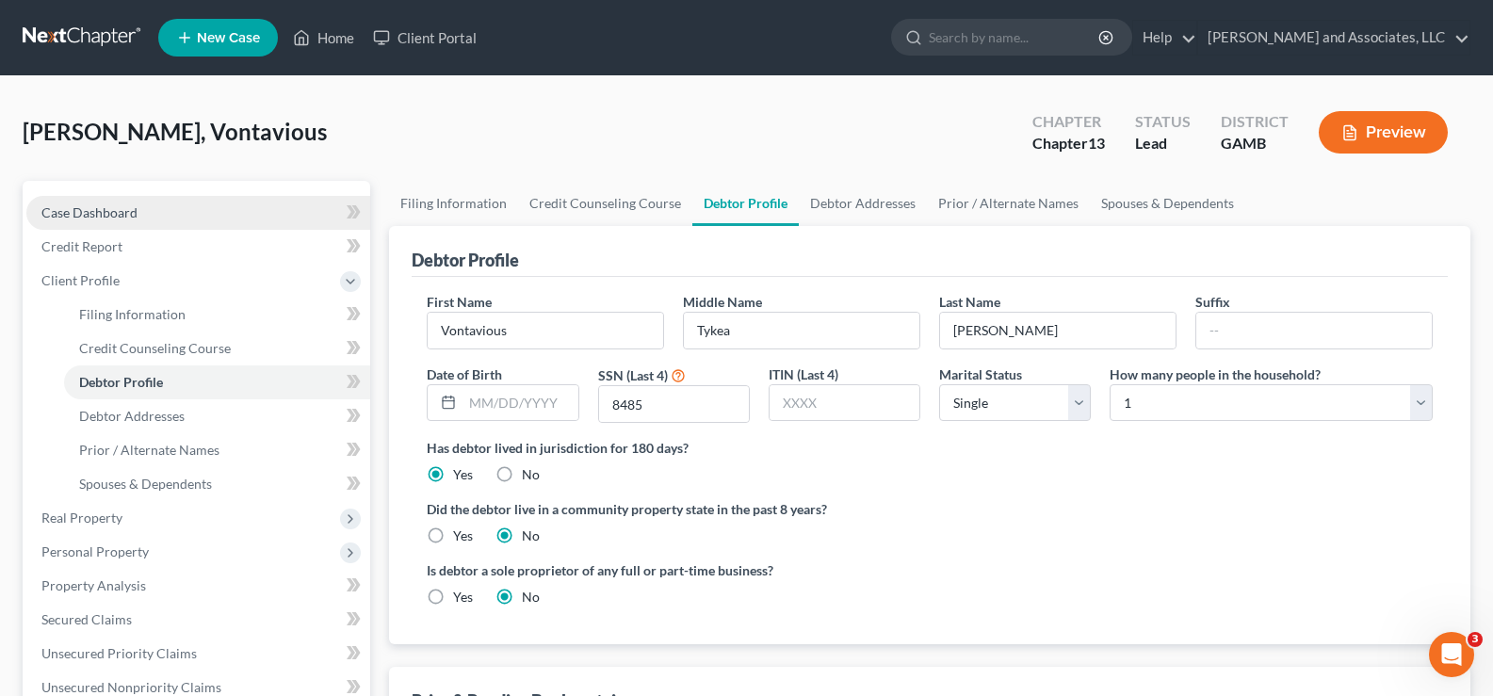
click at [85, 216] on span "Case Dashboard" at bounding box center [89, 212] width 96 height 16
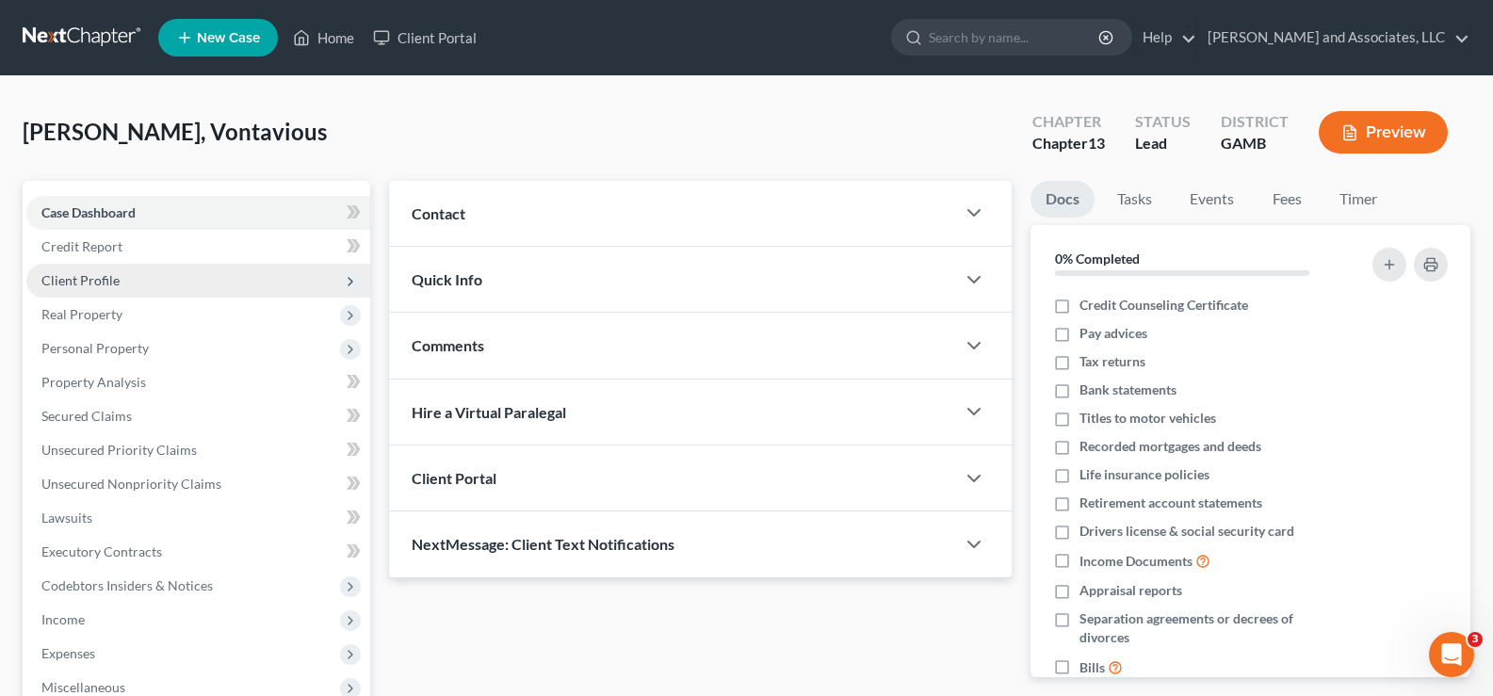
click at [81, 281] on span "Client Profile" at bounding box center [80, 280] width 78 height 16
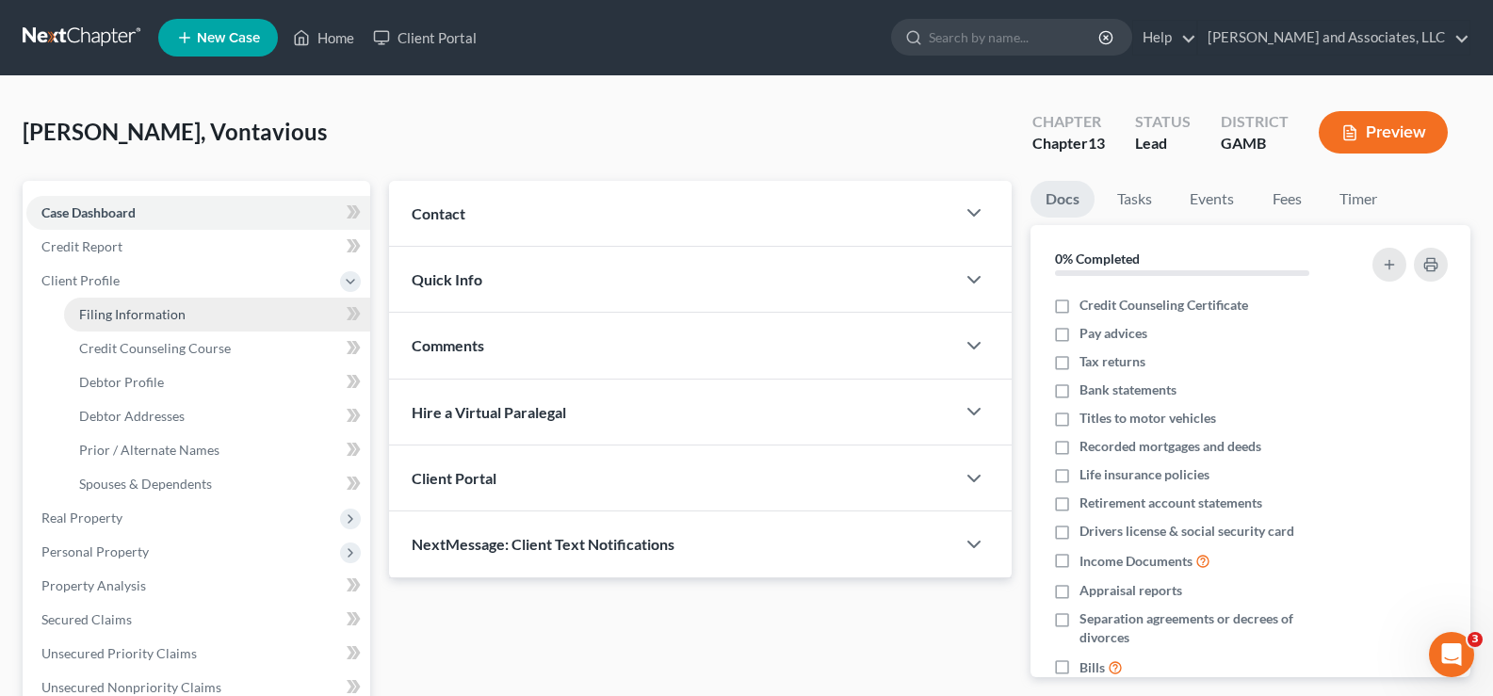
click at [109, 315] on span "Filing Information" at bounding box center [132, 314] width 106 height 16
select select "1"
select select "0"
select select "3"
select select "18"
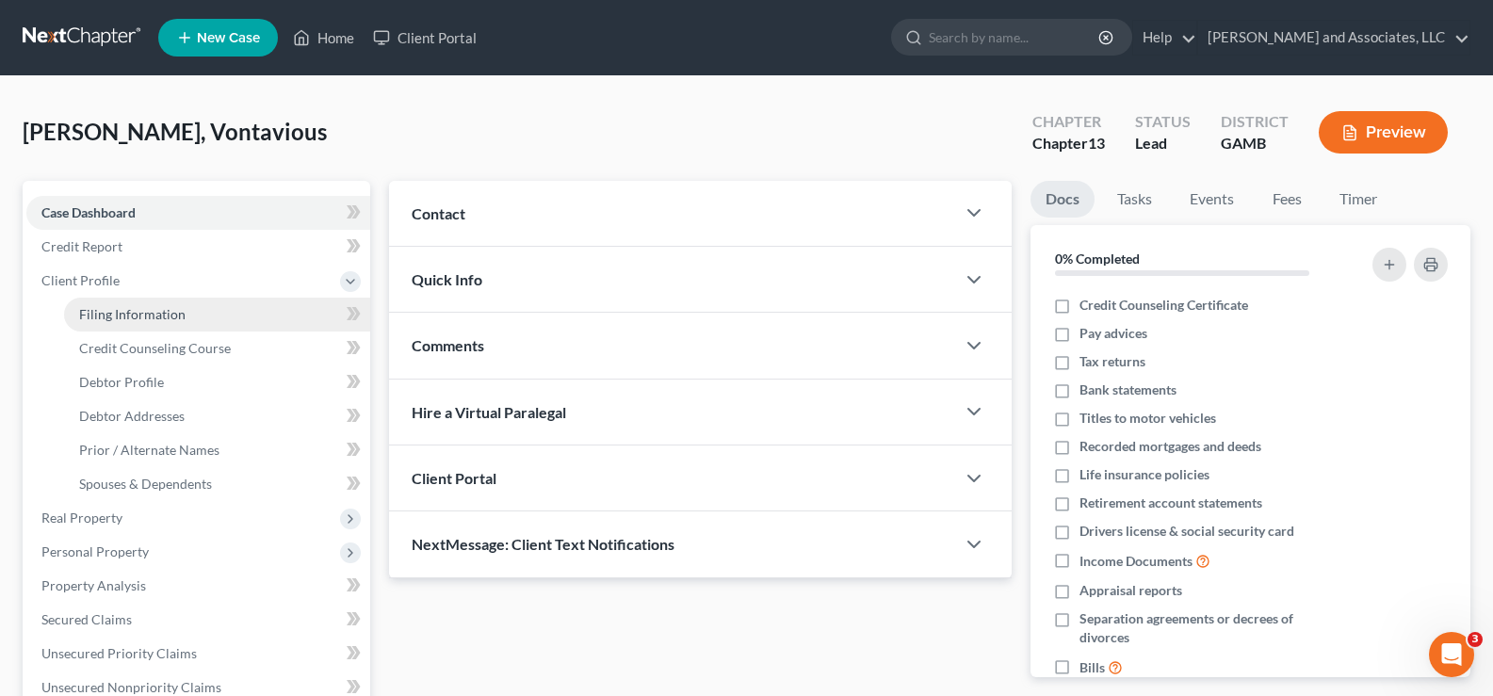
select select "0"
select select "10"
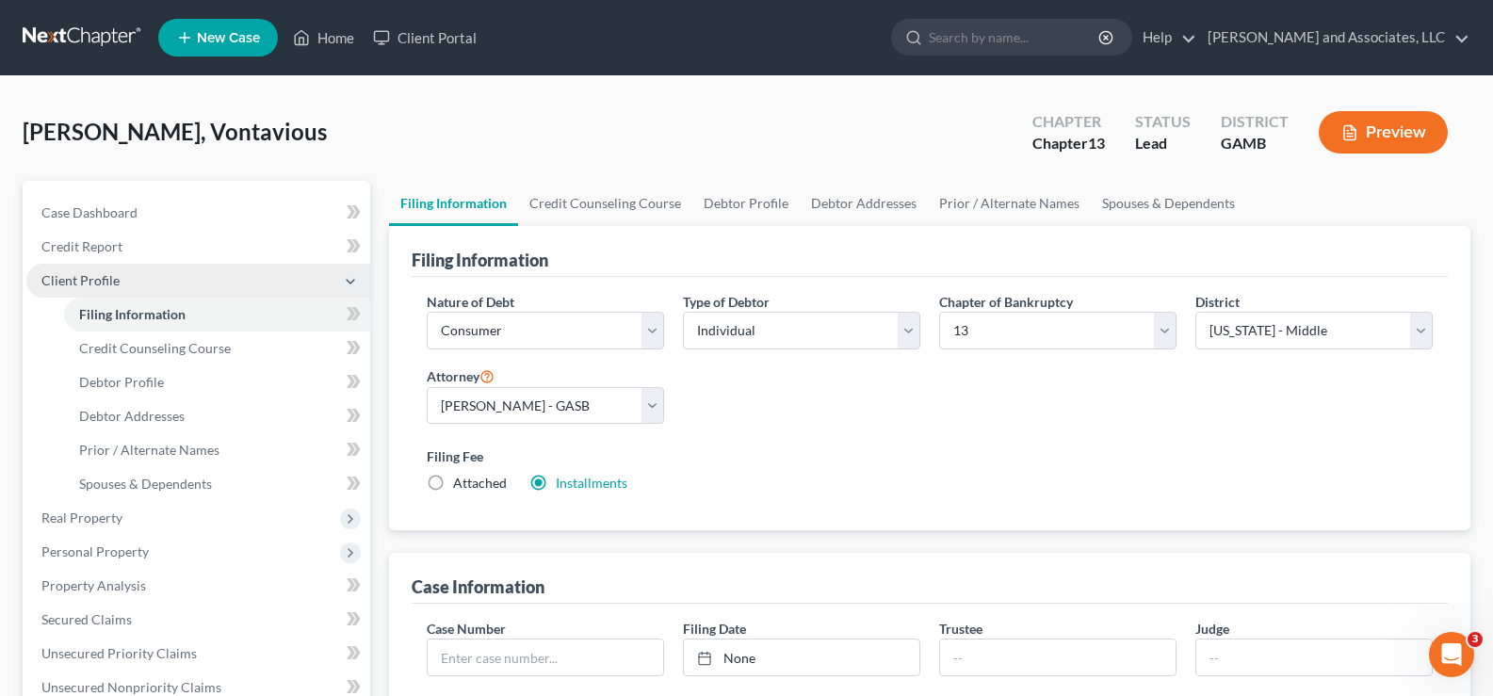
click at [90, 275] on span "Client Profile" at bounding box center [80, 280] width 78 height 16
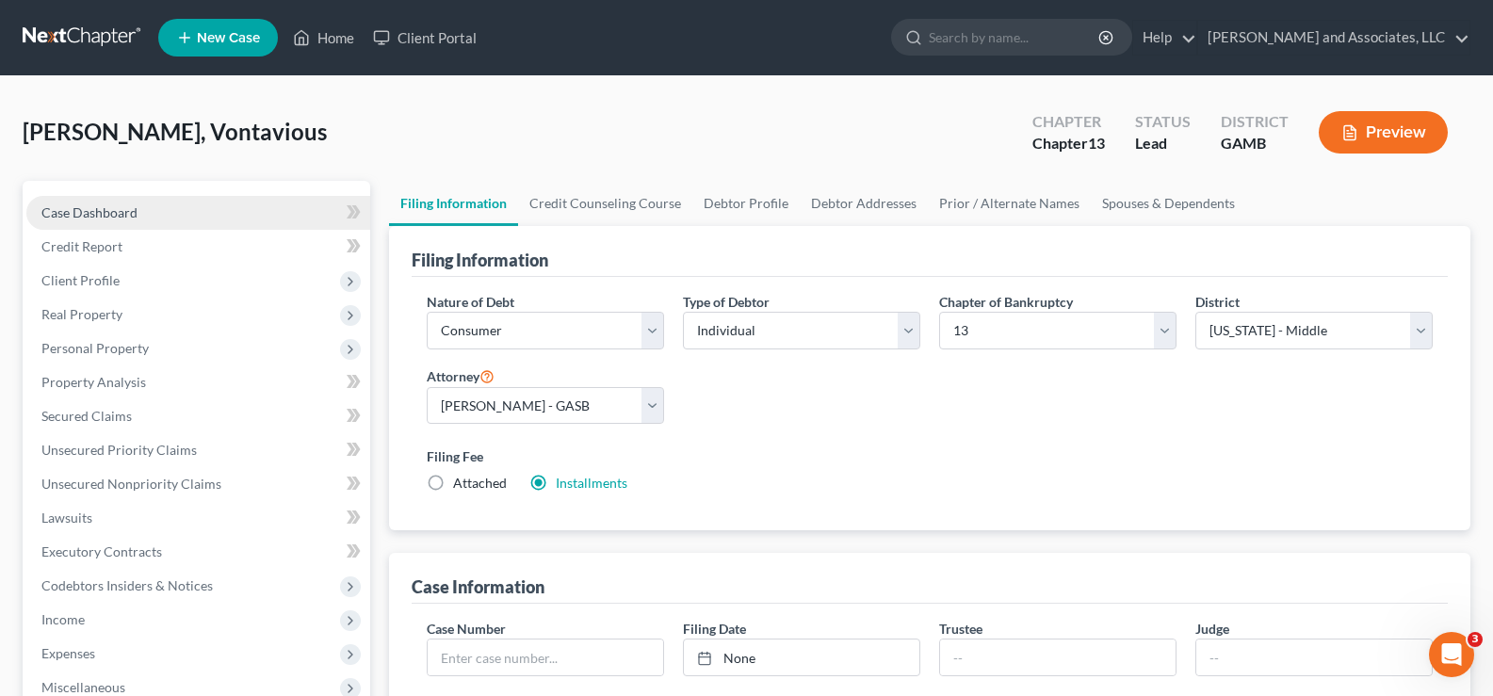
click at [105, 214] on span "Case Dashboard" at bounding box center [89, 212] width 96 height 16
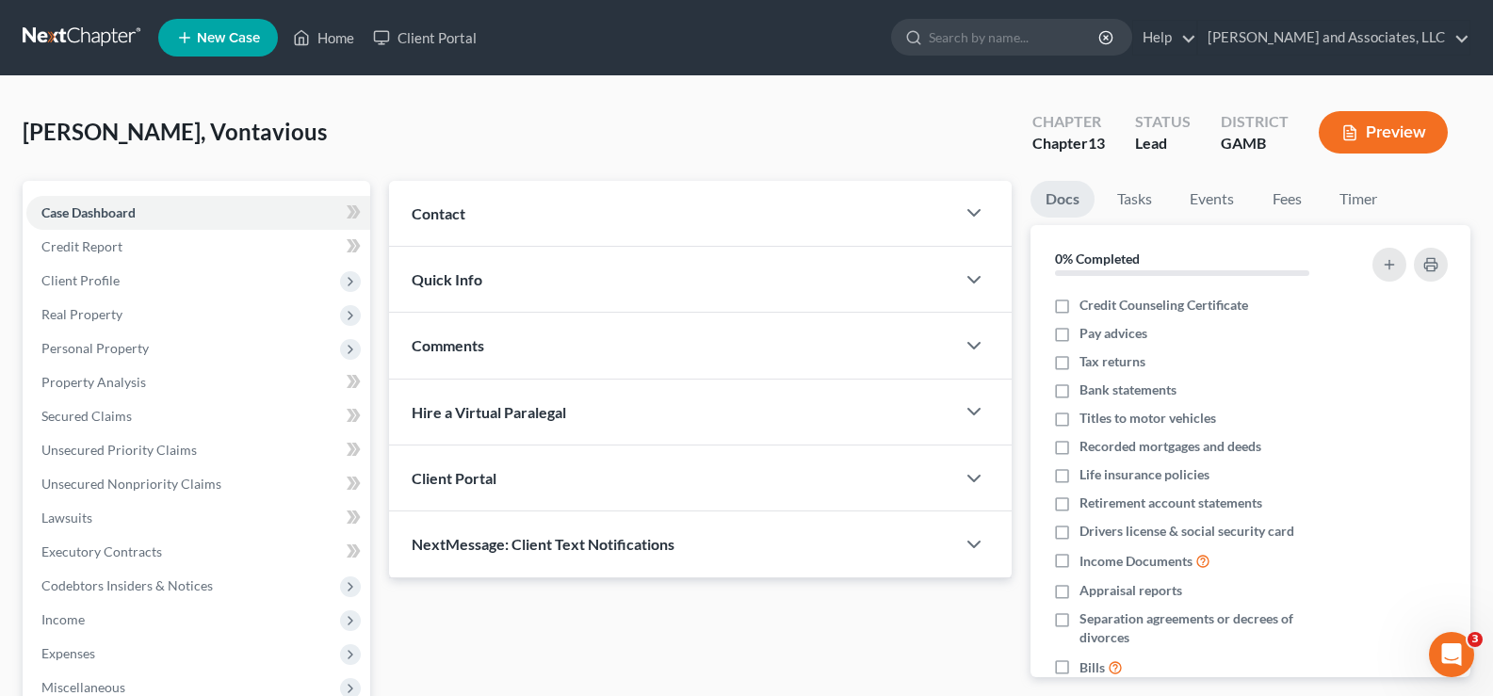
click at [477, 219] on div "Contact" at bounding box center [672, 213] width 566 height 65
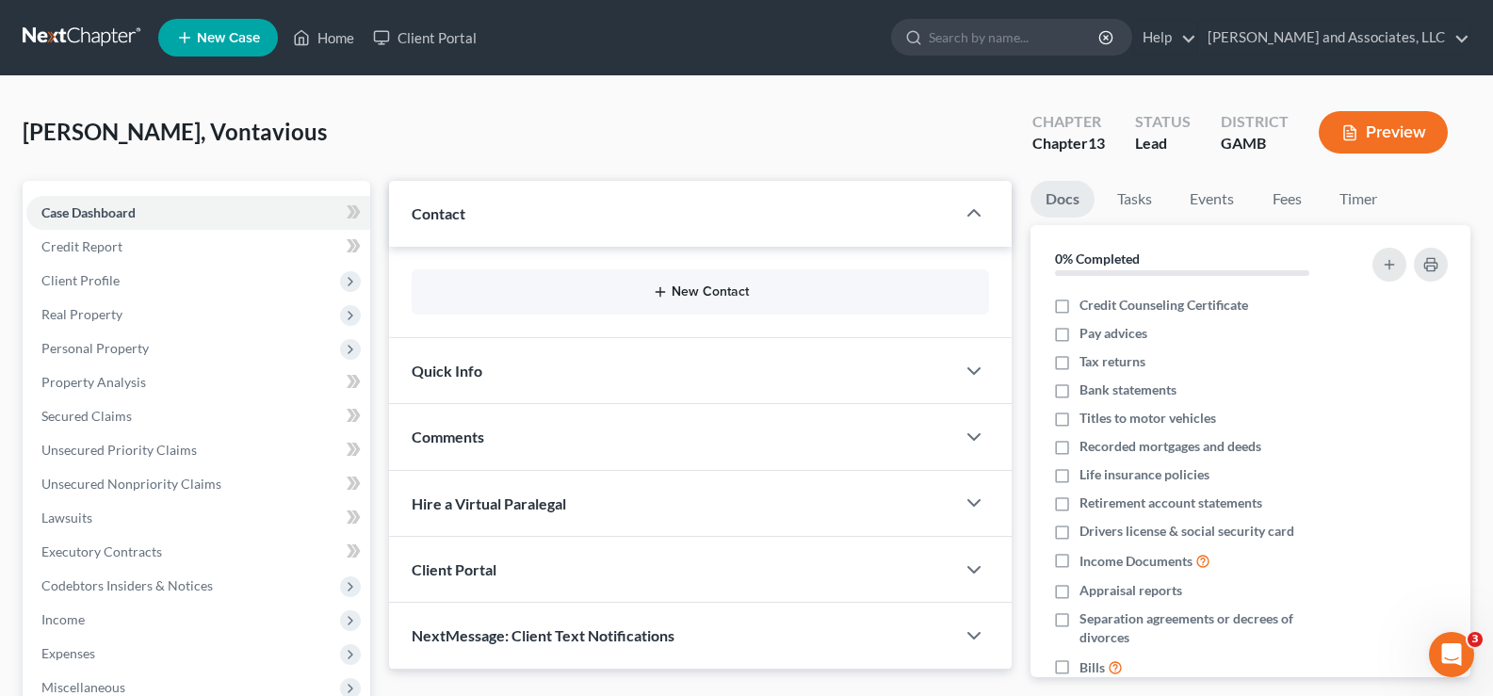
click at [687, 288] on button "New Contact" at bounding box center [700, 291] width 547 height 15
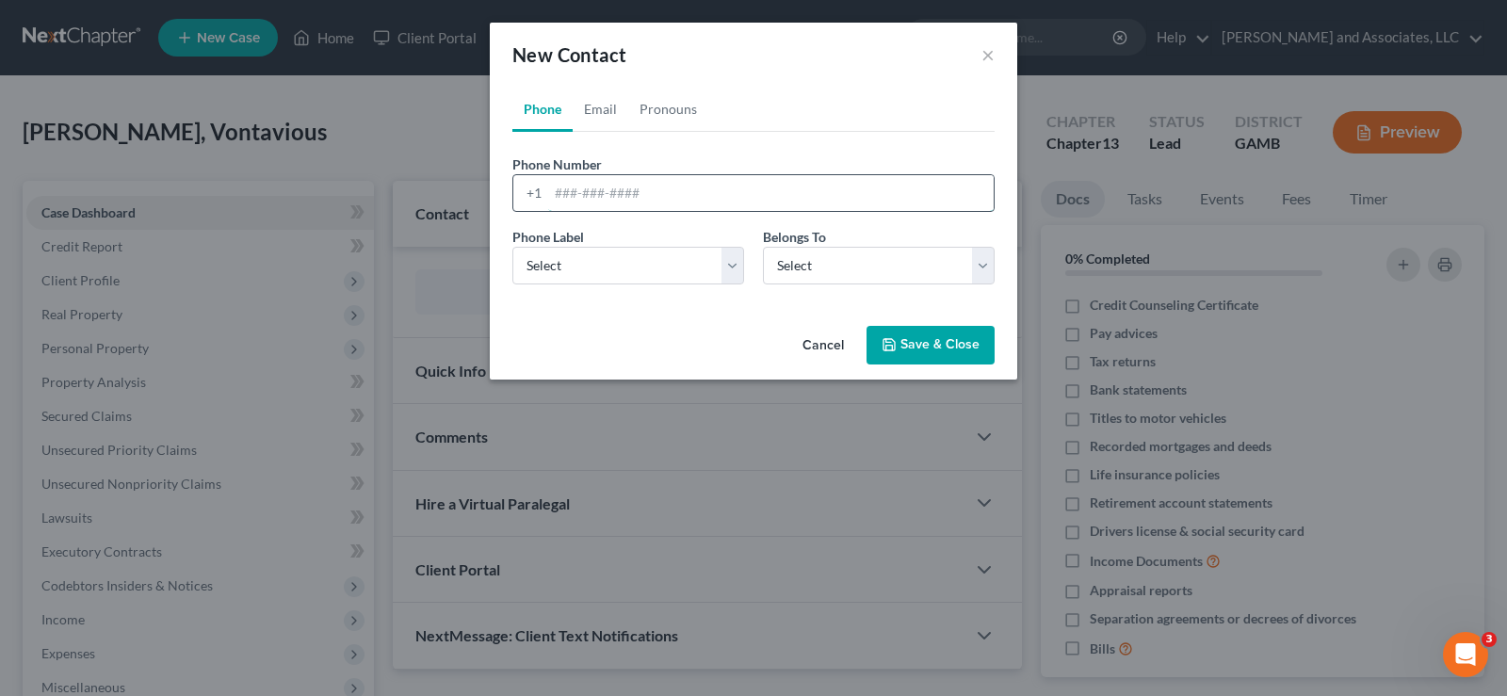
drag, startPoint x: 639, startPoint y: 195, endPoint x: 619, endPoint y: 190, distance: 20.3
click at [638, 195] on input "tel" at bounding box center [770, 193] width 445 height 36
click at [561, 198] on input "tel" at bounding box center [770, 193] width 445 height 36
type input "[PHONE_NUMBER]"
click at [552, 274] on select "Select Mobile Home Work Other" at bounding box center [628, 266] width 232 height 38
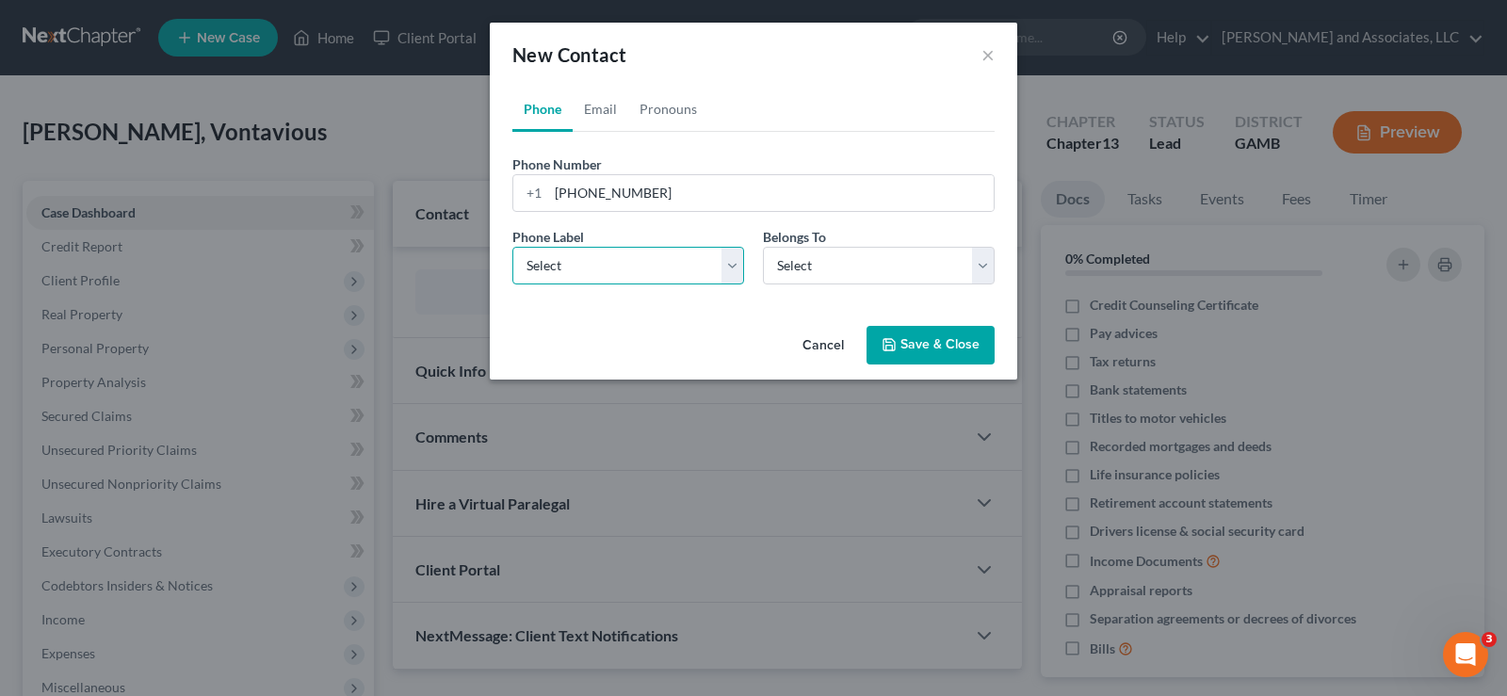
select select "0"
click at [512, 247] on select "Select Mobile Home Work Other" at bounding box center [628, 266] width 232 height 38
drag, startPoint x: 798, startPoint y: 273, endPoint x: 797, endPoint y: 283, distance: 9.5
click at [798, 273] on select "Select Client Other" at bounding box center [879, 266] width 232 height 38
select select "0"
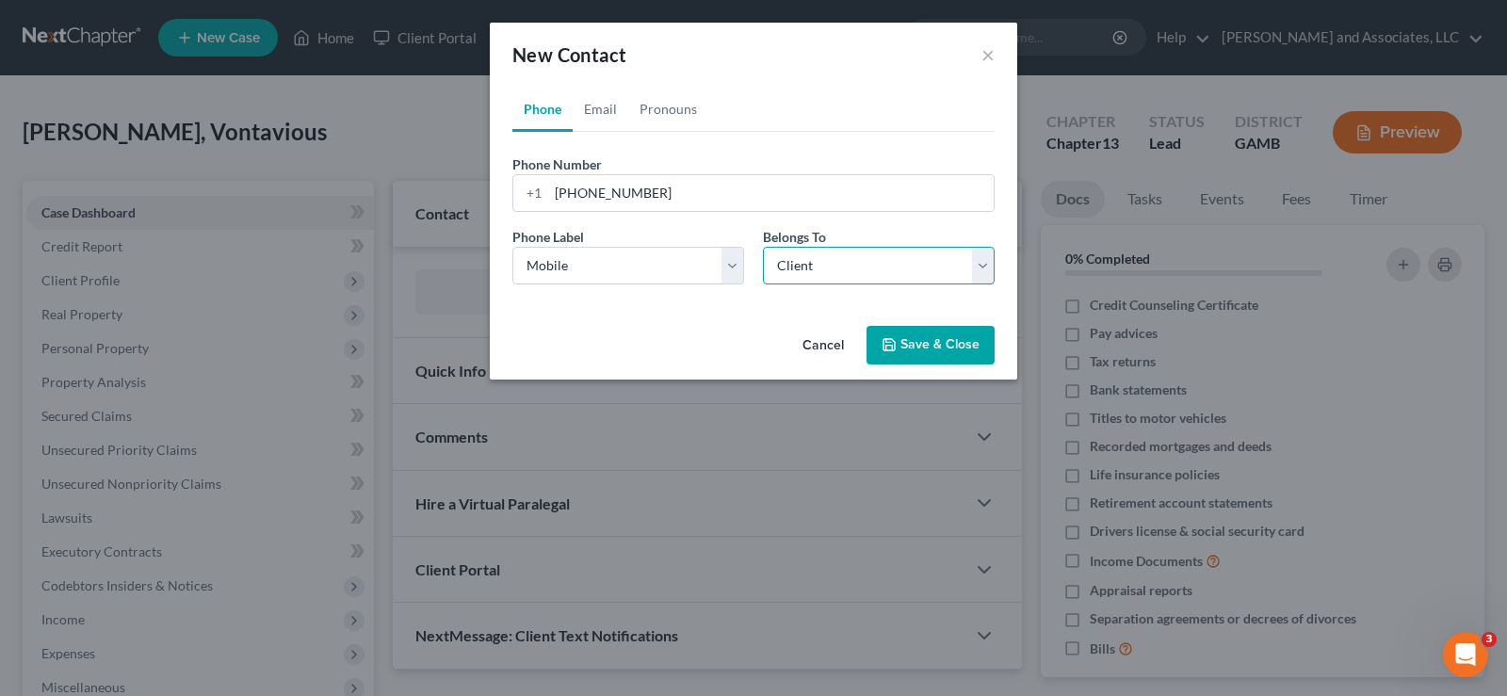
click at [763, 247] on select "Select Client Other" at bounding box center [879, 266] width 232 height 38
click at [945, 347] on button "Save & Close" at bounding box center [930, 346] width 128 height 40
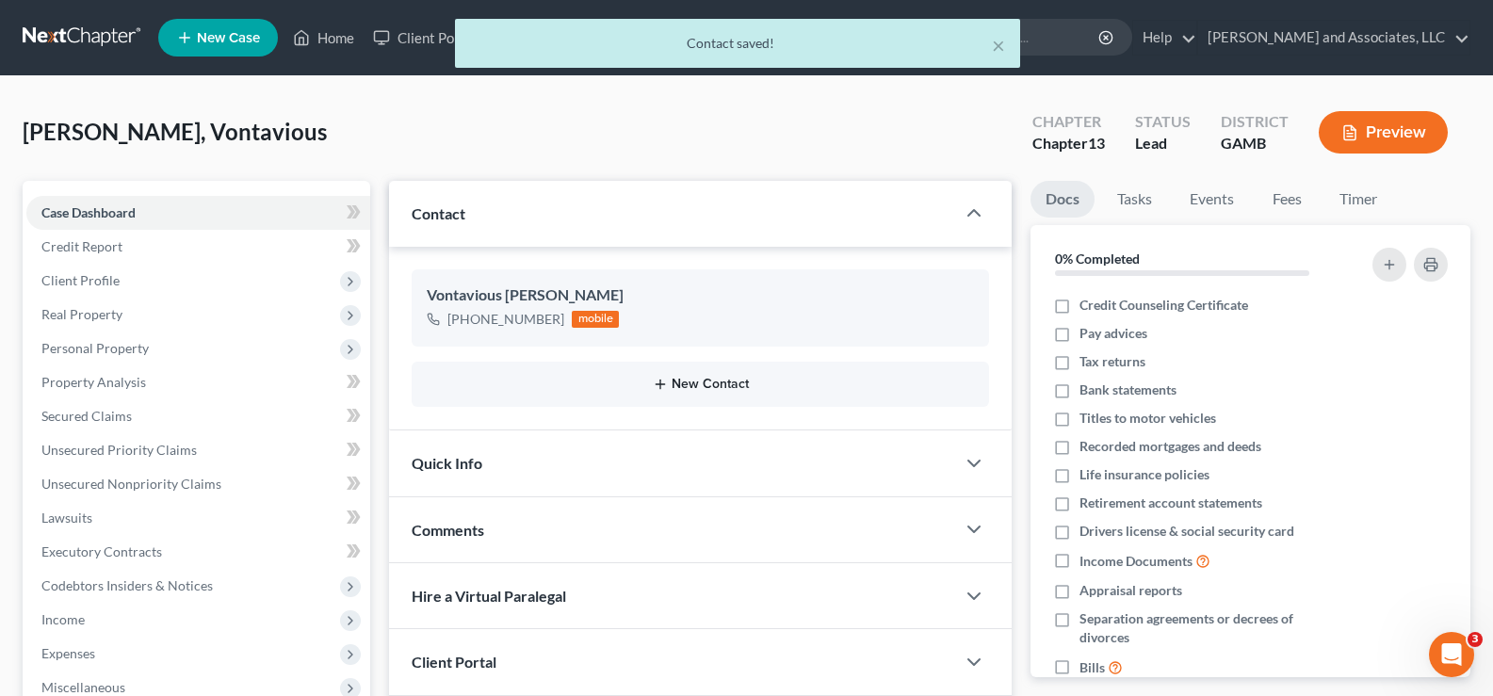
click at [703, 380] on button "New Contact" at bounding box center [700, 384] width 547 height 15
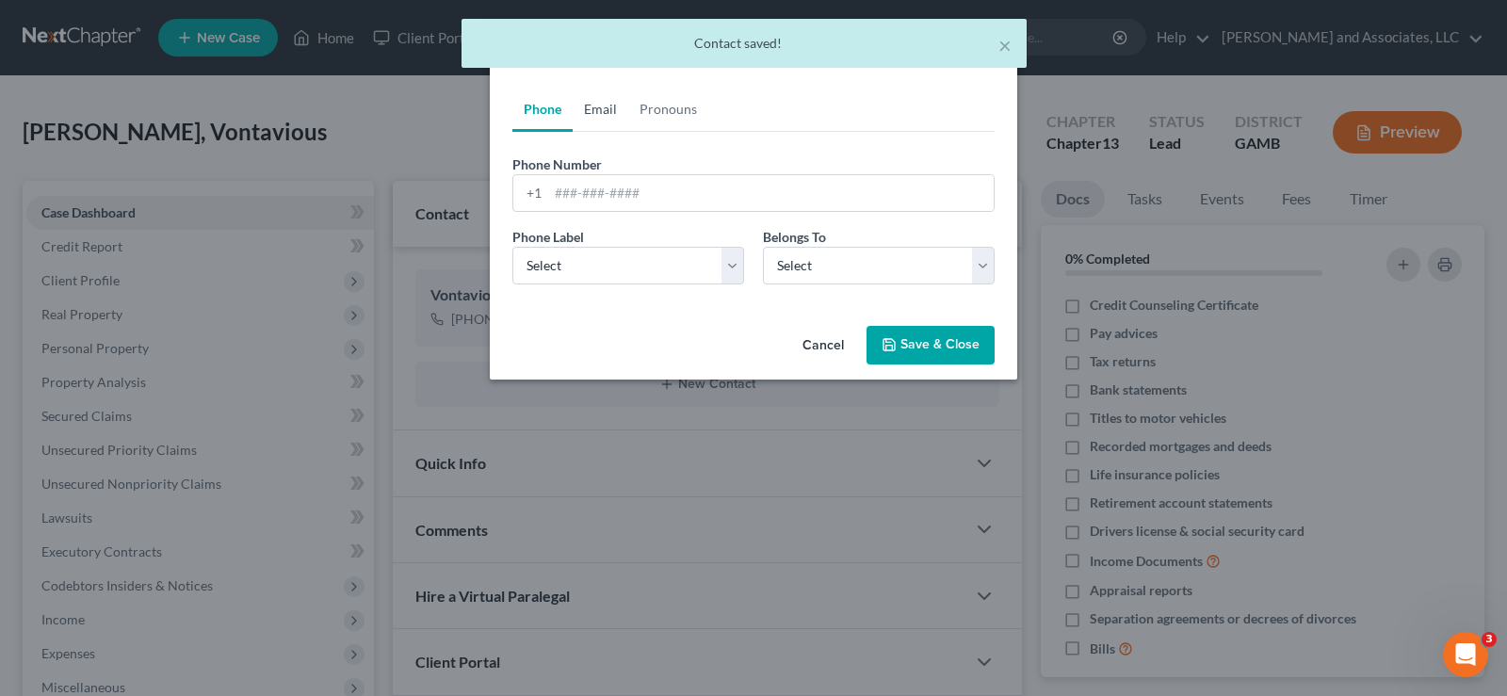
click at [601, 107] on link "Email" at bounding box center [601, 109] width 56 height 45
click at [586, 202] on input "email" at bounding box center [770, 193] width 445 height 36
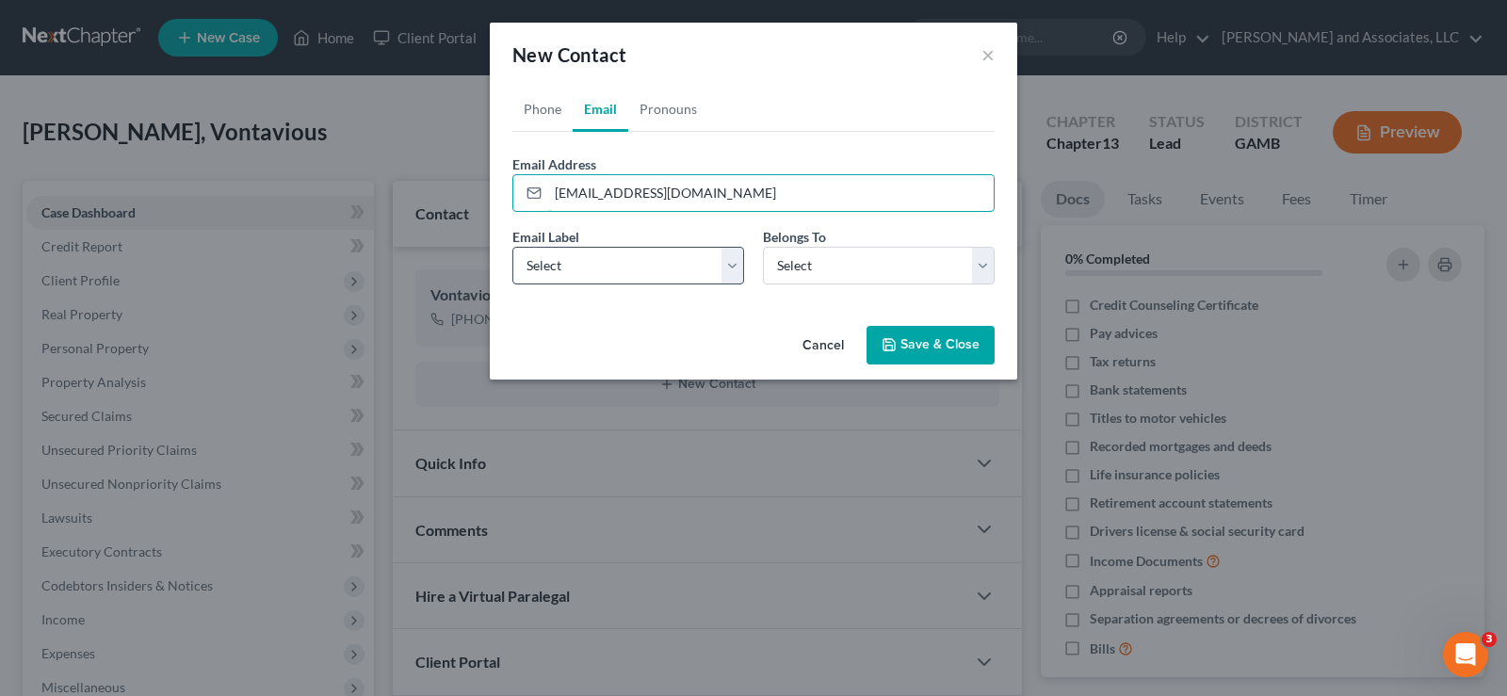
type input "[EMAIL_ADDRESS][DOMAIN_NAME]"
drag, startPoint x: 712, startPoint y: 269, endPoint x: 702, endPoint y: 269, distance: 10.4
click at [712, 269] on select "Select Home Work Other" at bounding box center [628, 266] width 232 height 38
select select "0"
click at [512, 247] on select "Select Home Work Other" at bounding box center [628, 266] width 232 height 38
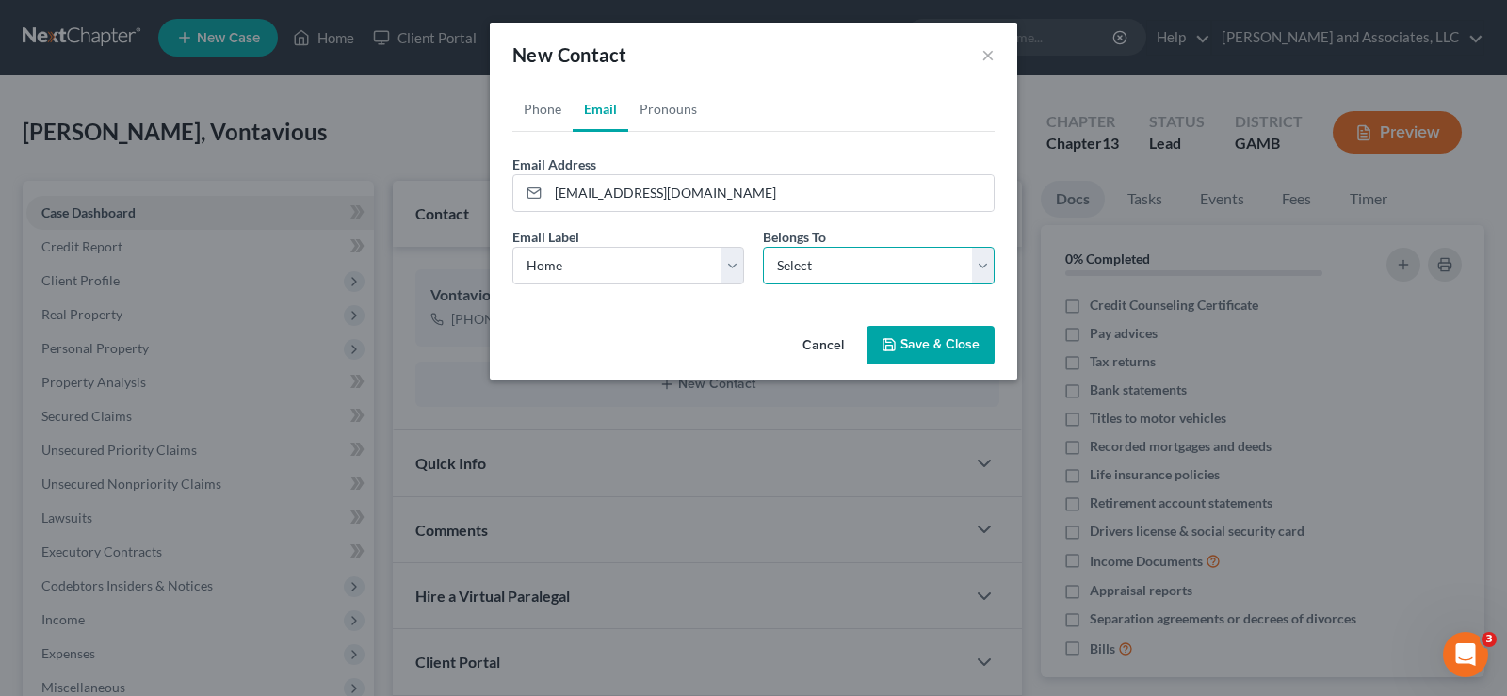
click at [817, 262] on select "Select Client Other" at bounding box center [879, 266] width 232 height 38
select select "0"
click at [763, 247] on select "Select Client Other" at bounding box center [879, 266] width 232 height 38
click at [962, 358] on button "Save & Close" at bounding box center [930, 346] width 128 height 40
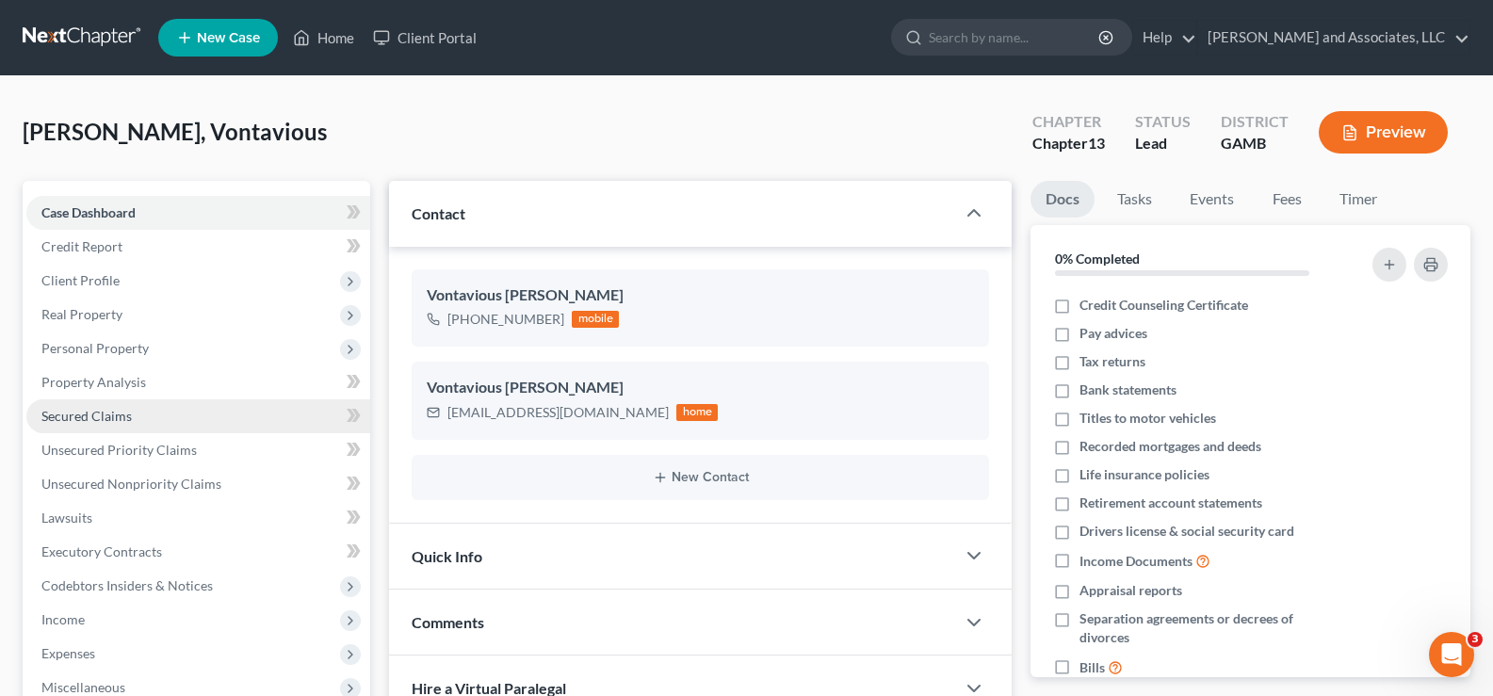
click at [116, 413] on span "Secured Claims" at bounding box center [86, 416] width 90 height 16
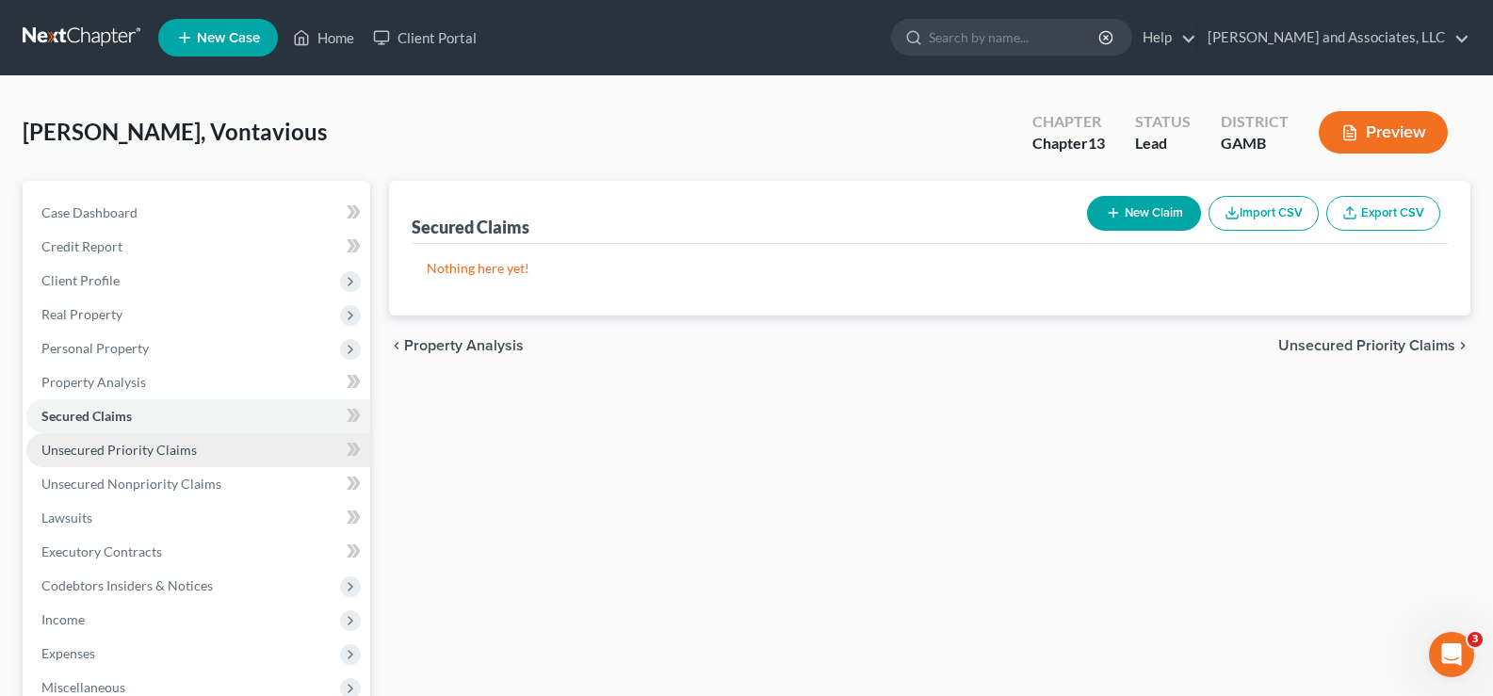
click at [118, 449] on span "Unsecured Priority Claims" at bounding box center [118, 450] width 155 height 16
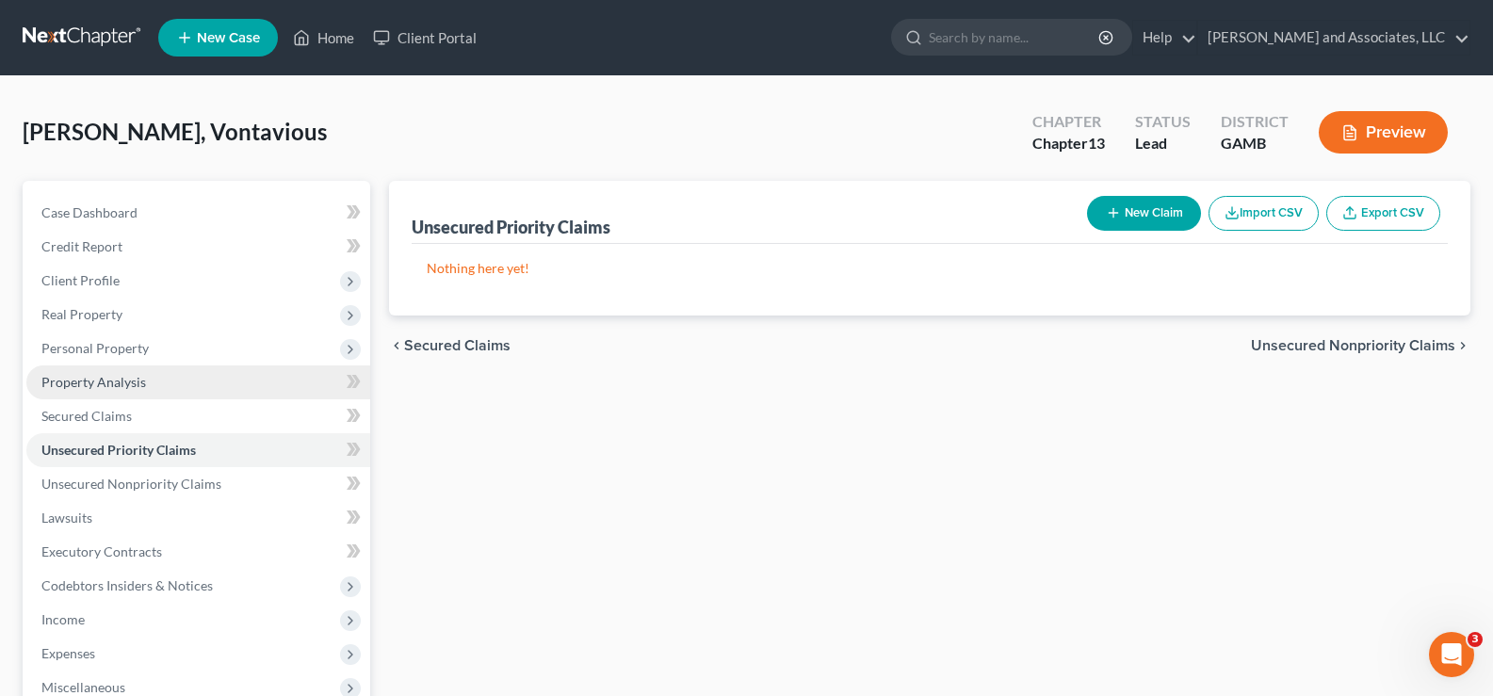
click at [72, 386] on span "Property Analysis" at bounding box center [93, 382] width 105 height 16
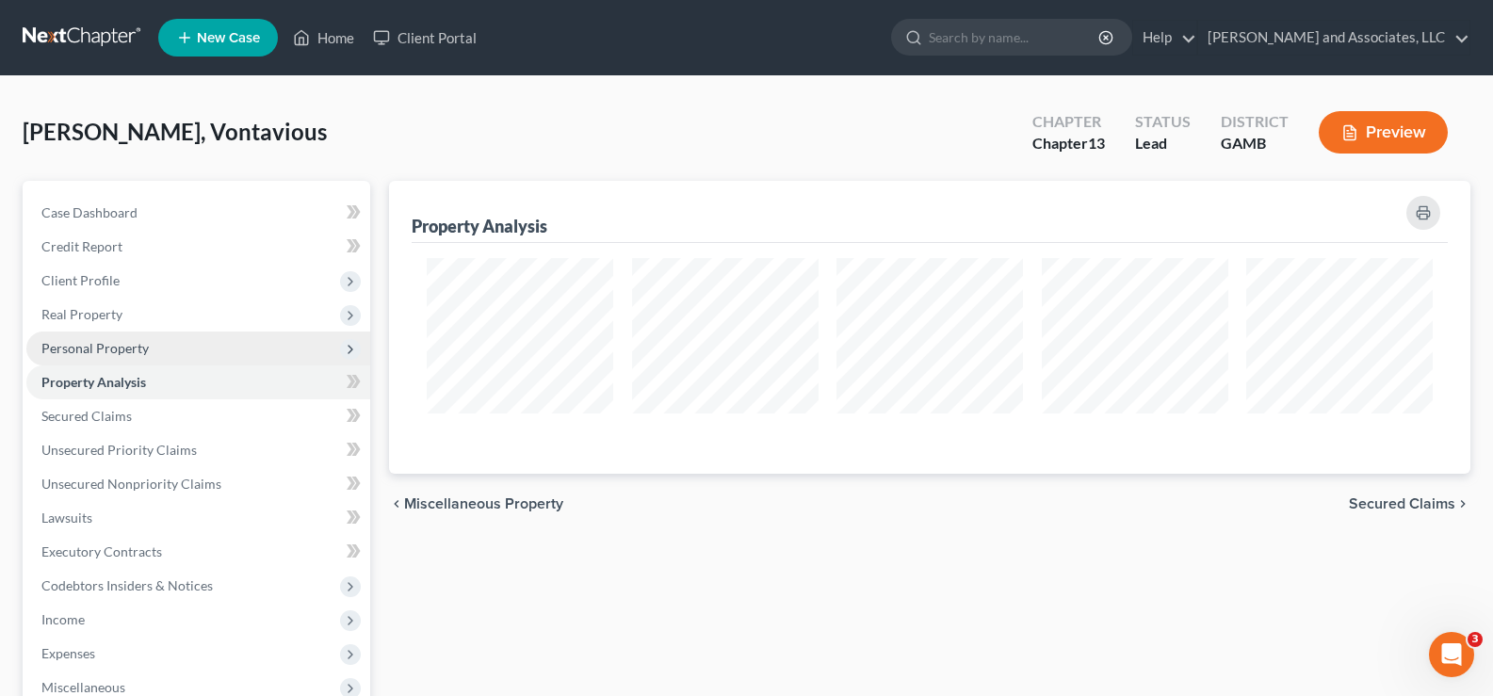
scroll to position [293, 1081]
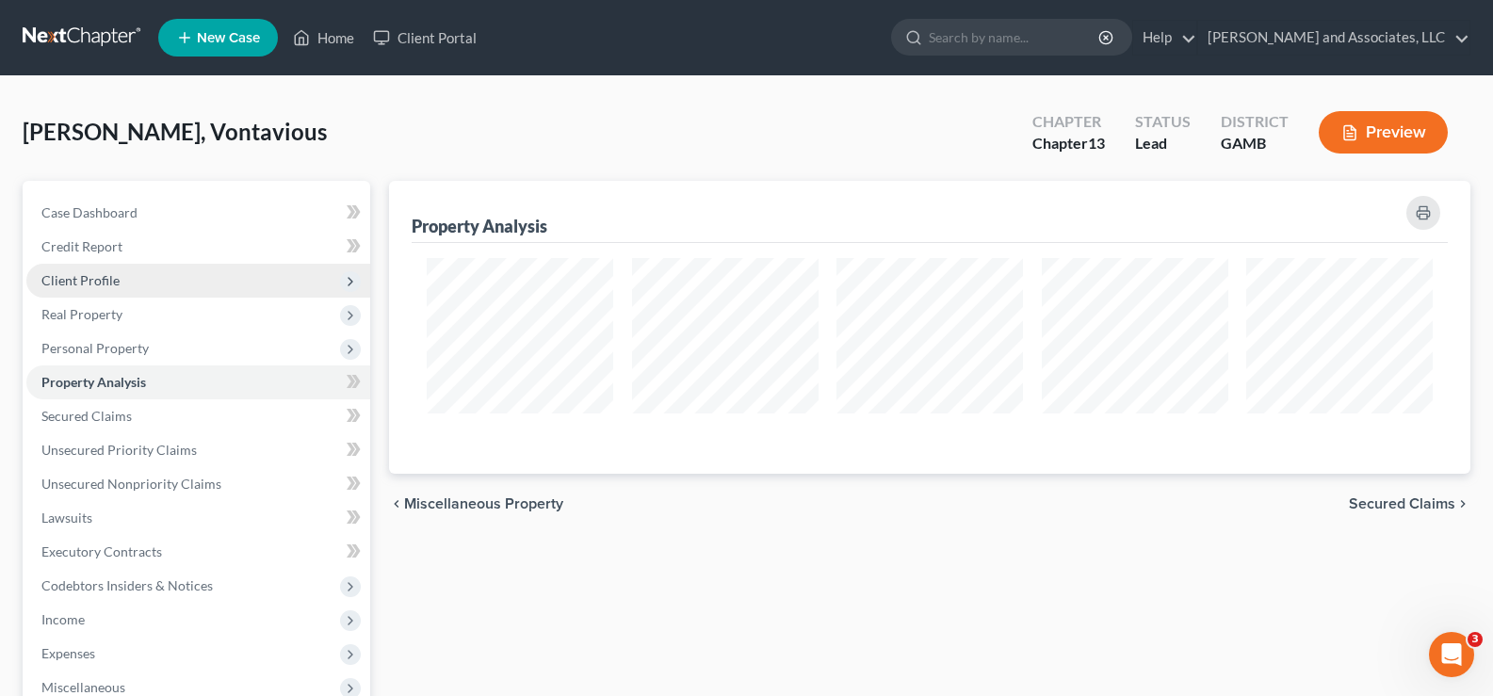
click at [89, 278] on span "Client Profile" at bounding box center [80, 280] width 78 height 16
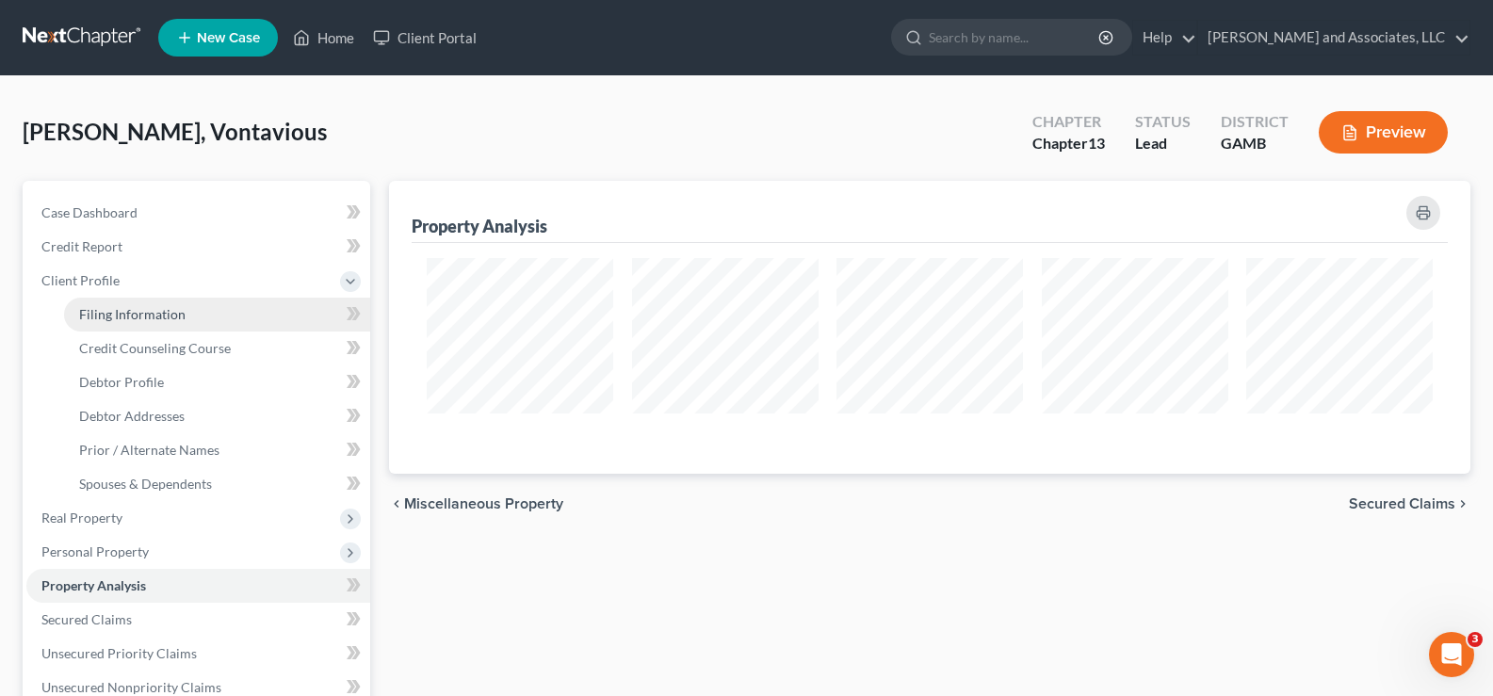
click at [88, 313] on span "Filing Information" at bounding box center [132, 314] width 106 height 16
select select "1"
select select "0"
select select "3"
select select "18"
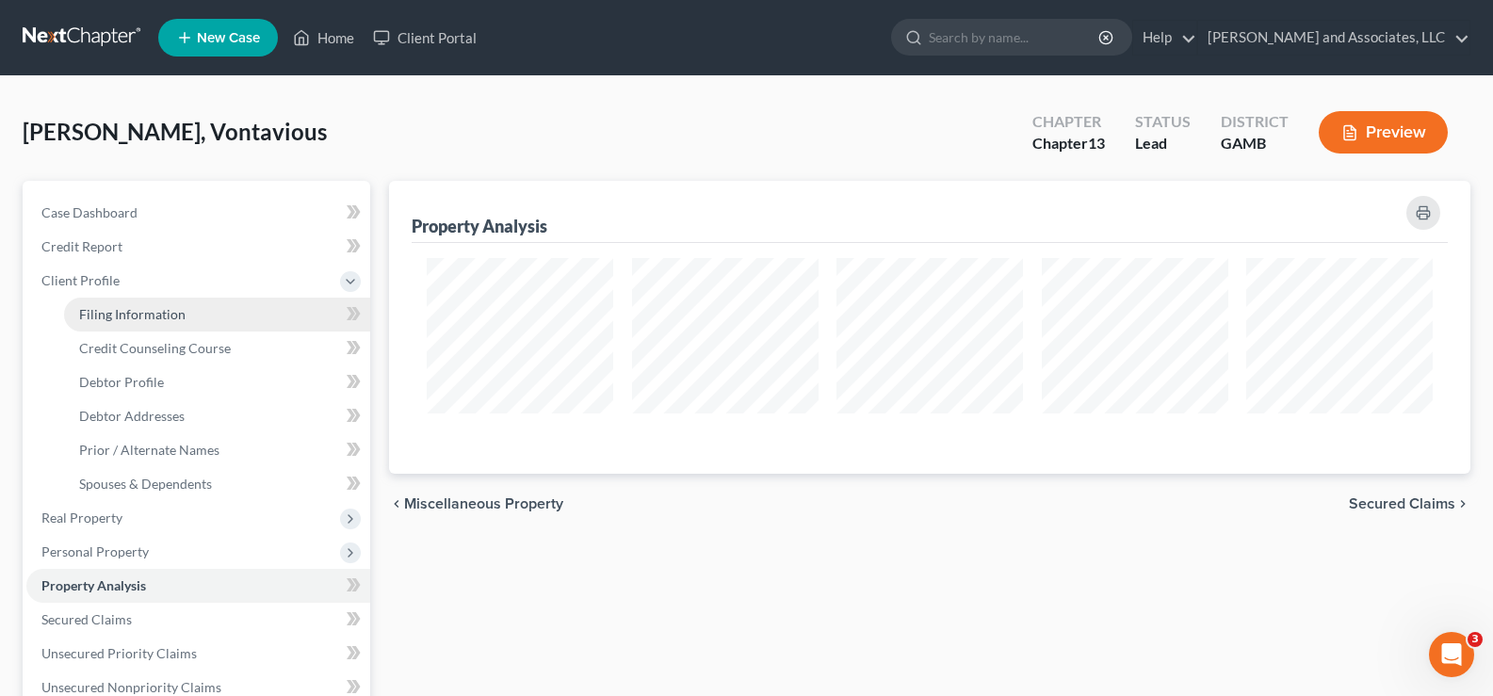
select select "0"
select select "10"
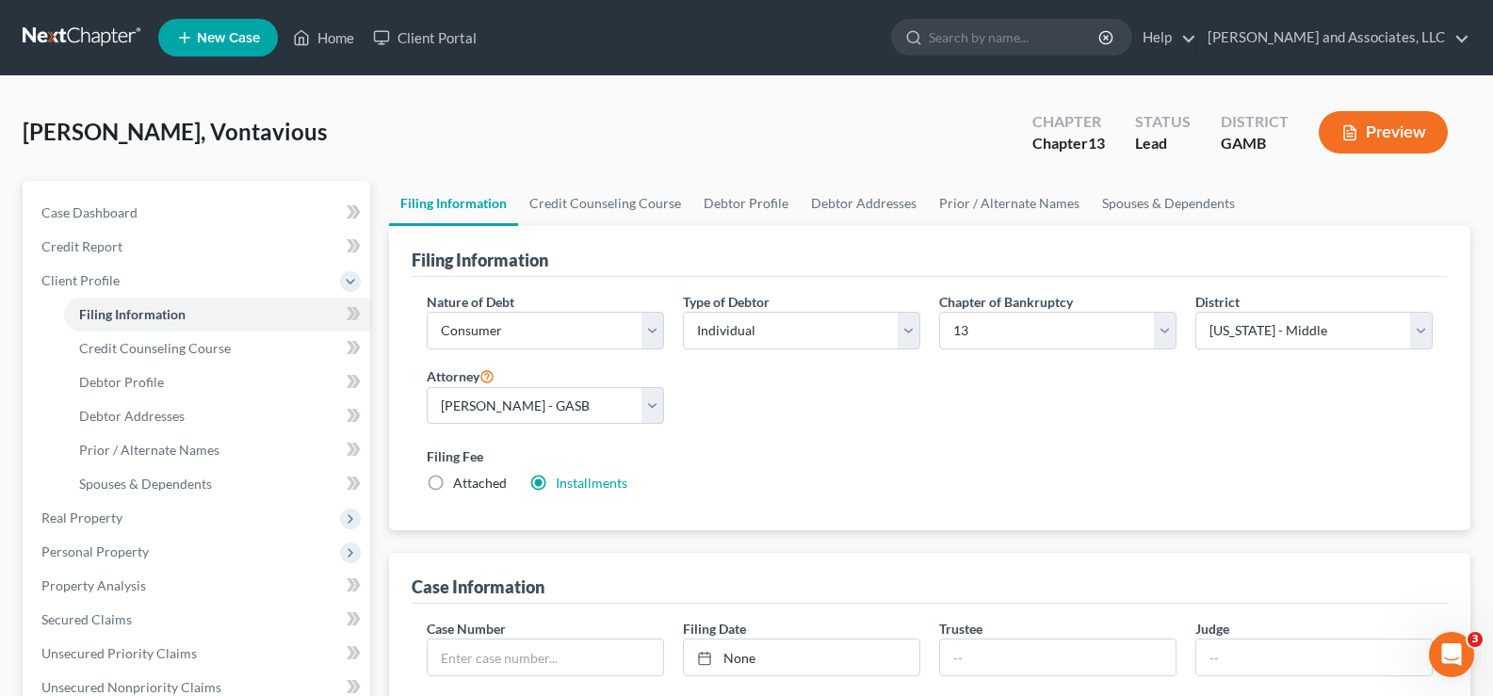
scroll to position [94, 0]
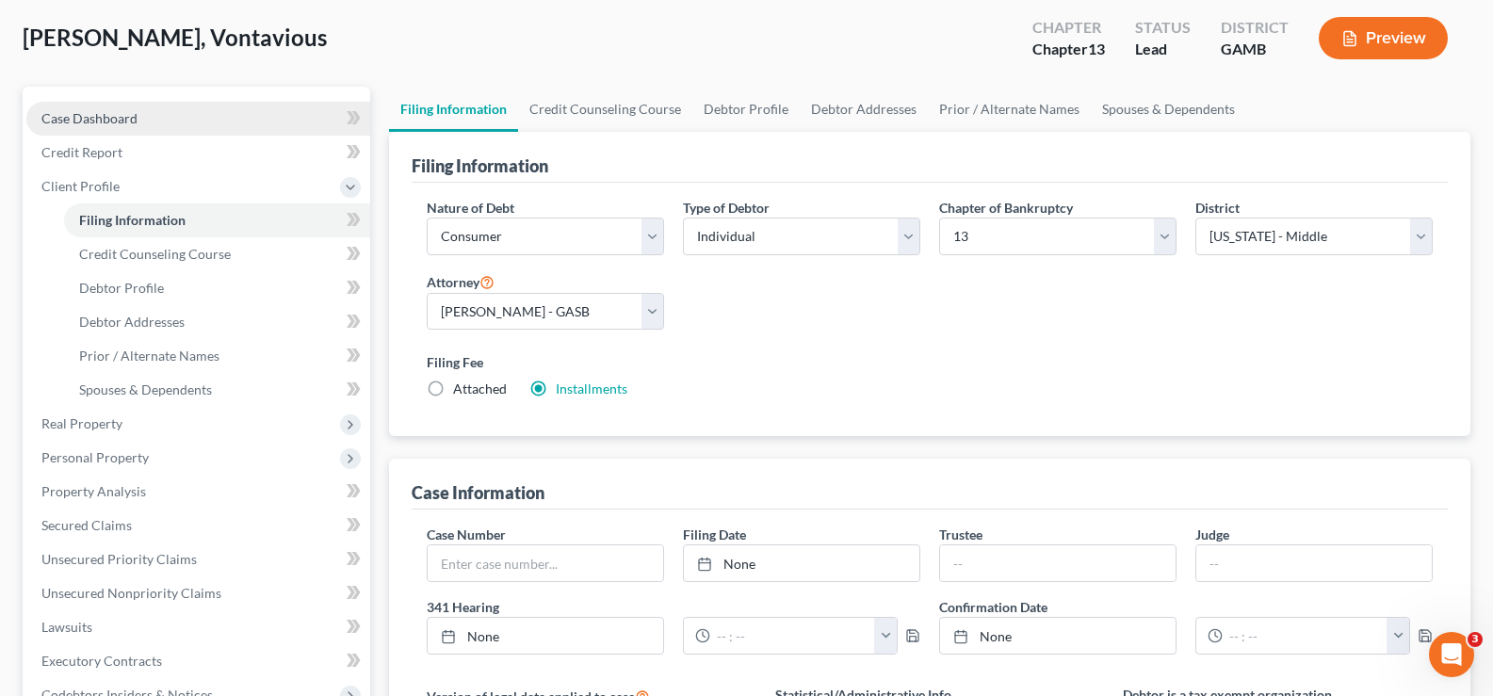
click at [108, 121] on span "Case Dashboard" at bounding box center [89, 118] width 96 height 16
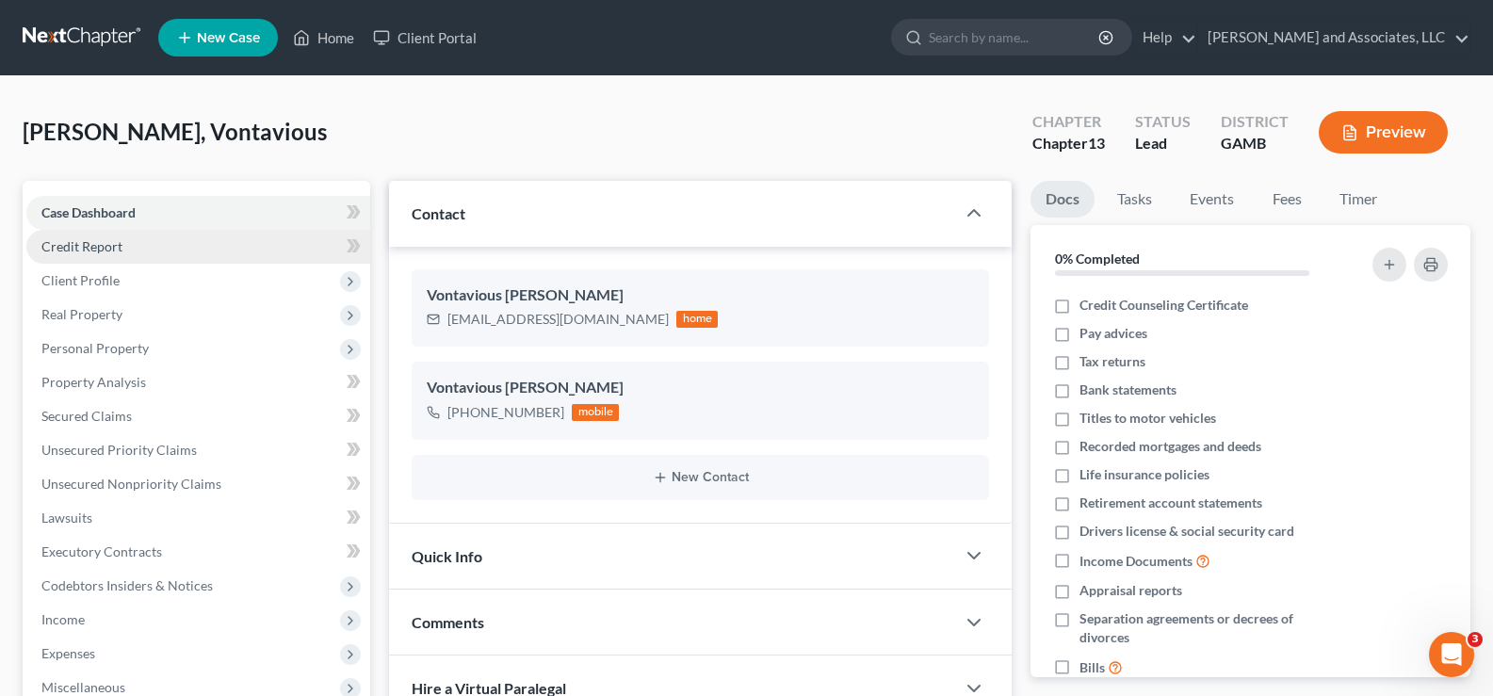
click at [94, 250] on span "Credit Report" at bounding box center [81, 246] width 81 height 16
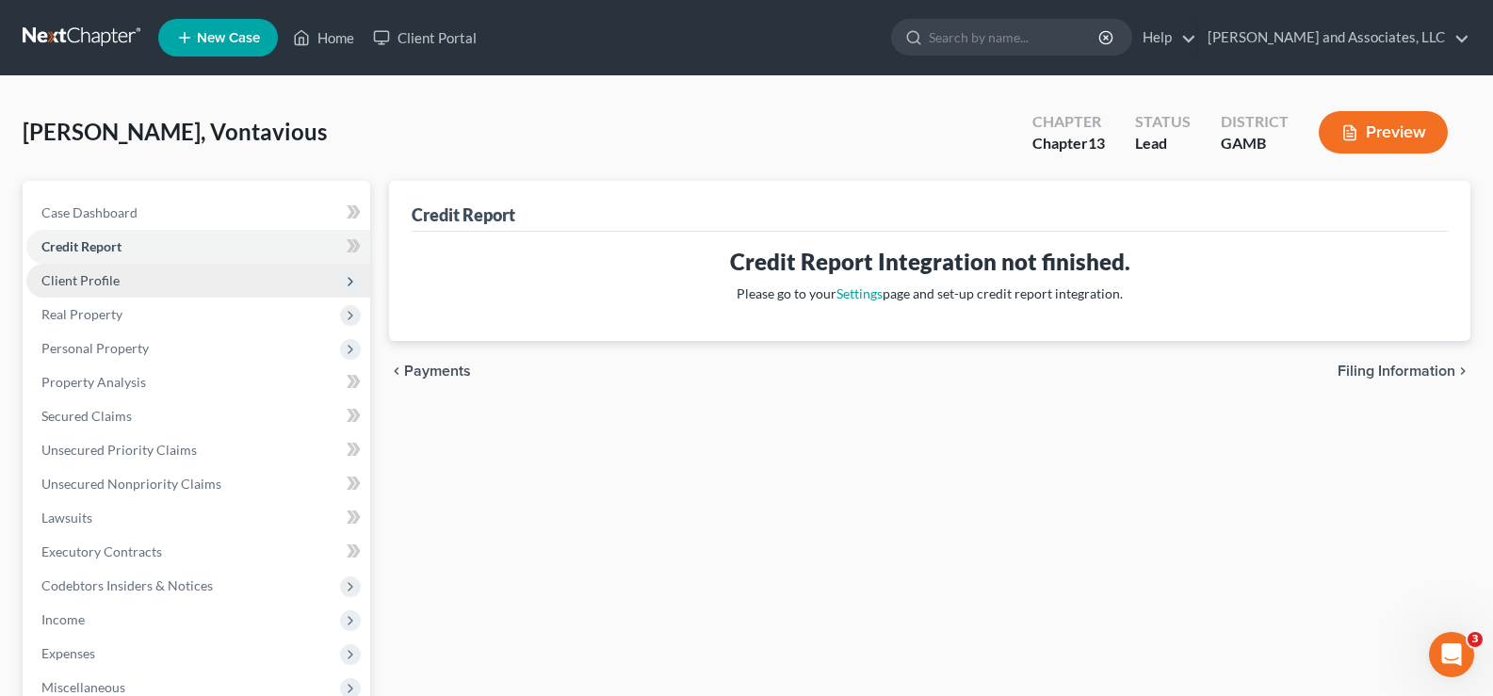
click at [85, 282] on span "Client Profile" at bounding box center [80, 280] width 78 height 16
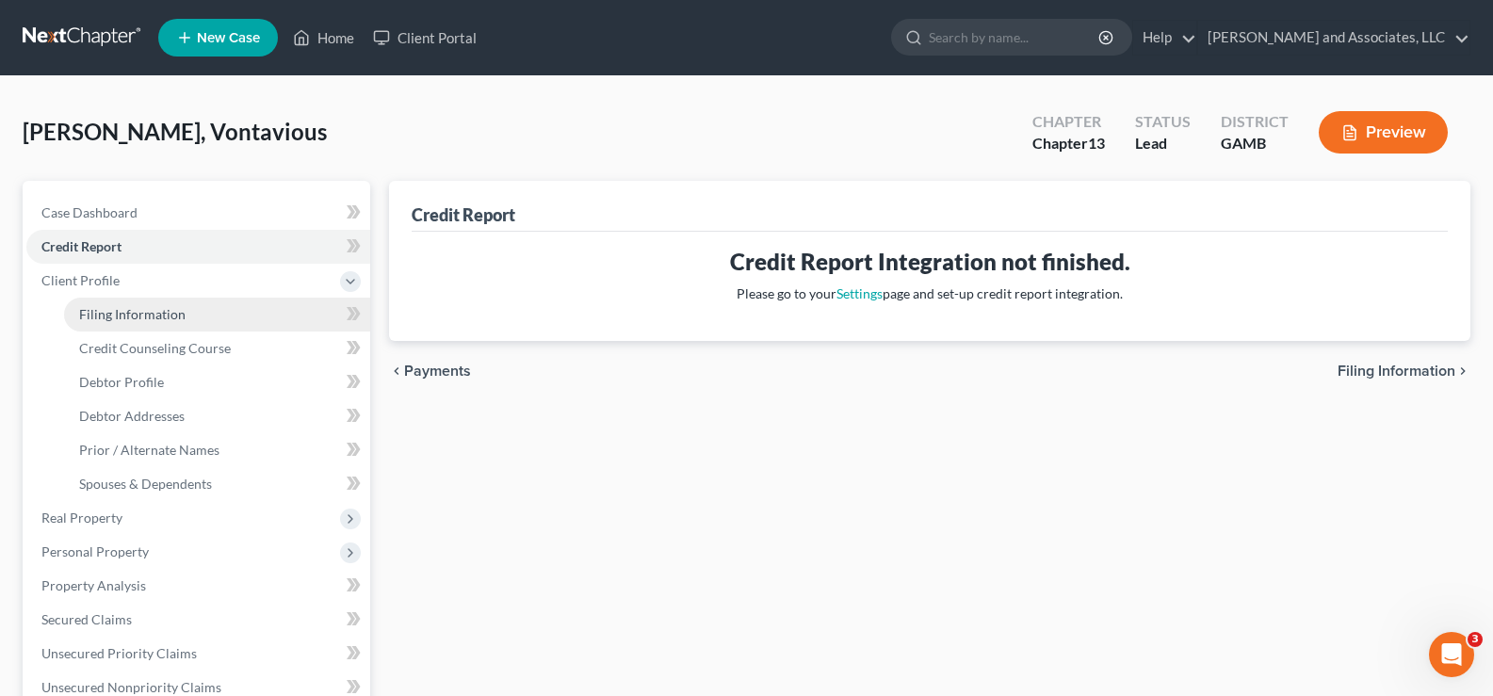
click at [98, 318] on span "Filing Information" at bounding box center [132, 314] width 106 height 16
select select "1"
select select "0"
select select "3"
select select "18"
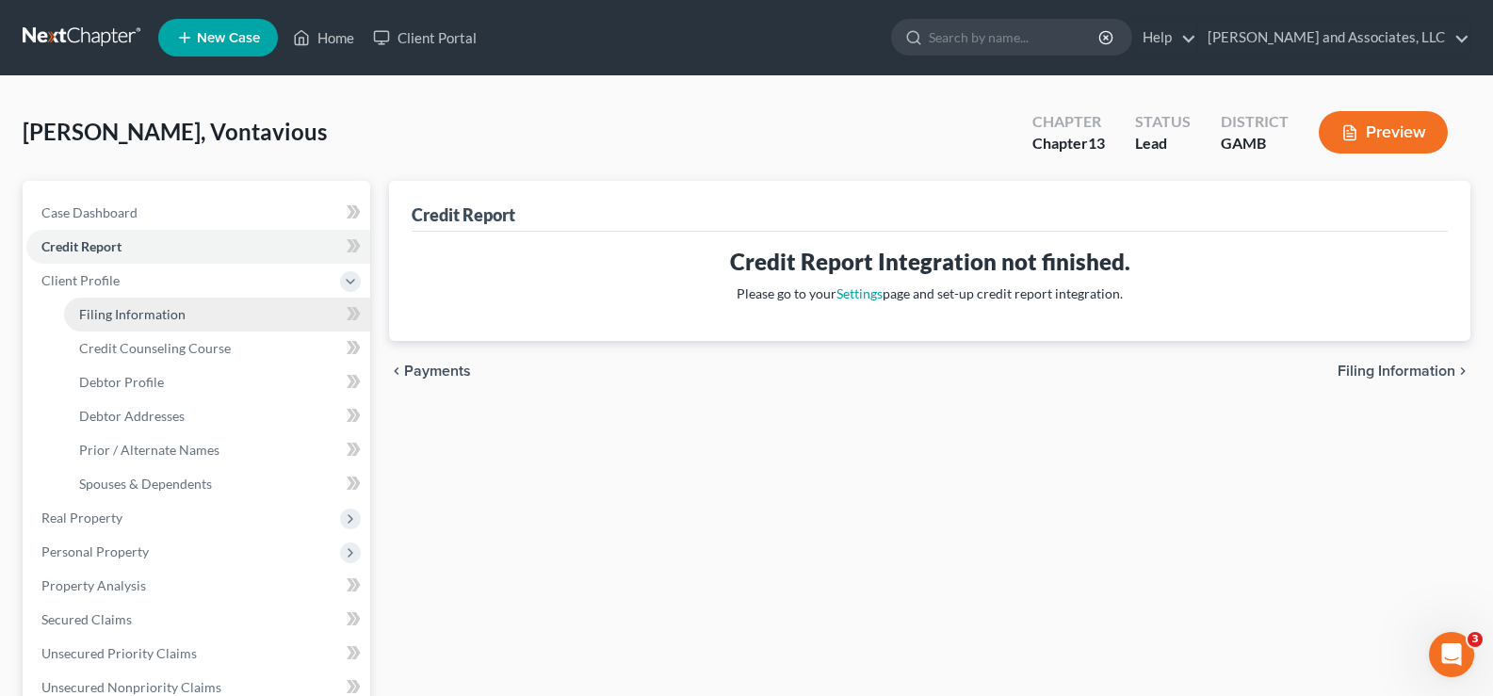
select select "0"
select select "10"
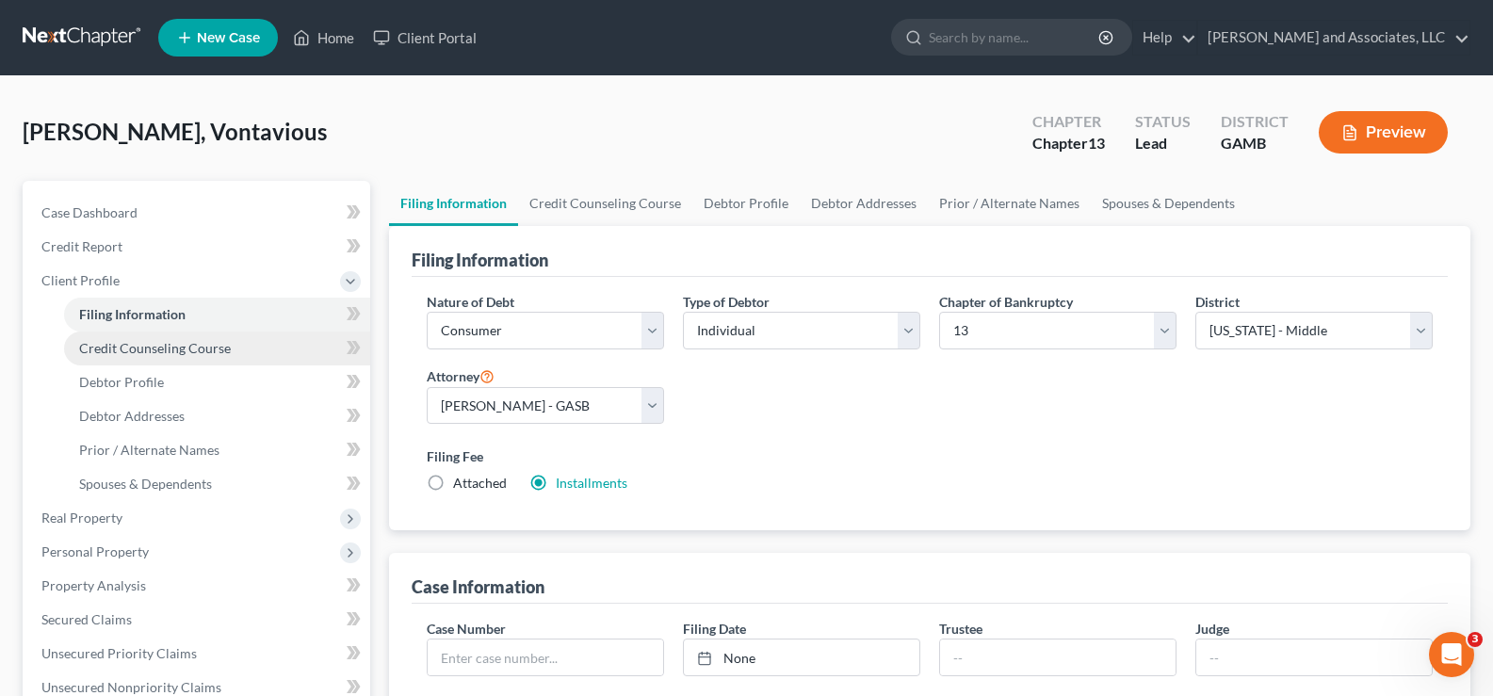
click at [156, 349] on span "Credit Counseling Course" at bounding box center [155, 348] width 152 height 16
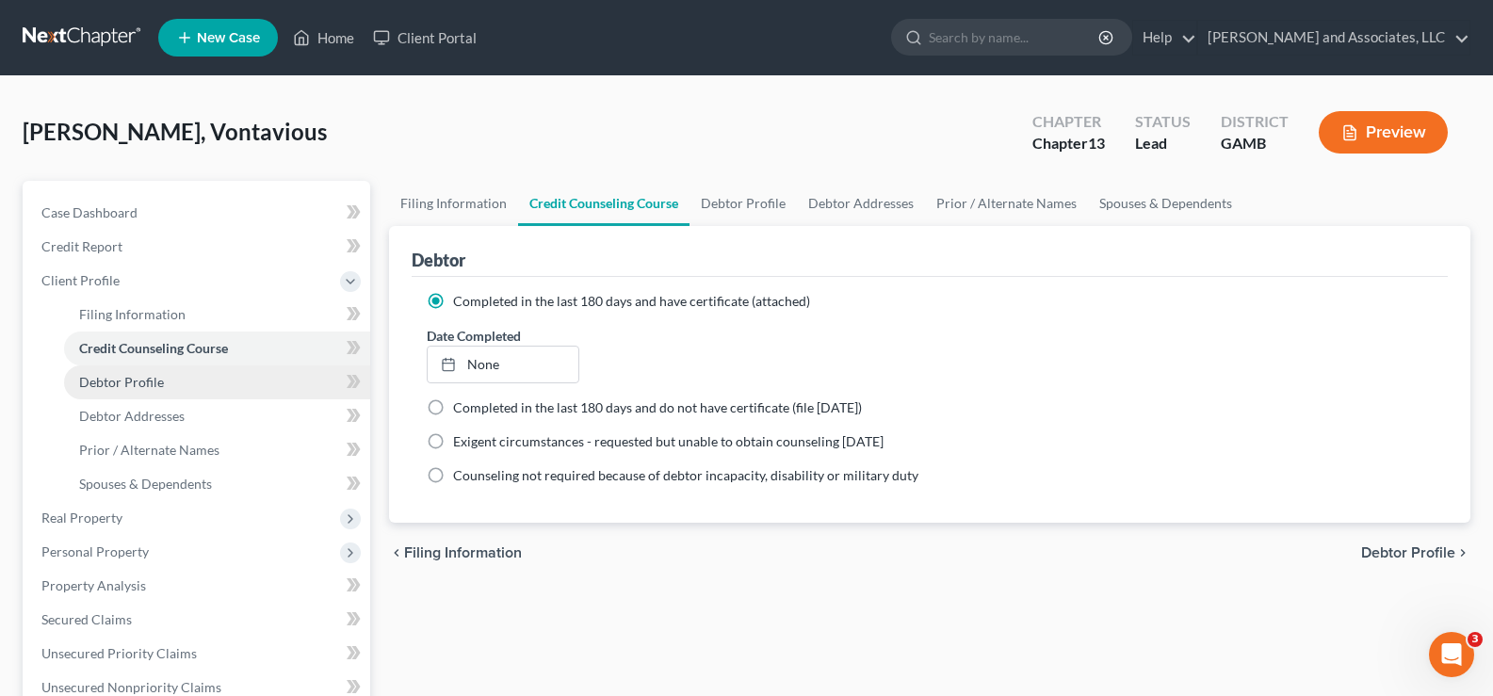
click at [138, 386] on span "Debtor Profile" at bounding box center [121, 382] width 85 height 16
select select "0"
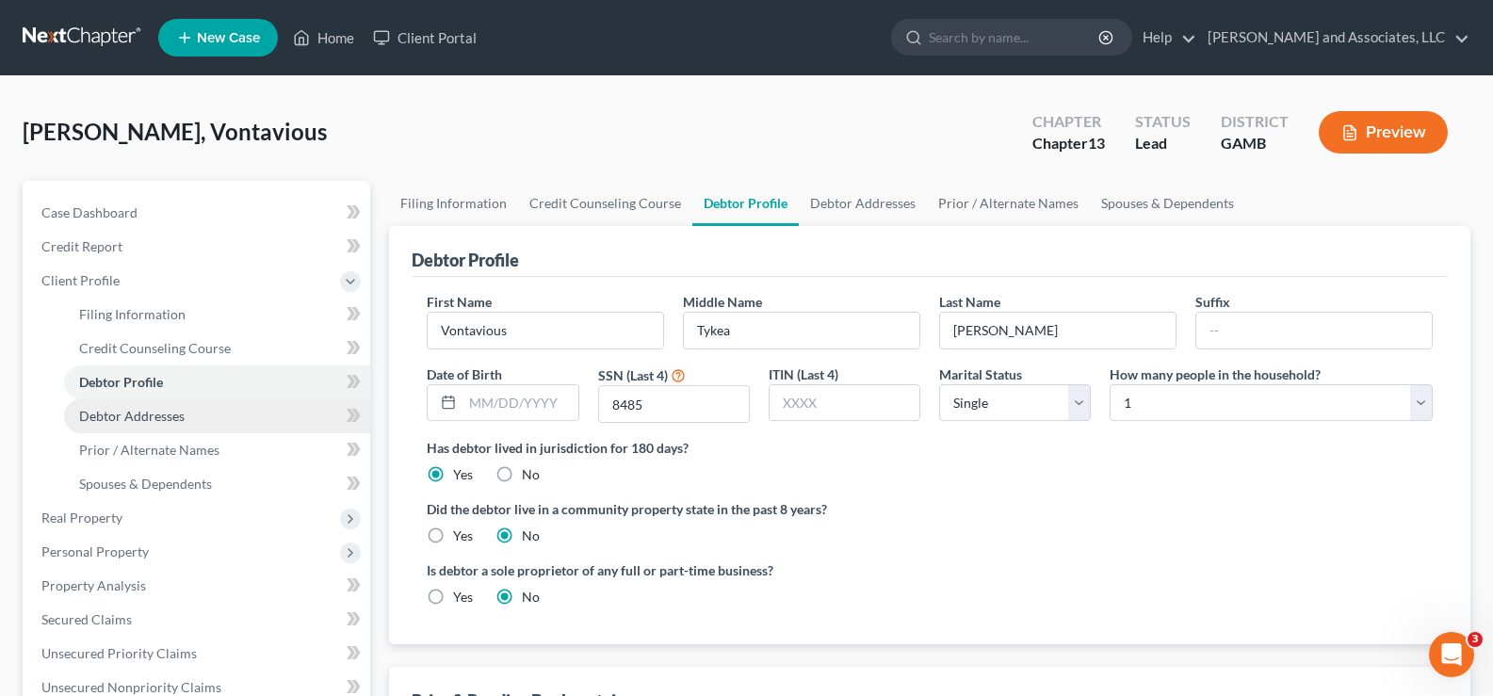
click at [140, 411] on span "Debtor Addresses" at bounding box center [131, 416] width 105 height 16
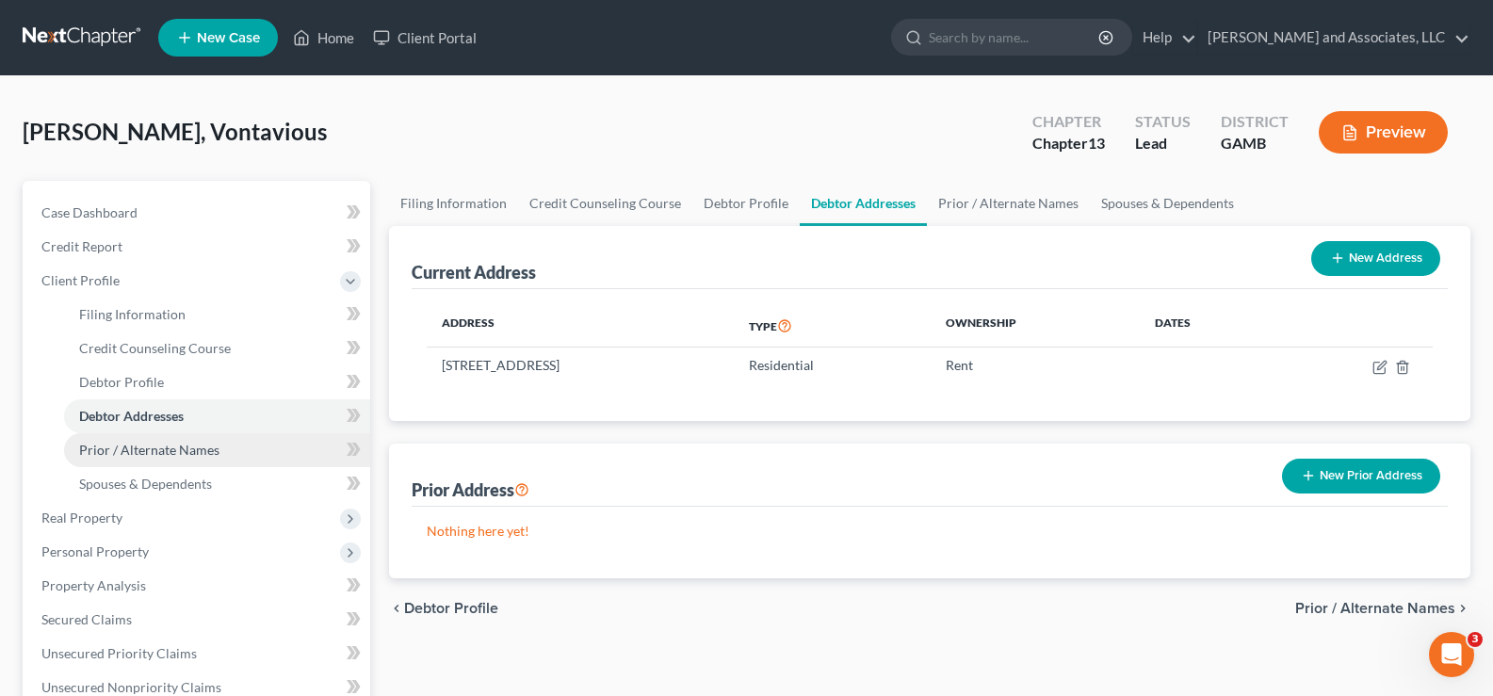
click at [176, 445] on span "Prior / Alternate Names" at bounding box center [149, 450] width 140 height 16
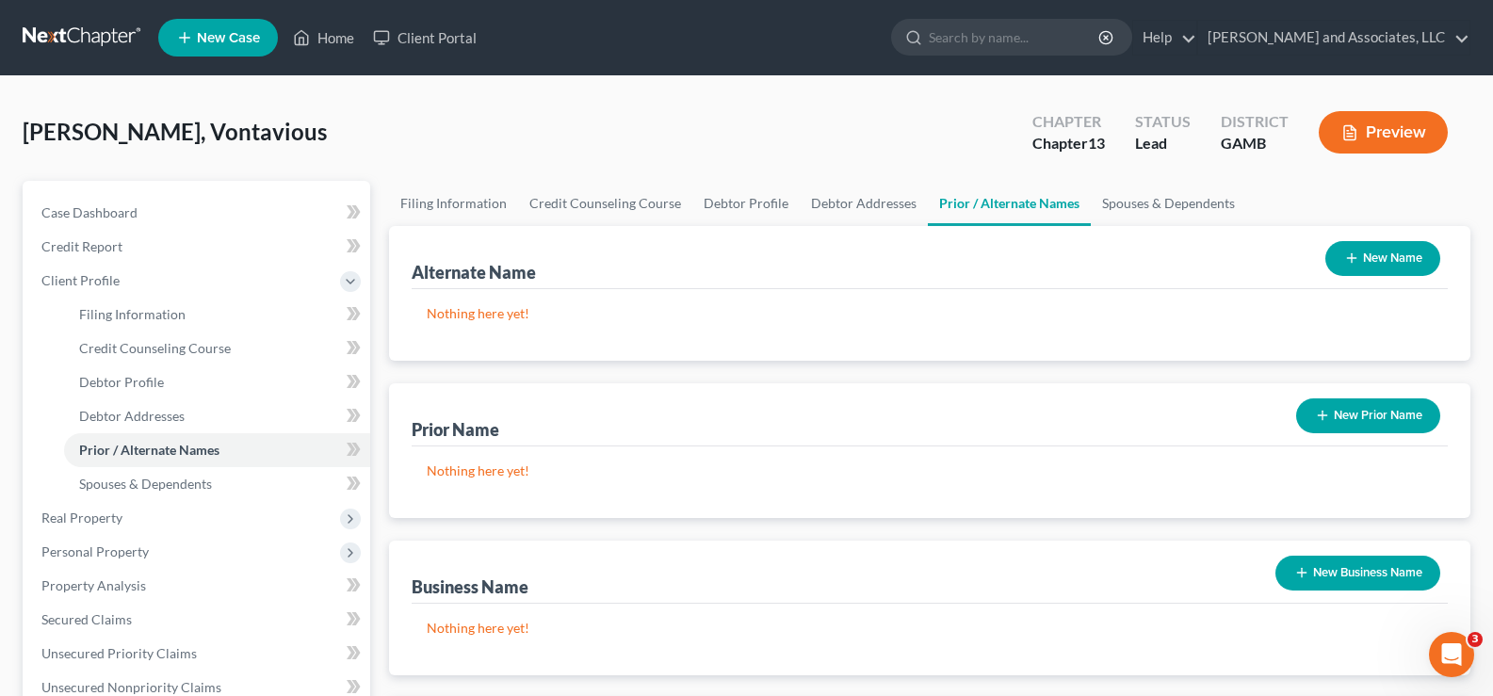
click at [1385, 262] on button "New Name" at bounding box center [1382, 258] width 115 height 35
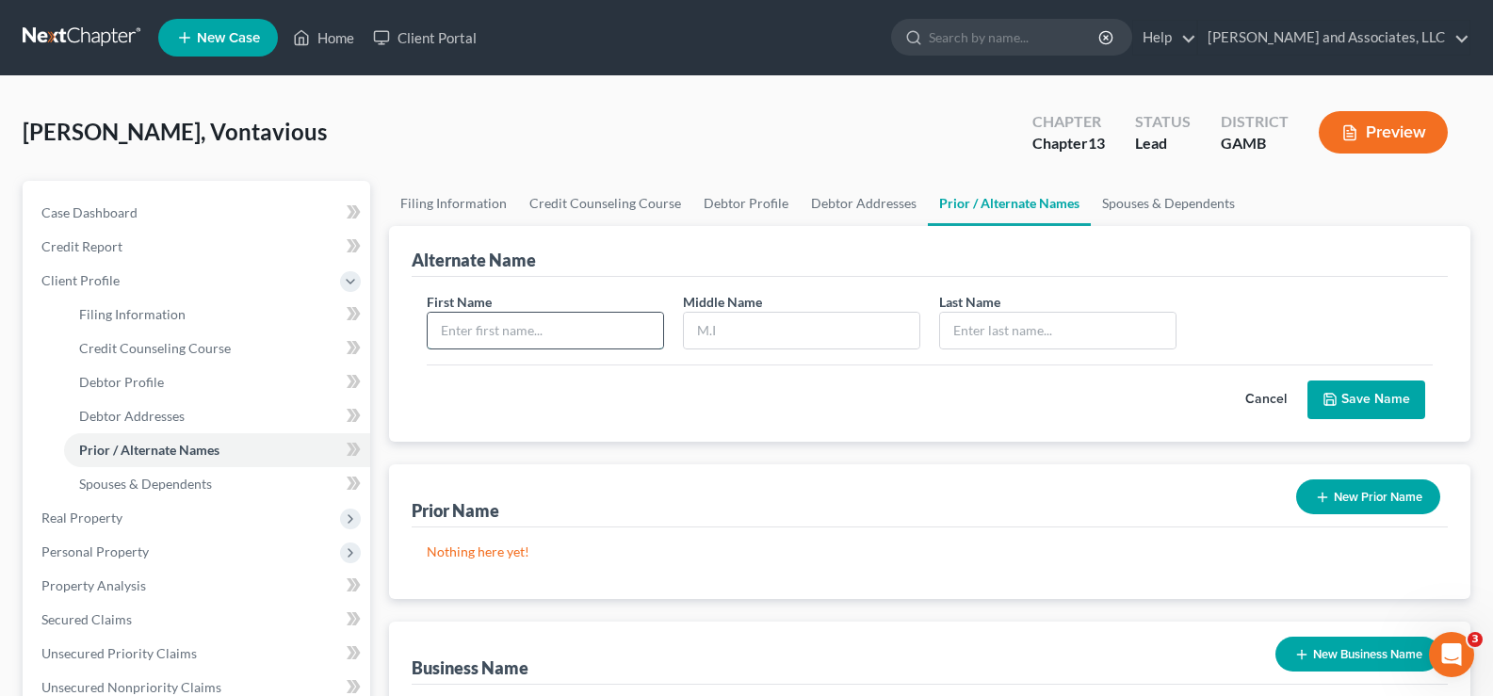
click at [535, 329] on input "text" at bounding box center [545, 331] width 235 height 36
type input "Vontavious"
type input "[PERSON_NAME]"
click at [1373, 396] on button "Save Name" at bounding box center [1366, 400] width 118 height 40
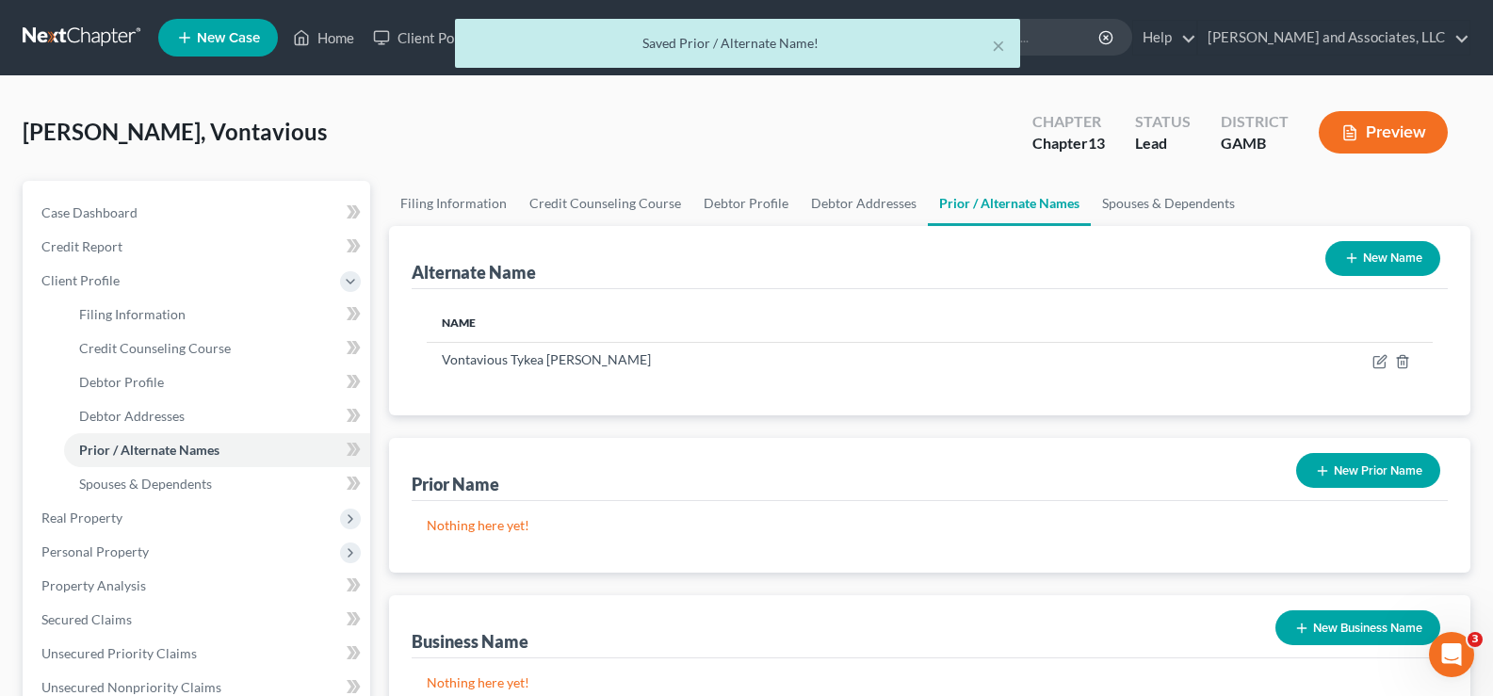
click at [1412, 248] on button "New Name" at bounding box center [1382, 258] width 115 height 35
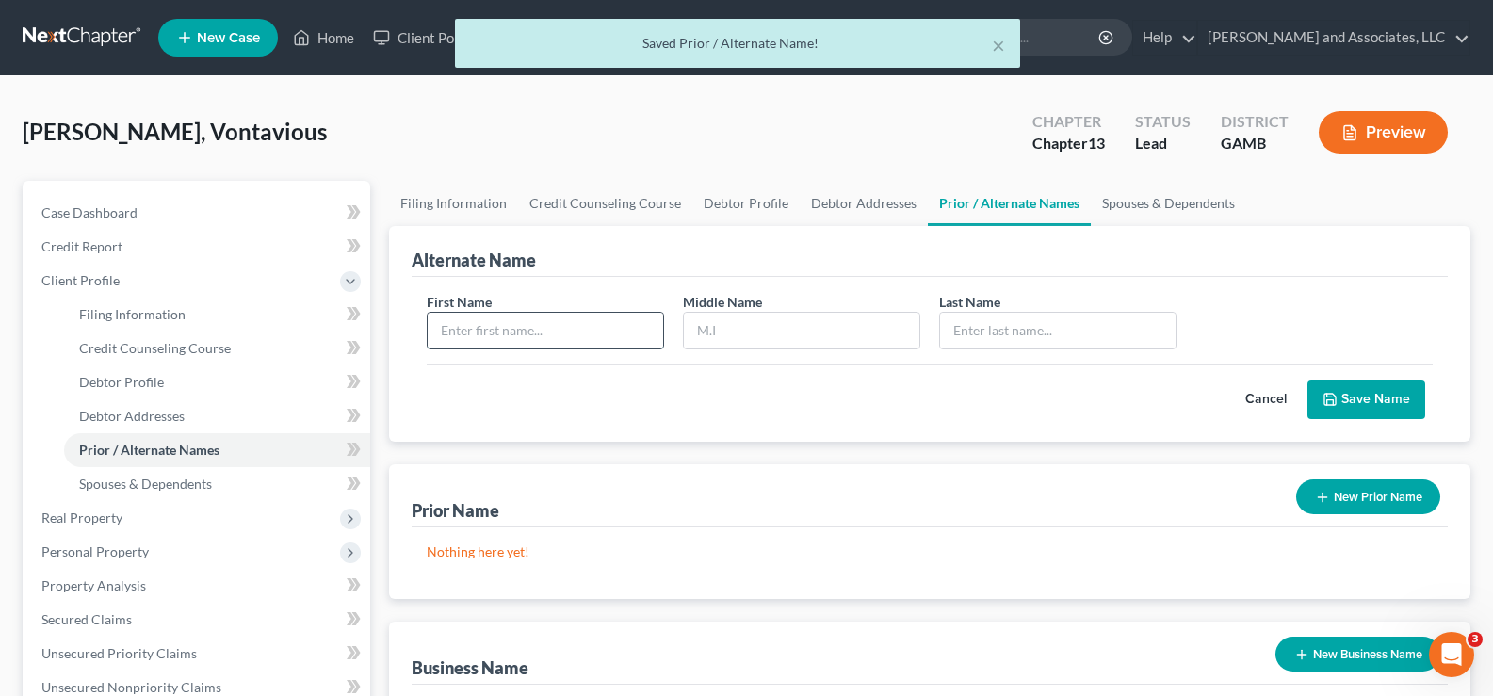
click at [460, 335] on input "text" at bounding box center [545, 331] width 235 height 36
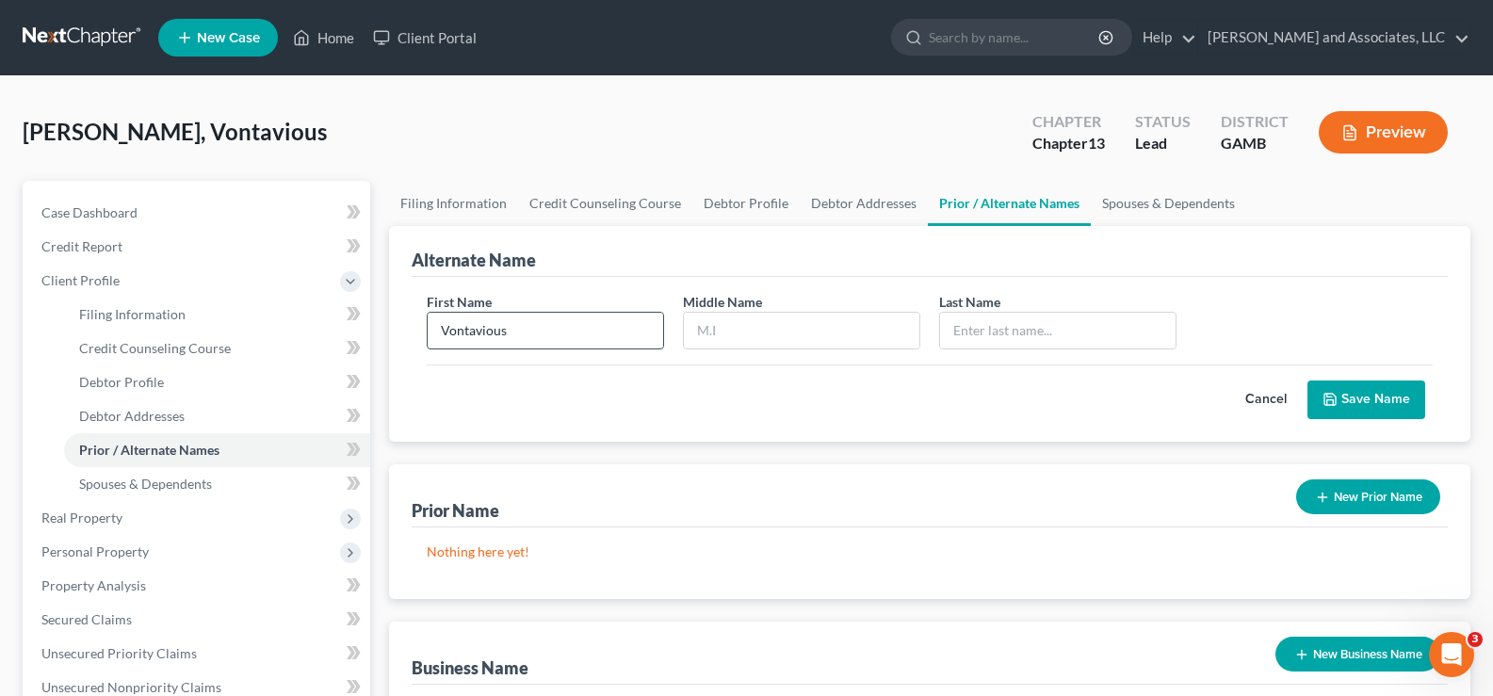
type input "Vontavious"
type input "t"
type input "[PERSON_NAME]"
click at [1362, 395] on button "Save Name" at bounding box center [1366, 400] width 118 height 40
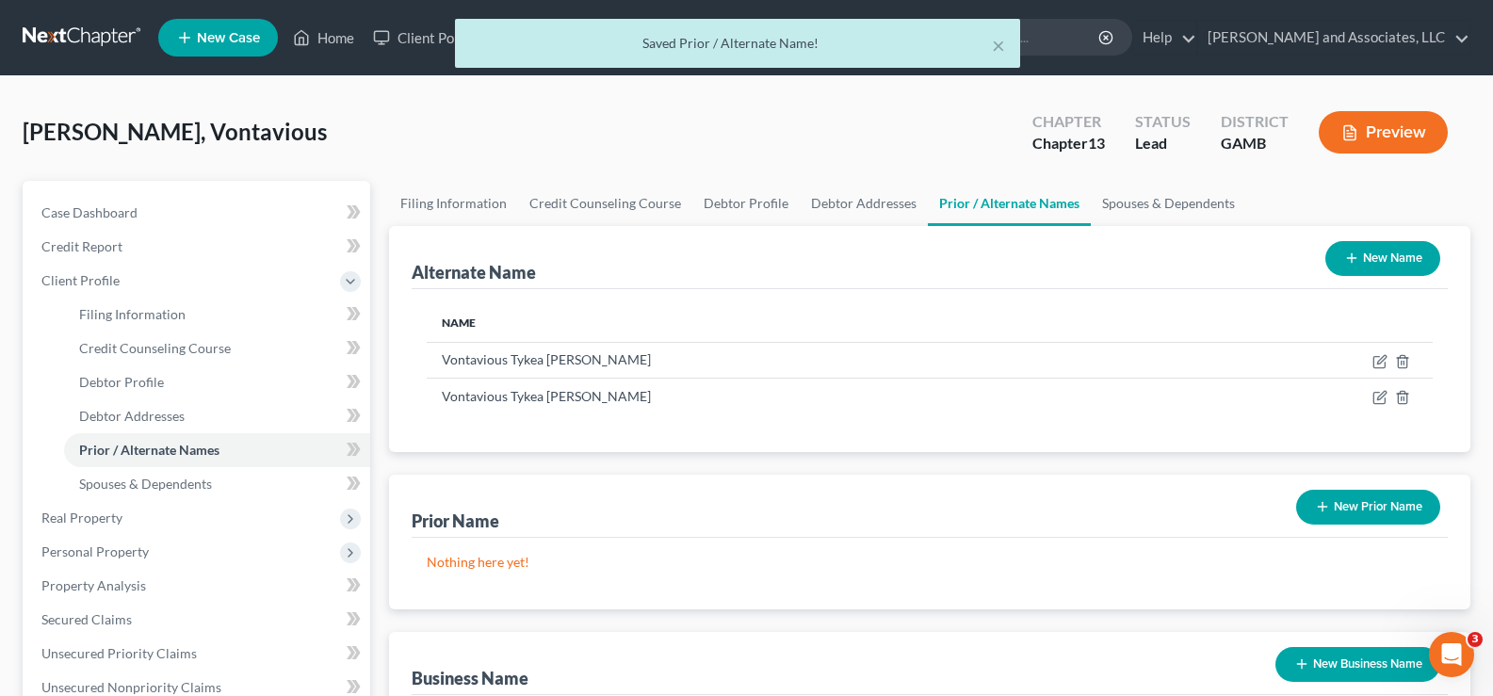
drag, startPoint x: 1409, startPoint y: 259, endPoint x: 1330, endPoint y: 288, distance: 84.3
click at [1409, 258] on button "New Name" at bounding box center [1382, 258] width 115 height 35
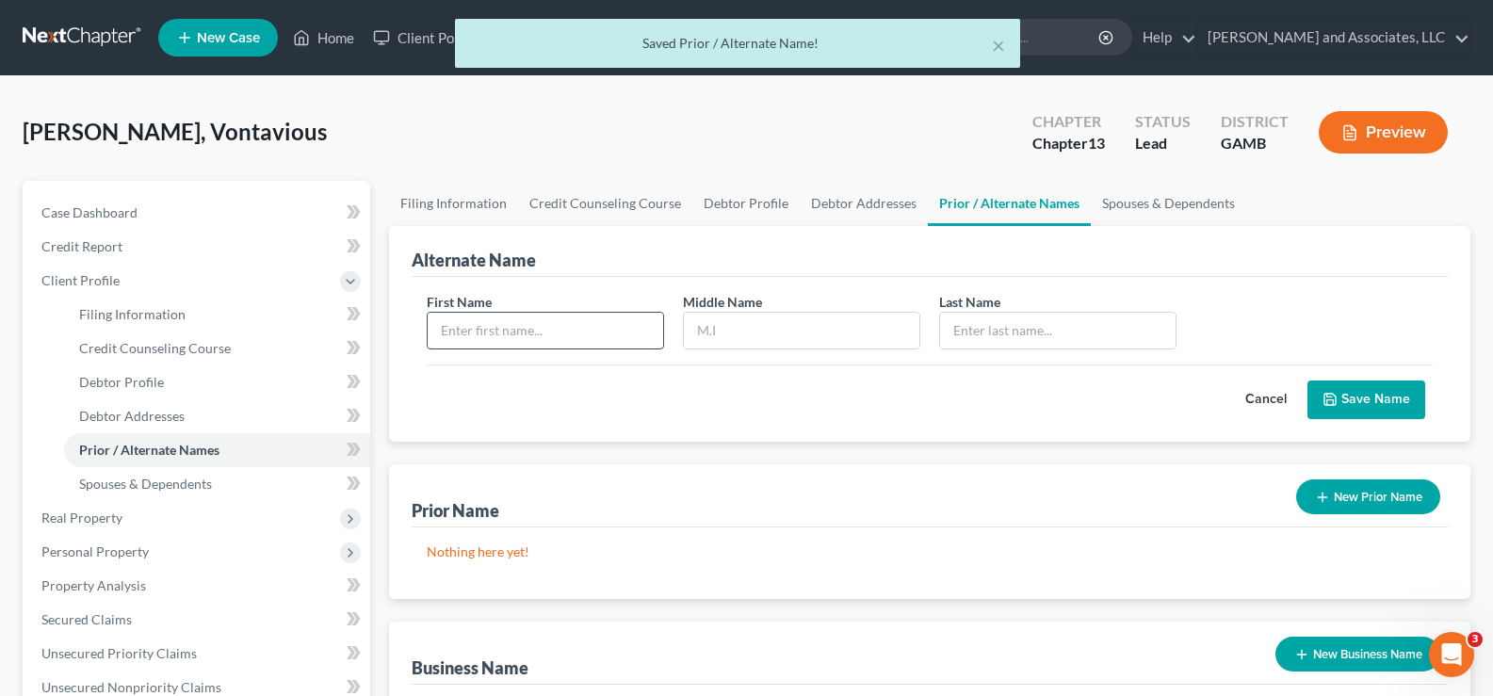
click at [501, 331] on input "text" at bounding box center [545, 331] width 235 height 36
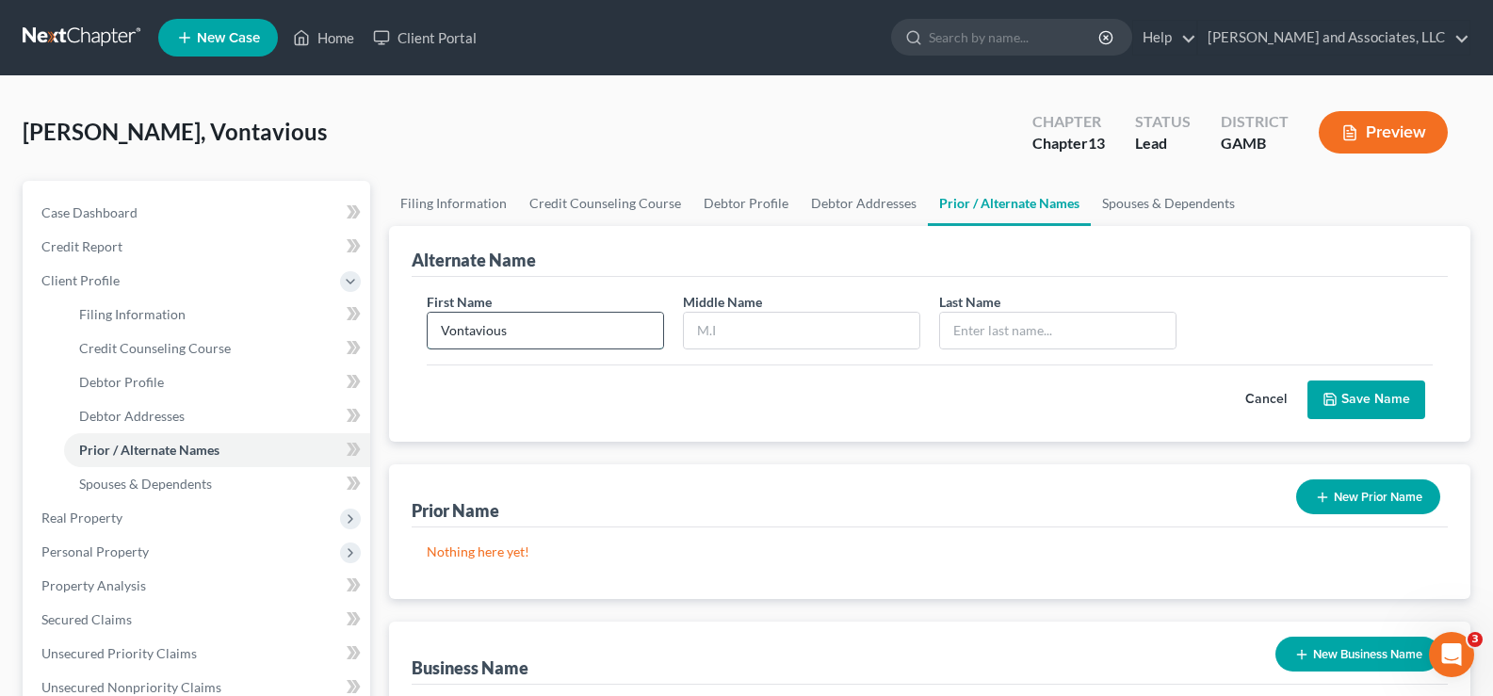
type input "Vontavious"
type input "T."
type input "t"
type input "[PERSON_NAME]"
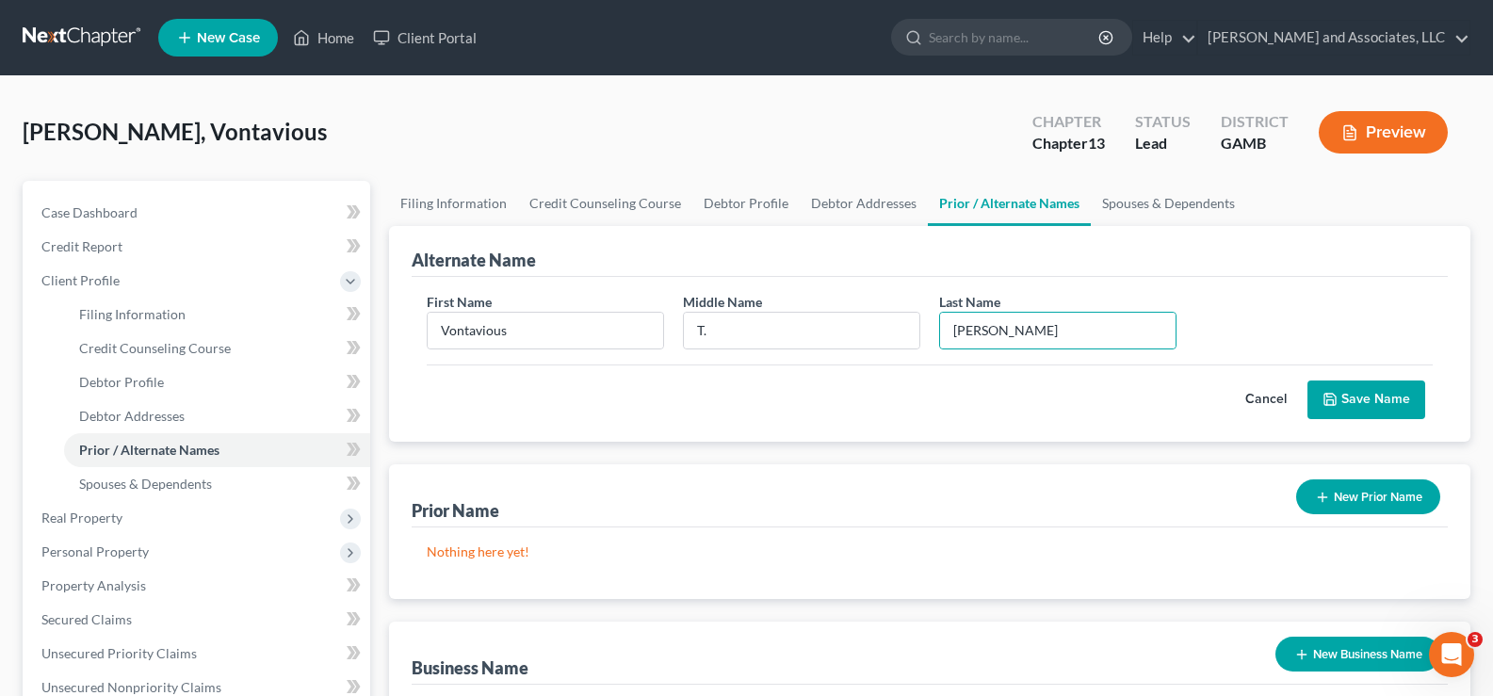
click at [1351, 396] on button "Save Name" at bounding box center [1366, 400] width 118 height 40
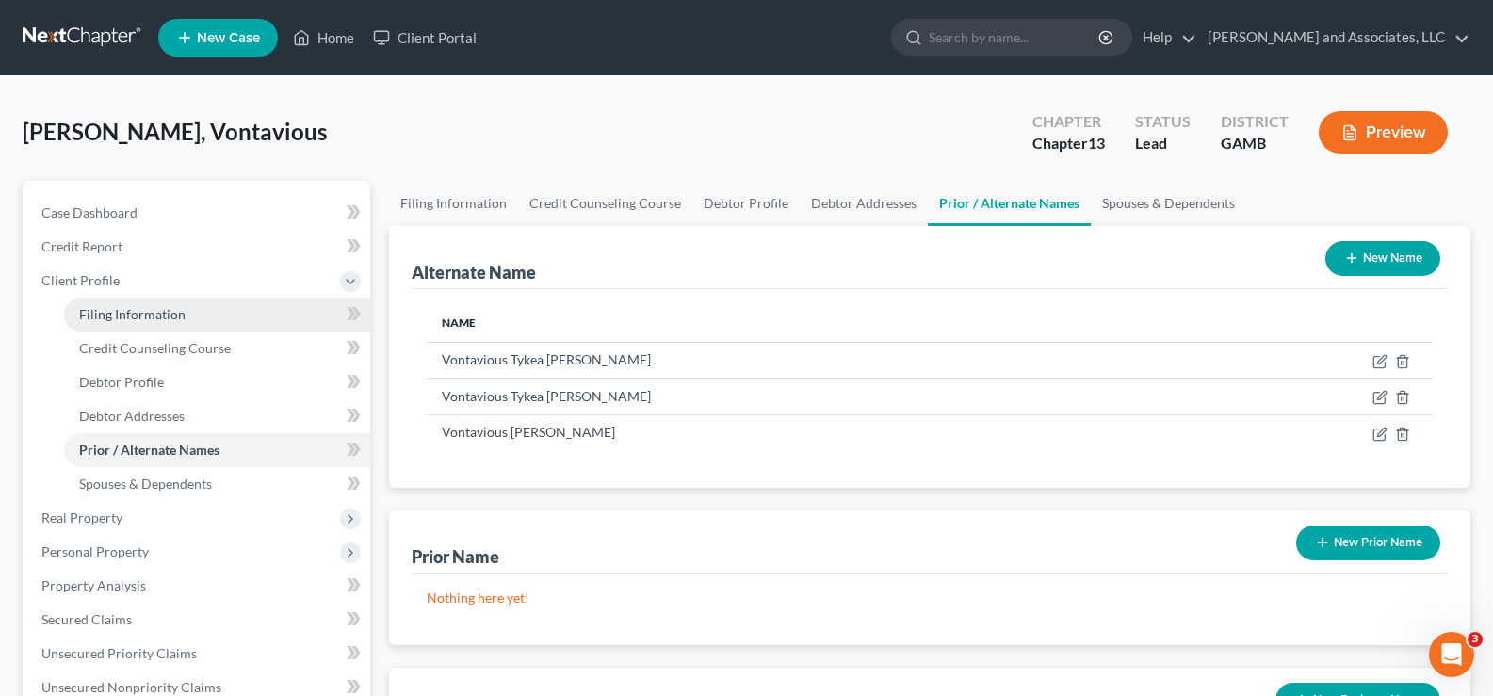
click at [174, 320] on span "Filing Information" at bounding box center [132, 314] width 106 height 16
select select "1"
select select "0"
select select "3"
select select "18"
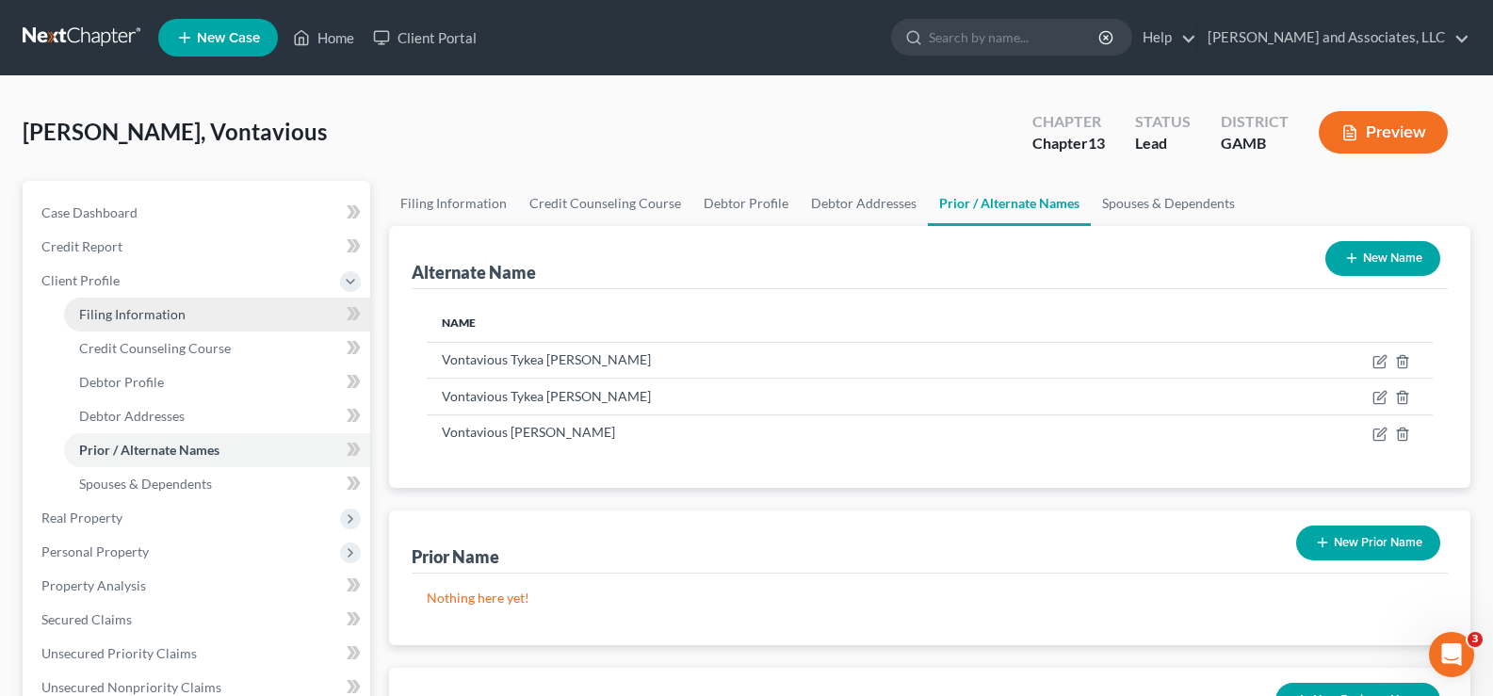
select select "0"
select select "10"
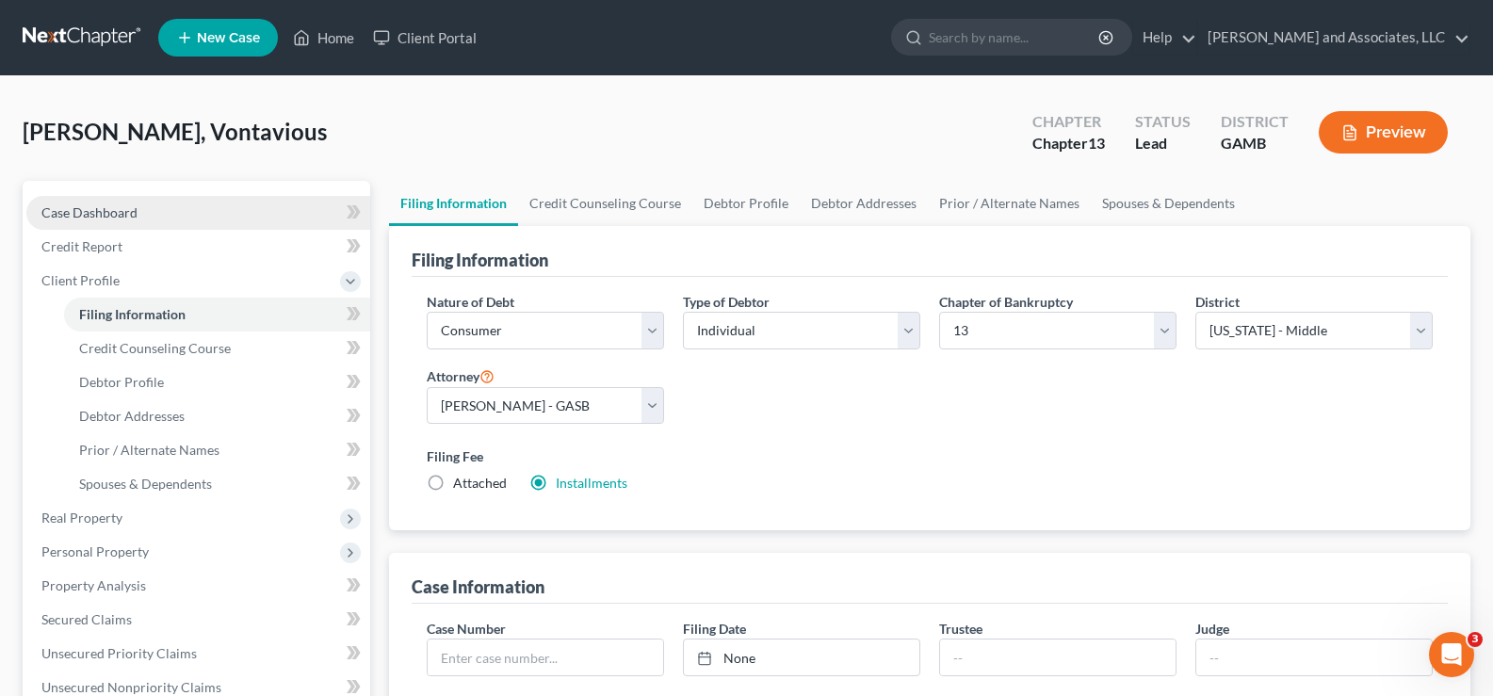
click at [99, 214] on span "Case Dashboard" at bounding box center [89, 212] width 96 height 16
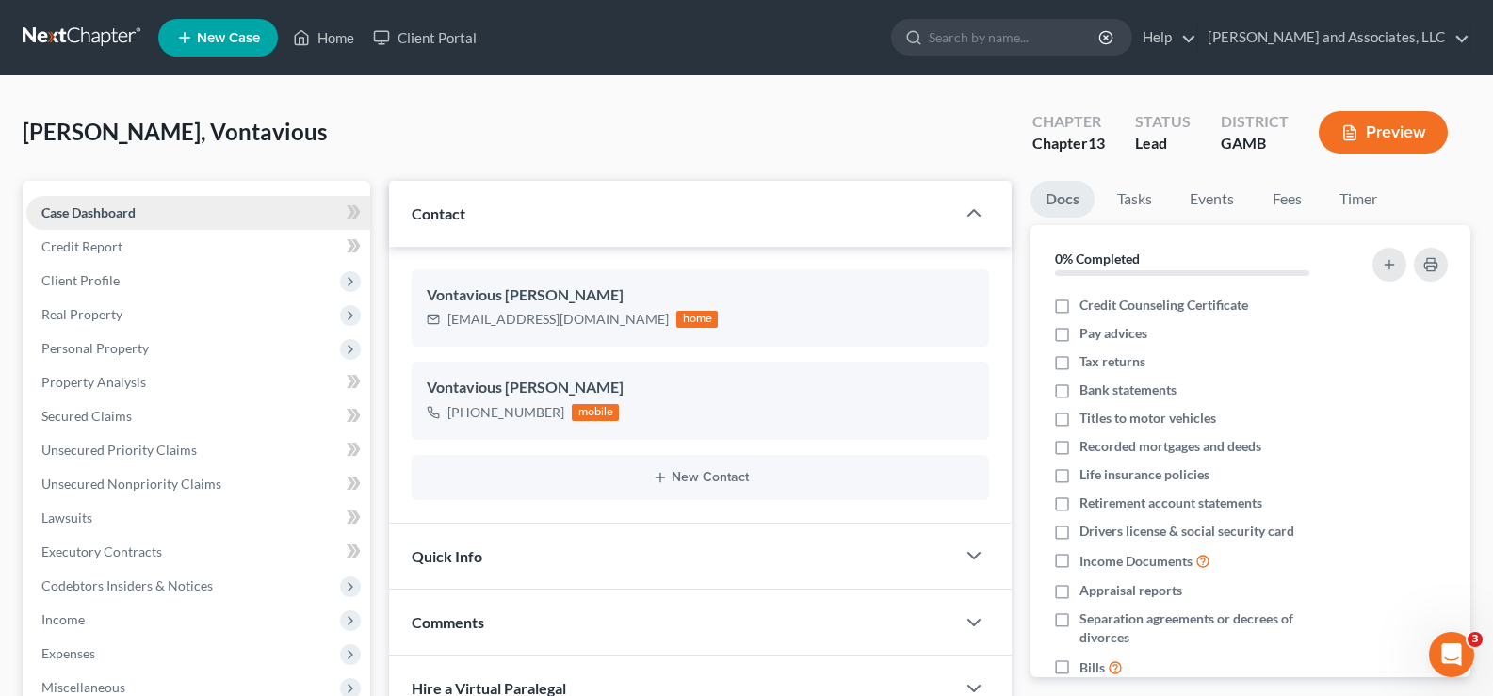
click at [107, 213] on span "Case Dashboard" at bounding box center [88, 212] width 94 height 16
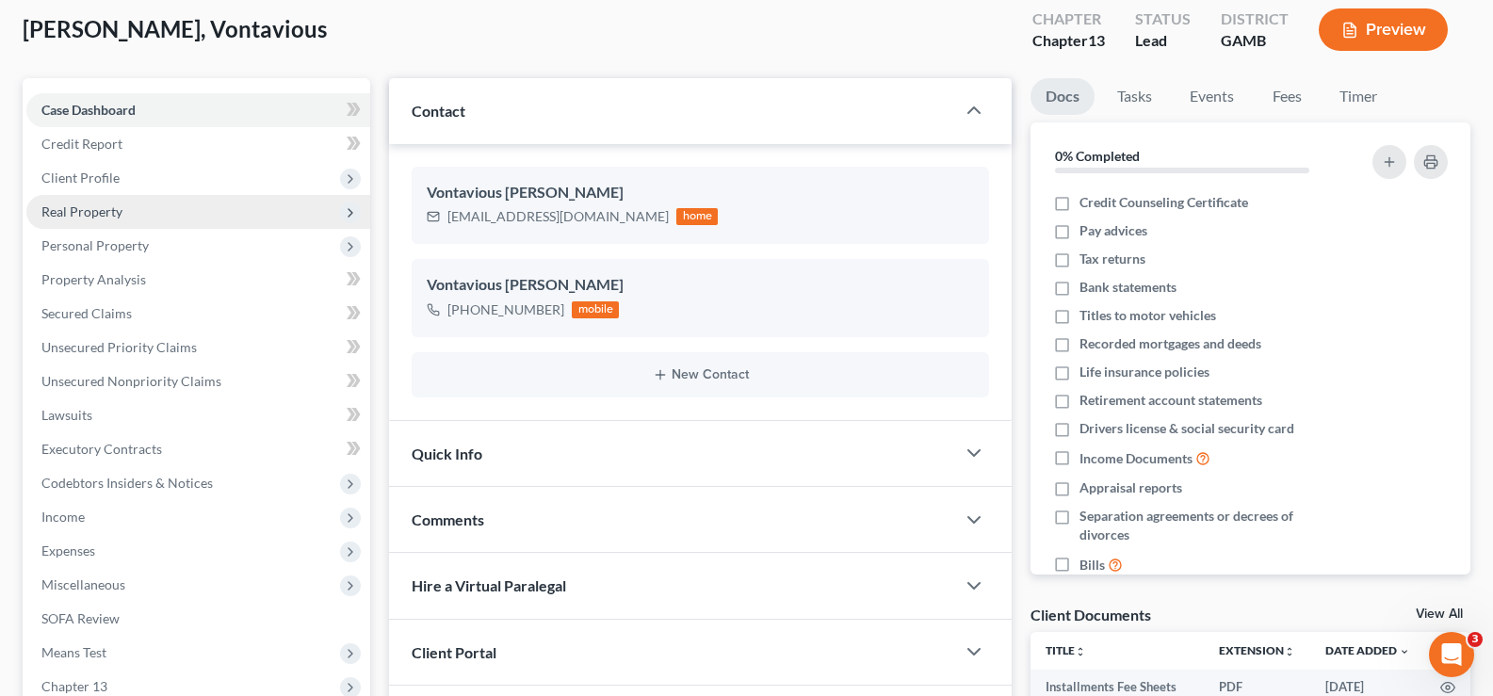
scroll to position [283, 0]
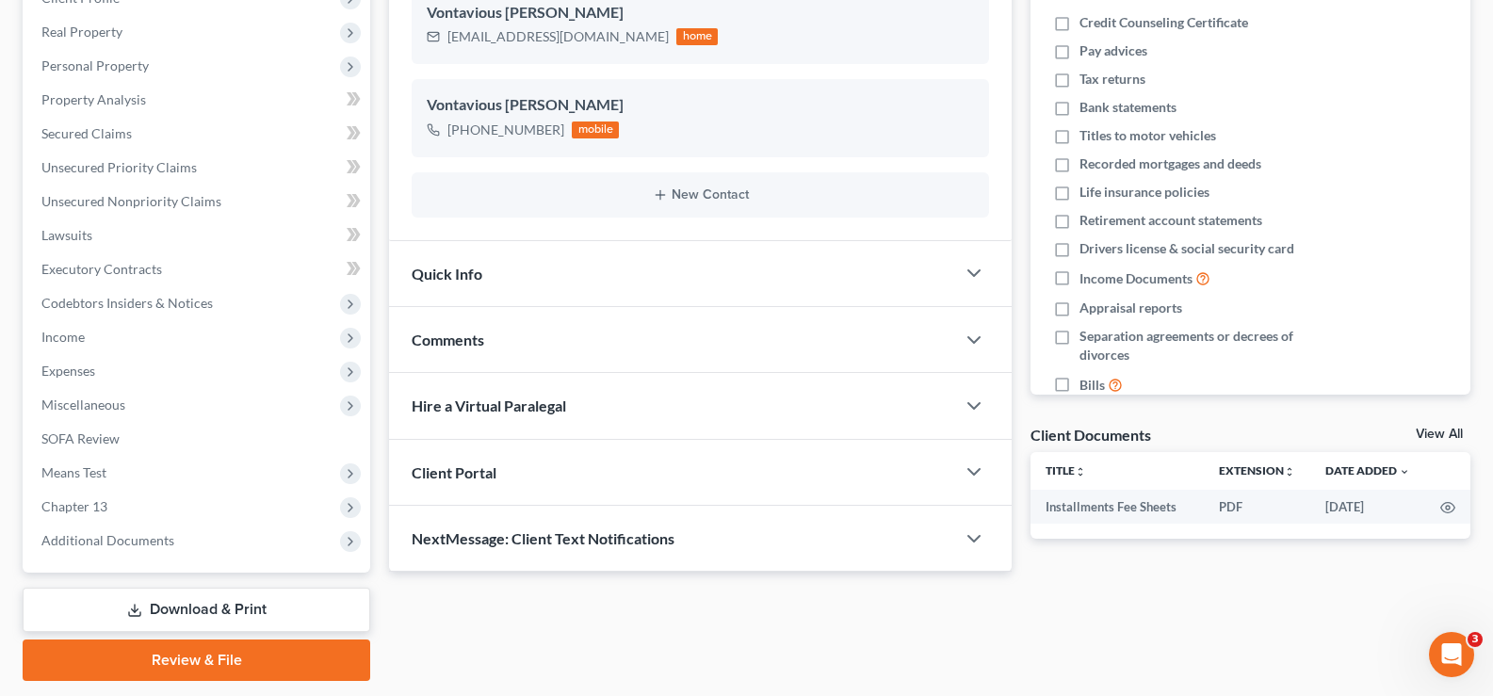
click at [206, 601] on link "Download & Print" at bounding box center [197, 610] width 348 height 44
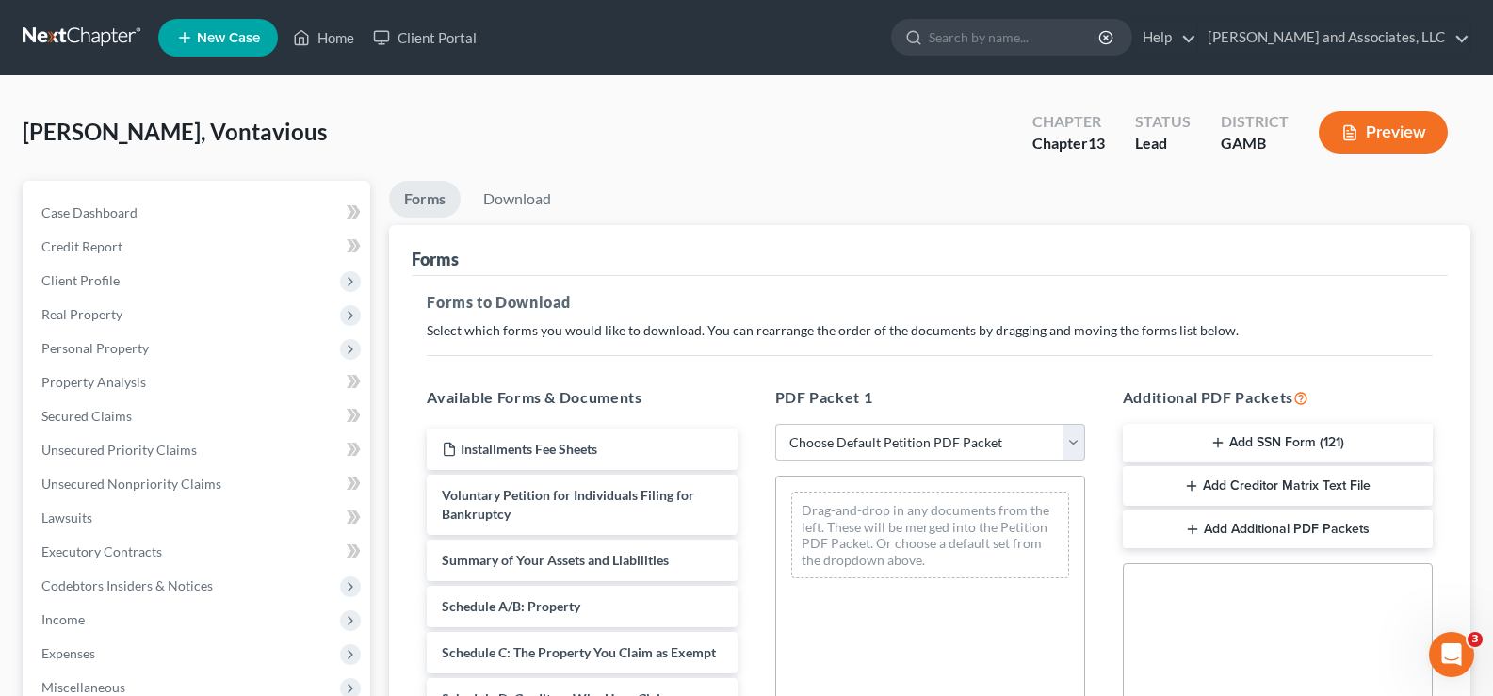
scroll to position [94, 0]
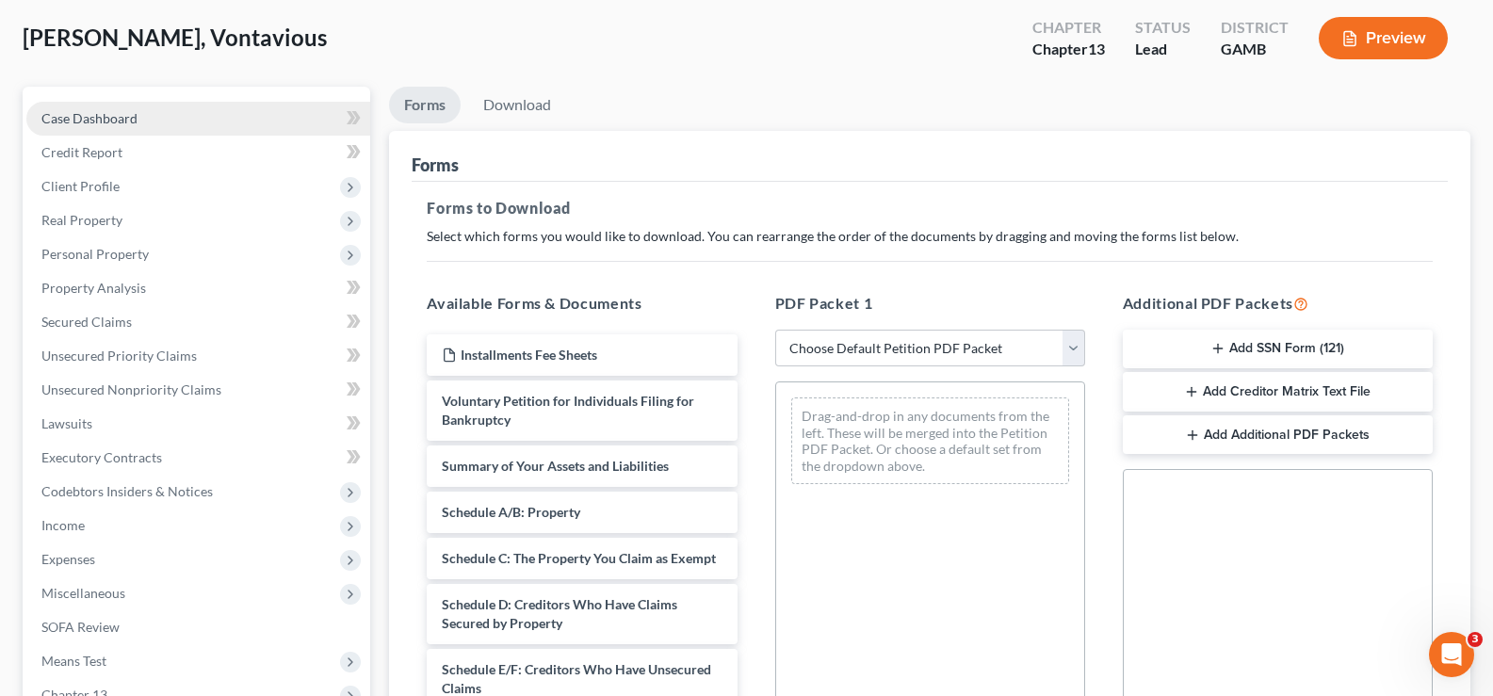
click at [113, 122] on span "Case Dashboard" at bounding box center [89, 118] width 96 height 16
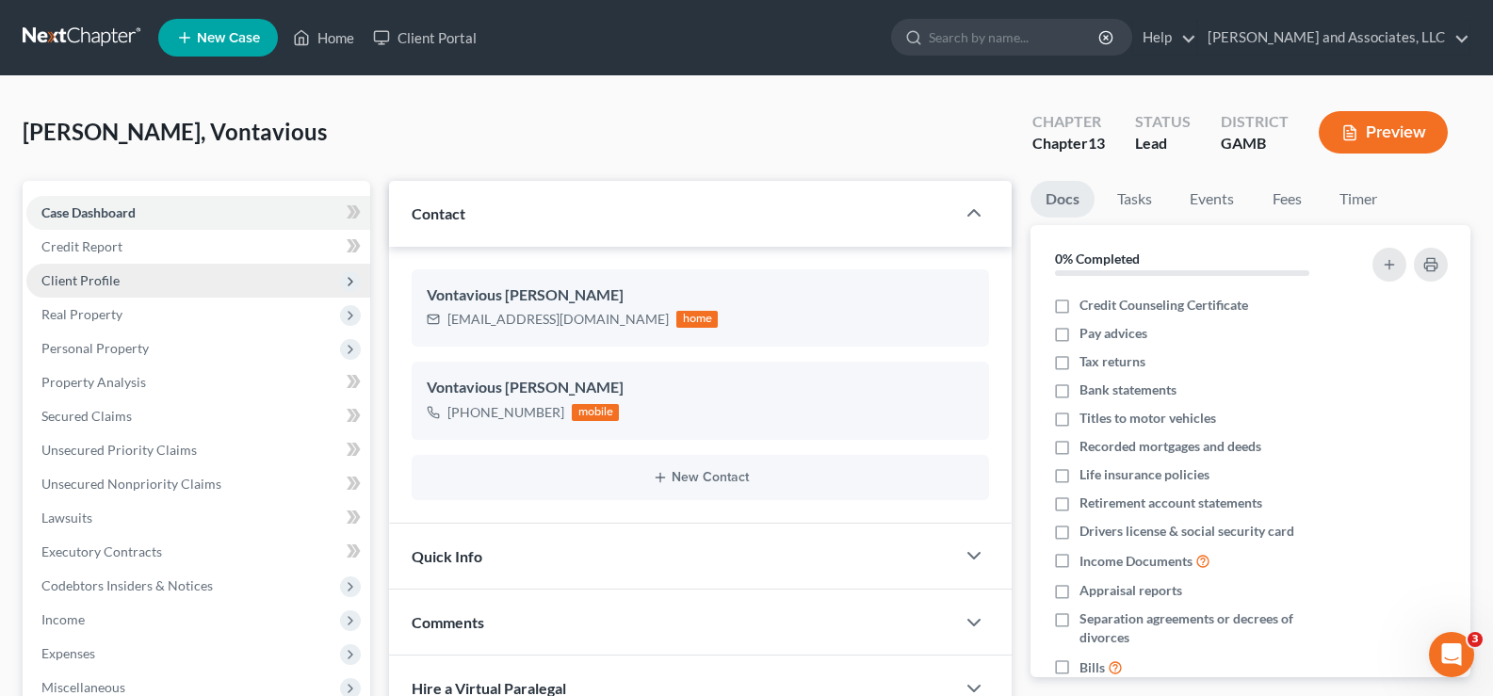
click at [87, 274] on span "Client Profile" at bounding box center [80, 280] width 78 height 16
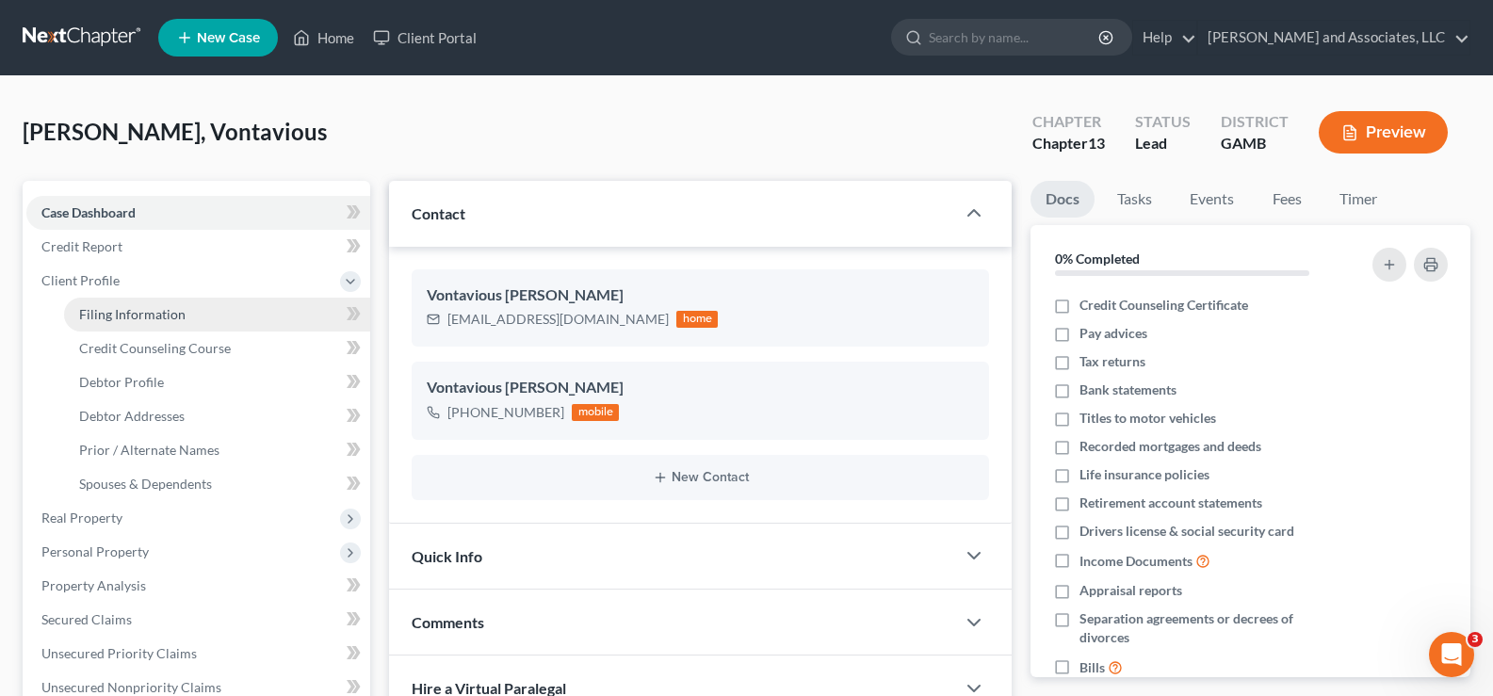
click at [150, 318] on span "Filing Information" at bounding box center [132, 314] width 106 height 16
select select "1"
select select "0"
select select "3"
select select "18"
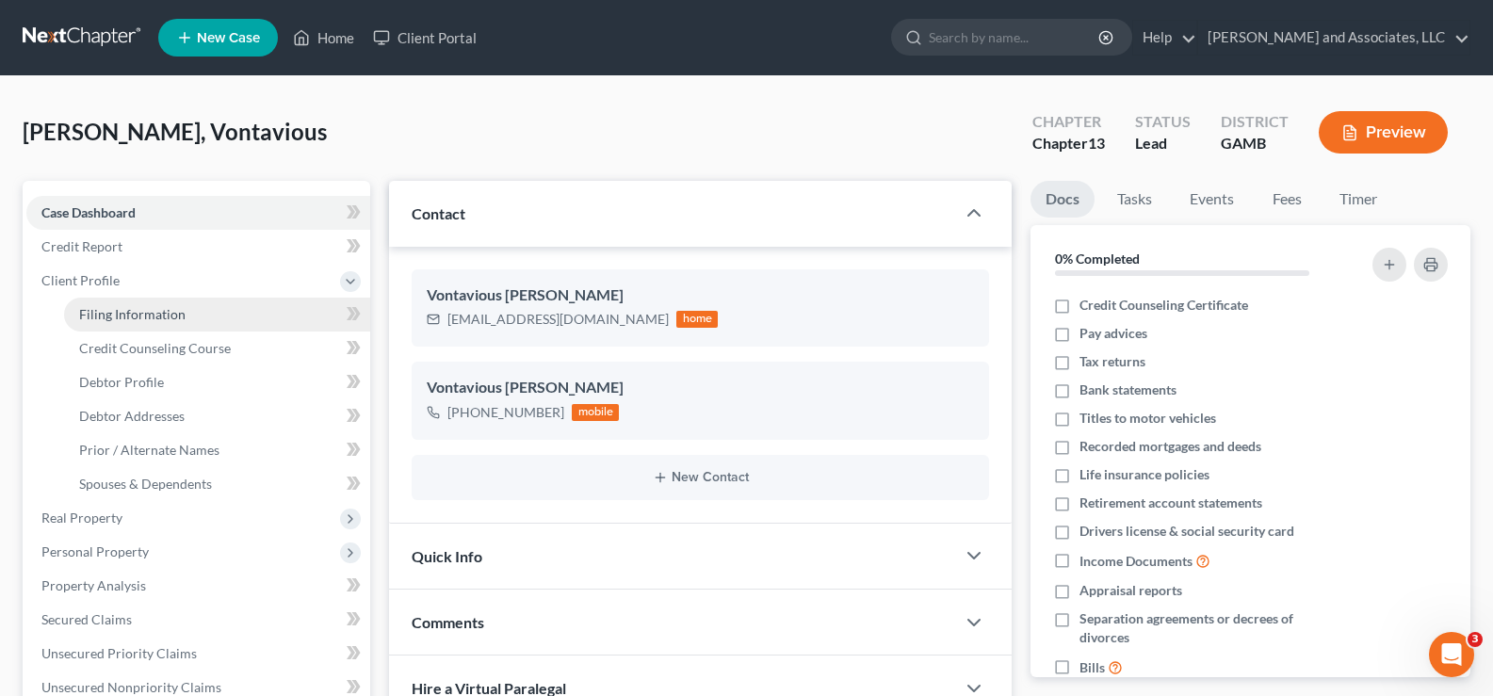
select select "0"
select select "10"
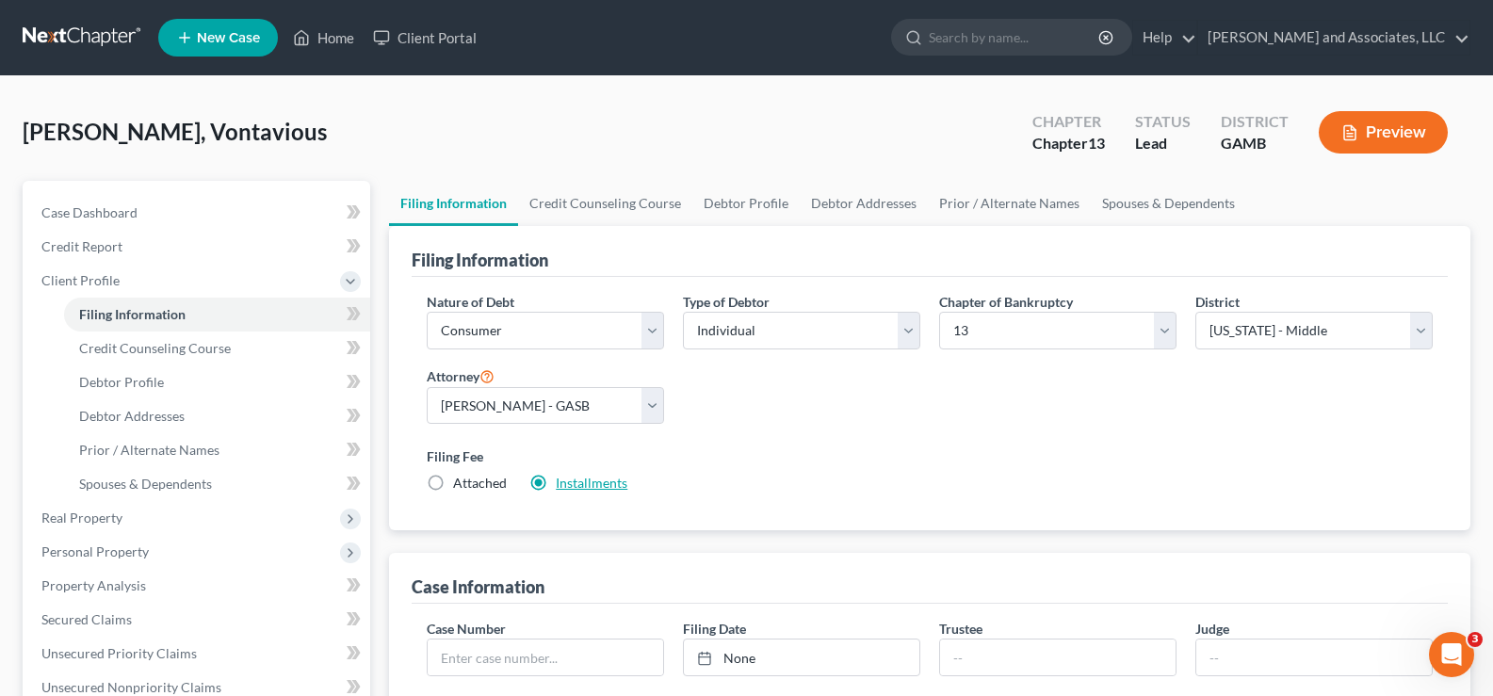
click at [612, 486] on link "Installments" at bounding box center [592, 483] width 72 height 16
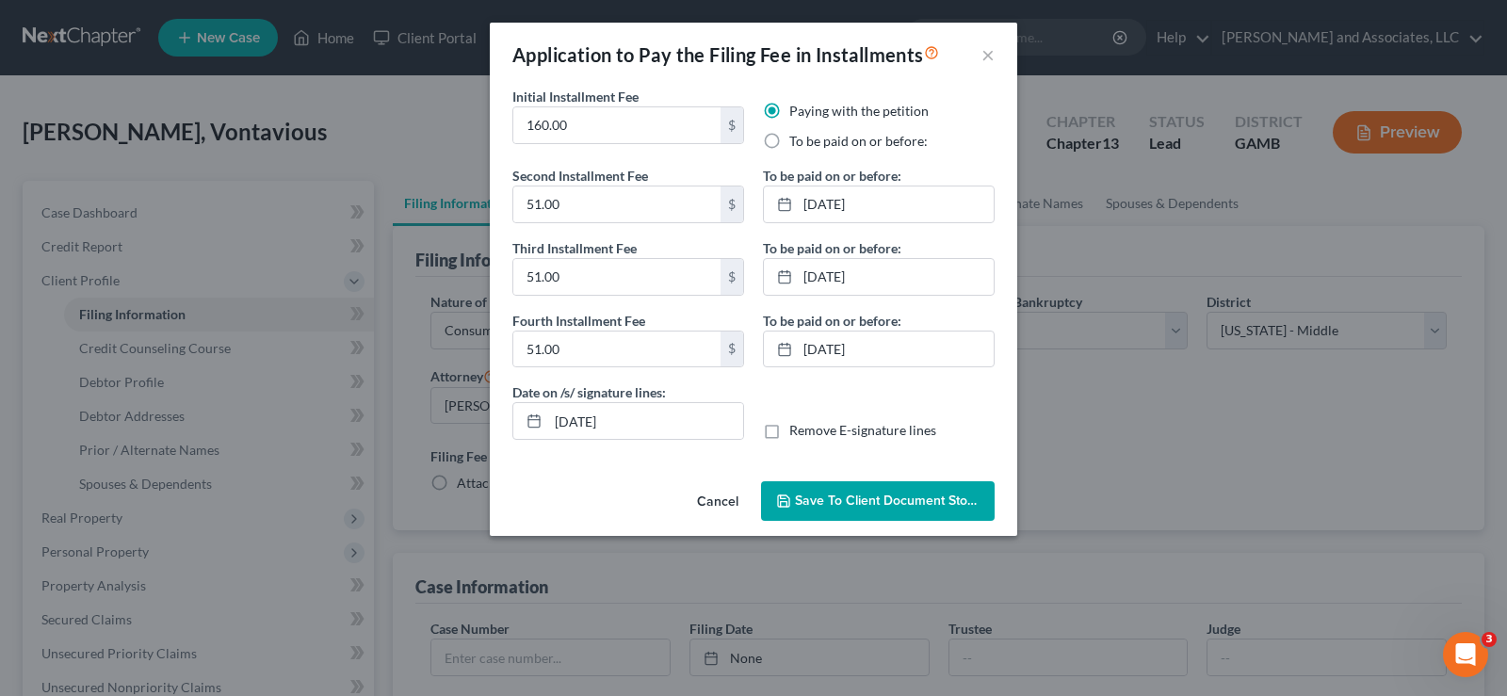
click at [910, 510] on button "Save to Client Document Storage" at bounding box center [878, 501] width 234 height 40
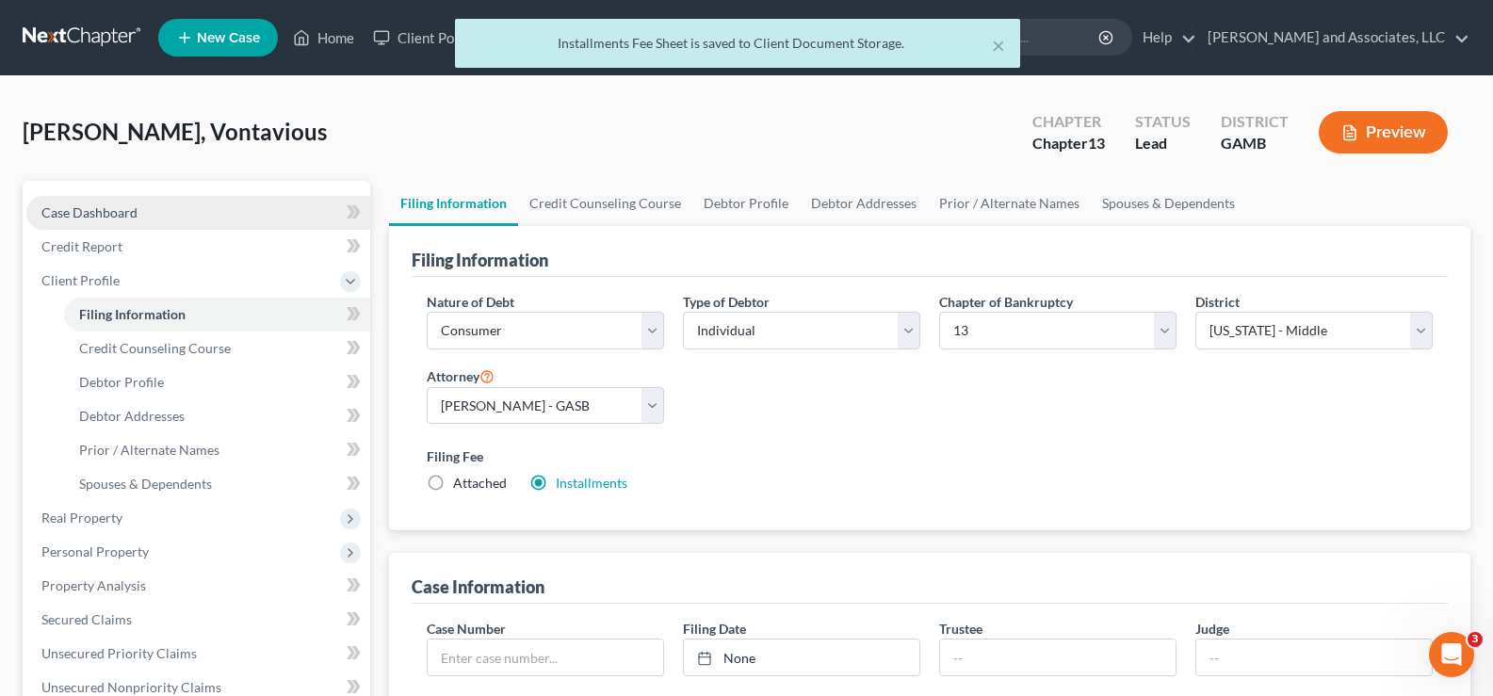
click at [88, 211] on span "Case Dashboard" at bounding box center [89, 212] width 96 height 16
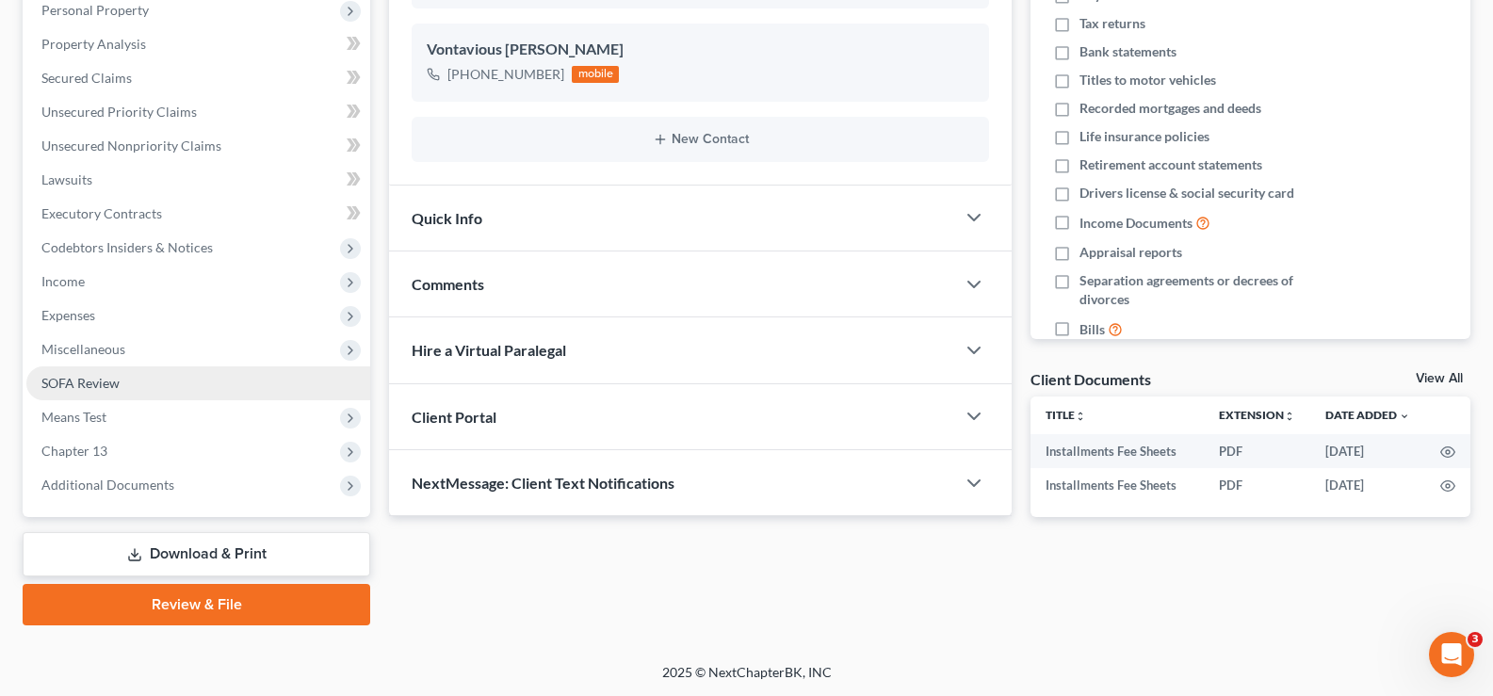
scroll to position [339, 0]
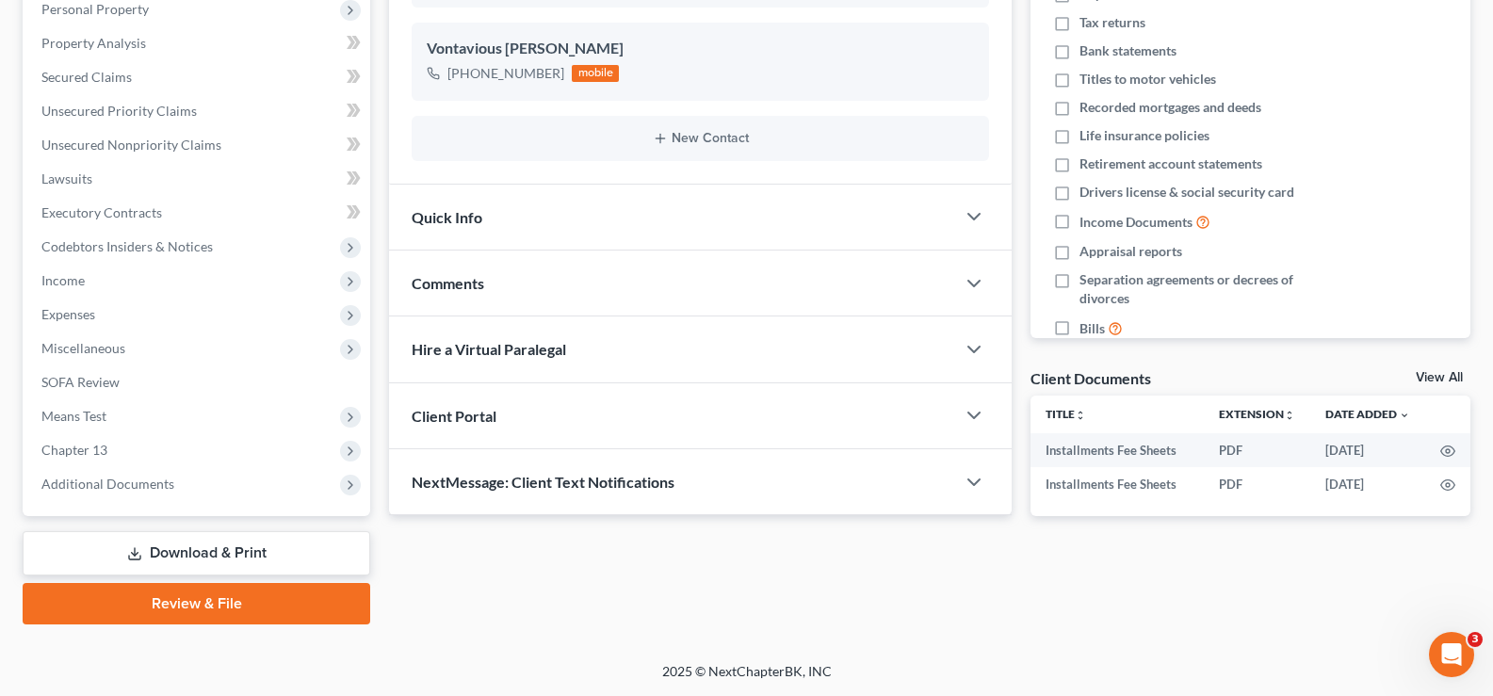
click at [240, 553] on link "Download & Print" at bounding box center [197, 553] width 348 height 44
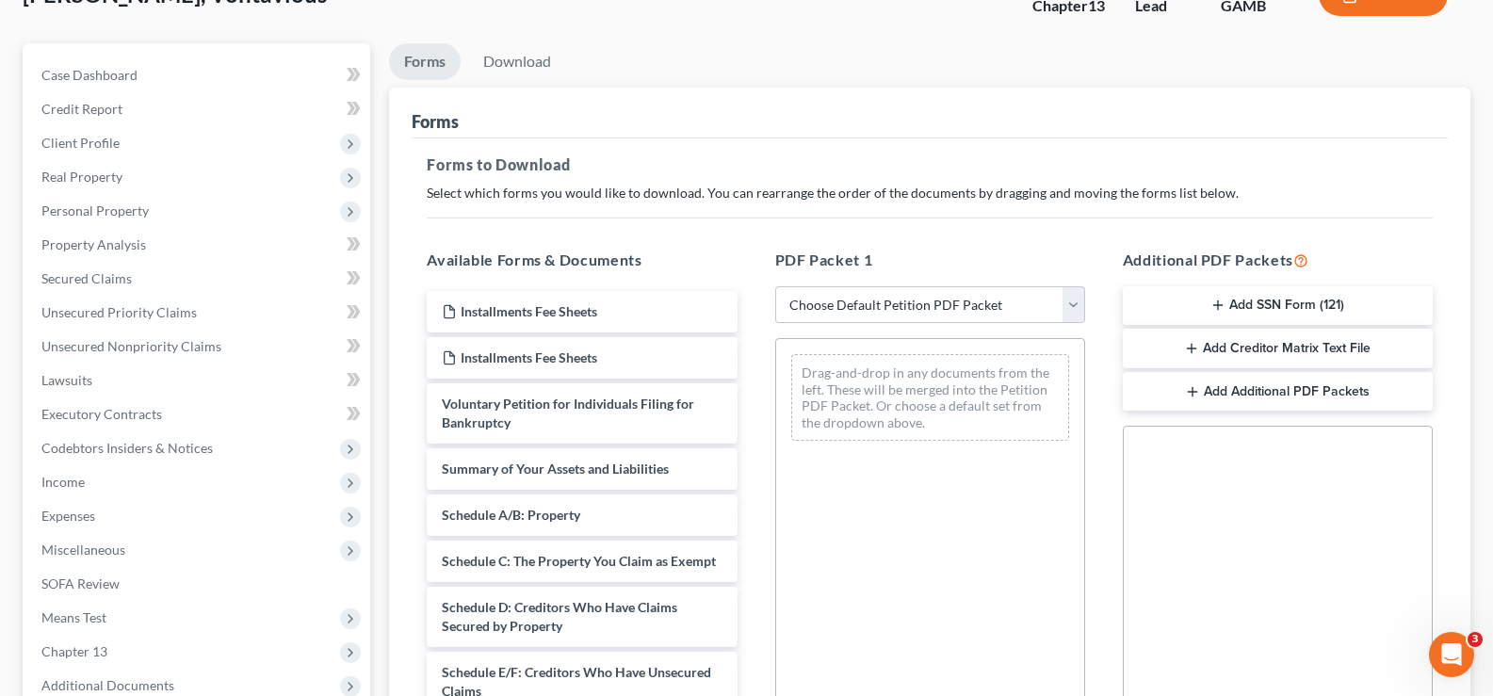
scroll to position [188, 0]
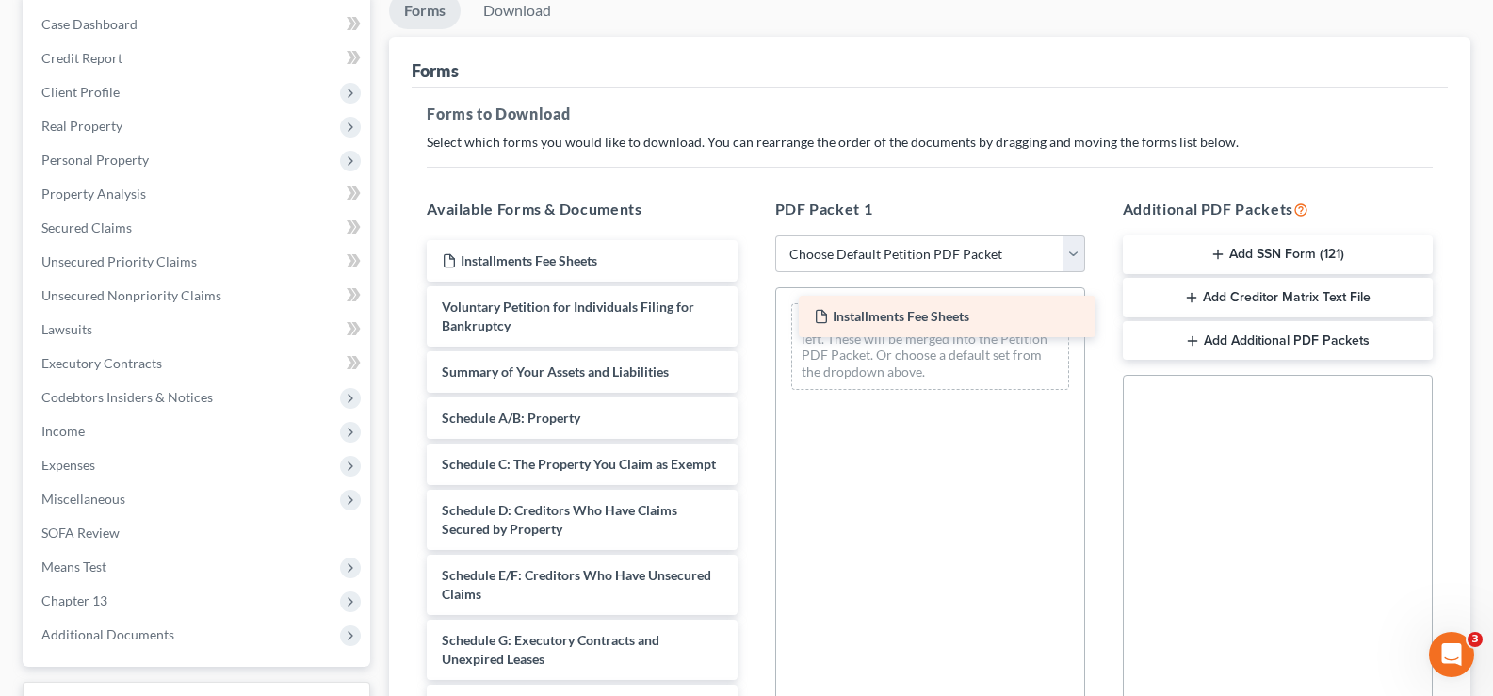
drag, startPoint x: 536, startPoint y: 266, endPoint x: 908, endPoint y: 321, distance: 376.1
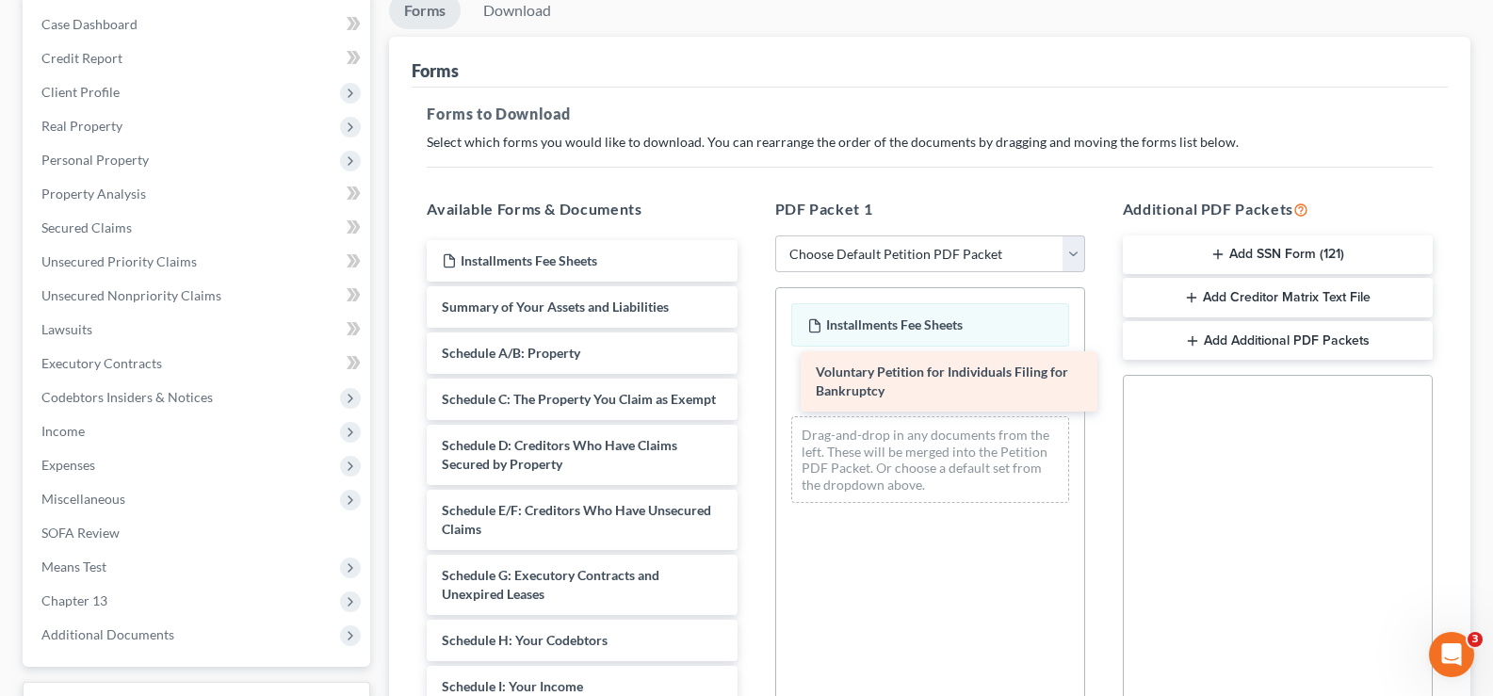
drag, startPoint x: 569, startPoint y: 322, endPoint x: 943, endPoint y: 387, distance: 379.5
click at [752, 387] on div "Voluntary Petition for Individuals Filing for Bankruptcy Installments Fee Sheet…" at bounding box center [582, 696] width 340 height 912
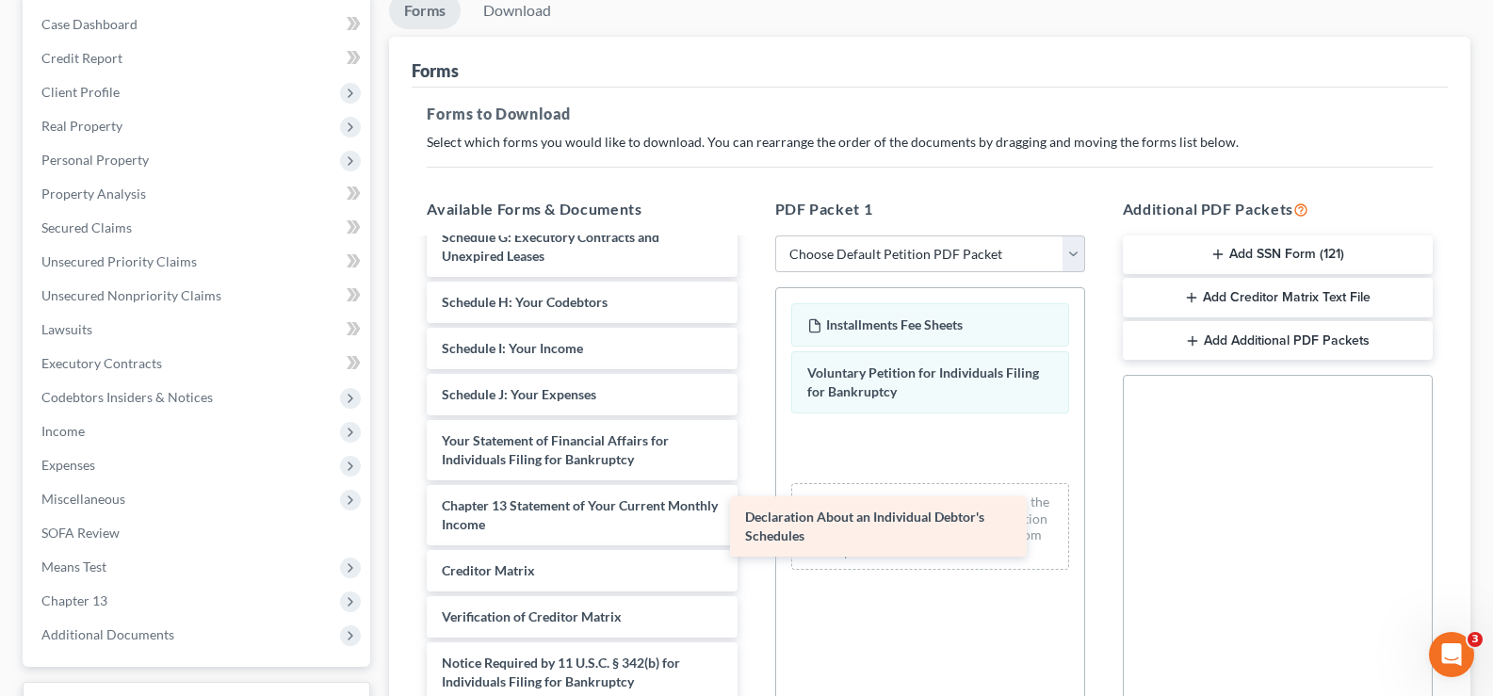
scroll to position [357, 0]
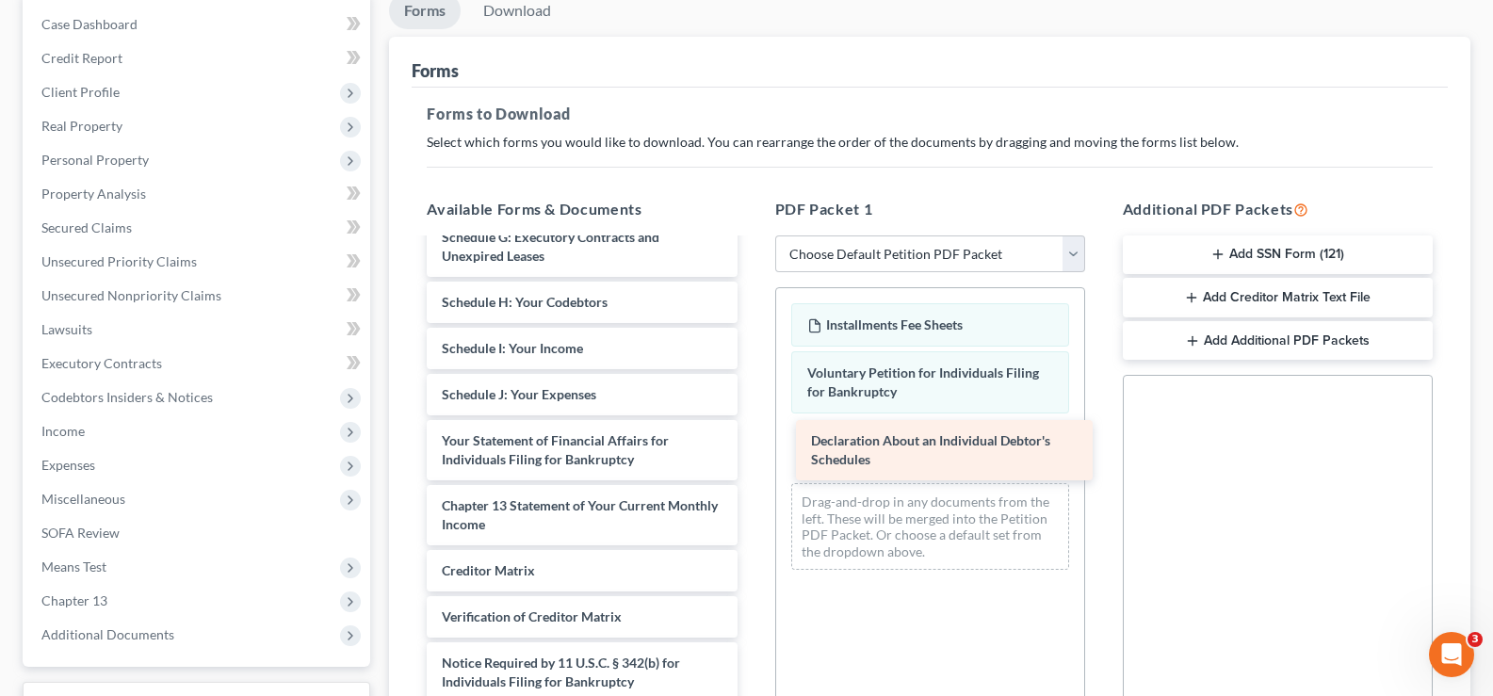
drag, startPoint x: 568, startPoint y: 421, endPoint x: 937, endPoint y: 441, distance: 369.7
click at [752, 441] on div "Declaration About an Individual Debtor's Schedules Installments Fee Sheets Summ…" at bounding box center [582, 325] width 340 height 847
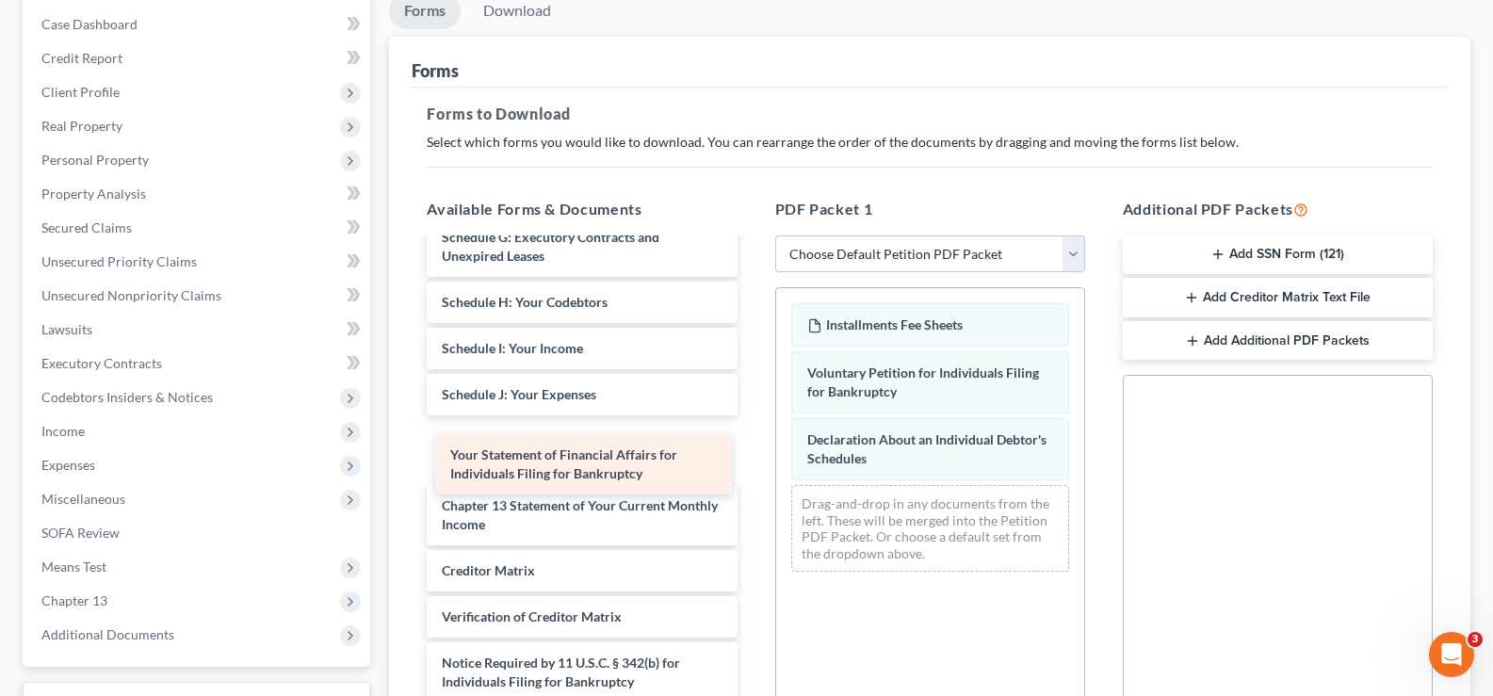
scroll to position [292, 0]
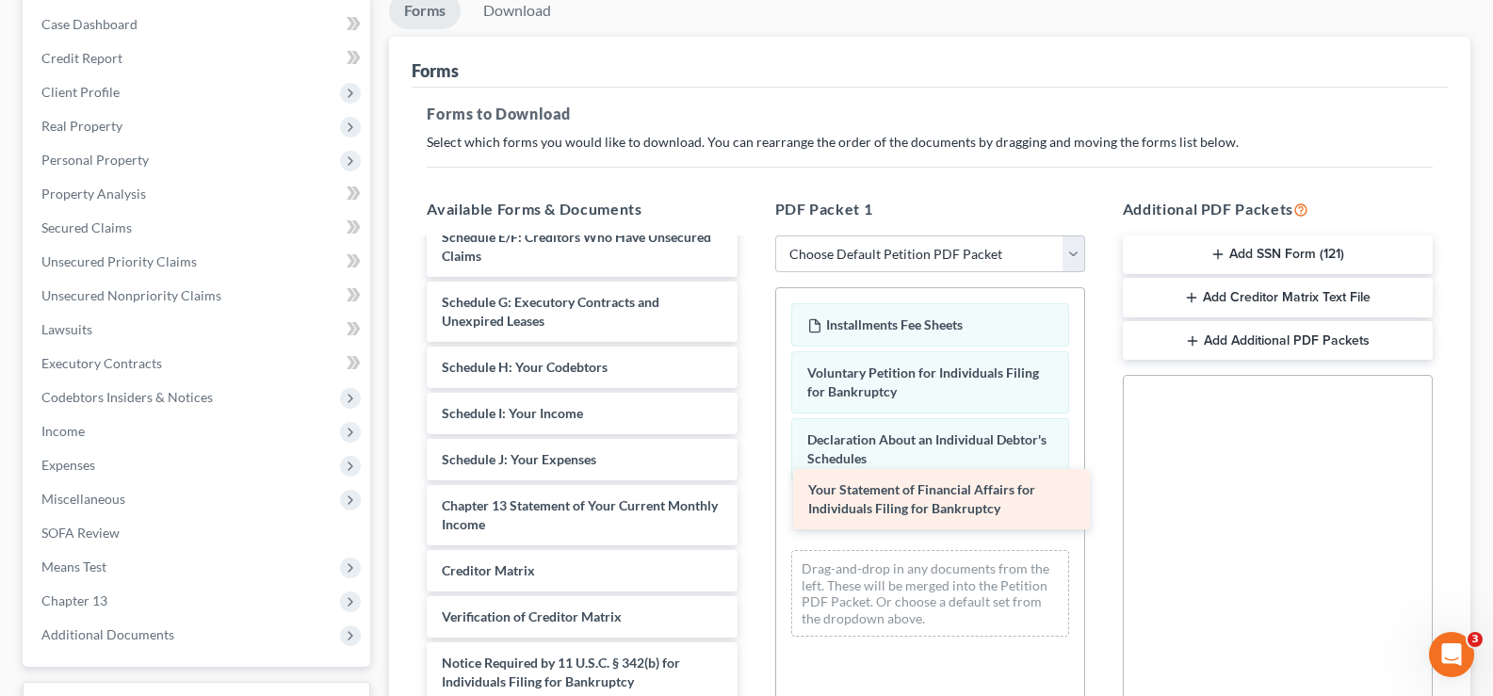
drag, startPoint x: 627, startPoint y: 447, endPoint x: 994, endPoint y: 496, distance: 369.6
click at [752, 496] on div "Your Statement of Financial Affairs for Individuals Filing for Bankruptcy Insta…" at bounding box center [582, 358] width 340 height 782
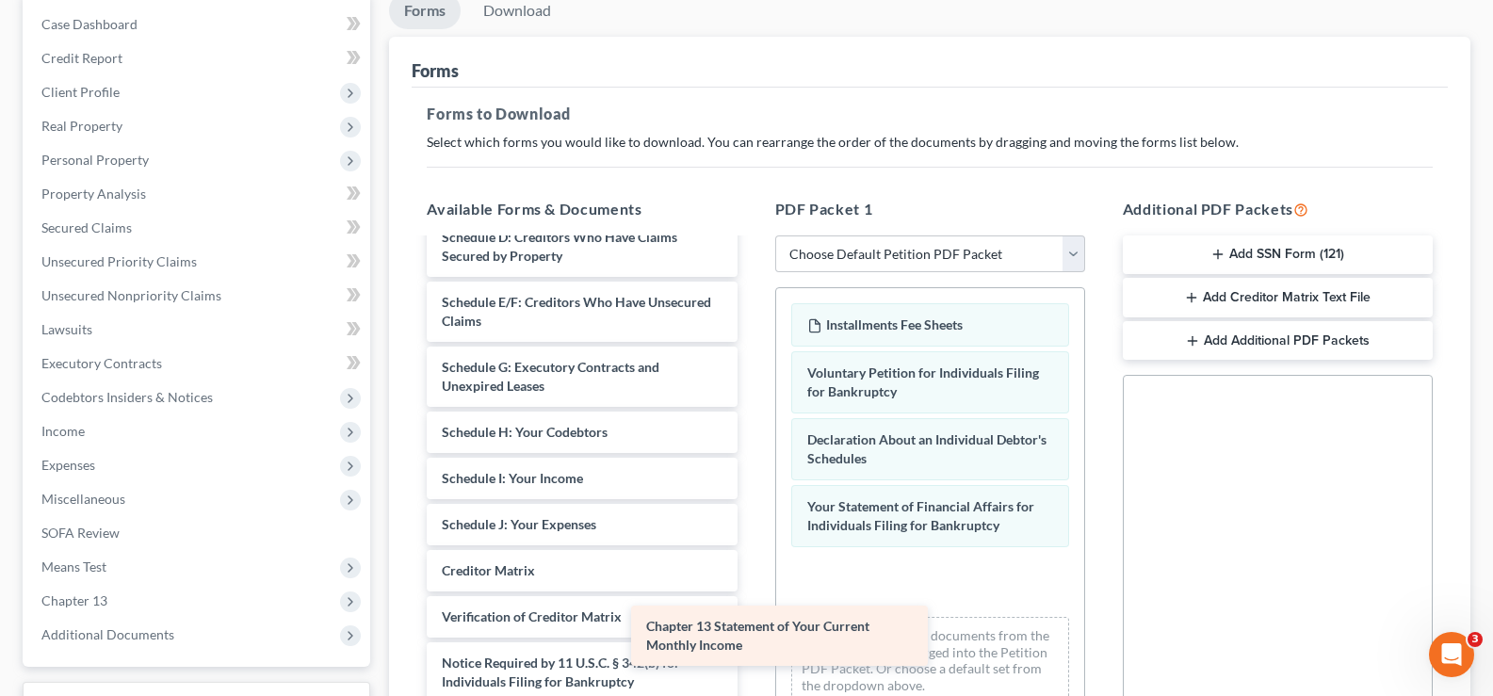
scroll to position [227, 0]
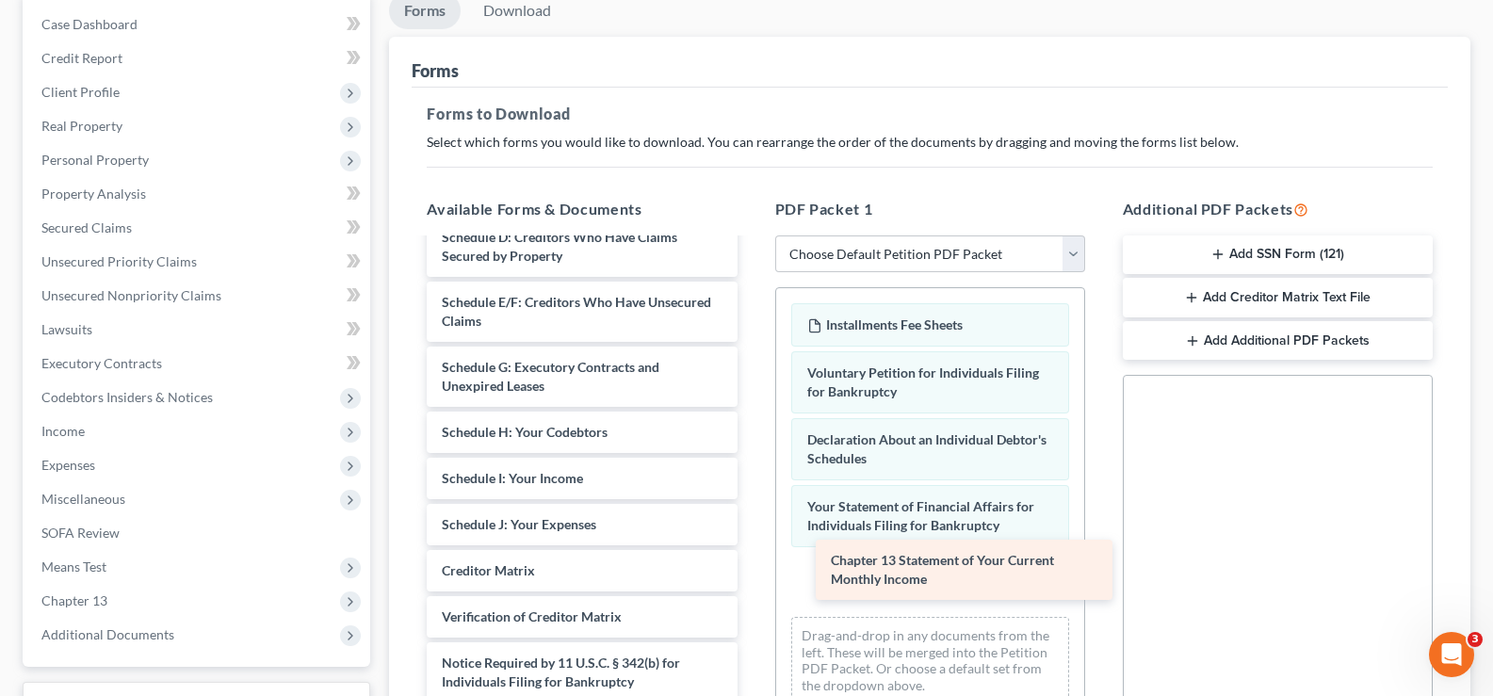
drag, startPoint x: 582, startPoint y: 494, endPoint x: 974, endPoint y: 548, distance: 395.4
click at [752, 548] on div "Chapter 13 Statement of Your Current Monthly Income Installments Fee Sheets Sum…" at bounding box center [582, 390] width 340 height 717
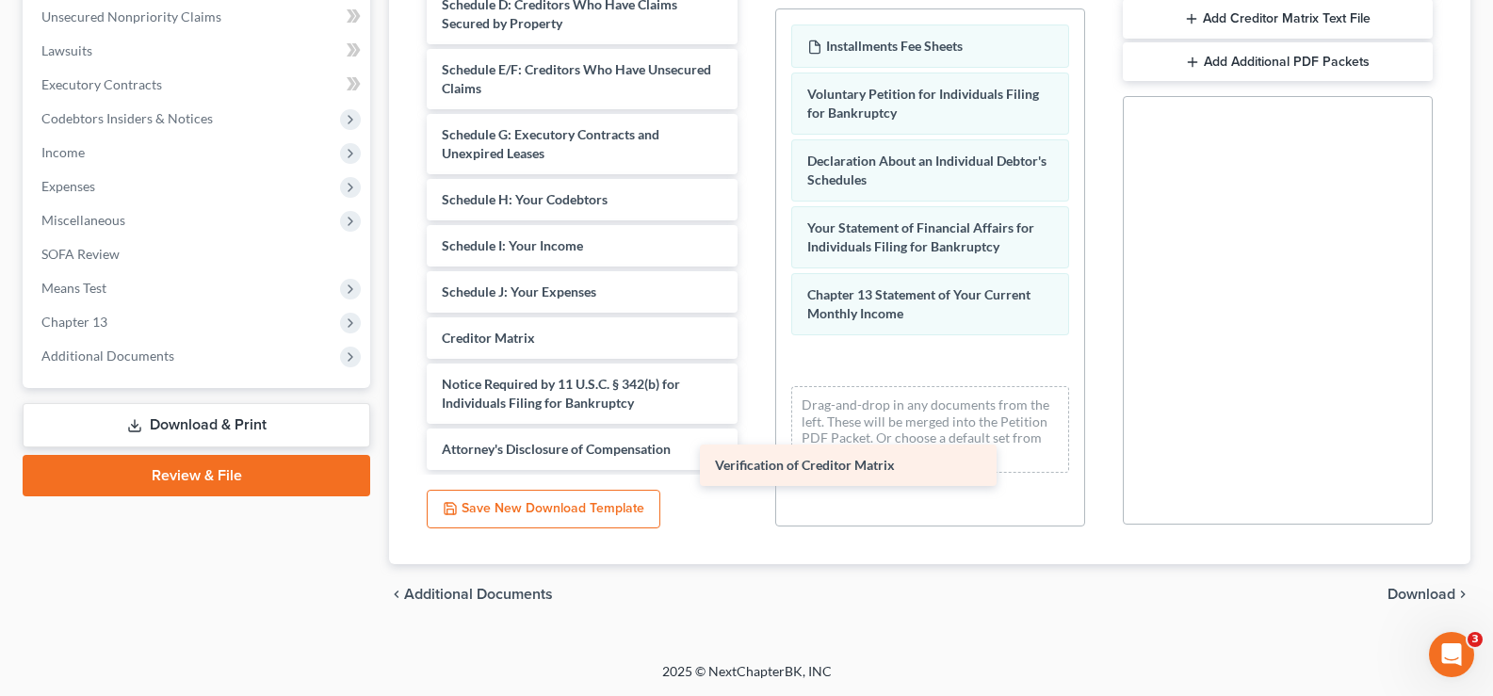
scroll to position [181, 0]
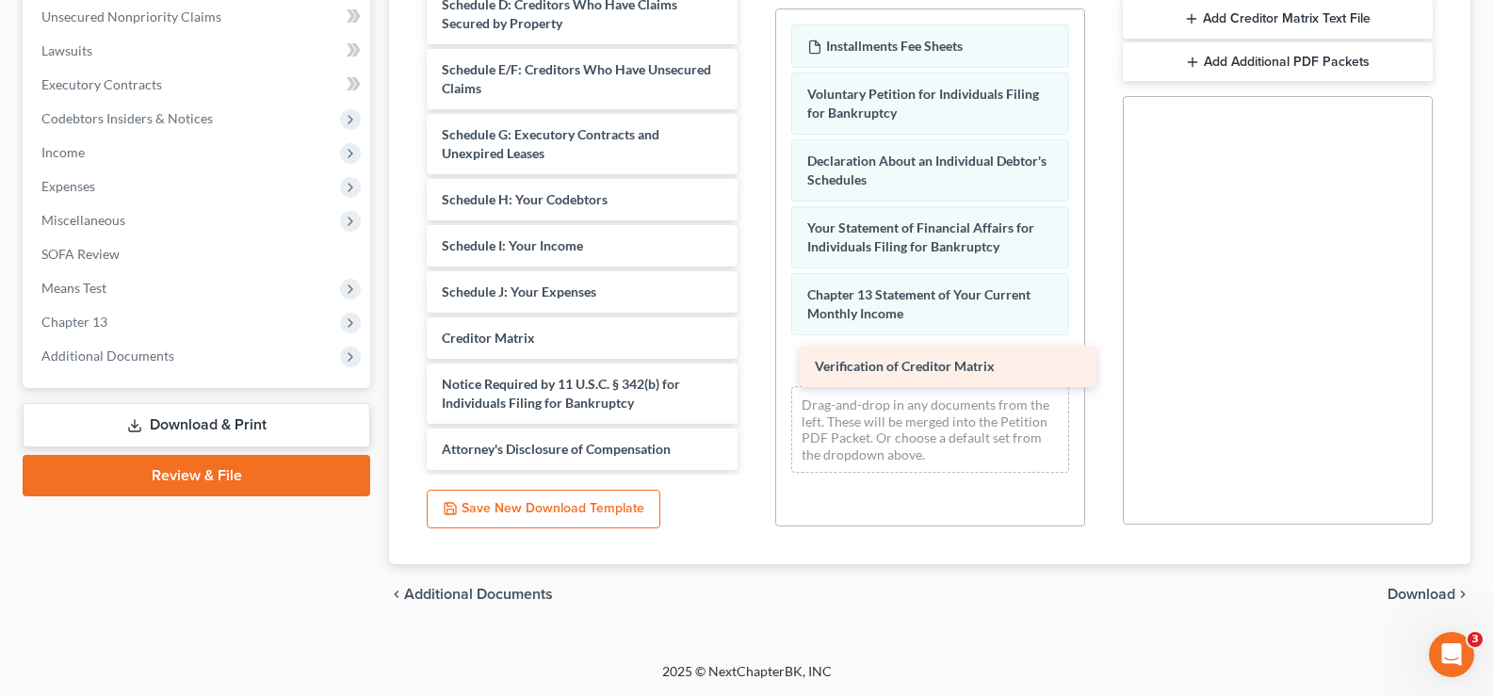
drag, startPoint x: 552, startPoint y: 350, endPoint x: 878, endPoint y: 371, distance: 326.5
click at [752, 370] on div "Verification of Creditor Matrix Installments Fee Sheets Summary of Your Assets …" at bounding box center [582, 134] width 340 height 671
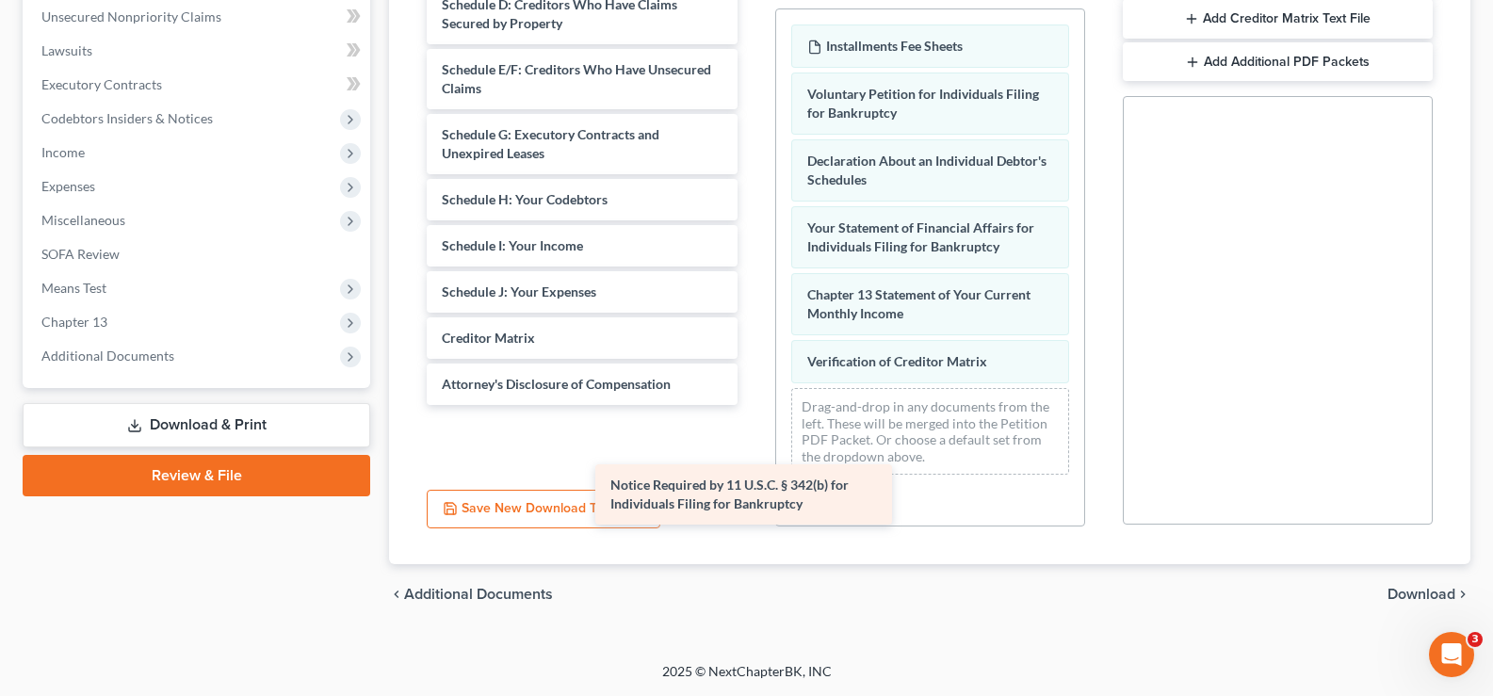
scroll to position [116, 0]
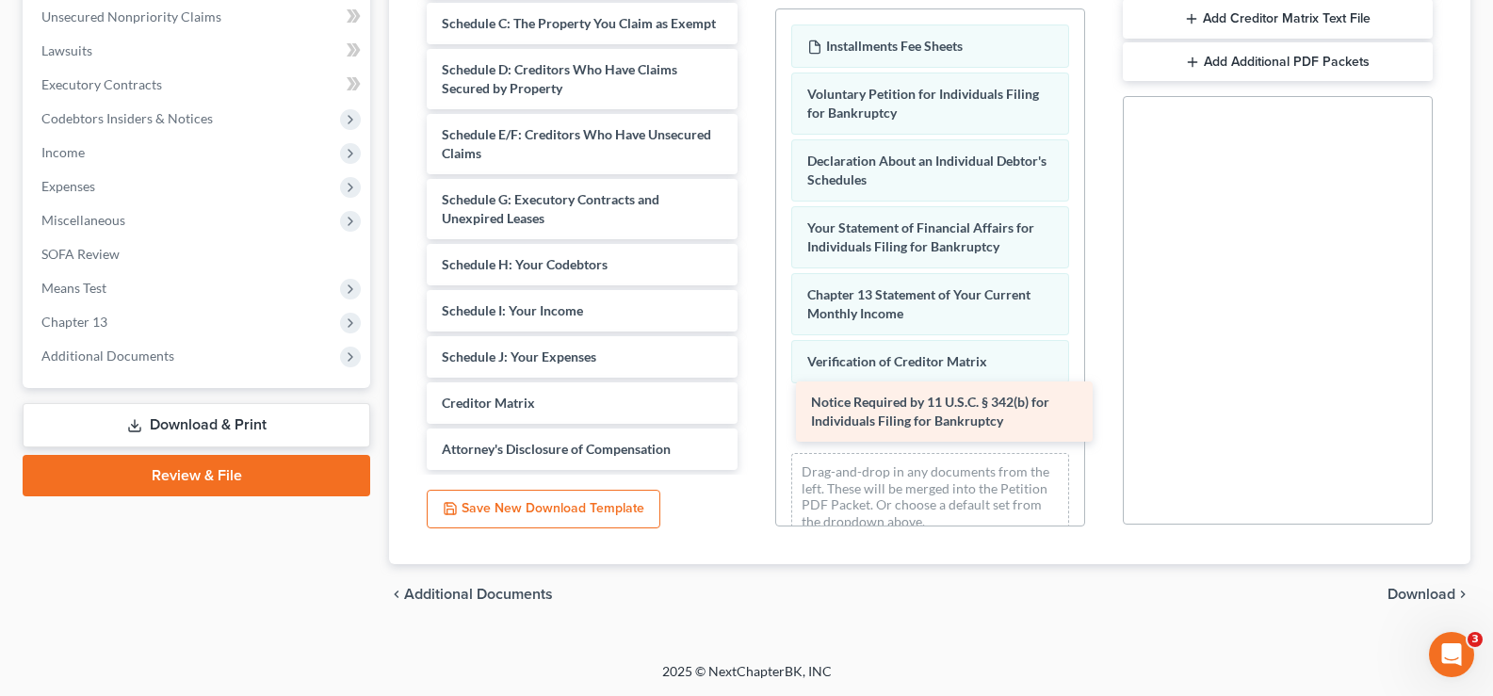
drag, startPoint x: 581, startPoint y: 397, endPoint x: 958, endPoint y: 410, distance: 376.9
click at [752, 410] on div "Notice Required by 11 U.S.C. § 342(b) for Individuals Filing for Bankruptcy Ins…" at bounding box center [582, 167] width 340 height 606
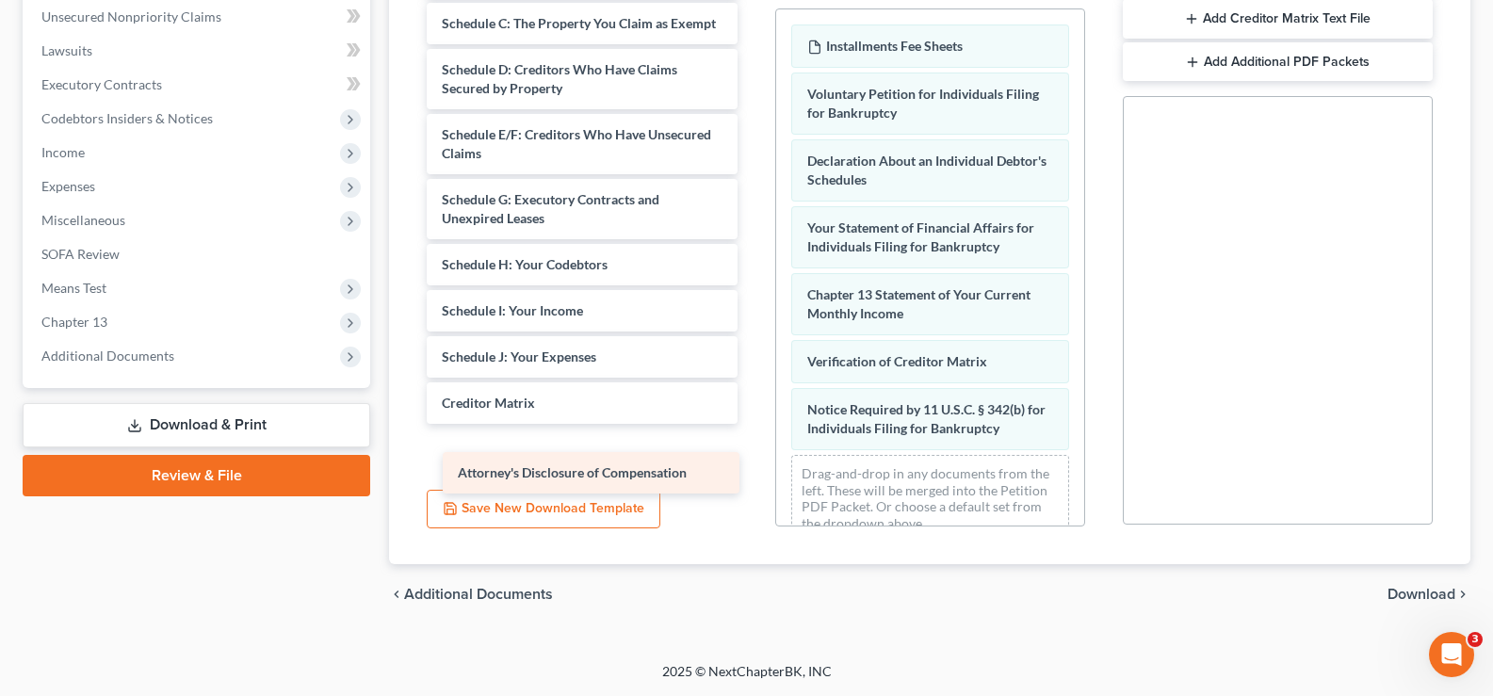
scroll to position [70, 0]
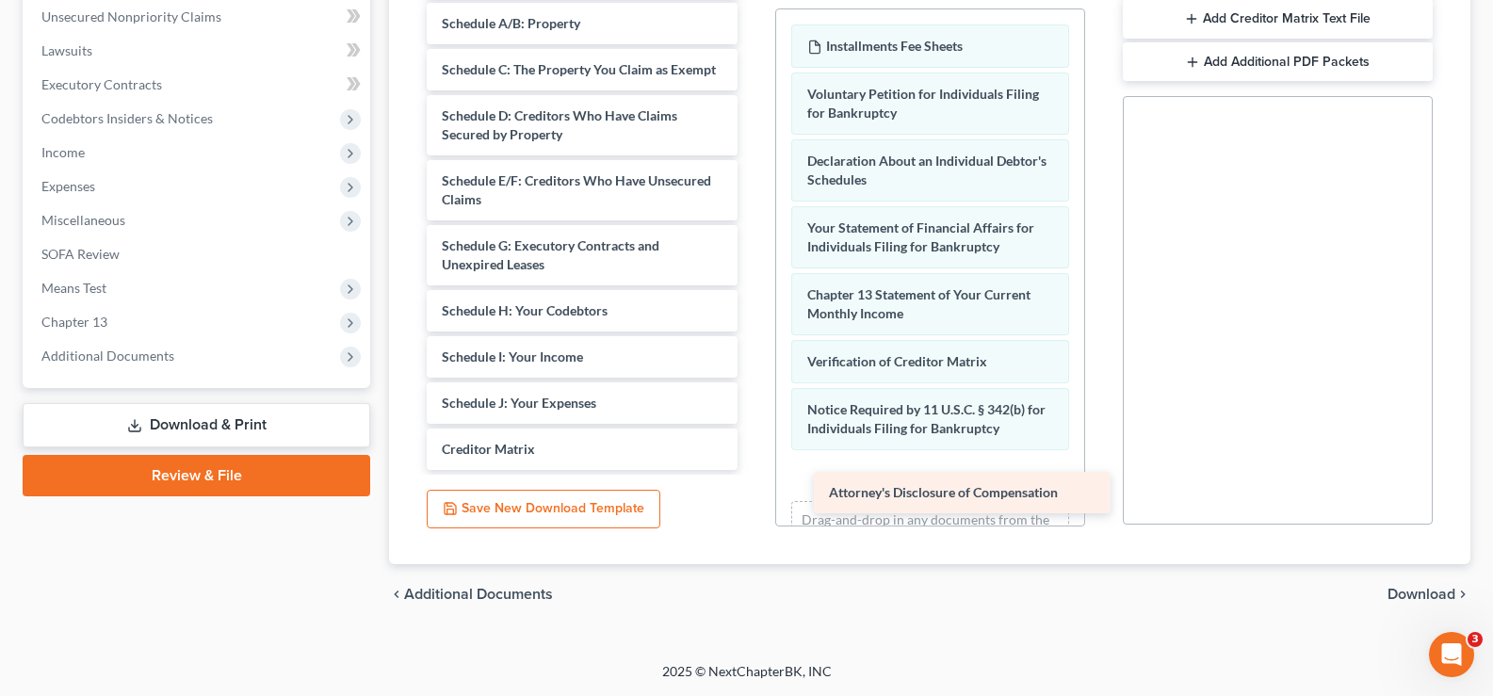
drag, startPoint x: 609, startPoint y: 453, endPoint x: 977, endPoint y: 474, distance: 367.9
click at [752, 470] on div "Attorney's Disclosure of Compensation Installments Fee Sheets Summary of Your A…" at bounding box center [582, 190] width 340 height 559
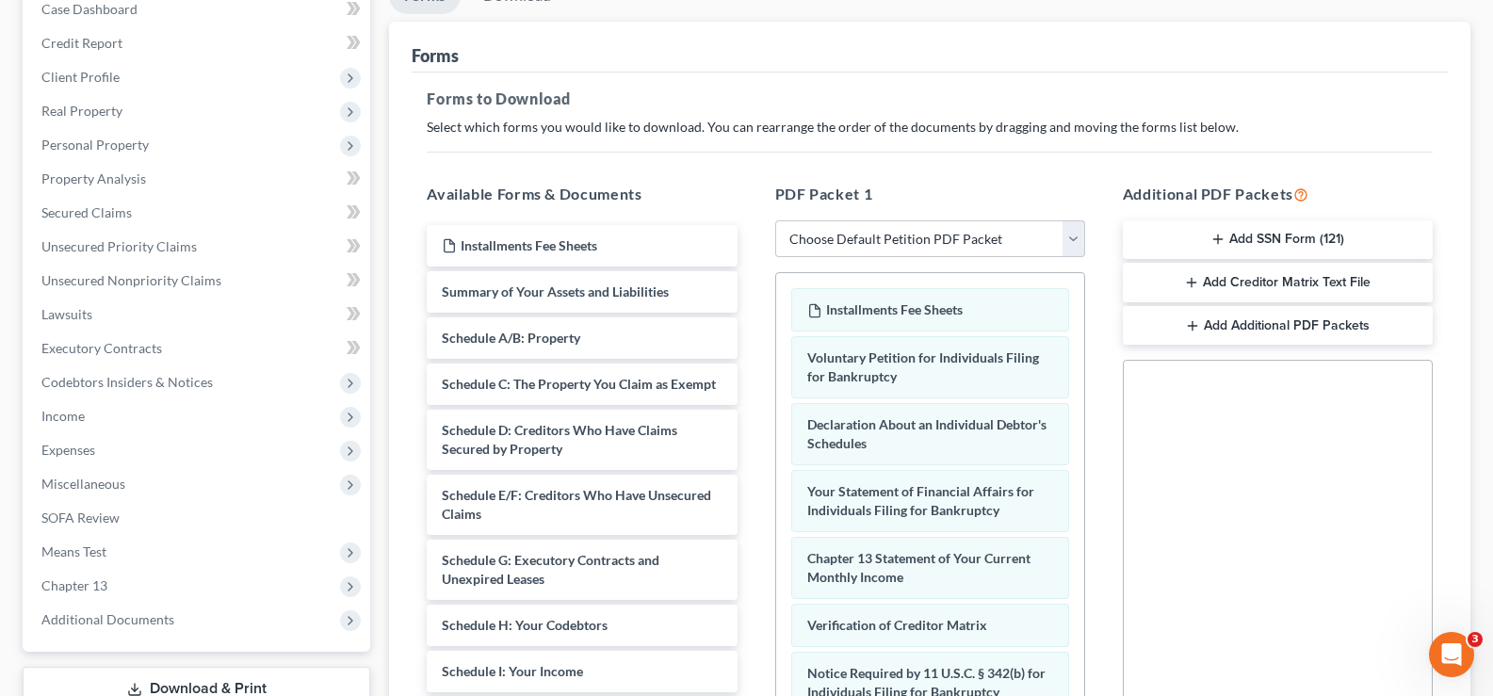
scroll to position [185, 0]
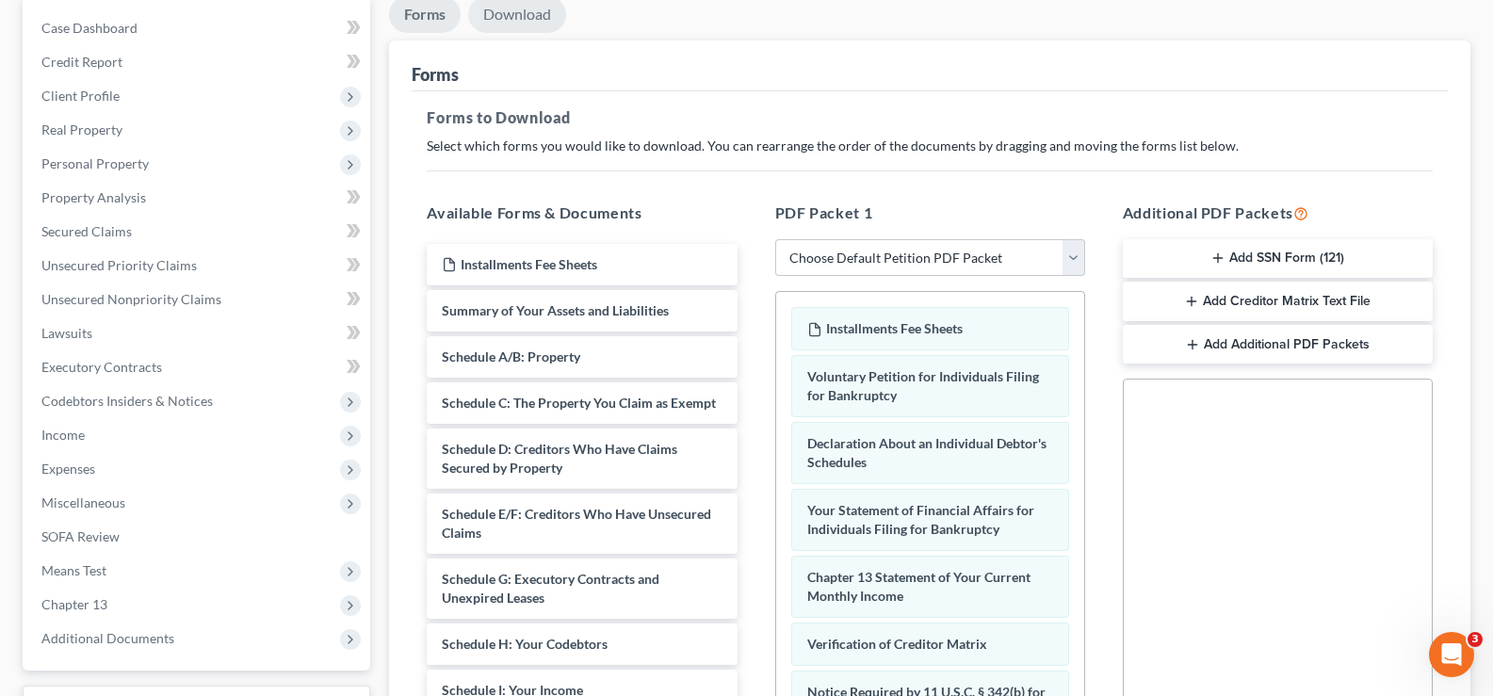
click at [510, 15] on link "Download" at bounding box center [517, 14] width 98 height 37
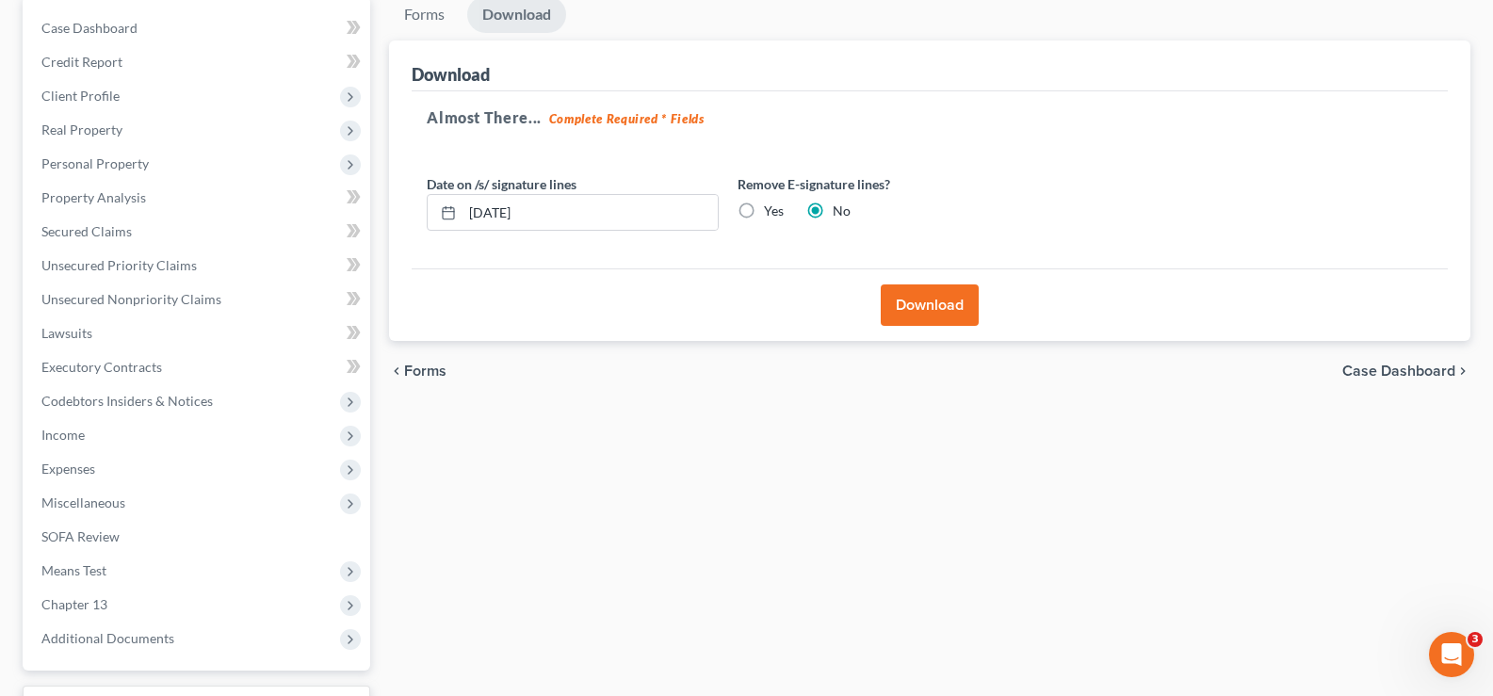
click at [918, 309] on button "Download" at bounding box center [930, 304] width 98 height 41
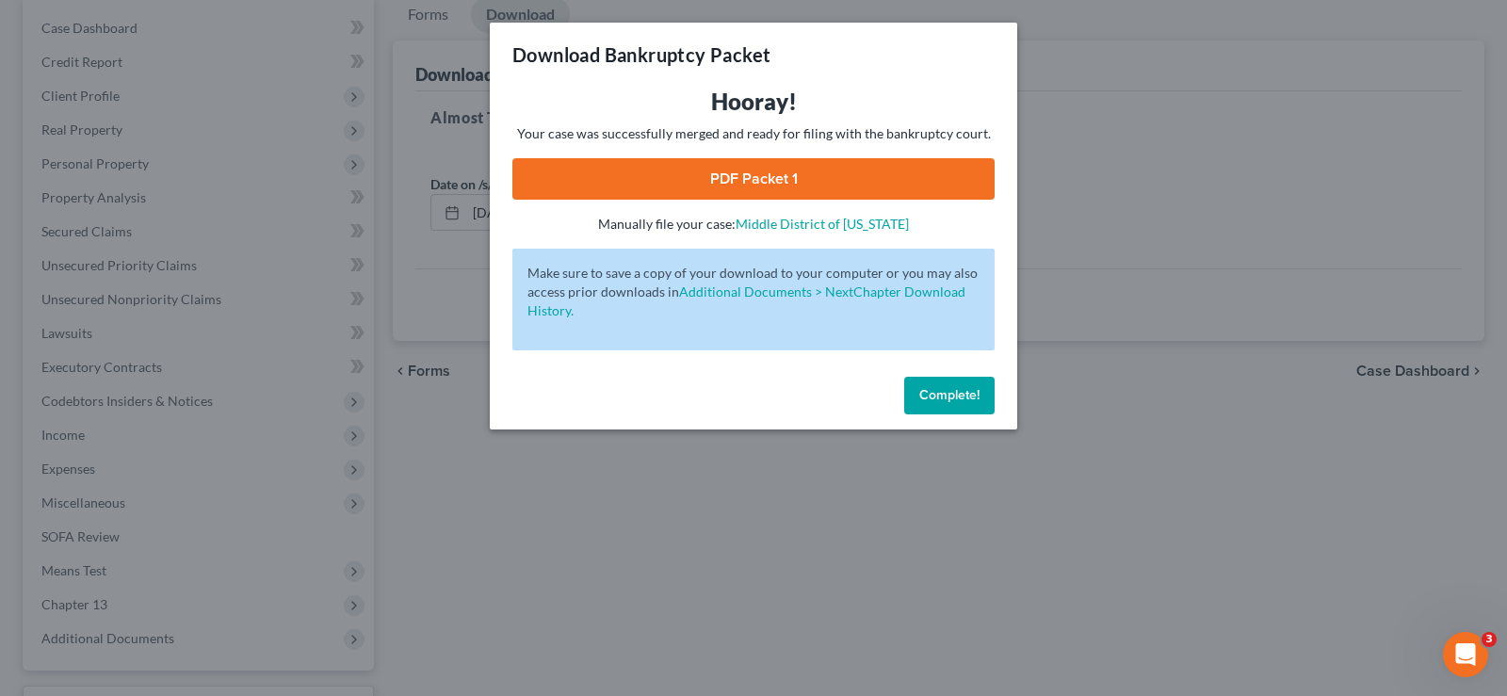
click at [861, 173] on link "PDF Packet 1" at bounding box center [753, 178] width 482 height 41
click at [954, 388] on span "Complete!" at bounding box center [949, 395] width 60 height 16
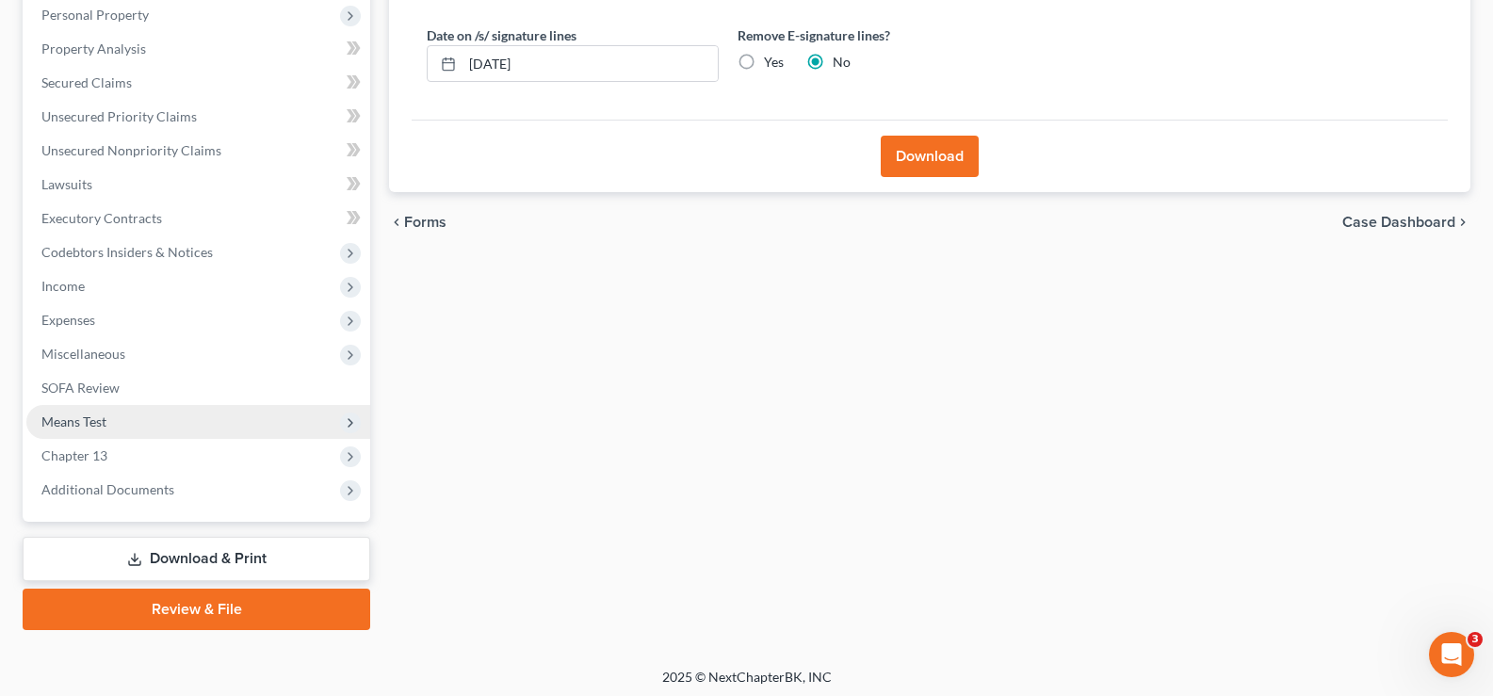
scroll to position [339, 0]
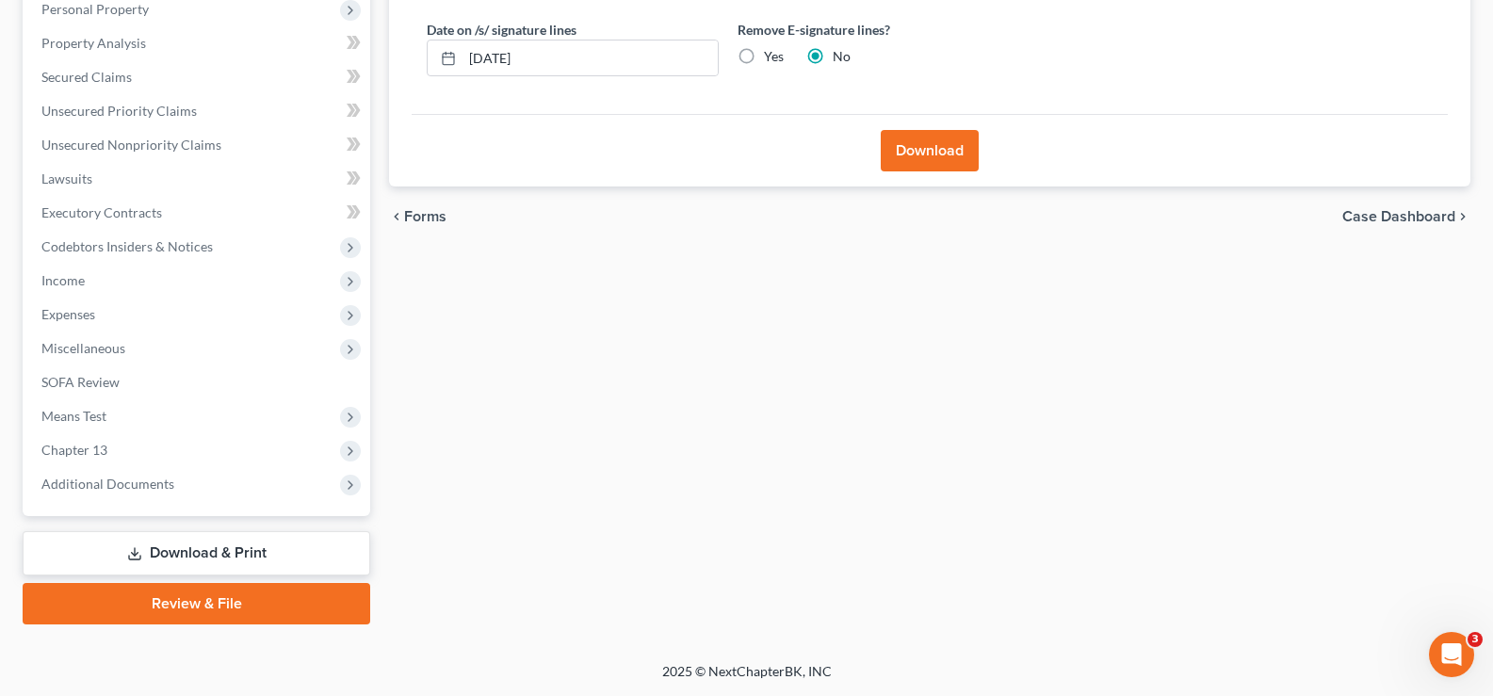
click at [226, 544] on link "Download & Print" at bounding box center [197, 553] width 348 height 44
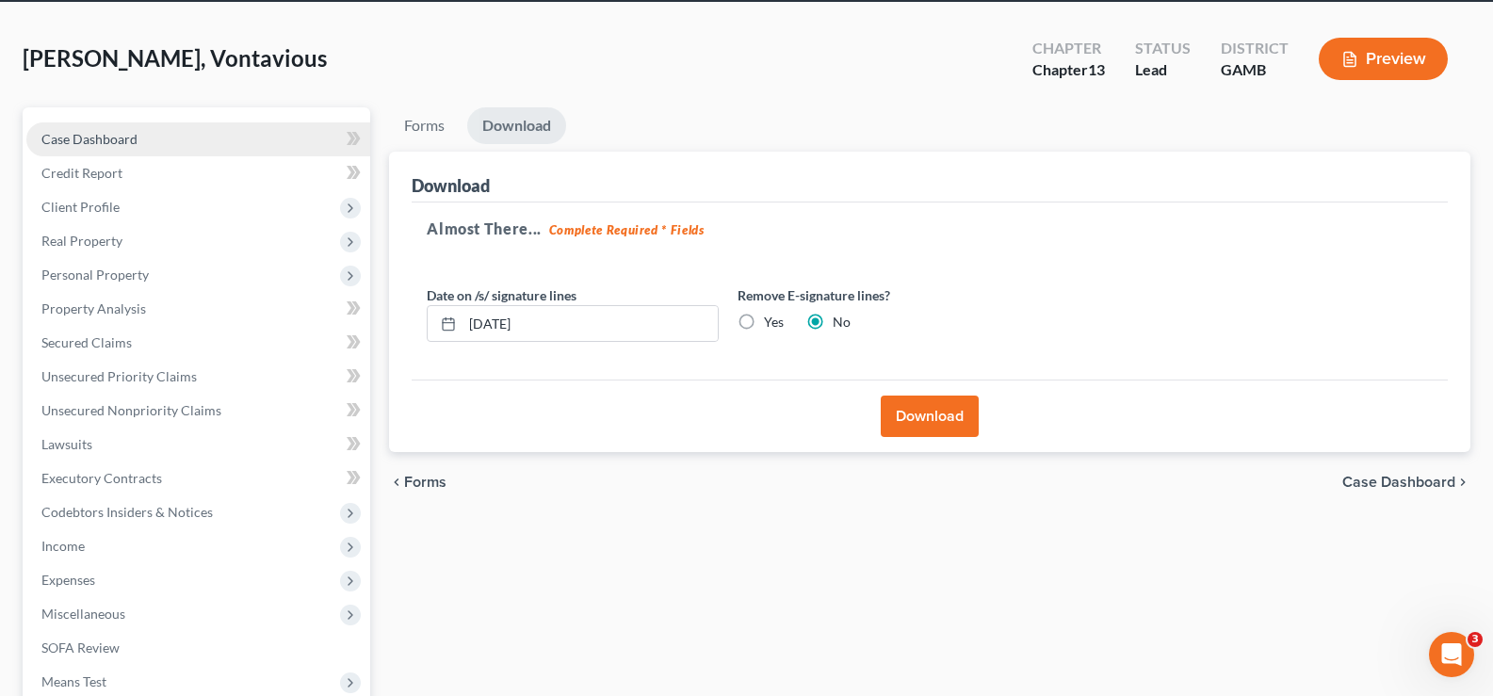
scroll to position [57, 0]
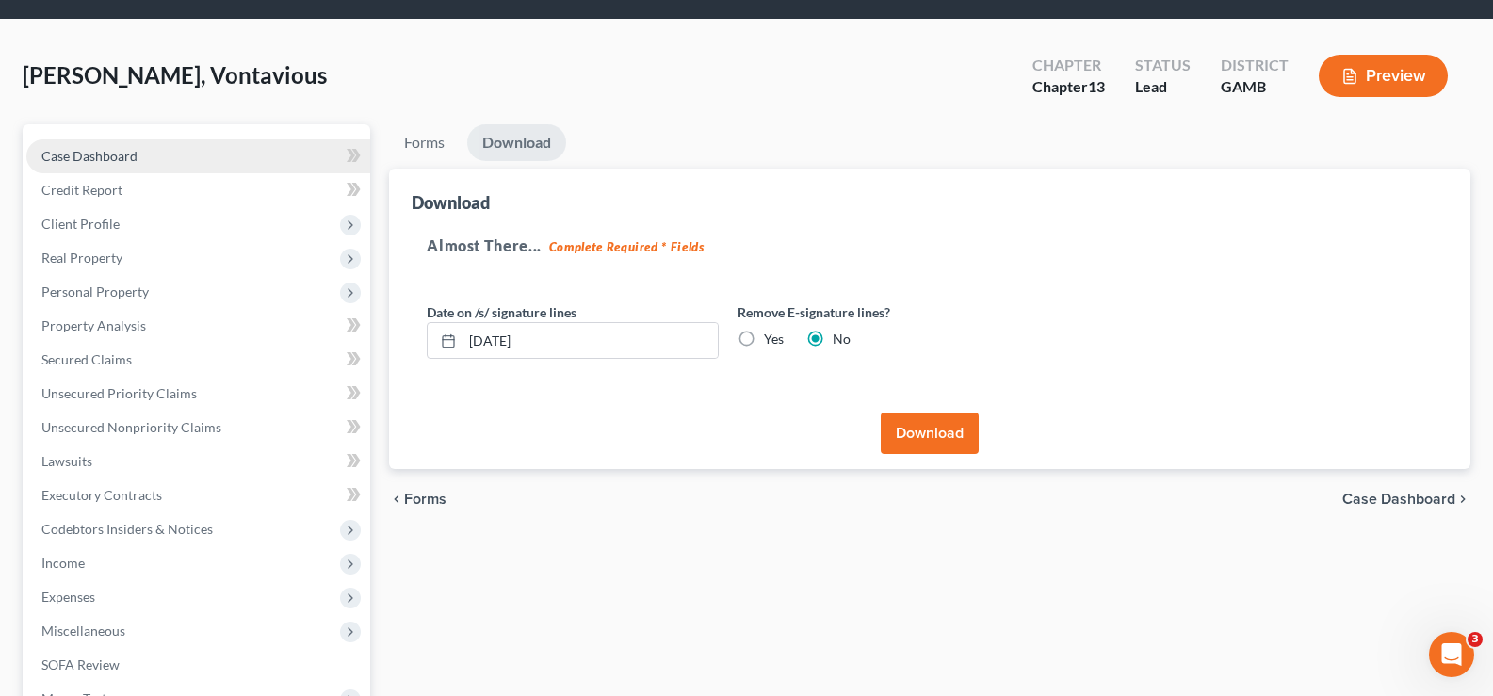
click at [116, 156] on span "Case Dashboard" at bounding box center [89, 156] width 96 height 16
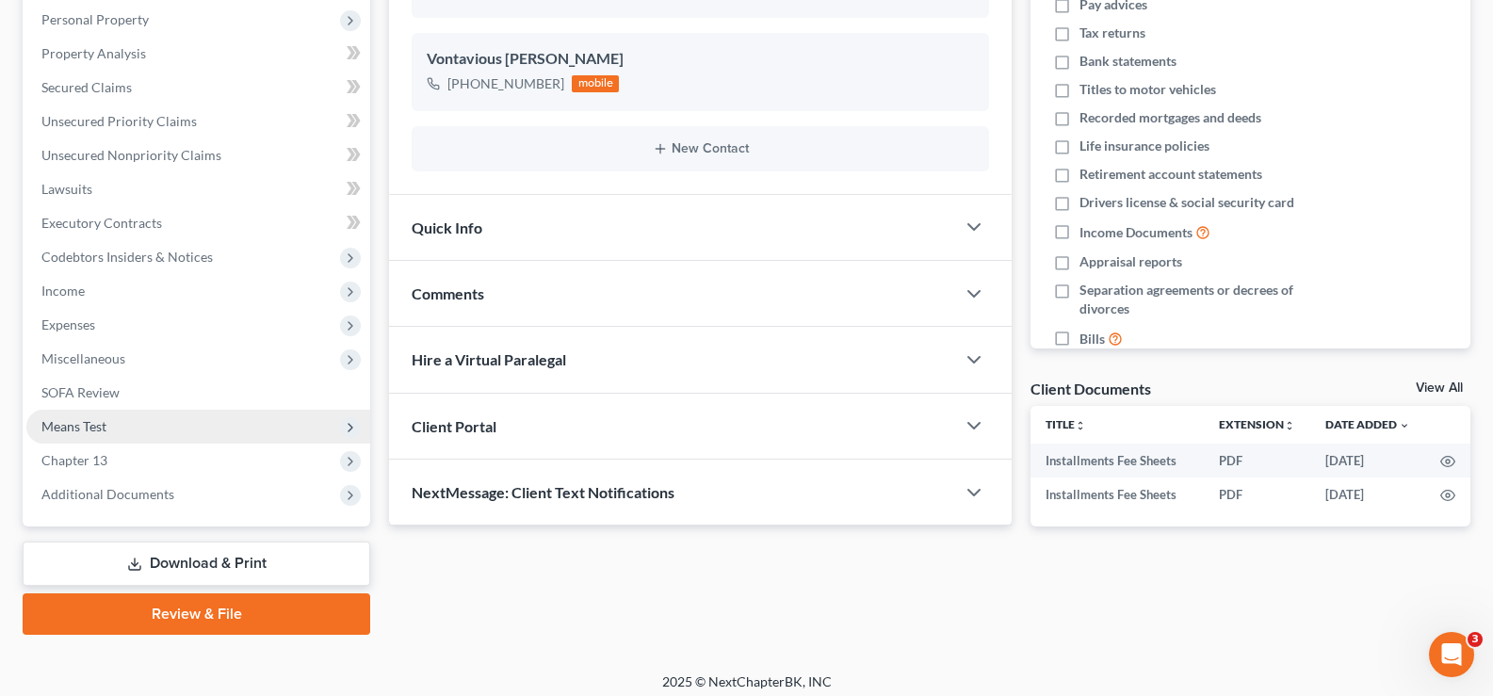
scroll to position [339, 0]
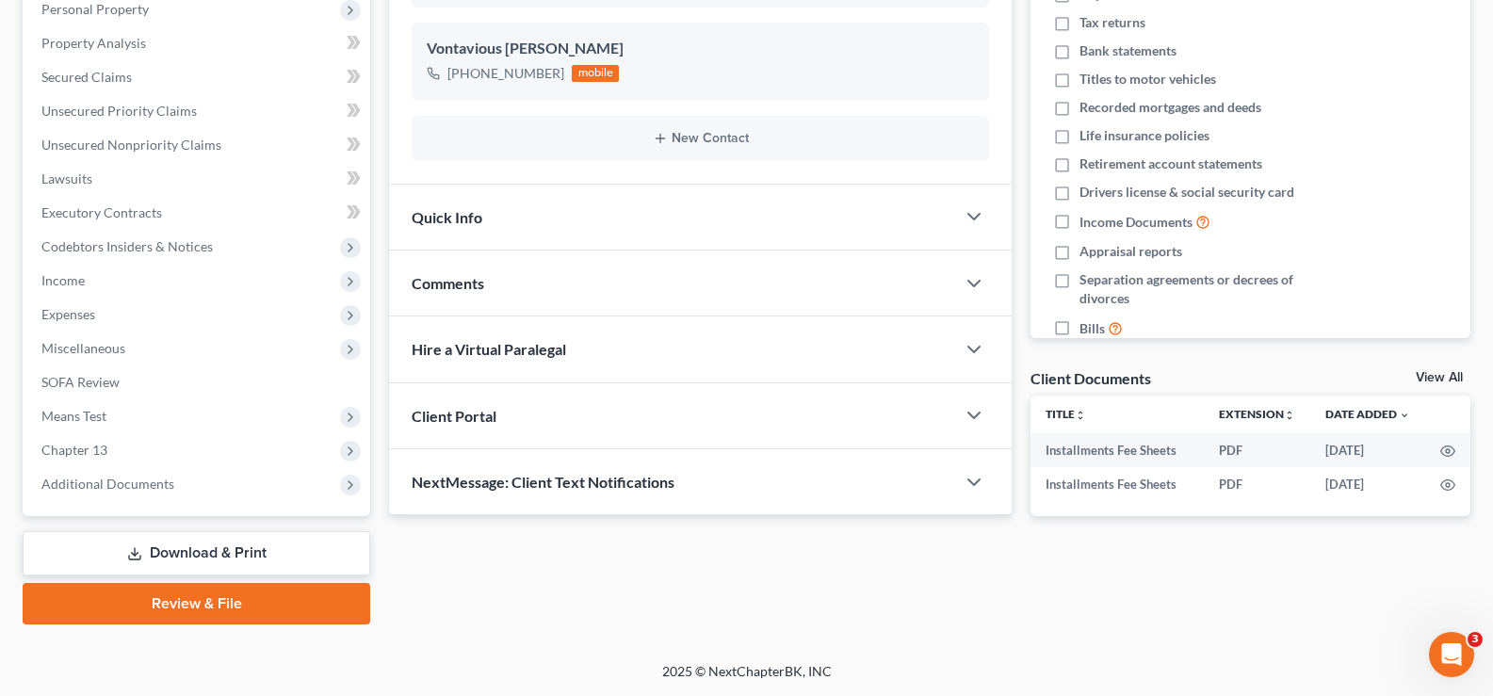
click at [210, 546] on link "Download & Print" at bounding box center [197, 553] width 348 height 44
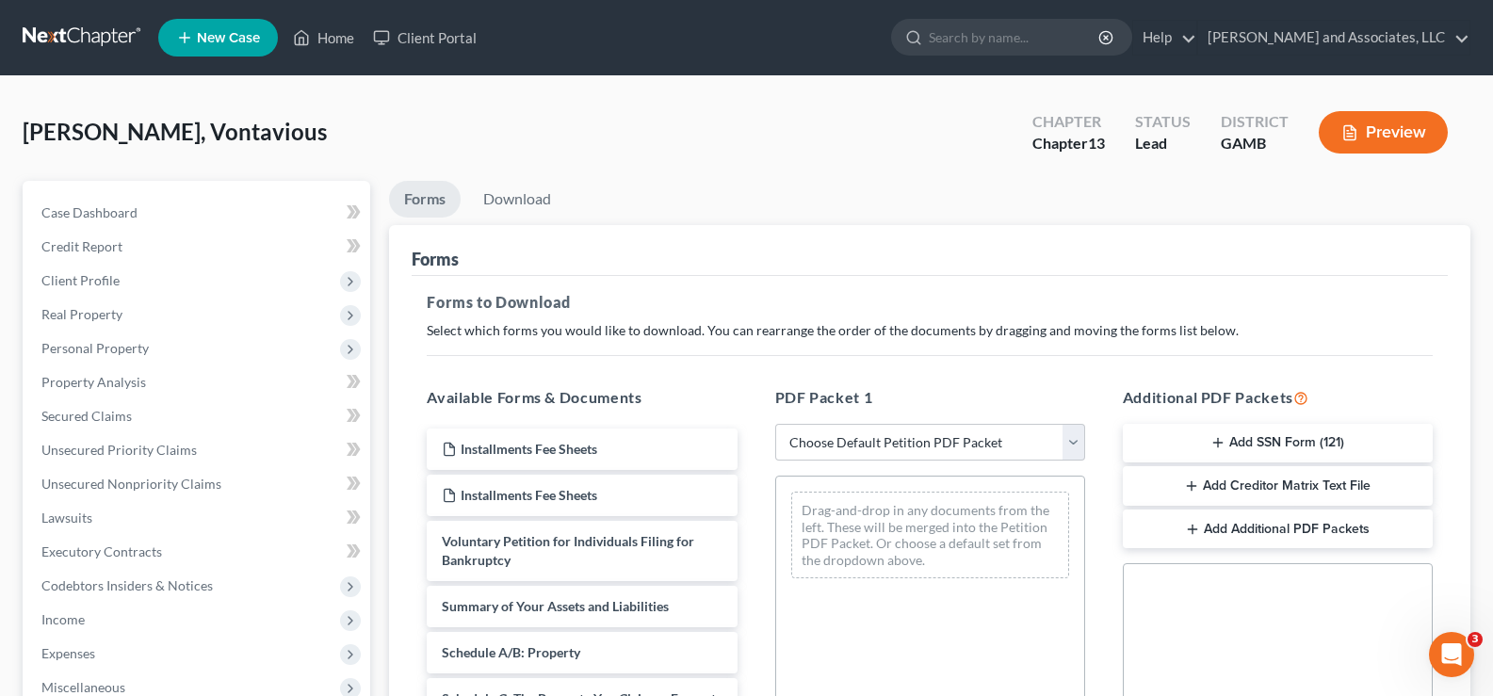
click at [1270, 445] on button "Add SSN Form (121)" at bounding box center [1278, 444] width 310 height 40
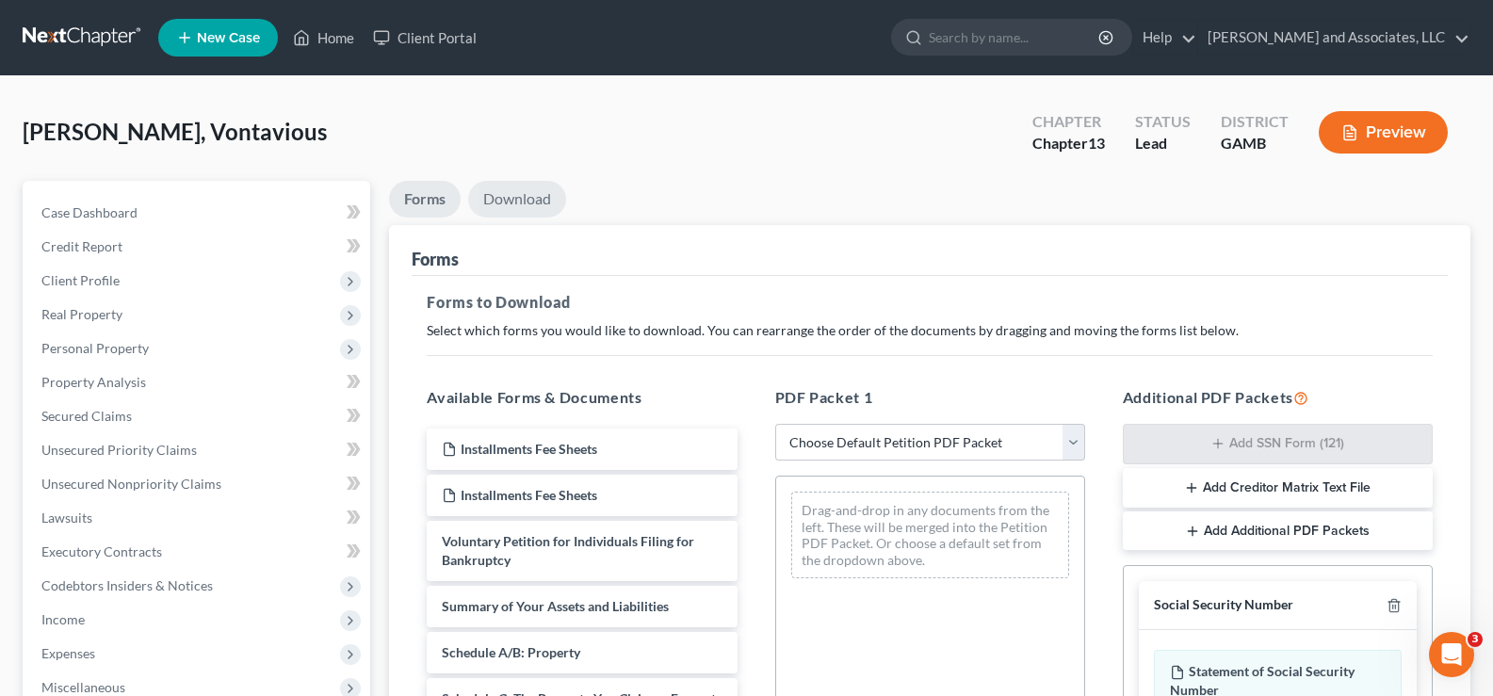
click at [528, 198] on link "Download" at bounding box center [517, 199] width 98 height 37
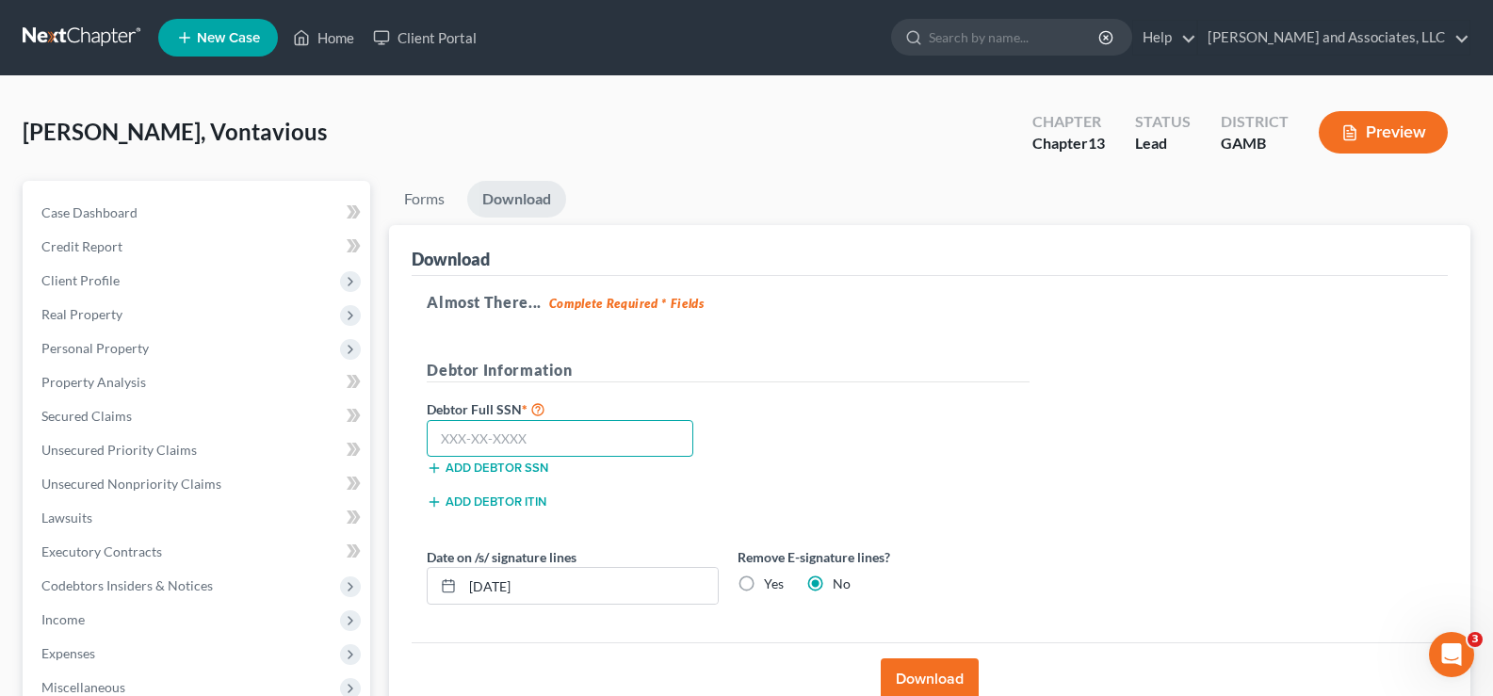
click at [545, 441] on input "text" at bounding box center [560, 439] width 267 height 38
type input "595-13-8485"
click at [920, 683] on button "Download" at bounding box center [930, 678] width 98 height 41
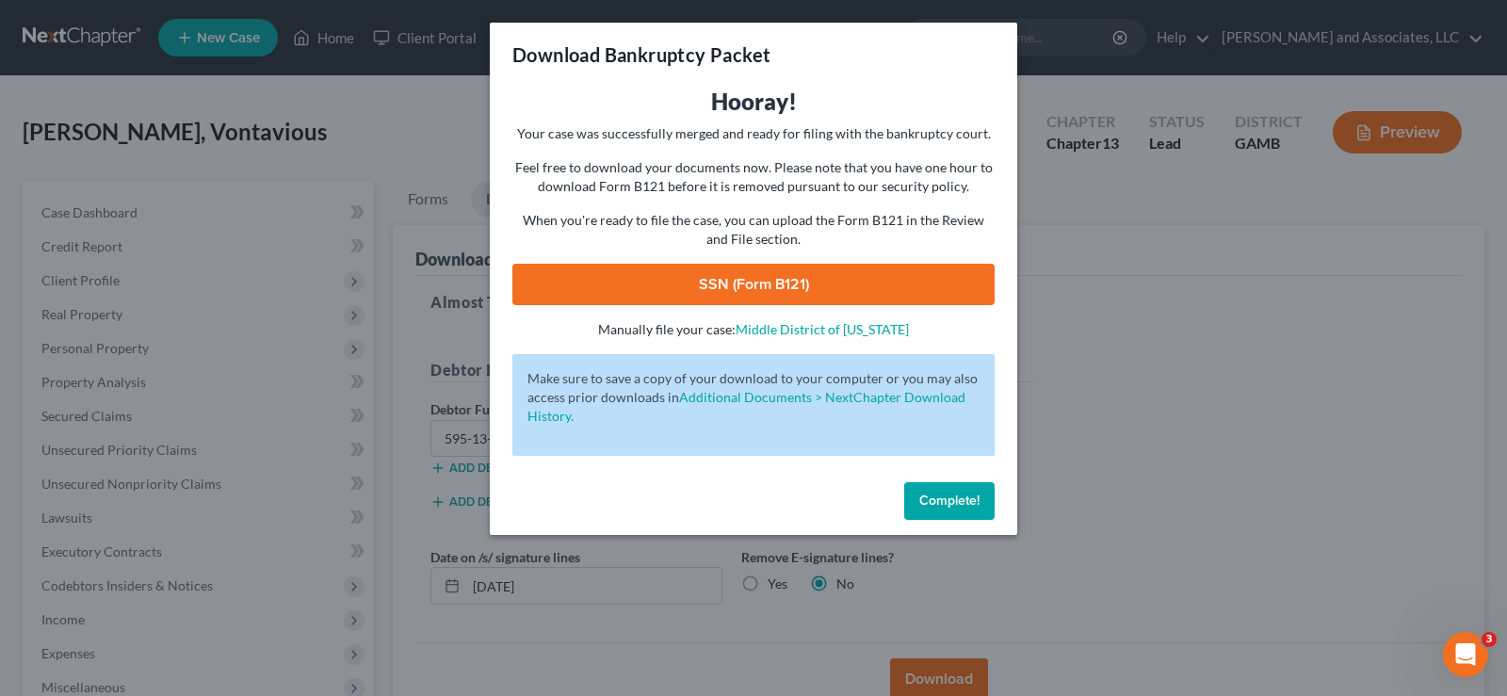
click at [847, 277] on link "SSN (Form B121)" at bounding box center [753, 284] width 482 height 41
click at [957, 493] on span "Complete!" at bounding box center [949, 501] width 60 height 16
